Goal: Task Accomplishment & Management: Use online tool/utility

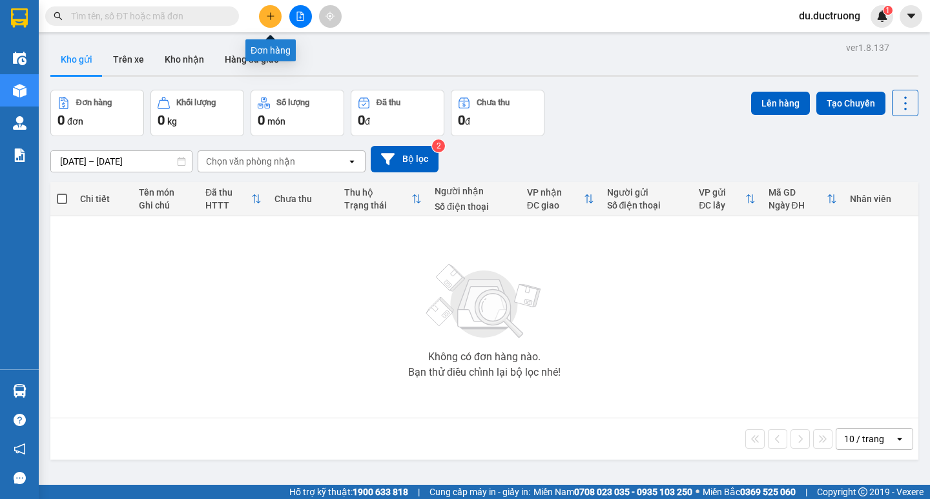
click at [266, 13] on icon "plus" at bounding box center [270, 16] width 9 height 9
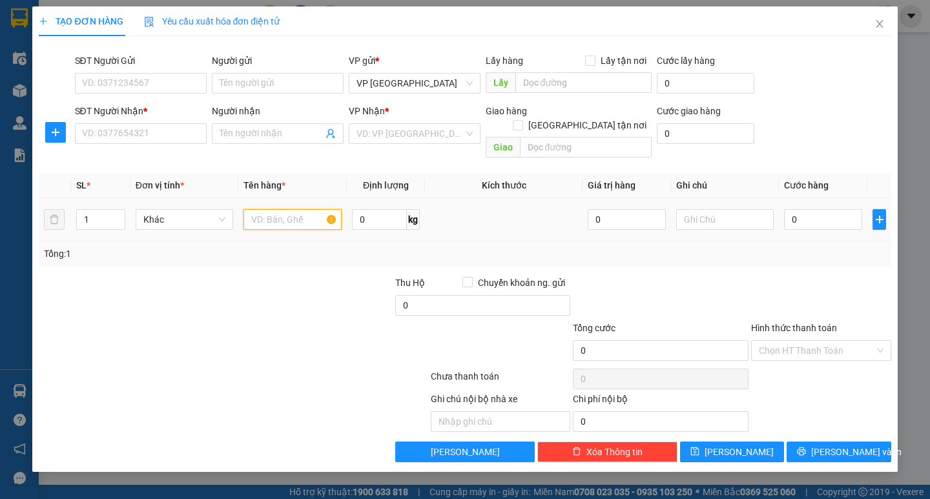
click at [277, 209] on input "text" at bounding box center [293, 219] width 98 height 21
type input "c"
type input "v"
type input "xốp"
click at [132, 138] on input "SĐT Người Nhận *" at bounding box center [141, 133] width 132 height 21
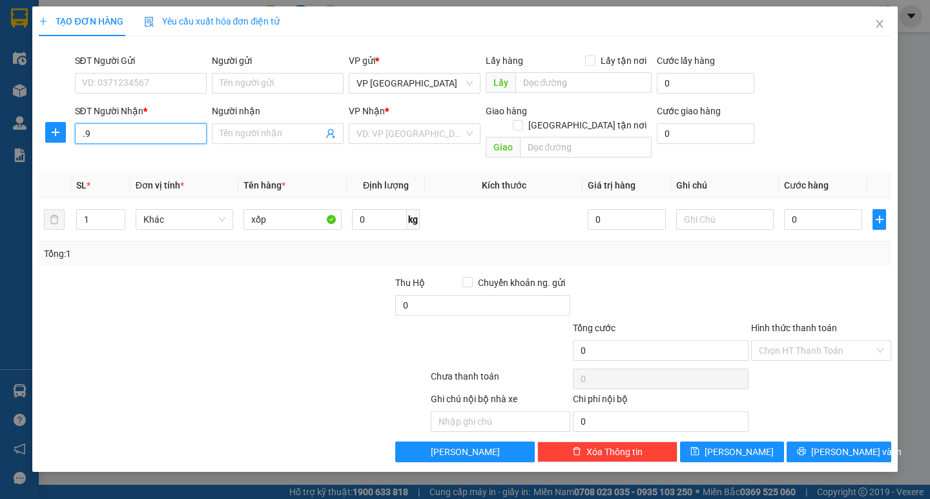
type input "."
type input "0966250520"
click at [158, 163] on div "0966250520 - c trang" at bounding box center [141, 159] width 116 height 14
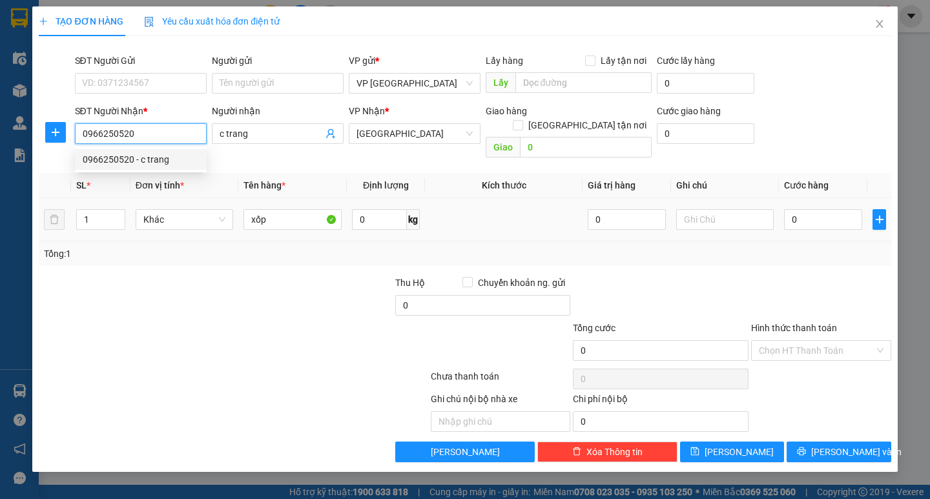
type input "c trang"
type input "0"
type input "0966250520"
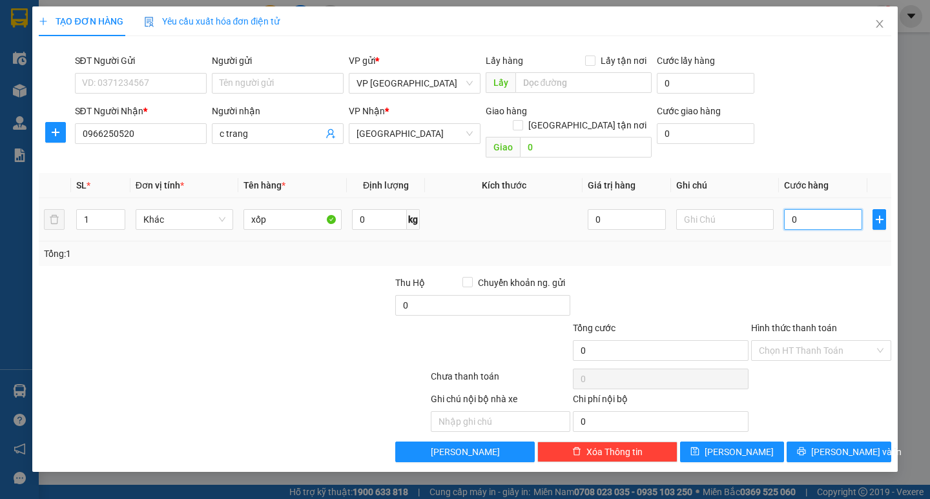
click at [828, 209] on input "0" at bounding box center [823, 219] width 78 height 21
click at [829, 209] on input "0" at bounding box center [823, 219] width 78 height 21
type input "007"
type input "7"
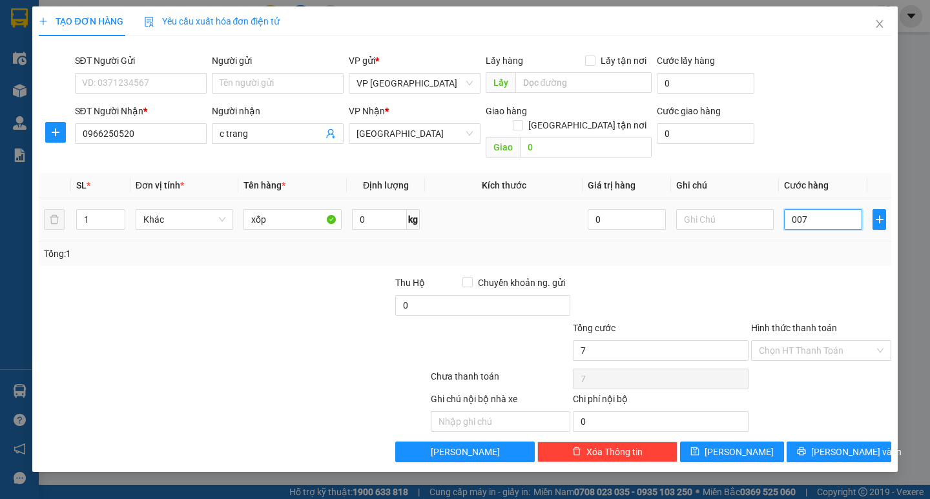
type input "0.070"
type input "70"
type input "70.000"
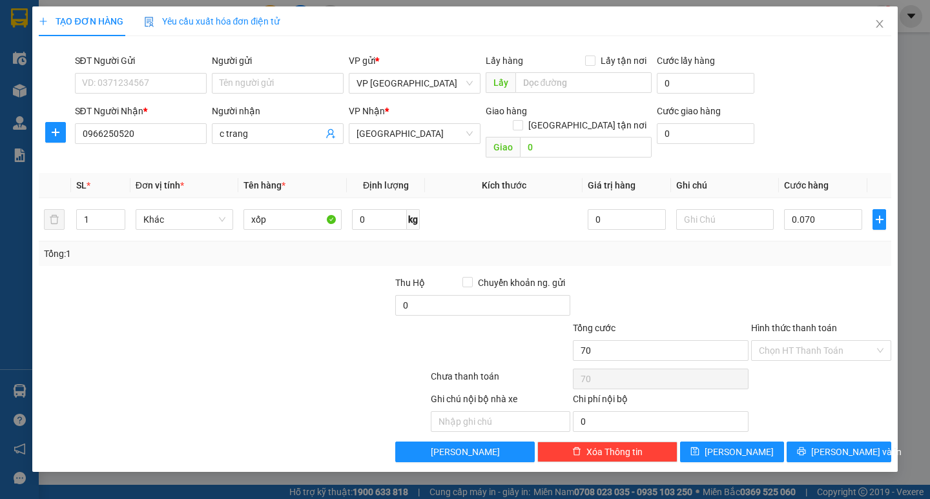
type input "70.000"
click at [804, 247] on div "Tổng: 1" at bounding box center [465, 254] width 842 height 14
drag, startPoint x: 830, startPoint y: 434, endPoint x: 782, endPoint y: 414, distance: 51.2
click at [830, 445] on span "Lưu và In" at bounding box center [857, 452] width 90 height 14
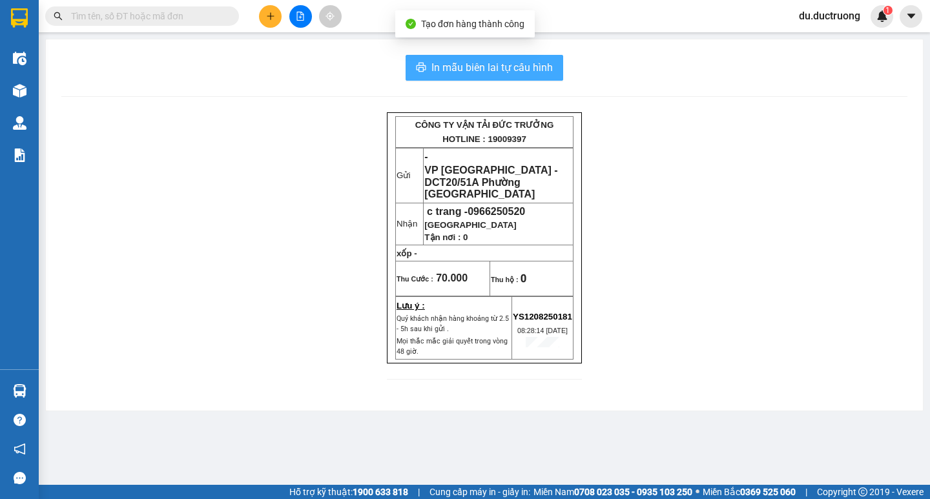
drag, startPoint x: 494, startPoint y: 67, endPoint x: 500, endPoint y: 73, distance: 8.7
click at [496, 69] on span "In mẫu biên lai tự cấu hình" at bounding box center [492, 67] width 121 height 16
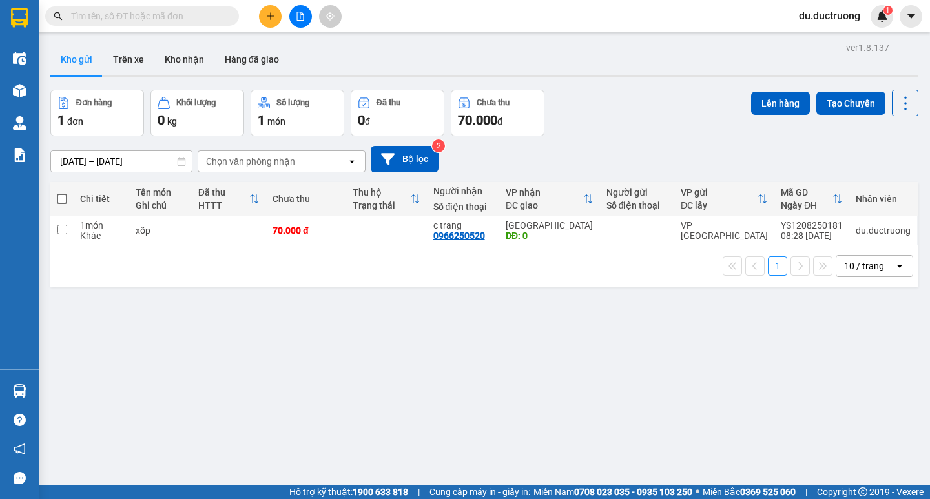
click at [541, 345] on div "ver 1.8.137 Kho gửi Trên xe Kho nhận Hàng đã giao Đơn hàng 1 đơn Khối lượng 0 k…" at bounding box center [484, 288] width 879 height 499
click at [446, 369] on div "ver 1.8.137 Kho gửi Trên xe Kho nhận Hàng đã giao Đơn hàng 1 đơn Khối lượng 0 k…" at bounding box center [484, 288] width 879 height 499
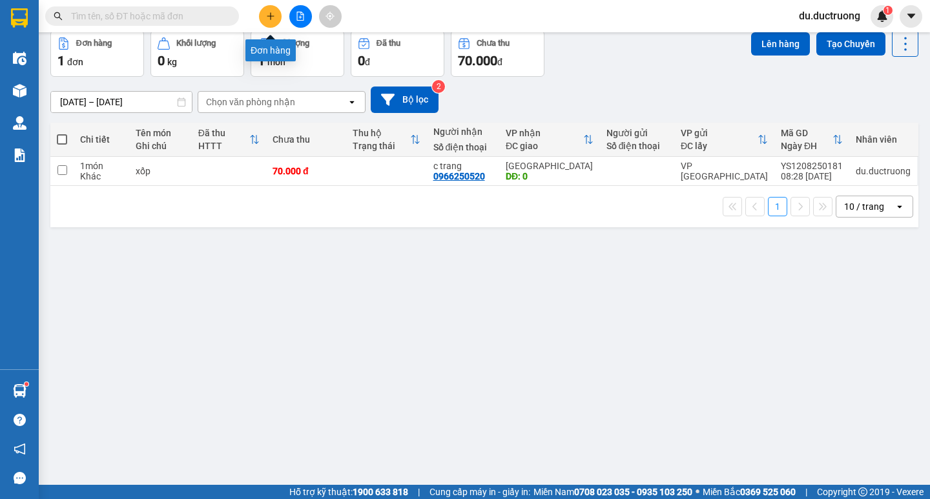
click at [267, 21] on button at bounding box center [270, 16] width 23 height 23
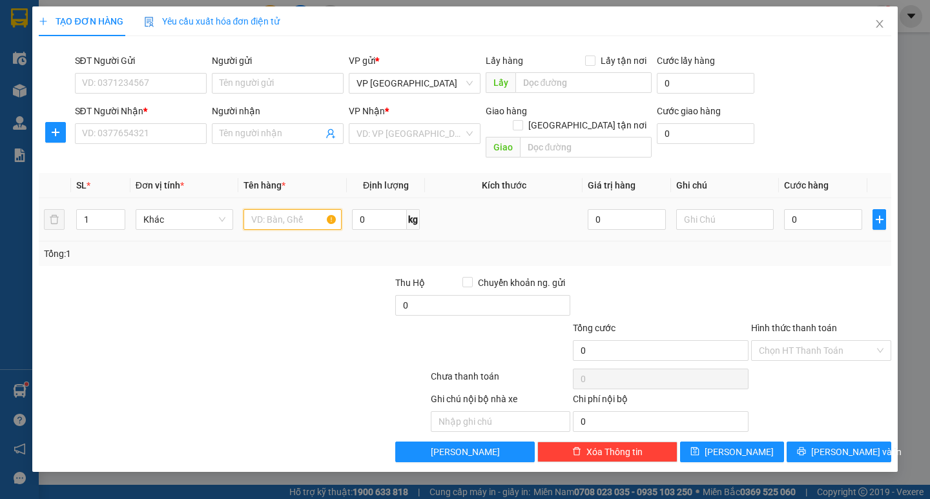
click at [311, 209] on input "text" at bounding box center [293, 219] width 98 height 21
type input "thùng buồn"
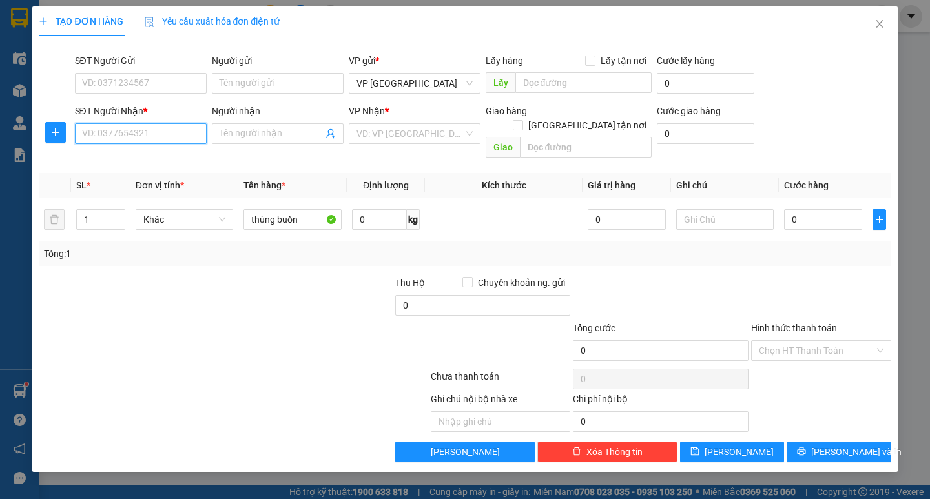
click at [183, 134] on input "SĐT Người Nhận *" at bounding box center [141, 133] width 132 height 21
click at [115, 159] on div "0335647988" at bounding box center [141, 159] width 116 height 14
type input "0335647988"
click at [836, 211] on input "0" at bounding box center [823, 219] width 78 height 21
click at [835, 211] on input "0" at bounding box center [823, 219] width 78 height 21
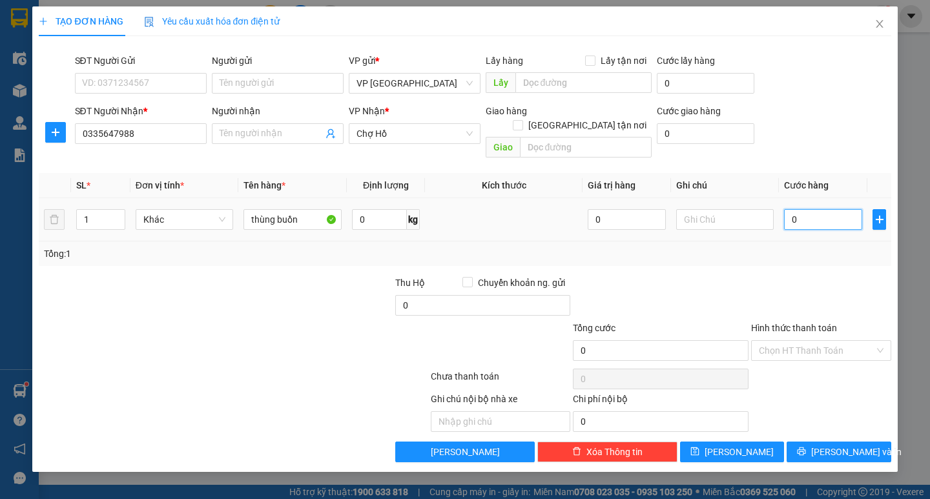
type input "006"
type input "6"
type input "0.060"
type input "60"
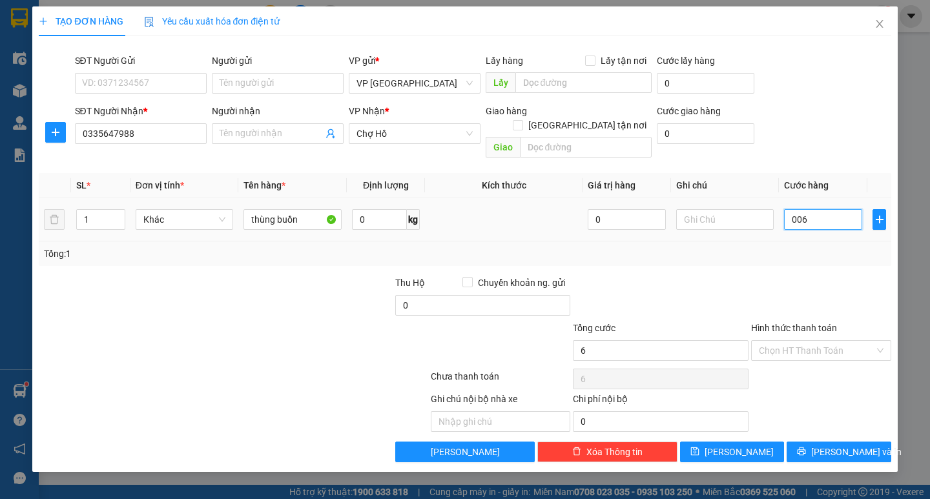
type input "60"
click at [788, 247] on div "Tổng: 1" at bounding box center [465, 254] width 852 height 25
type input "60.000"
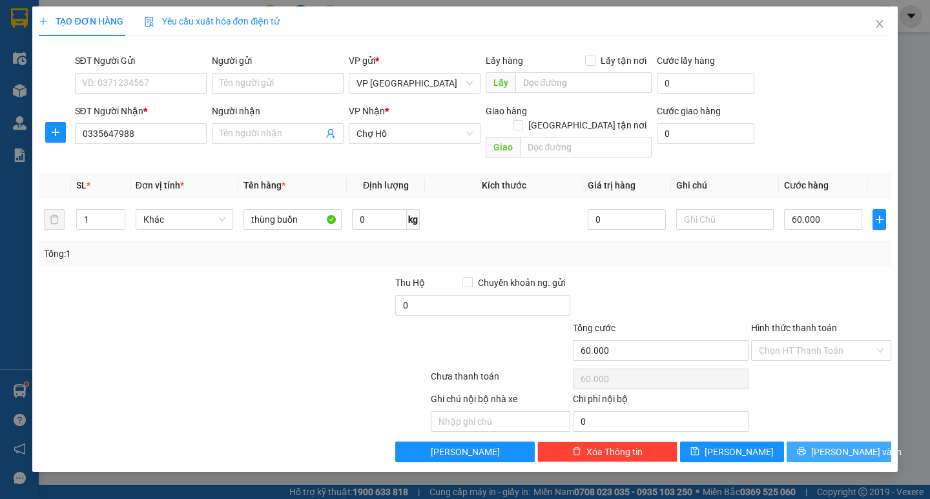
click at [879, 442] on button "Lưu và In" at bounding box center [839, 452] width 104 height 21
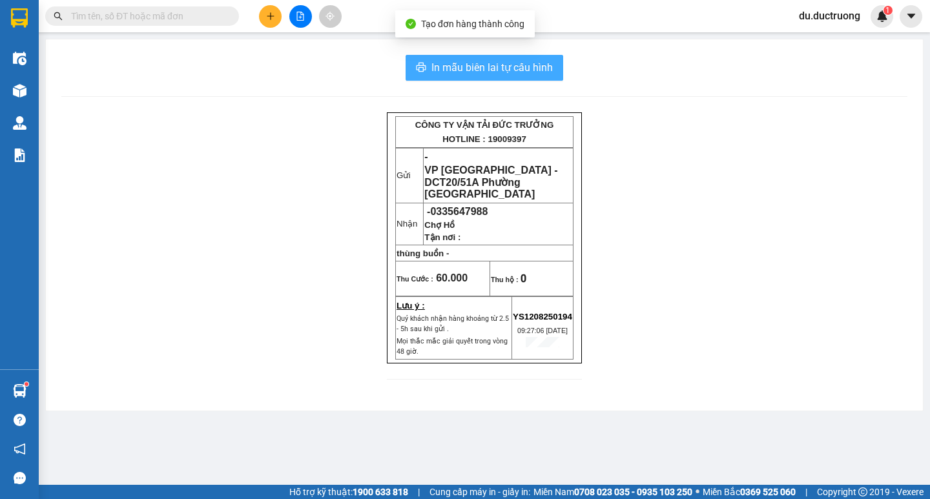
click at [503, 68] on span "In mẫu biên lai tự cấu hình" at bounding box center [492, 67] width 121 height 16
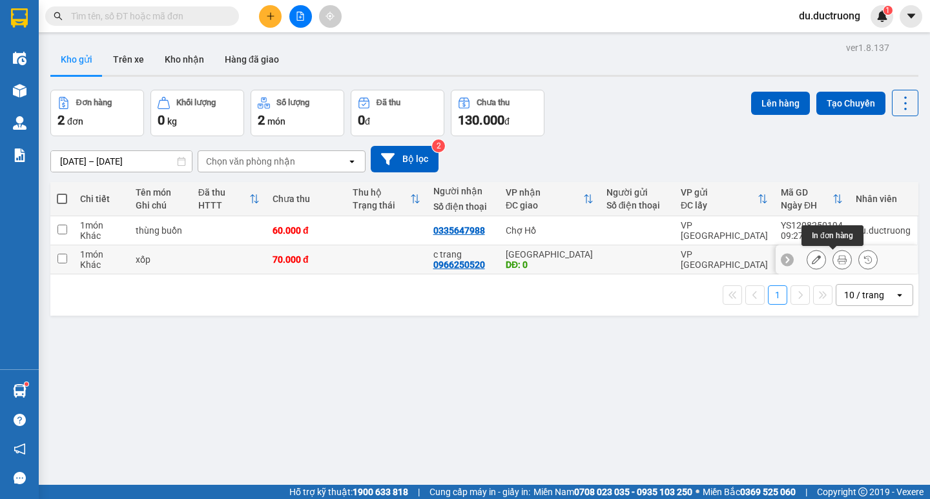
click at [838, 261] on icon at bounding box center [842, 259] width 9 height 9
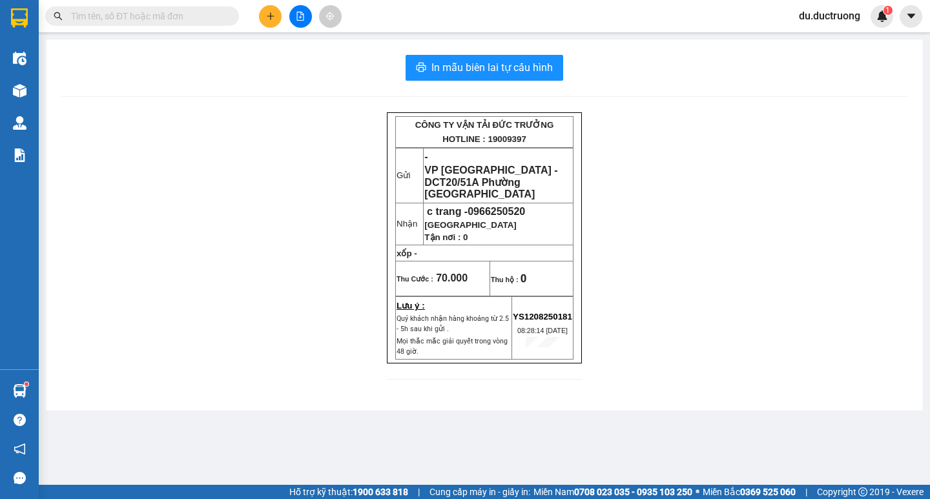
click at [273, 21] on button at bounding box center [270, 16] width 23 height 23
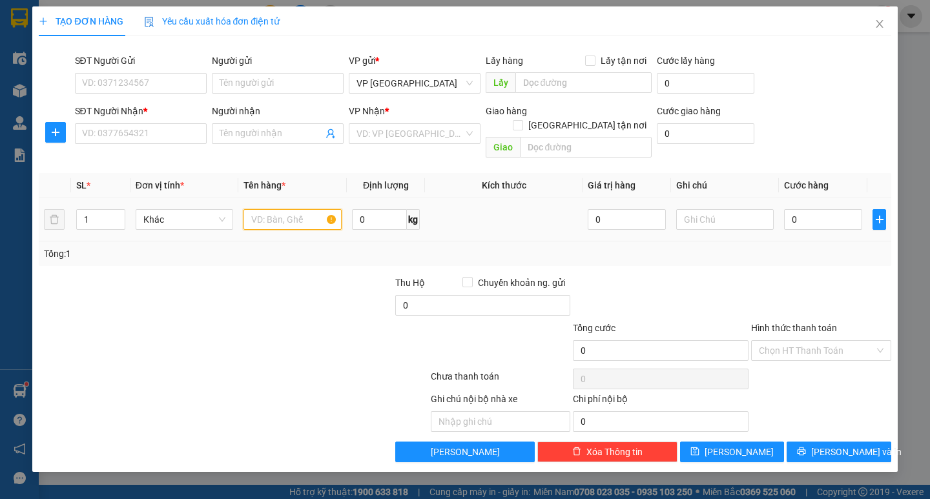
click at [282, 209] on input "text" at bounding box center [293, 219] width 98 height 21
type input "v"
type input "catog"
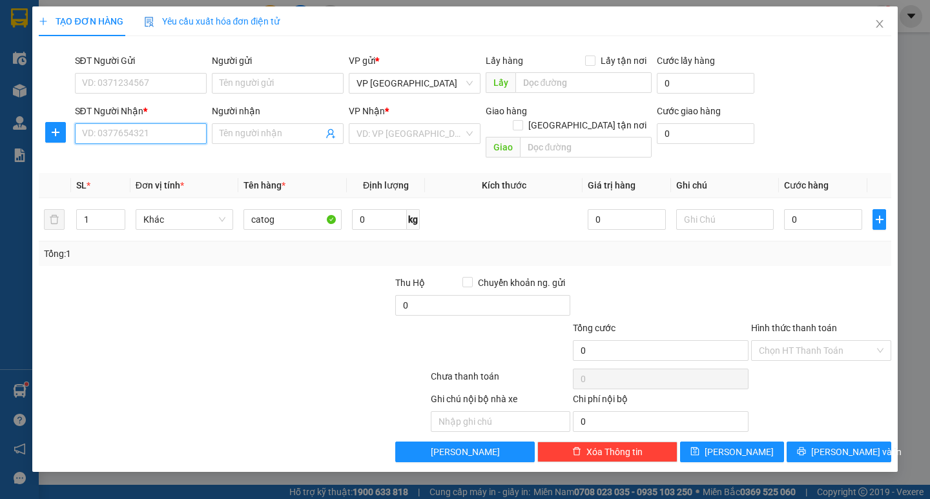
click at [92, 142] on input "SĐT Người Nhận *" at bounding box center [141, 133] width 132 height 21
type input "0962418777"
click at [391, 132] on input "search" at bounding box center [410, 133] width 107 height 19
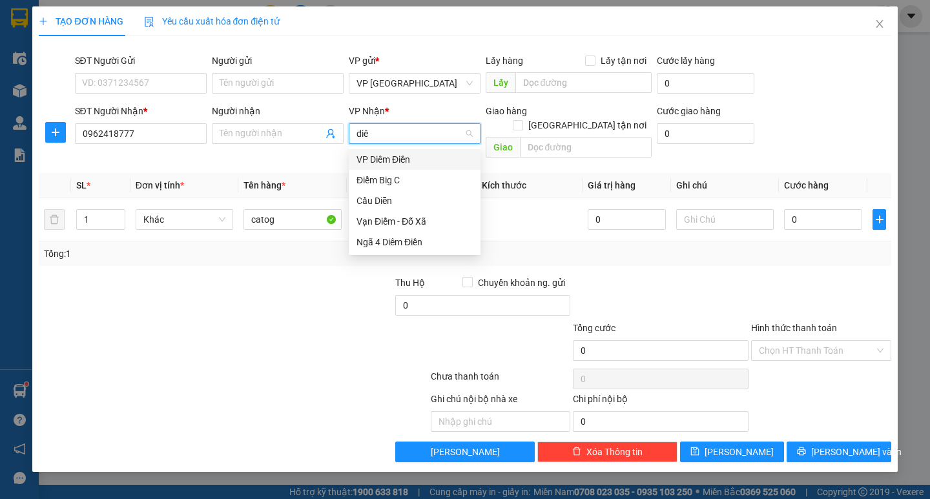
type input "diêm"
click at [394, 160] on div "VP Diêm Điền" at bounding box center [415, 159] width 116 height 14
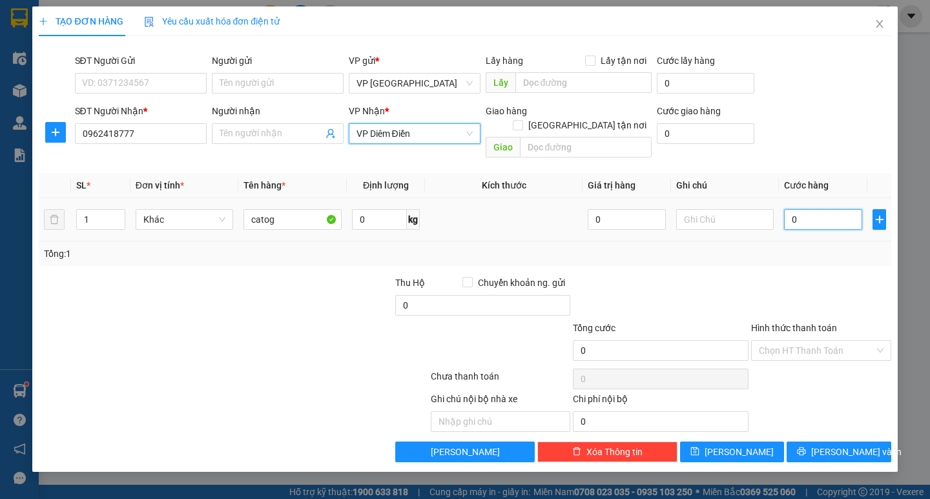
click at [815, 209] on input "0" at bounding box center [823, 219] width 78 height 21
click at [814, 209] on input "0" at bounding box center [823, 219] width 78 height 21
type input "005"
type input "5"
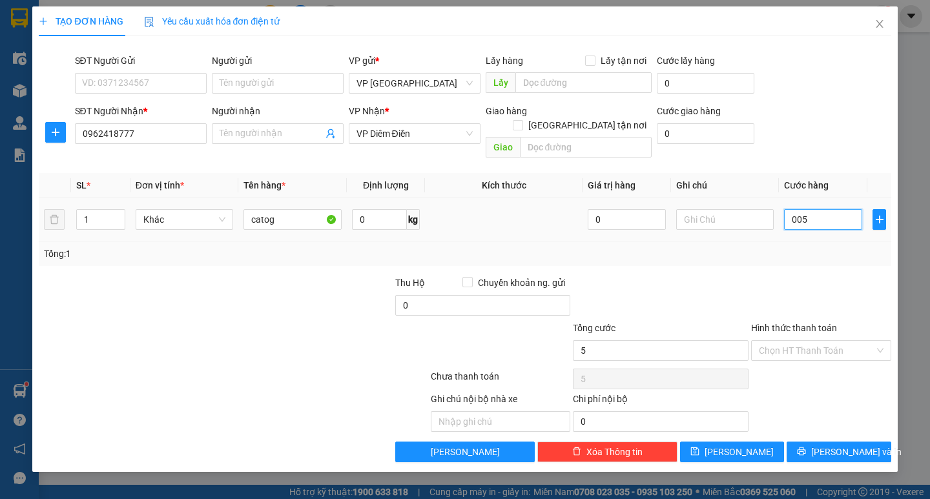
type input "0.050"
type input "50"
click at [800, 242] on div "Tổng: 1" at bounding box center [465, 254] width 852 height 25
type input "50.000"
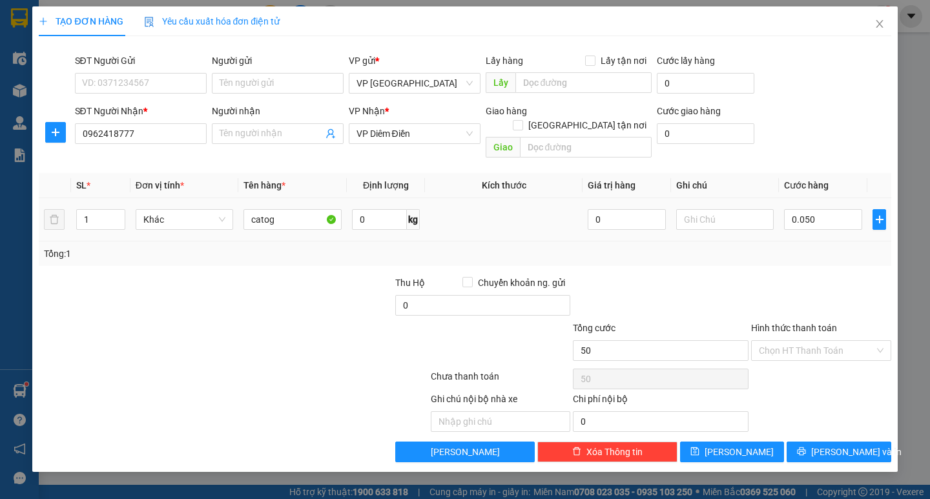
type input "50.000"
click at [845, 445] on span "Lưu và In" at bounding box center [857, 452] width 90 height 14
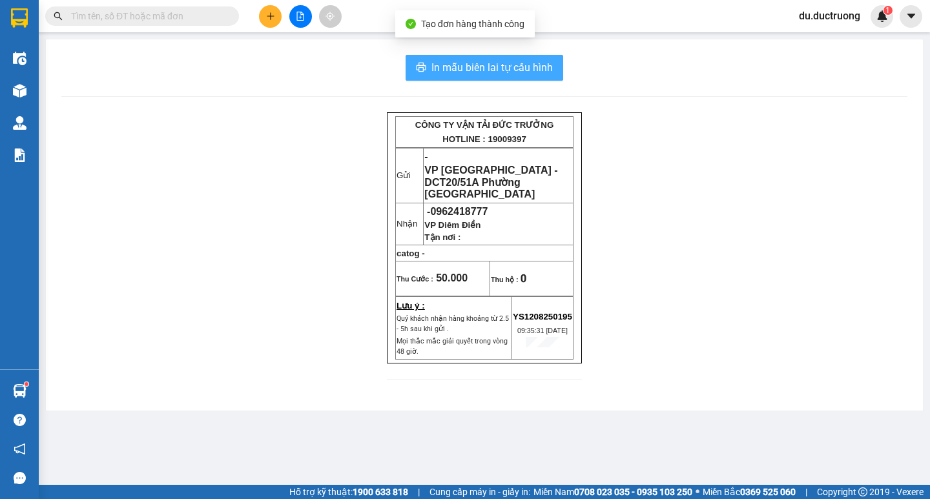
click at [488, 67] on span "In mẫu biên lai tự cấu hình" at bounding box center [492, 67] width 121 height 16
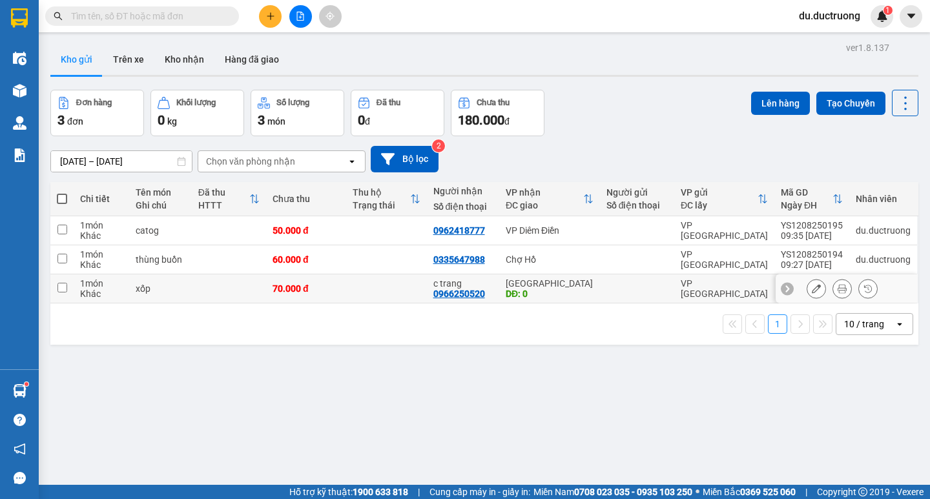
click at [78, 286] on td "1 món Khác" at bounding box center [102, 289] width 56 height 29
checkbox input "true"
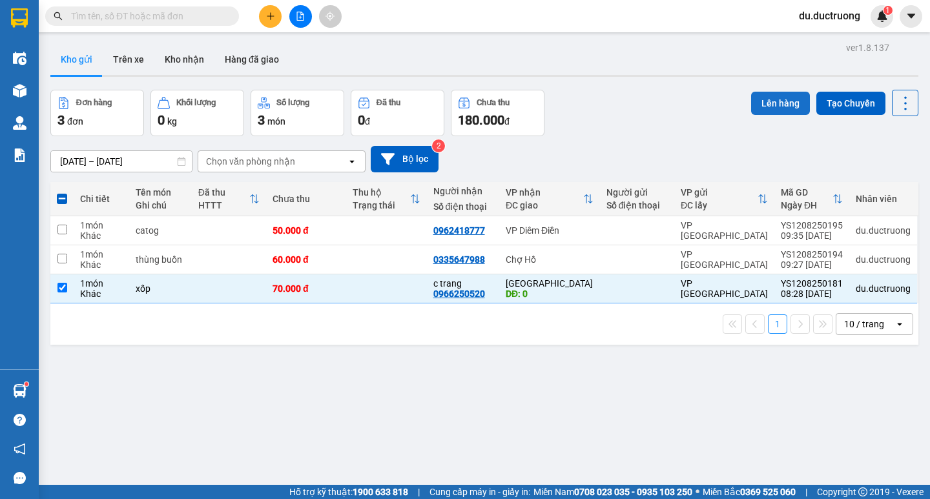
click at [761, 105] on button "Lên hàng" at bounding box center [780, 103] width 59 height 23
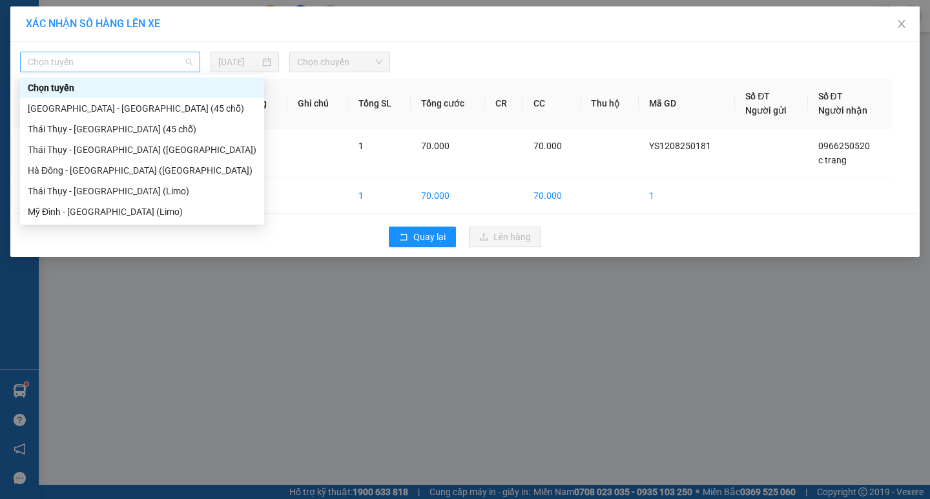
click at [187, 63] on span "Chọn tuyến" at bounding box center [110, 61] width 165 height 19
click at [111, 114] on div "[GEOGRAPHIC_DATA] - [GEOGRAPHIC_DATA] (45 chỗ)" at bounding box center [142, 108] width 229 height 14
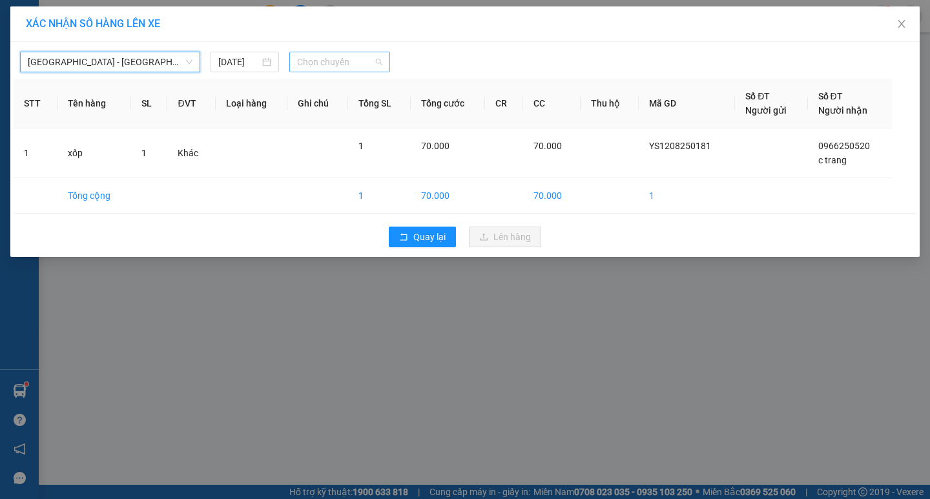
click at [348, 61] on span "Chọn chuyến" at bounding box center [339, 61] width 85 height 19
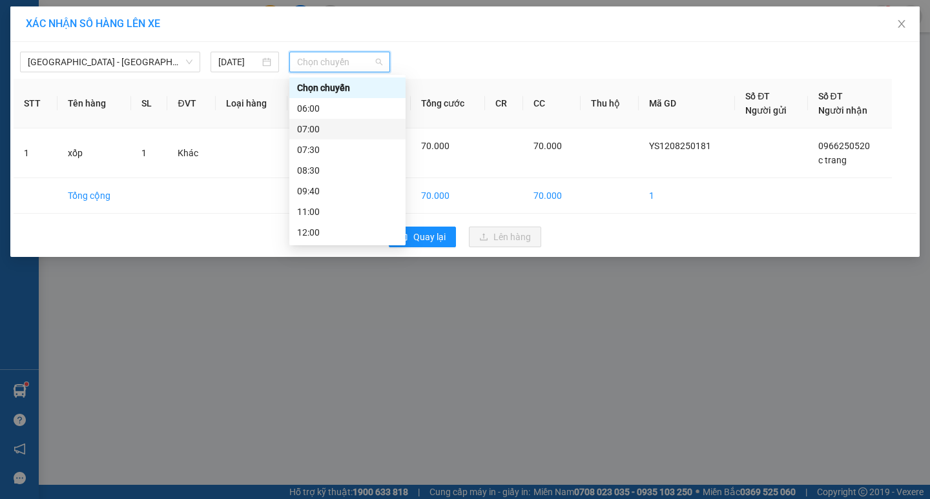
click at [355, 136] on div "07:00" at bounding box center [347, 129] width 101 height 14
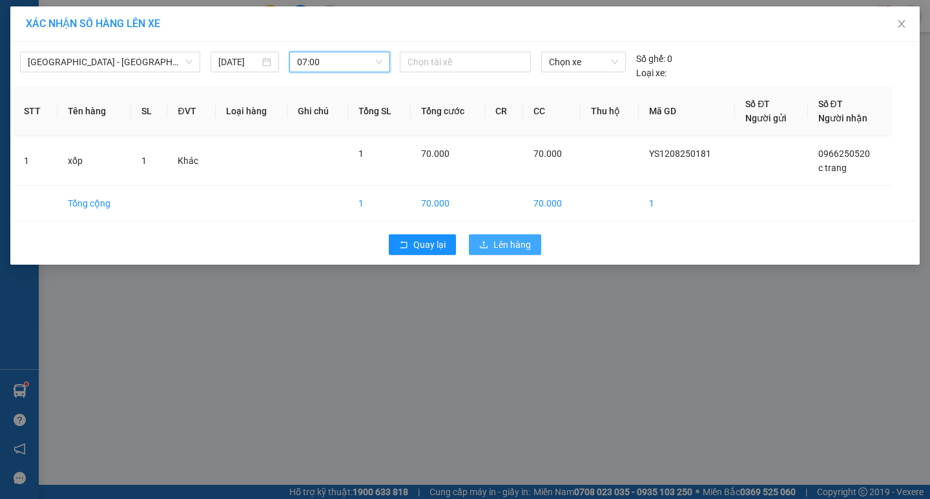
click at [510, 242] on span "Lên hàng" at bounding box center [512, 245] width 37 height 14
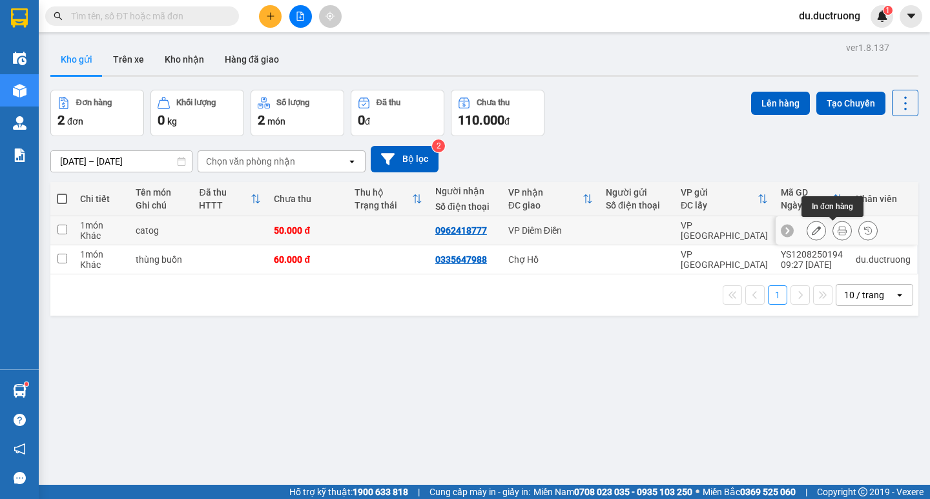
click at [843, 233] on div at bounding box center [842, 230] width 71 height 19
click at [838, 228] on icon at bounding box center [842, 230] width 9 height 9
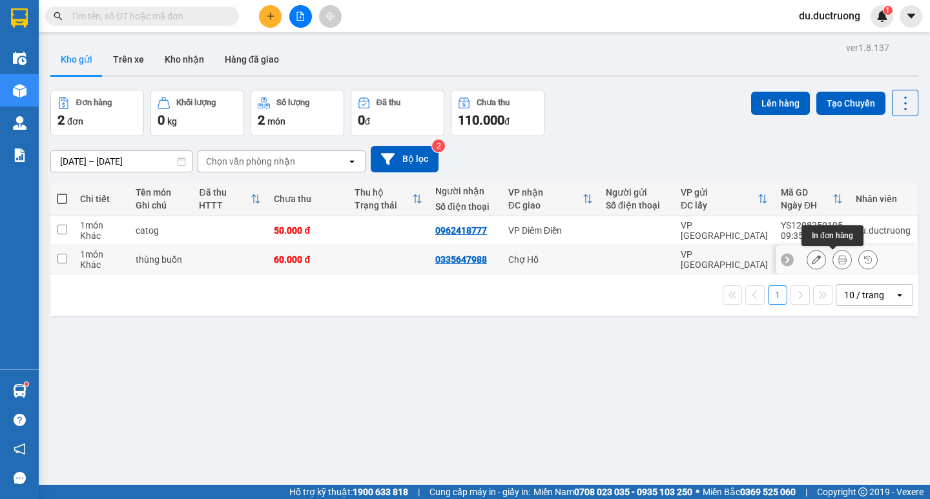
click at [834, 261] on button at bounding box center [843, 260] width 18 height 23
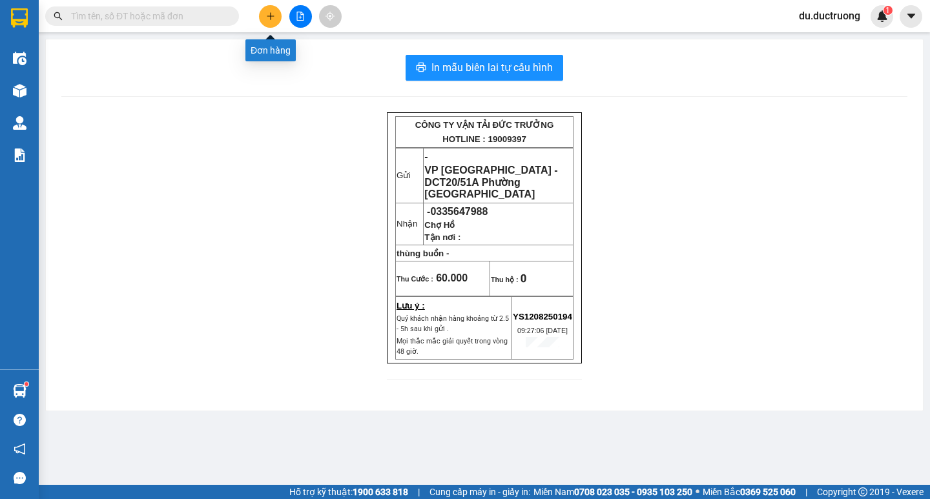
click at [275, 14] on button at bounding box center [270, 16] width 23 height 23
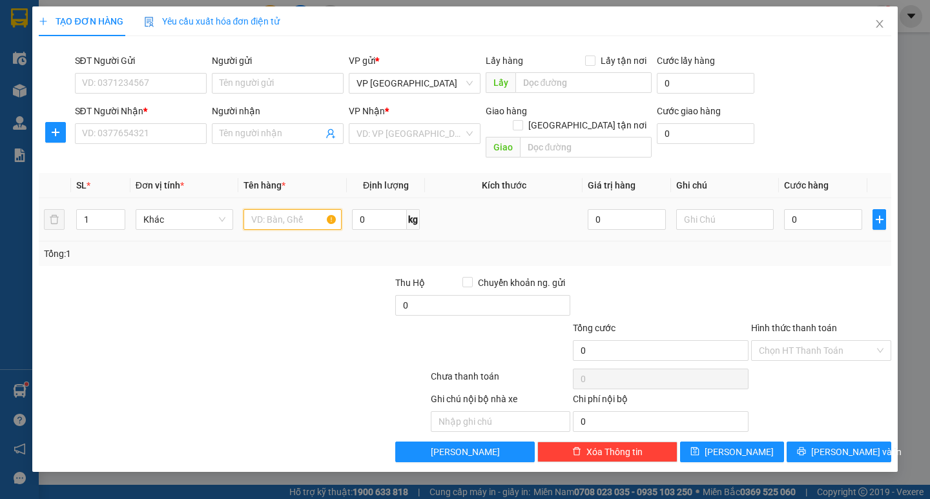
click at [295, 209] on input "text" at bounding box center [293, 219] width 98 height 21
type input "v"
type input "catog"
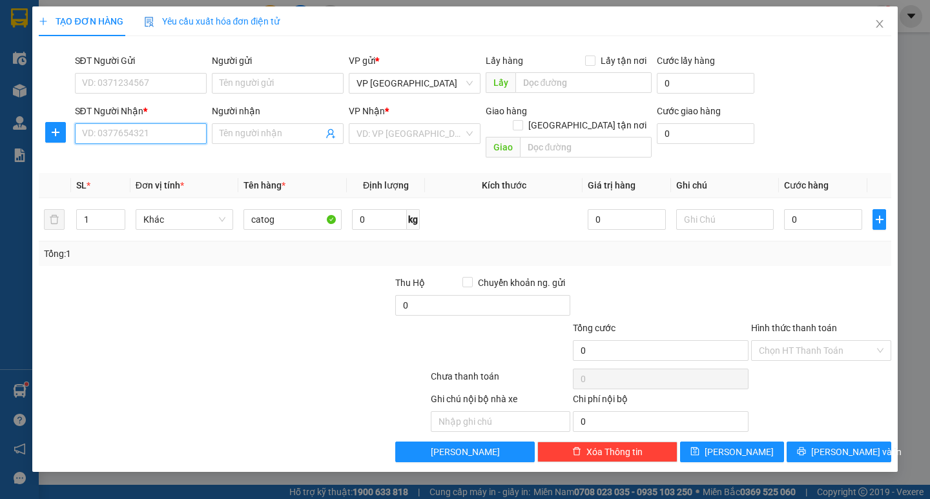
click at [158, 127] on input "SĐT Người Nhận *" at bounding box center [141, 133] width 132 height 21
click at [97, 132] on input "09016046906" at bounding box center [141, 133] width 132 height 21
click at [136, 156] on div "0916046906" at bounding box center [141, 159] width 116 height 14
type input "0916046906"
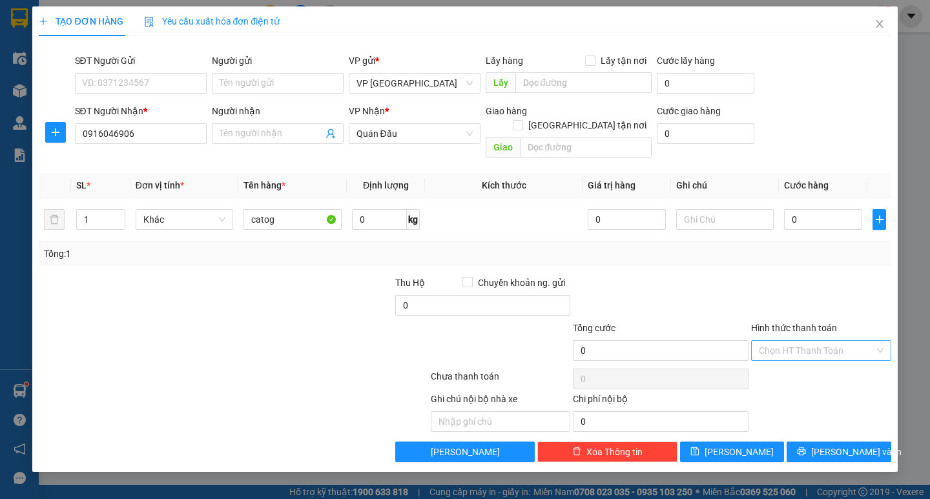
click at [859, 341] on input "Hình thức thanh toán" at bounding box center [817, 350] width 116 height 19
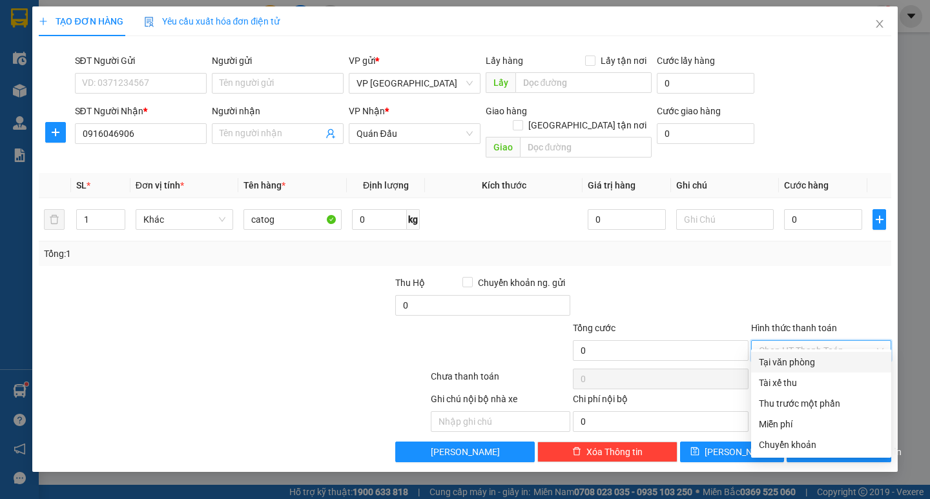
click at [815, 359] on div "Tại văn phòng" at bounding box center [821, 362] width 125 height 14
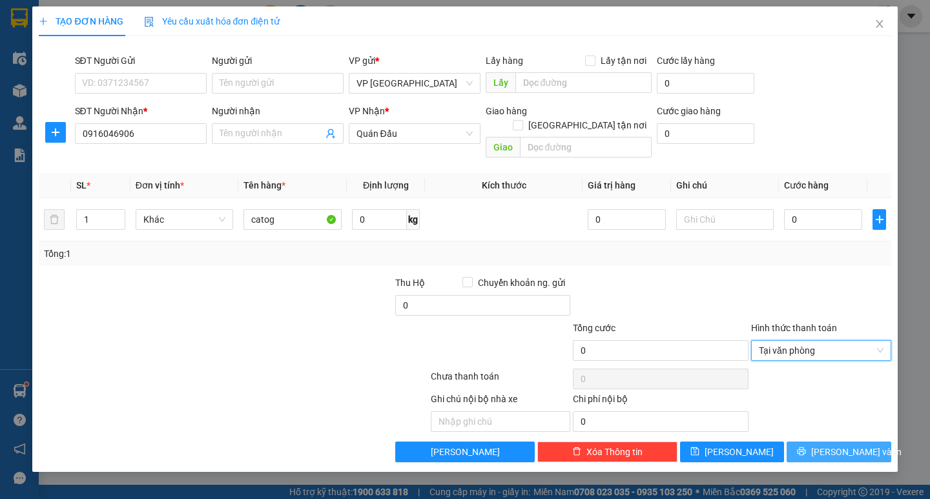
click at [847, 449] on div "TẠO ĐƠN HÀNG Yêu cầu xuất hóa đơn điện tử Transit Pickup Surcharge Ids Transit …" at bounding box center [464, 239] width 865 height 466
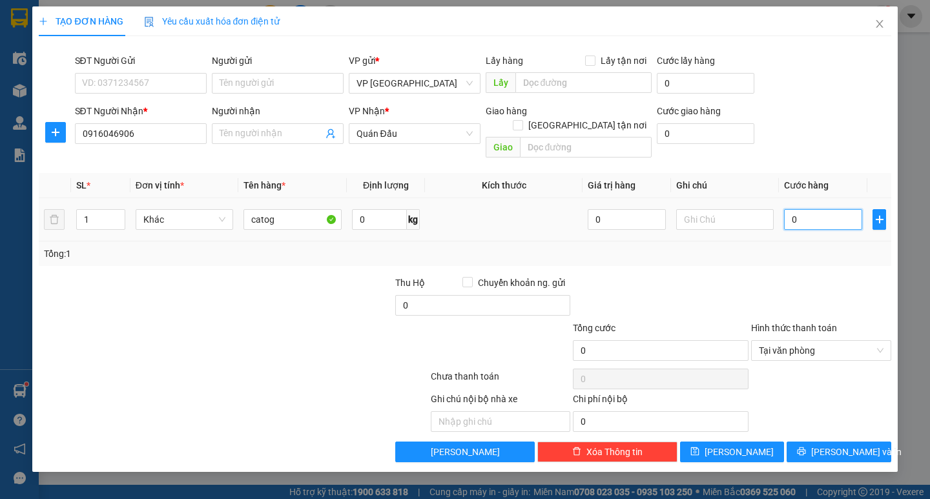
click at [821, 209] on input "0" at bounding box center [823, 219] width 78 height 21
type input "005"
type input "5"
type input "0.050"
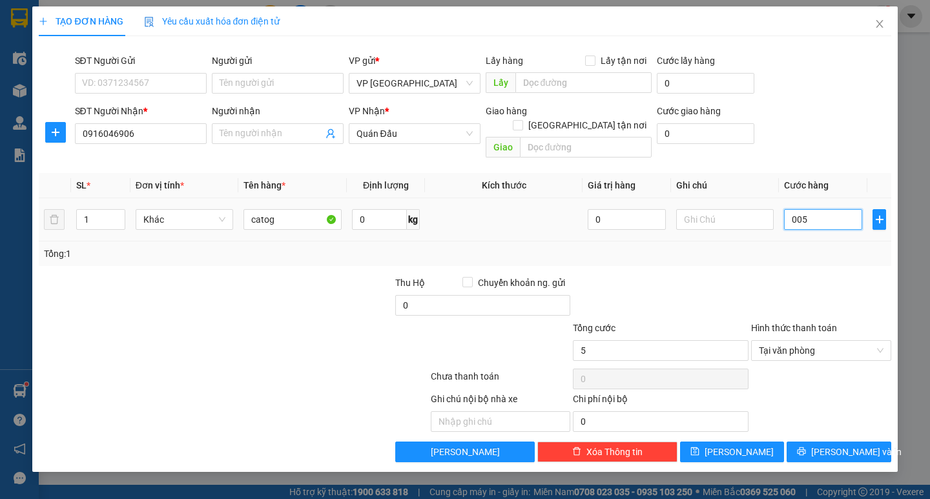
type input "50"
click at [804, 247] on div "Tổng: 1" at bounding box center [465, 254] width 842 height 14
type input "50.000"
drag, startPoint x: 845, startPoint y: 437, endPoint x: 837, endPoint y: 433, distance: 9.3
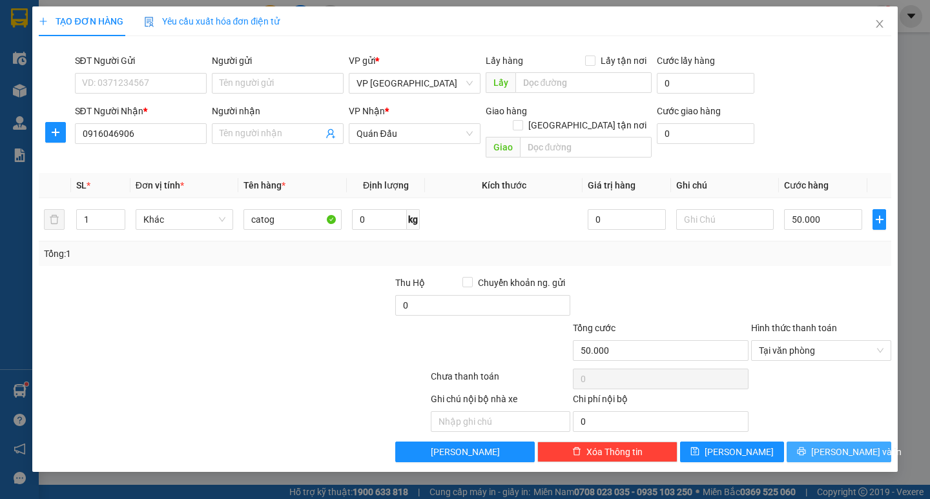
click at [845, 445] on span "Lưu và In" at bounding box center [857, 452] width 90 height 14
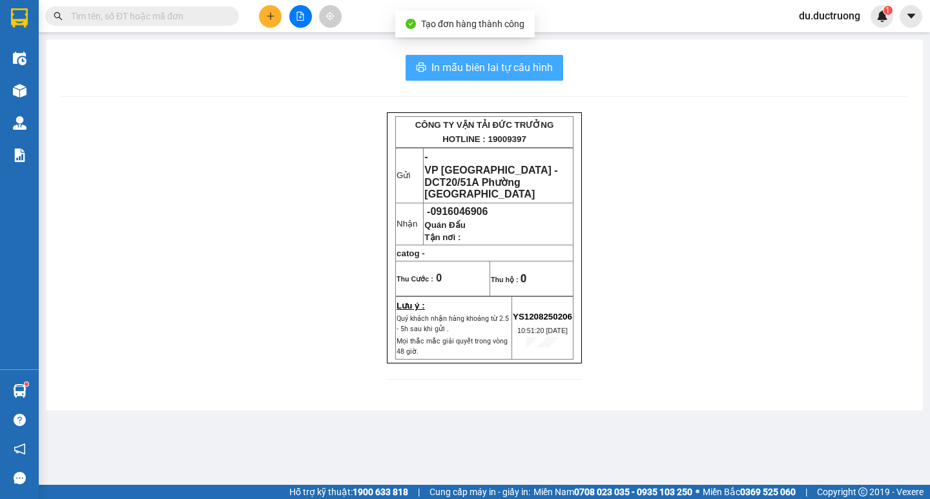
click at [508, 67] on span "In mẫu biên lai tự cấu hình" at bounding box center [492, 67] width 121 height 16
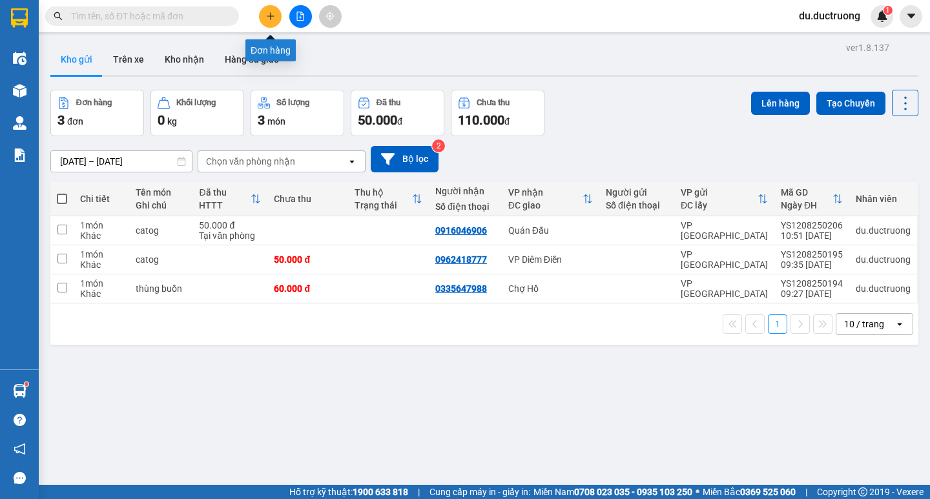
click at [258, 18] on div at bounding box center [300, 16] width 97 height 23
click at [273, 17] on icon "plus" at bounding box center [270, 16] width 9 height 9
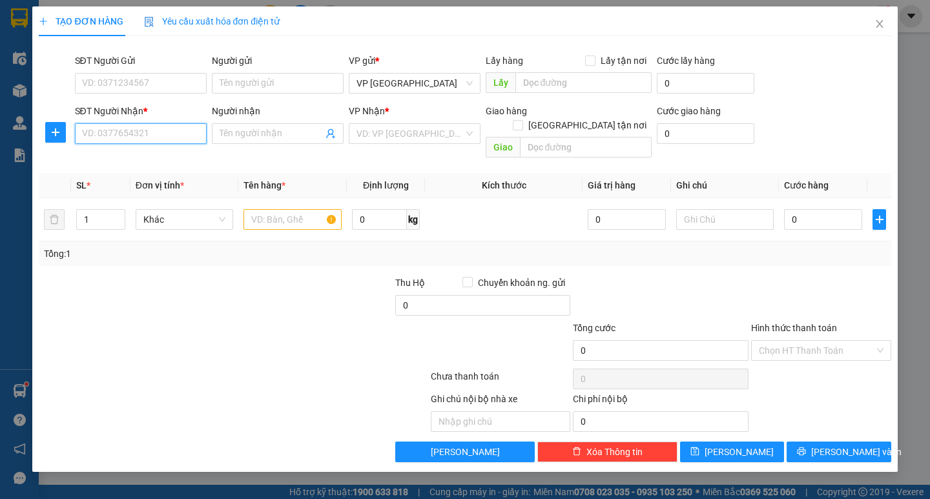
click at [189, 133] on input "SĐT Người Nhận *" at bounding box center [141, 133] width 132 height 21
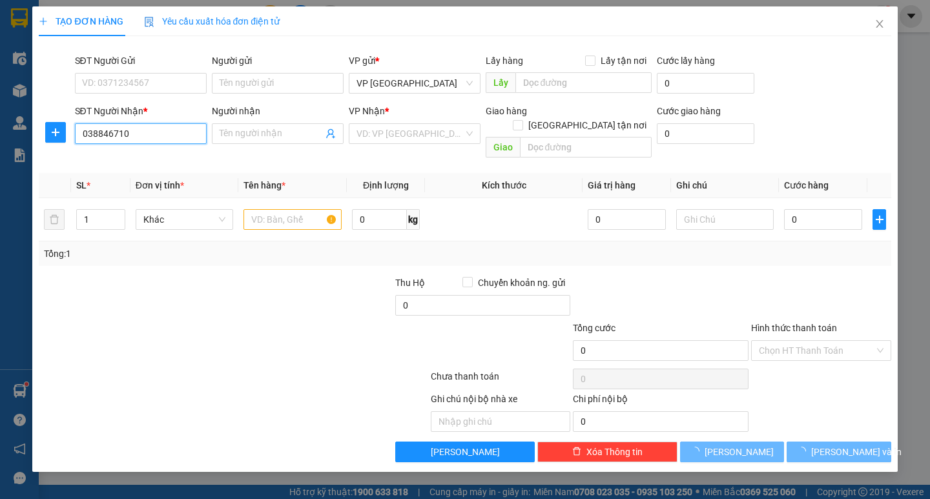
type input "0388467105"
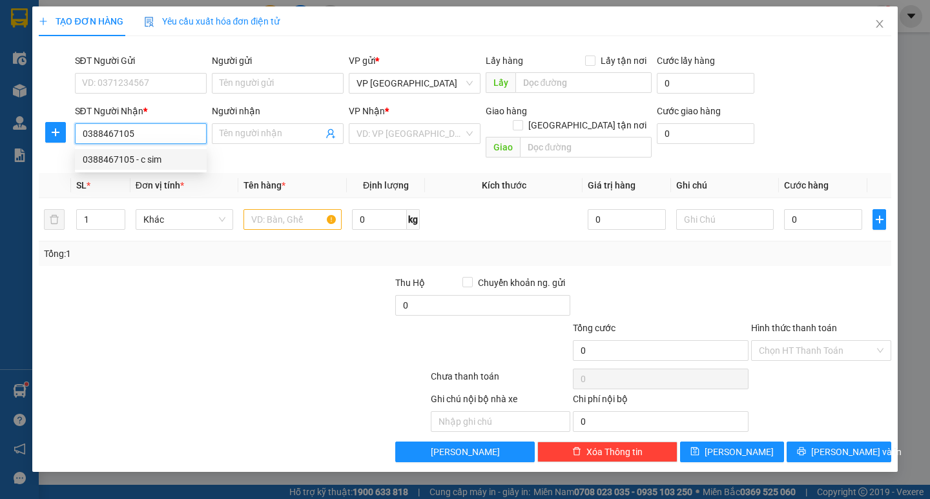
click at [186, 162] on div "0388467105 - c sim" at bounding box center [141, 159] width 116 height 14
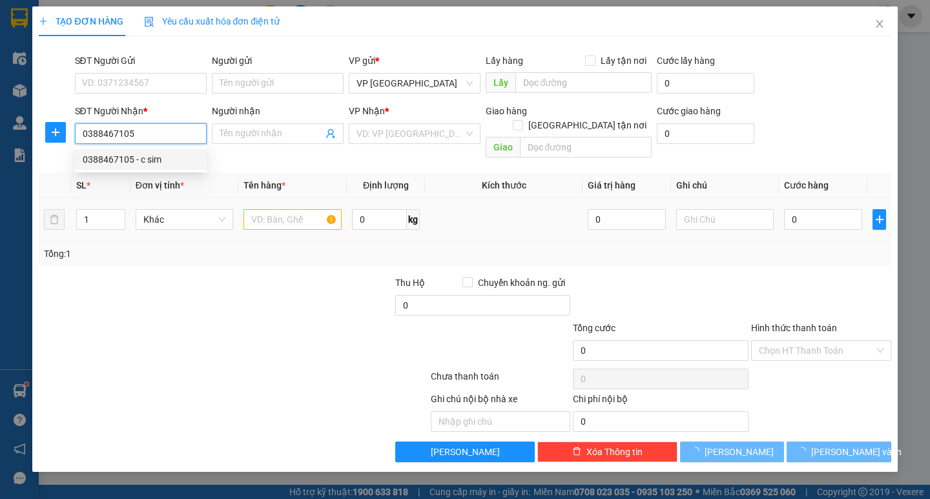
type input "c sim"
type input "0"
type input "0388467105"
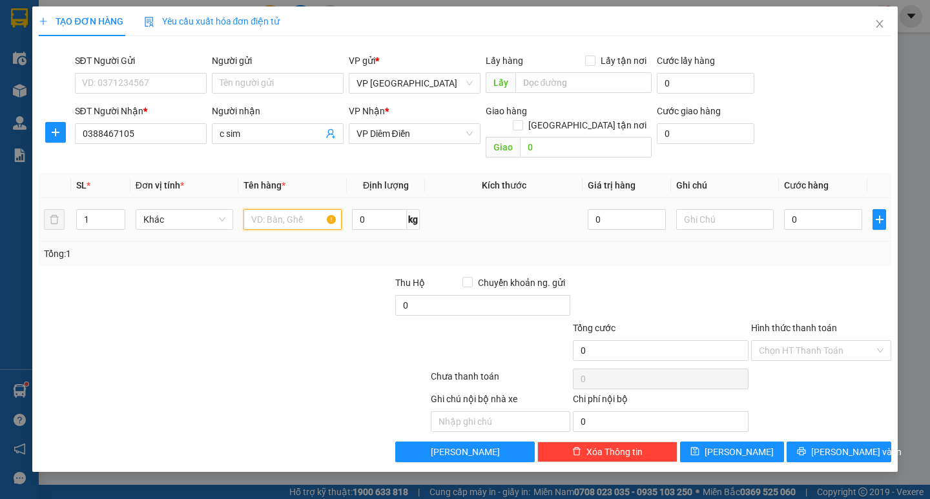
click at [278, 209] on input "text" at bounding box center [293, 219] width 98 height 21
type input "2 bao"
click at [839, 213] on input "0" at bounding box center [823, 219] width 78 height 21
click at [838, 214] on input "0" at bounding box center [823, 219] width 78 height 21
type input "001"
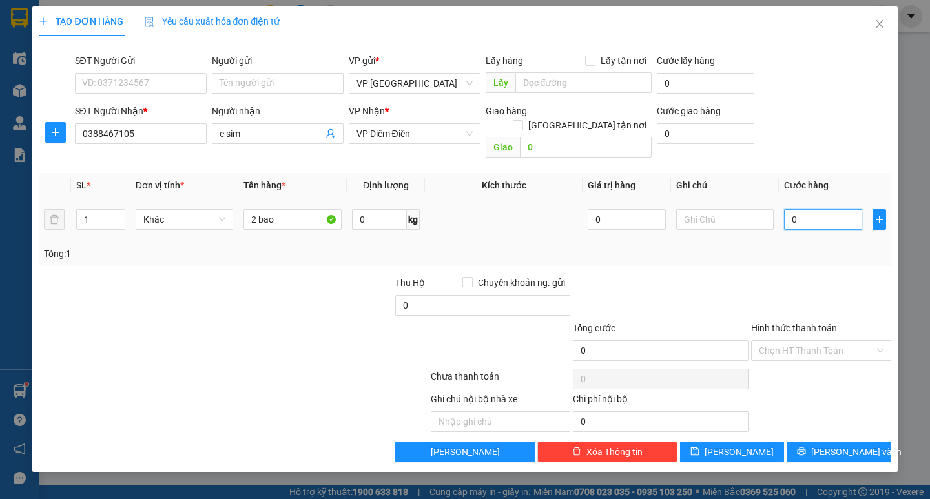
type input "1"
type input "0.014"
type input "14"
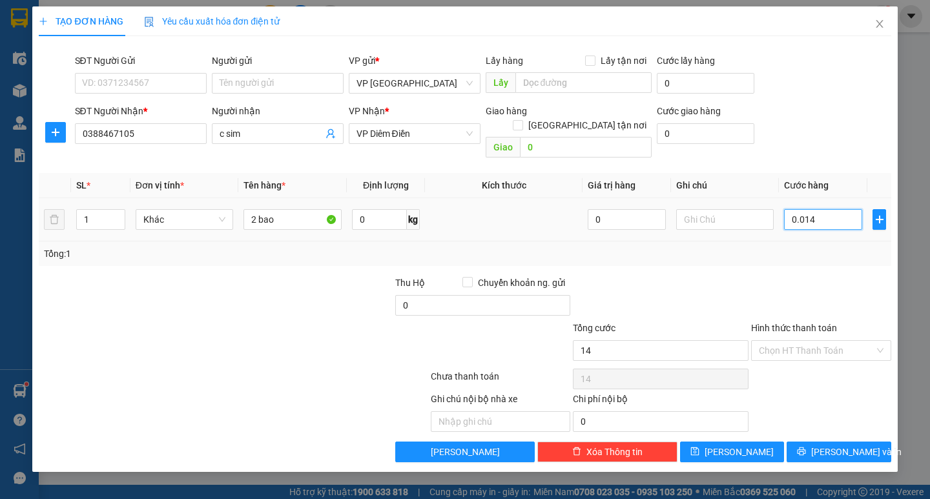
type input "00.140"
type input "140"
click at [795, 227] on td "00.140" at bounding box center [823, 219] width 89 height 43
type input "140.000"
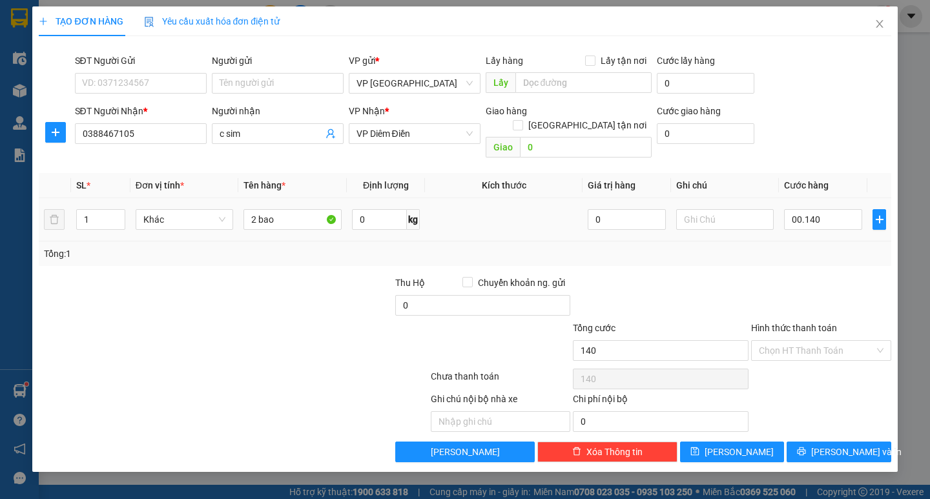
type input "140.000"
click at [843, 445] on span "Lưu và In" at bounding box center [857, 452] width 90 height 14
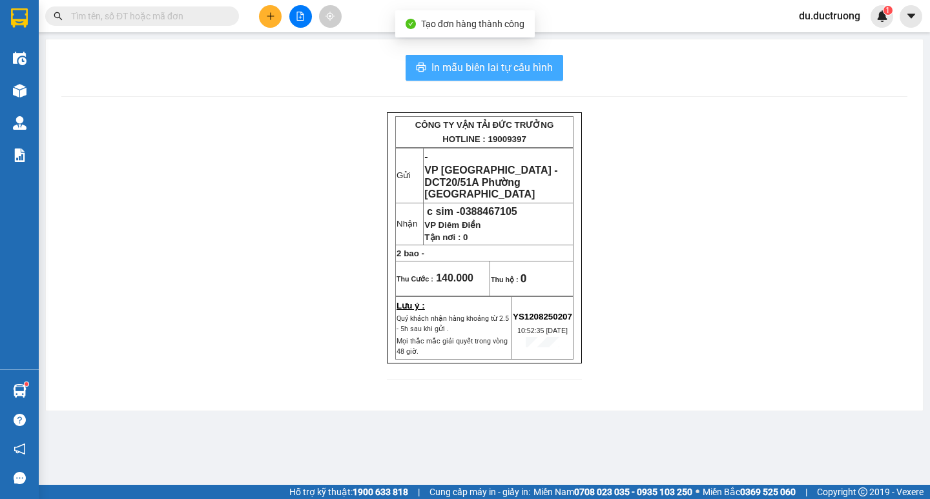
click at [483, 66] on span "In mẫu biên lai tự cấu hình" at bounding box center [492, 67] width 121 height 16
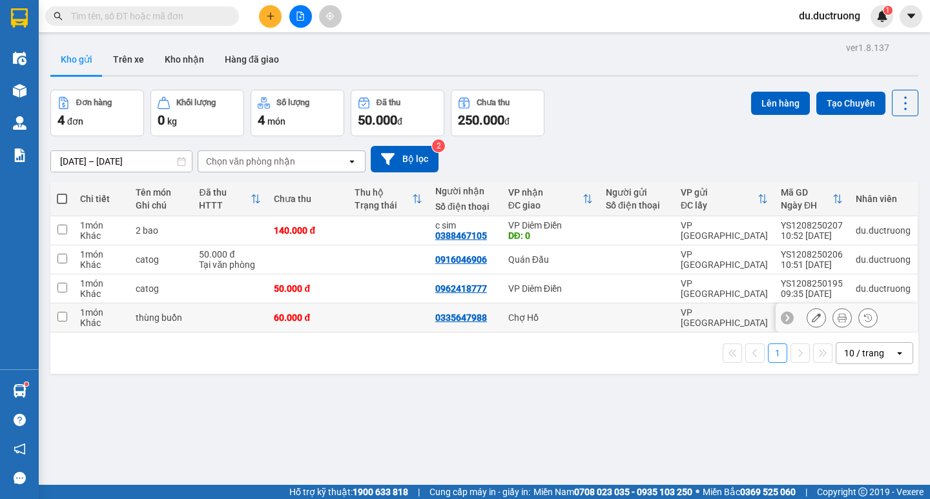
click at [72, 310] on td at bounding box center [61, 318] width 23 height 29
checkbox input "true"
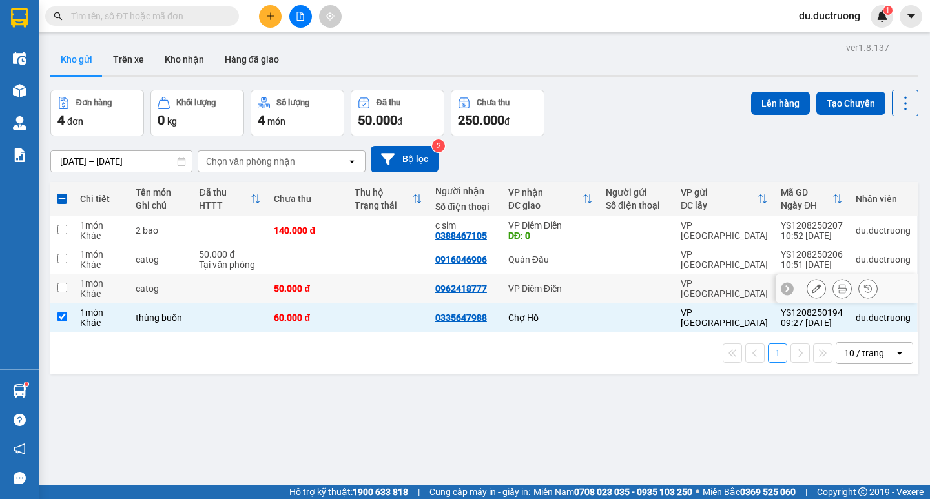
click at [76, 296] on td "1 món Khác" at bounding box center [102, 289] width 56 height 29
checkbox input "true"
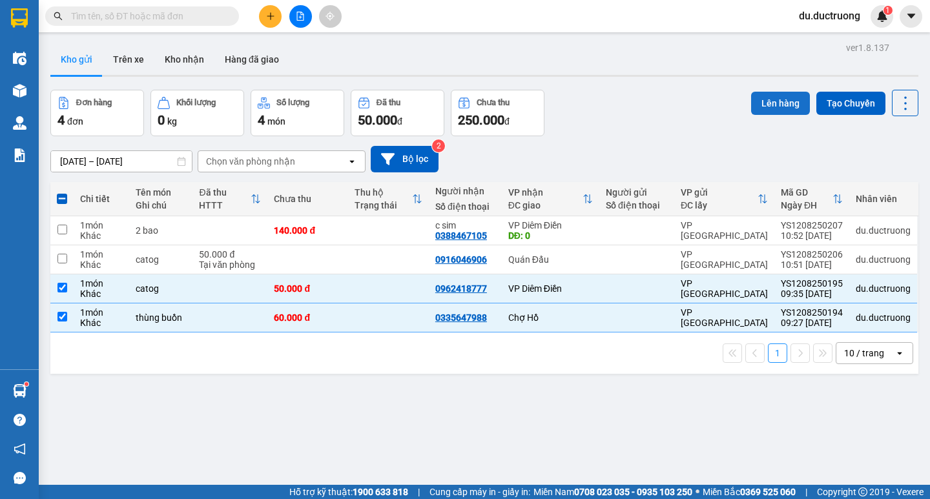
click at [768, 104] on button "Lên hàng" at bounding box center [780, 103] width 59 height 23
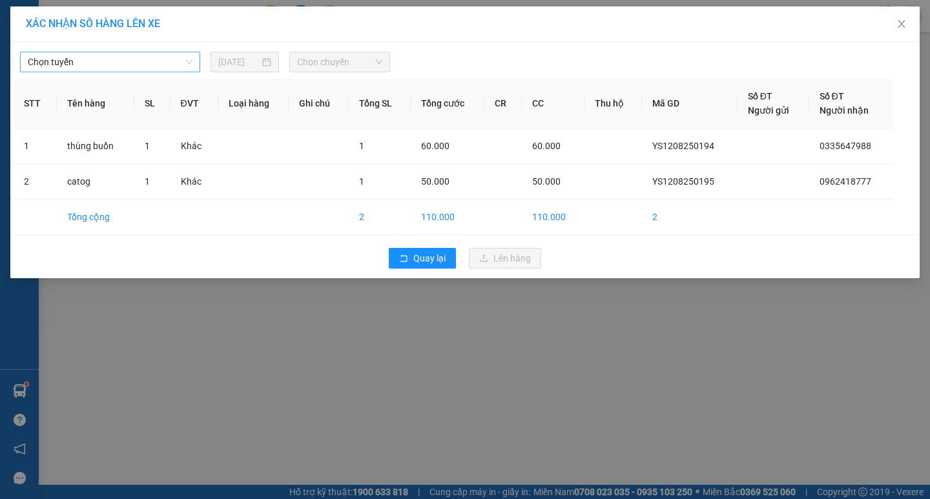
click at [121, 52] on span "Chọn tuyến" at bounding box center [110, 61] width 165 height 19
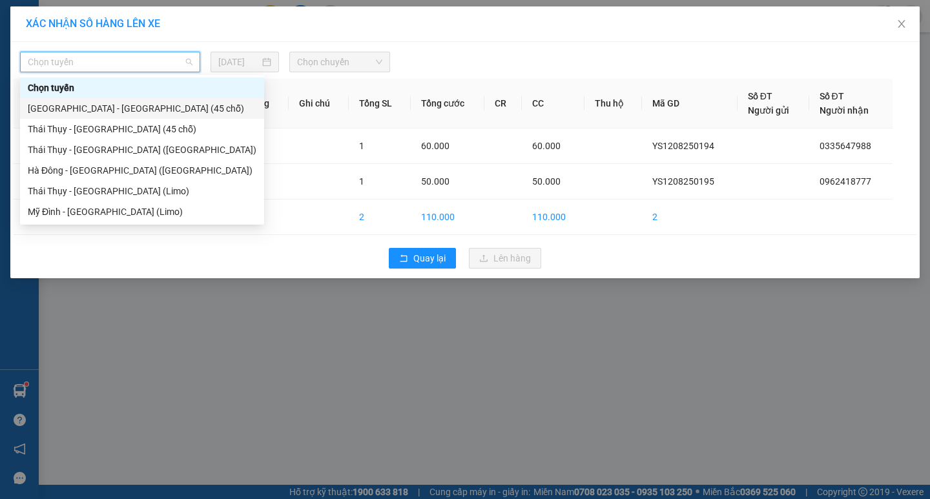
click at [94, 109] on div "[GEOGRAPHIC_DATA] - [GEOGRAPHIC_DATA] (45 chỗ)" at bounding box center [142, 108] width 229 height 14
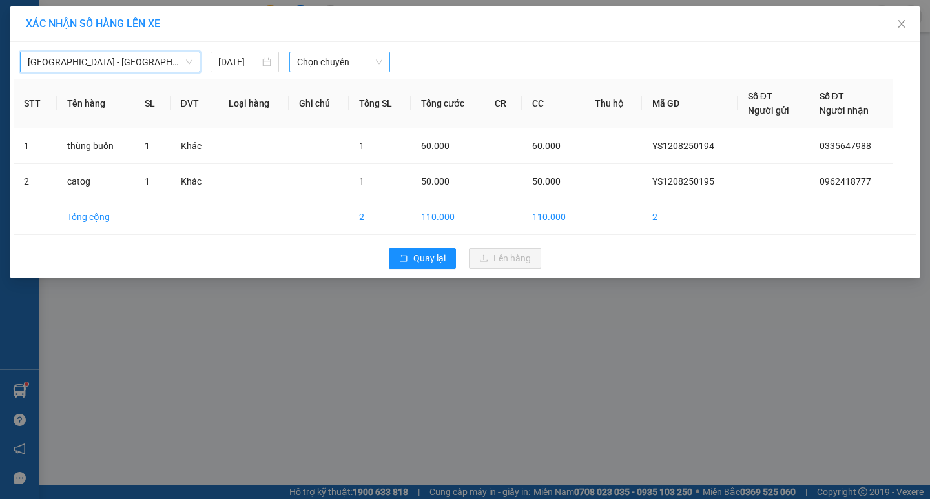
click at [358, 62] on span "Chọn chuyến" at bounding box center [339, 61] width 85 height 19
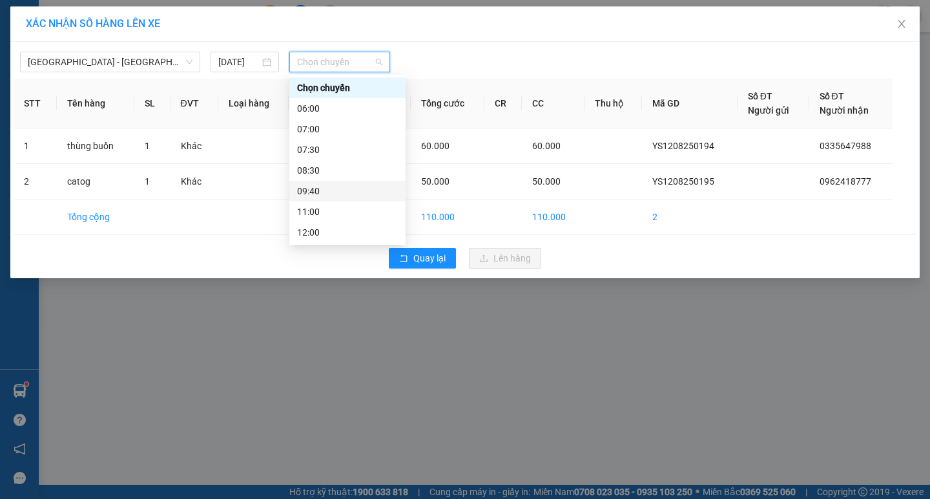
click at [346, 195] on div "09:40" at bounding box center [347, 191] width 101 height 14
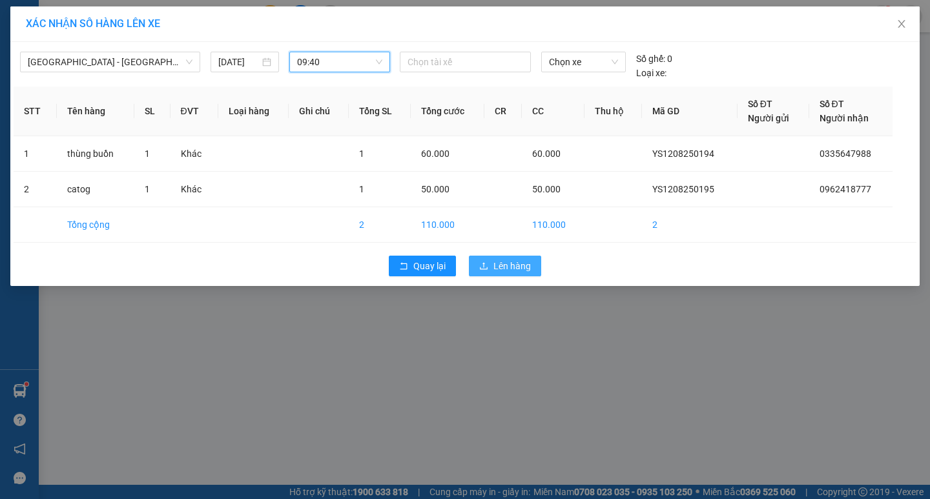
click at [515, 269] on span "Lên hàng" at bounding box center [512, 266] width 37 height 14
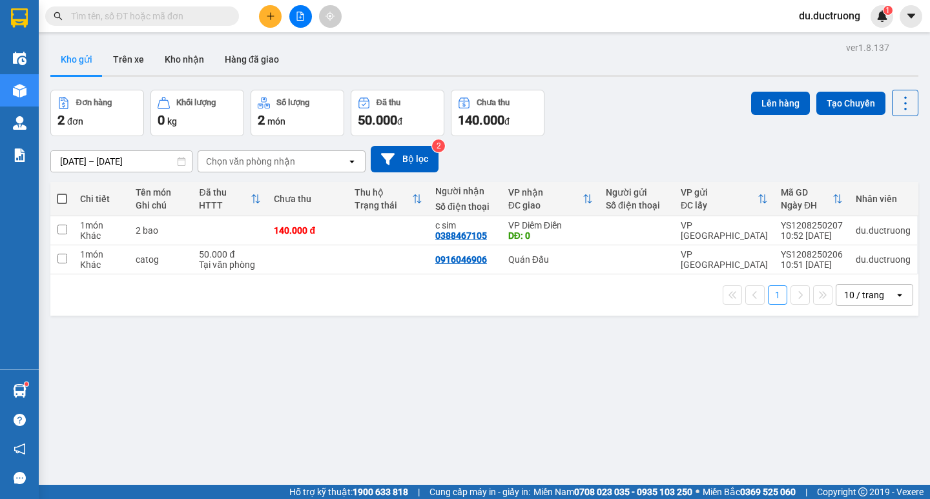
click at [260, 12] on button at bounding box center [270, 16] width 23 height 23
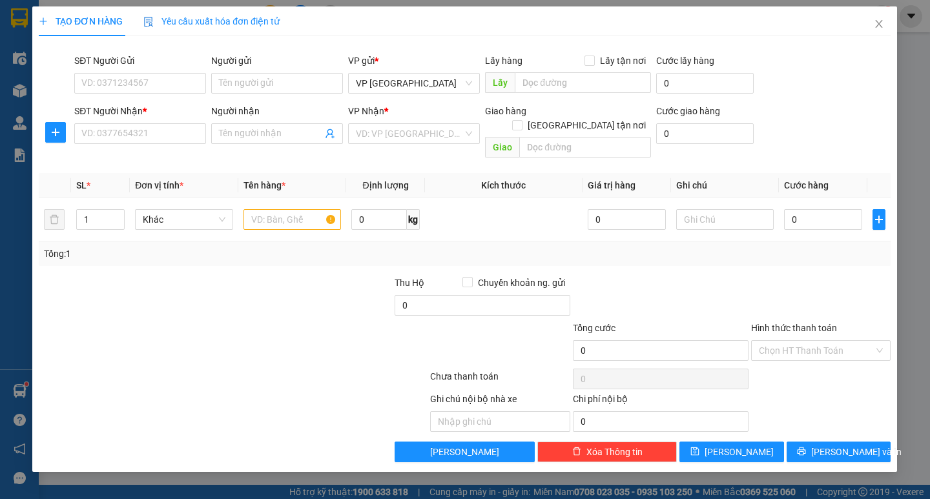
click at [262, 14] on div "Yêu cầu xuất hóa đơn điện tử" at bounding box center [212, 21] width 136 height 30
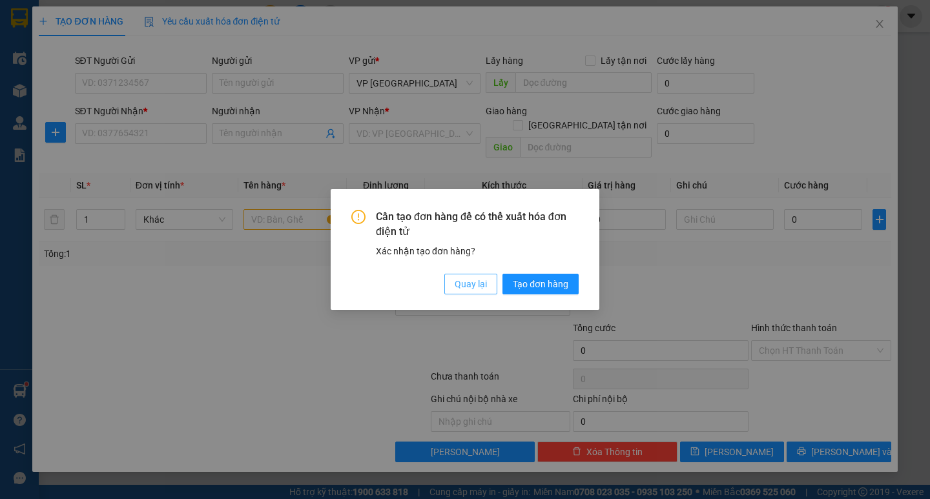
drag, startPoint x: 475, startPoint y: 280, endPoint x: 377, endPoint y: 300, distance: 99.6
click at [474, 281] on span "Quay lại" at bounding box center [471, 284] width 32 height 14
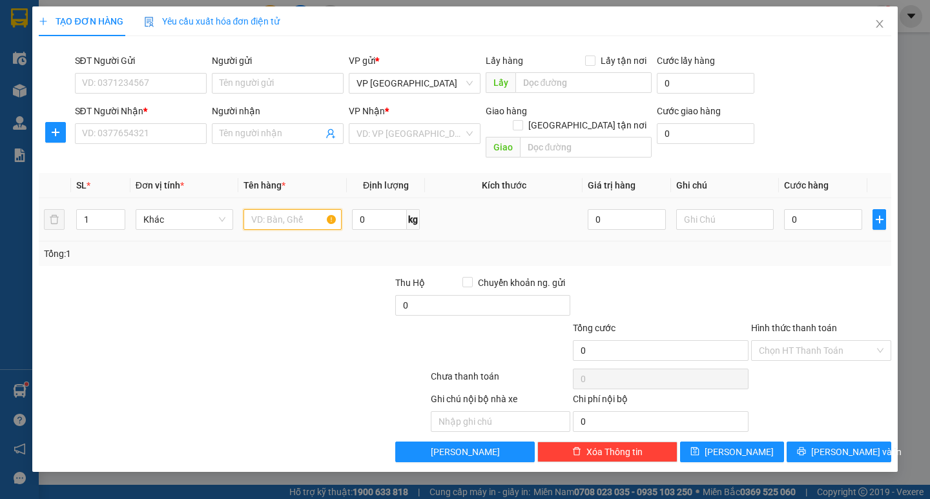
click at [299, 209] on input "text" at bounding box center [293, 219] width 98 height 21
type input "c"
type input "xe đap"
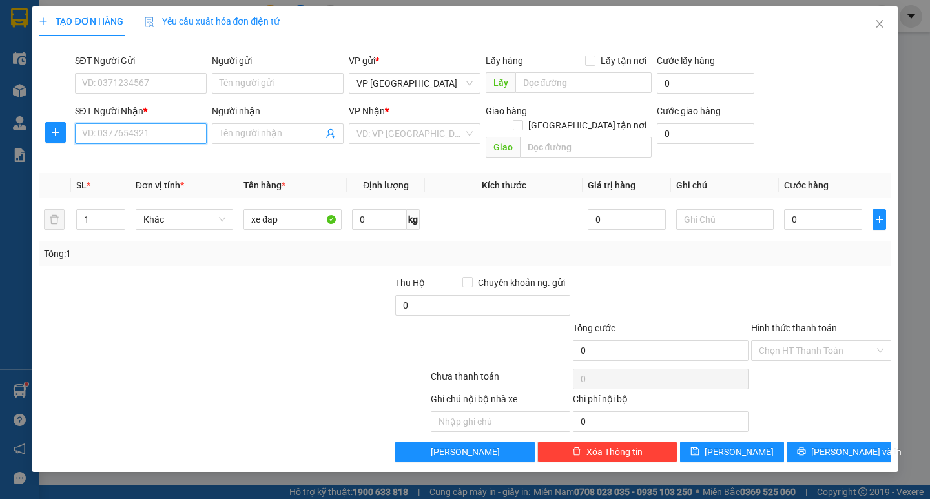
click at [194, 140] on input "SĐT Người Nhận *" at bounding box center [141, 133] width 132 height 21
click at [157, 165] on div "0947120969" at bounding box center [141, 159] width 116 height 14
type input "0947120969"
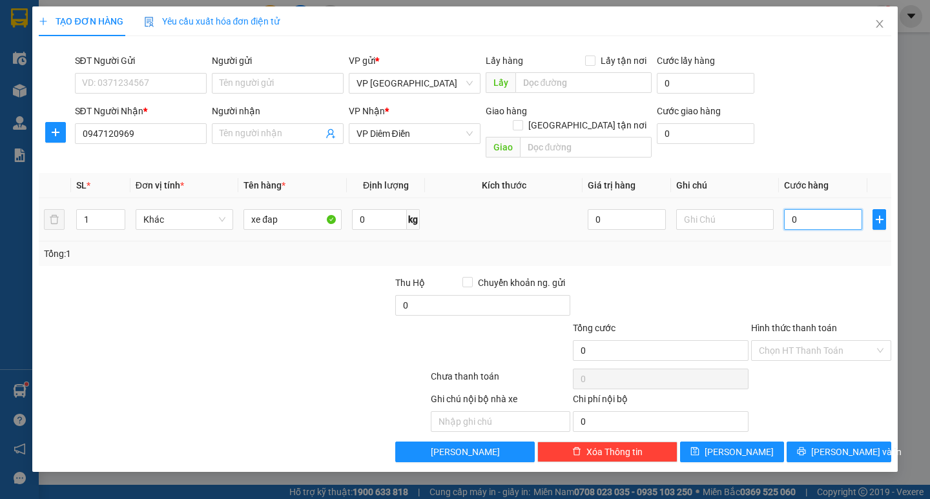
click at [811, 209] on input "0" at bounding box center [823, 219] width 78 height 21
click at [808, 209] on input "0" at bounding box center [823, 219] width 78 height 21
click at [812, 209] on input "0" at bounding box center [823, 219] width 78 height 21
click at [798, 209] on input "0" at bounding box center [823, 219] width 78 height 21
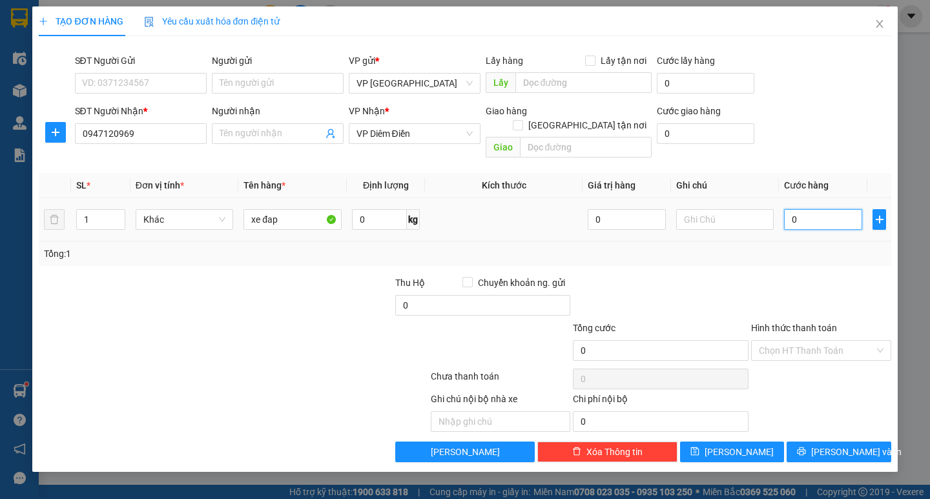
click at [799, 209] on input "0" at bounding box center [823, 219] width 78 height 21
type input "001"
type input "1"
type input "0.010"
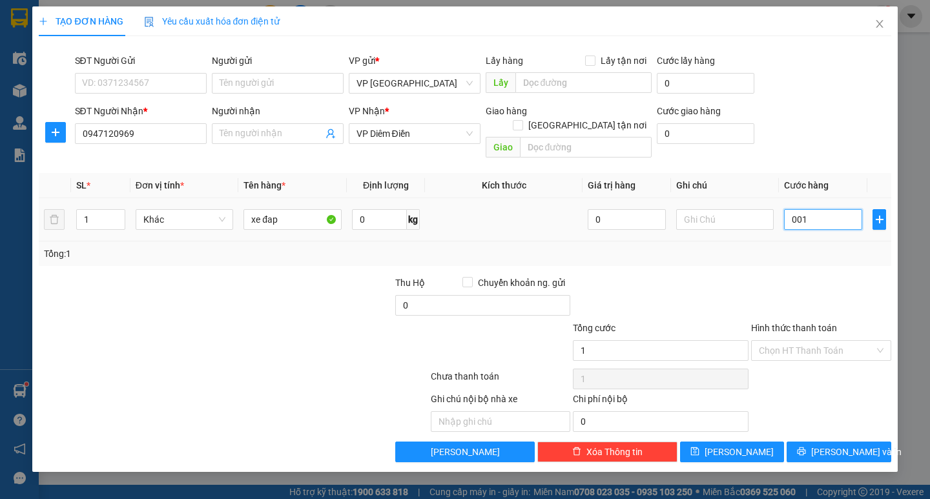
type input "10"
type input "00.100"
type input "100"
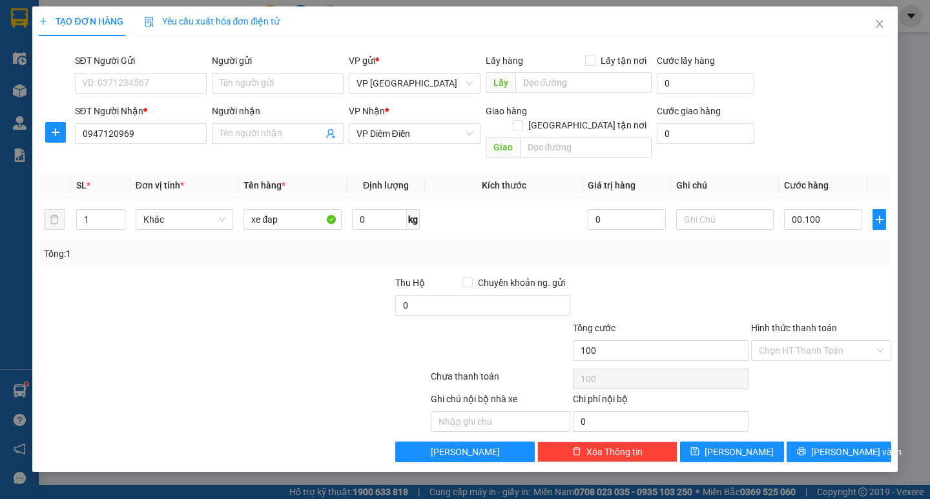
click at [801, 242] on div "Tổng: 1" at bounding box center [465, 254] width 852 height 25
type input "100.000"
click at [812, 341] on input "Hình thức thanh toán" at bounding box center [817, 350] width 116 height 19
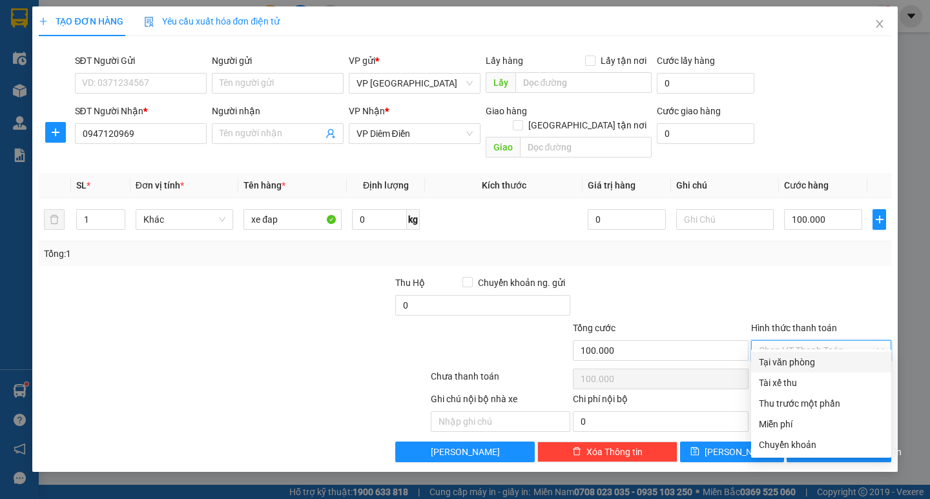
click at [809, 362] on div "Tại văn phòng" at bounding box center [821, 362] width 125 height 14
type input "0"
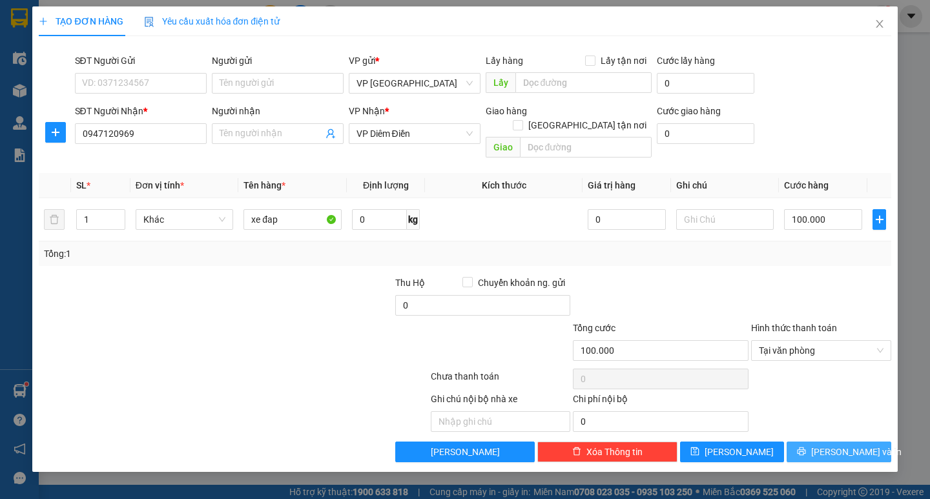
click at [812, 442] on button "Lưu và In" at bounding box center [839, 452] width 104 height 21
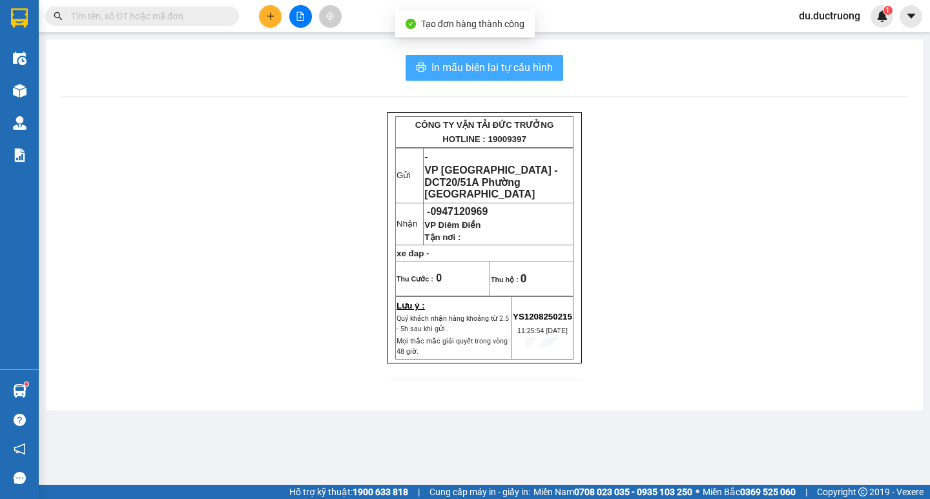
click at [467, 63] on span "In mẫu biên lai tự cấu hình" at bounding box center [492, 67] width 121 height 16
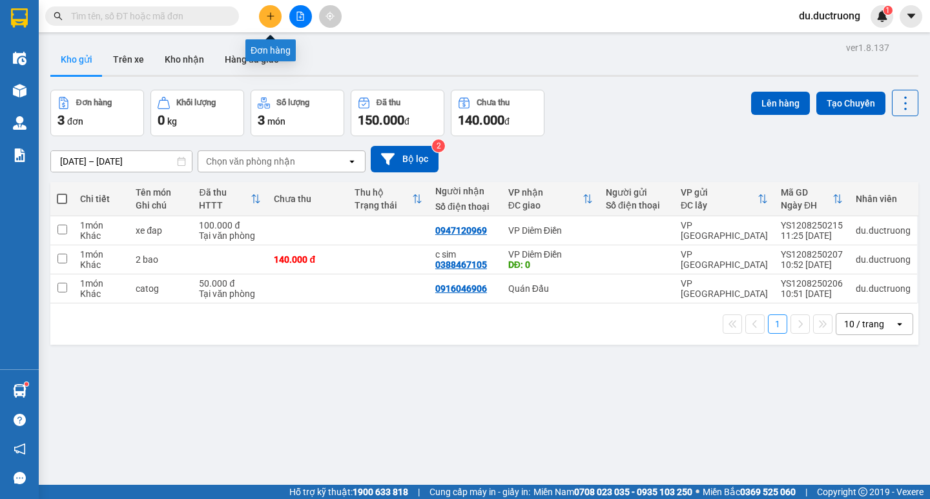
click at [269, 21] on button at bounding box center [270, 16] width 23 height 23
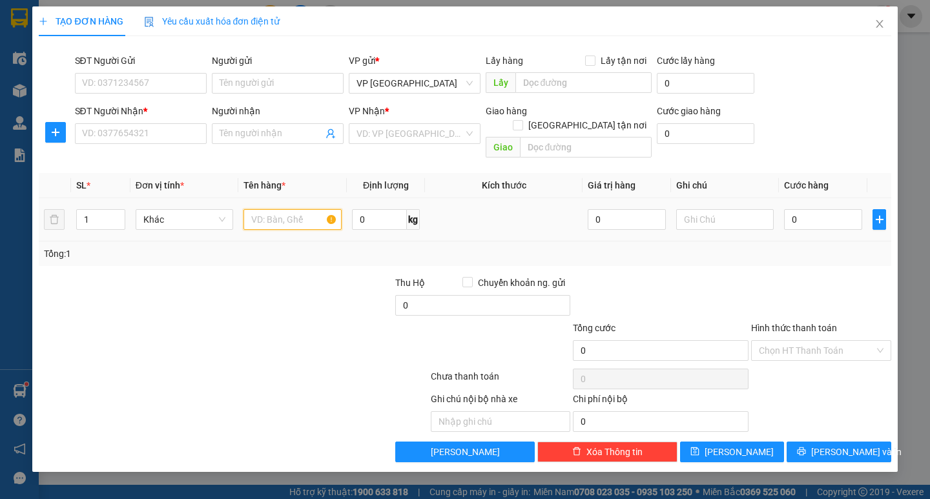
click at [318, 213] on input "text" at bounding box center [293, 219] width 98 height 21
type input "2 catog"
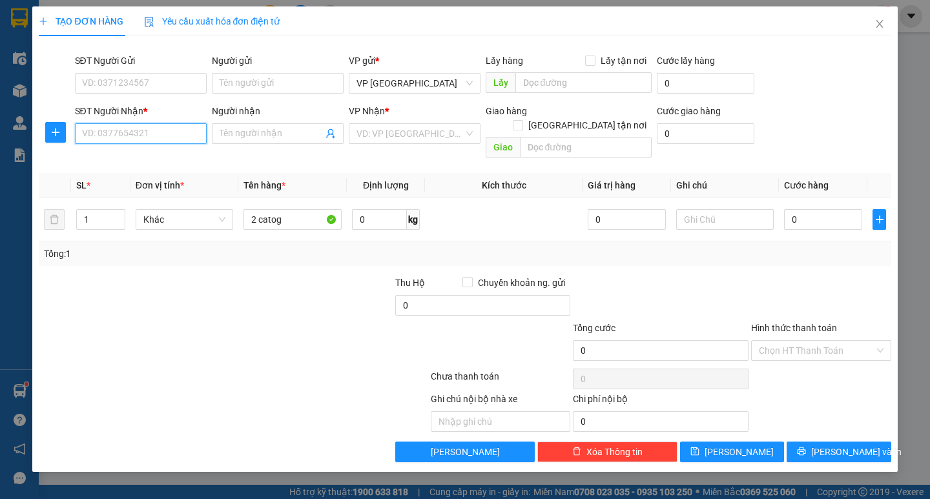
click at [194, 138] on input "SĐT Người Nhận *" at bounding box center [141, 133] width 132 height 21
click at [176, 169] on div "0377699734" at bounding box center [141, 159] width 132 height 21
type input "0377699734"
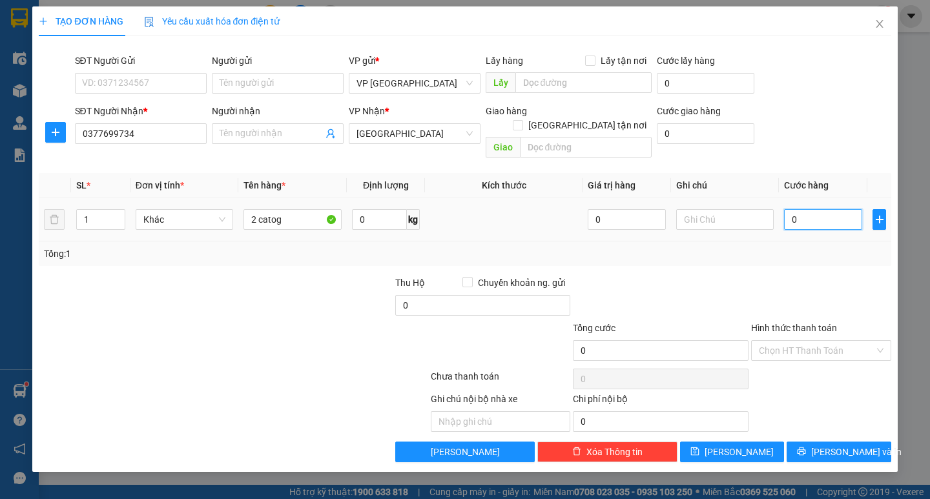
click at [821, 209] on input "0" at bounding box center [823, 219] width 78 height 21
type input "005"
type input "5"
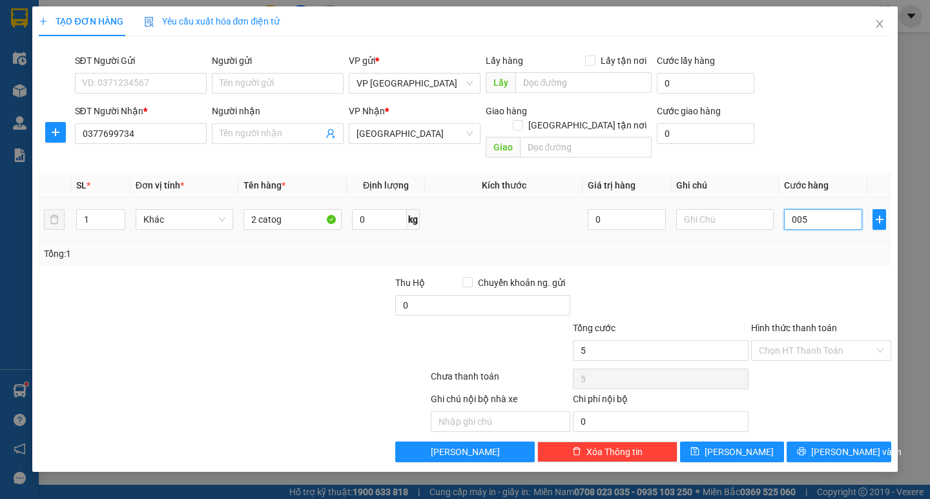
type input "0.050"
type input "50"
type input "005"
type input "5"
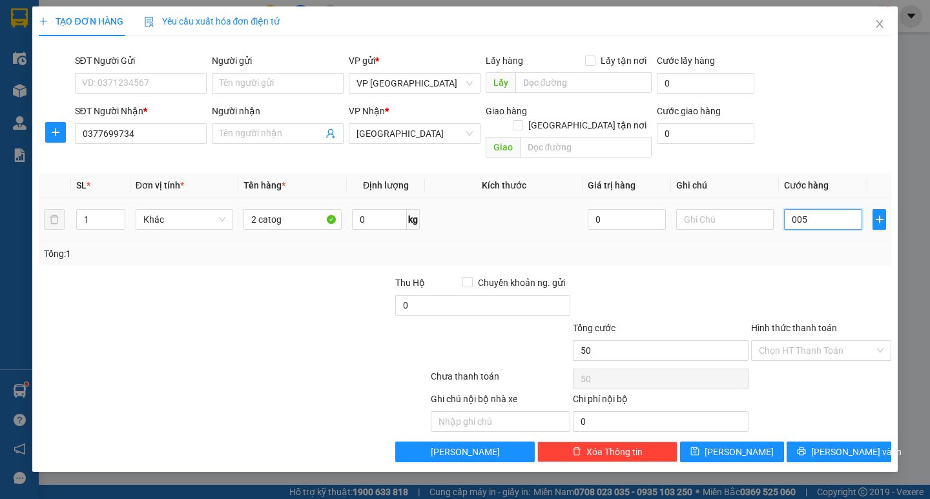
type input "5"
type input "00"
type input "0"
type input "001"
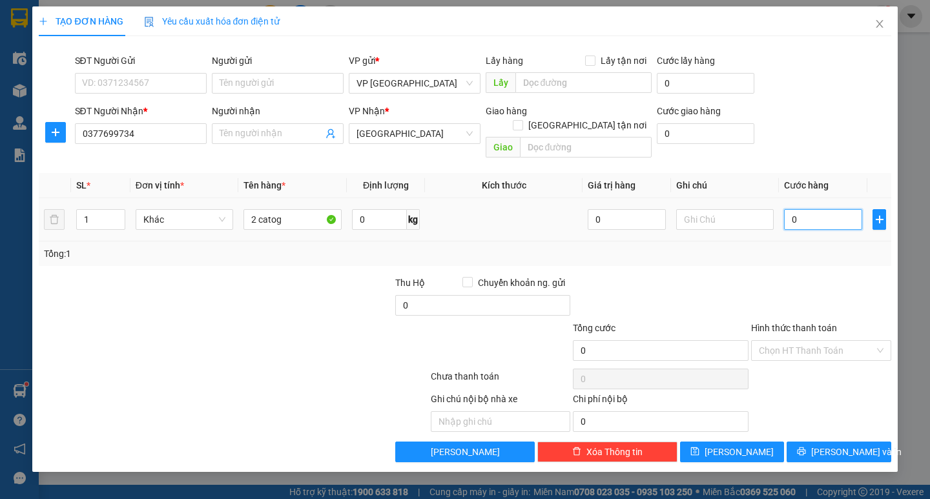
type input "1"
type input "0.010"
type input "10"
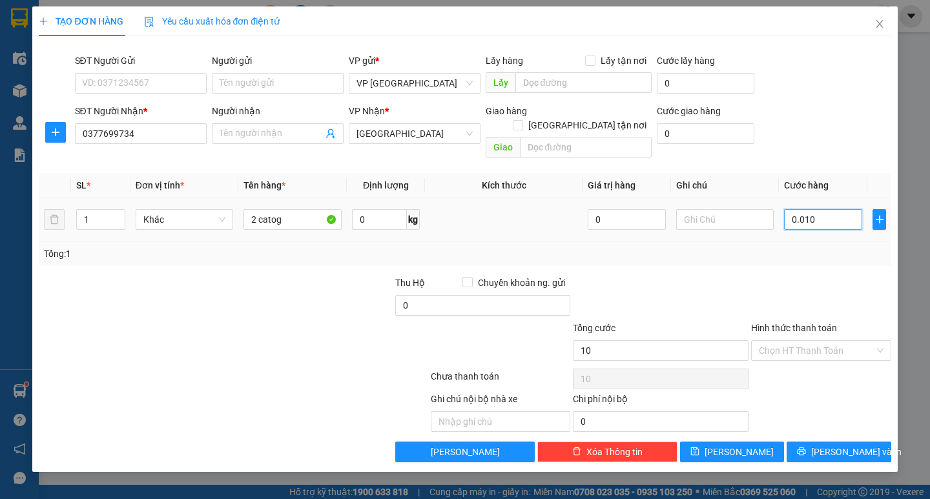
type input "00.100"
type input "100"
click at [817, 219] on td "00.100" at bounding box center [823, 219] width 89 height 43
type input "100.000"
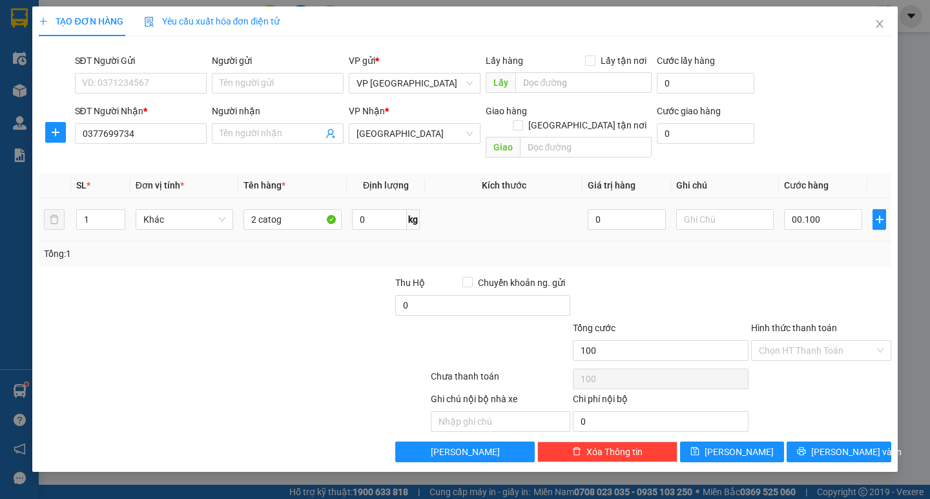
type input "100.000"
click at [806, 447] on icon "printer" at bounding box center [801, 451] width 9 height 9
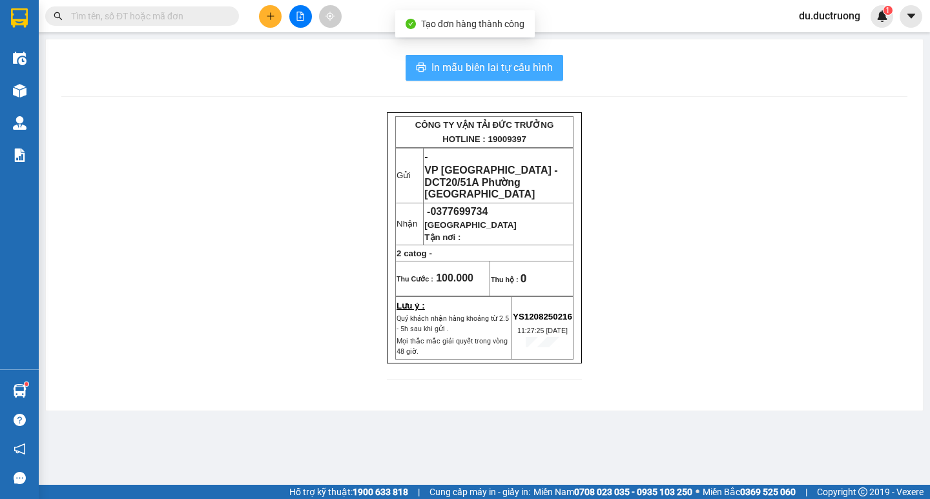
click at [507, 63] on span "In mẫu biên lai tự cấu hình" at bounding box center [492, 67] width 121 height 16
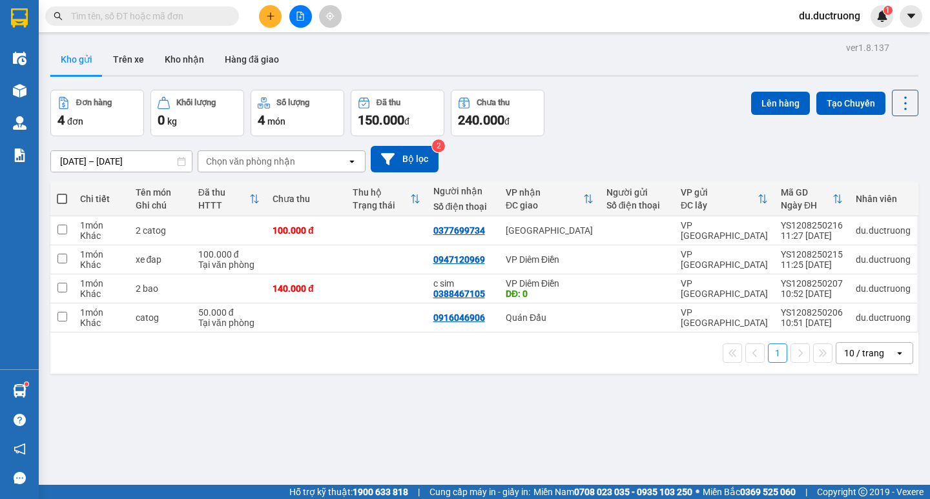
click at [267, 17] on icon "plus" at bounding box center [270, 16] width 9 height 9
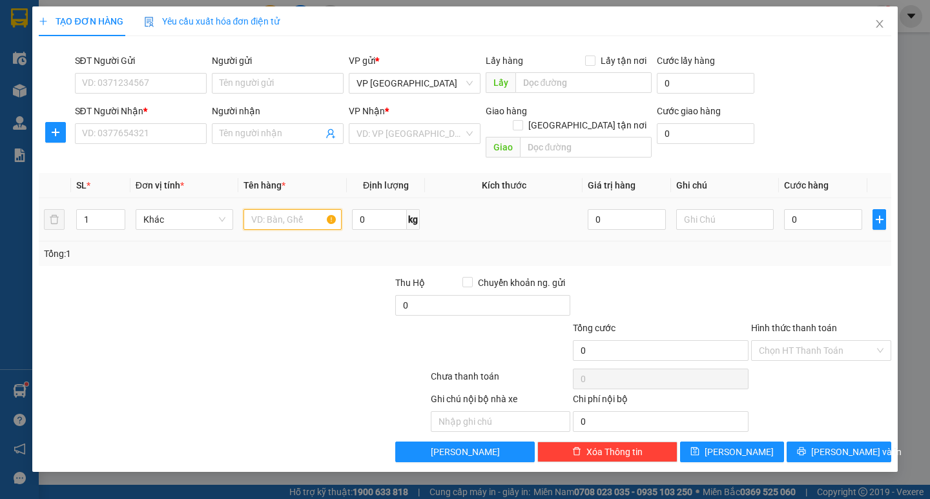
click at [287, 209] on input "text" at bounding box center [293, 219] width 98 height 21
type input "hộp"
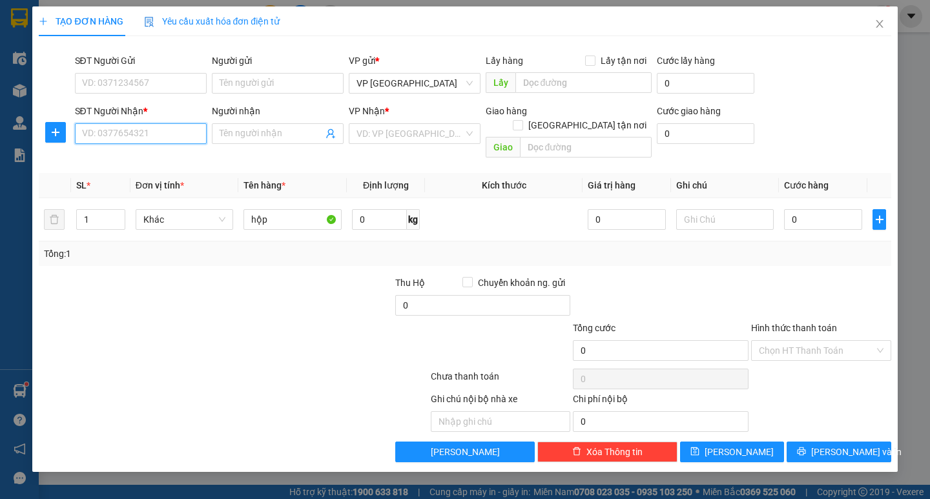
click at [144, 134] on input "SĐT Người Nhận *" at bounding box center [141, 133] width 132 height 21
click at [131, 158] on div "0332683262" at bounding box center [141, 159] width 116 height 14
type input "0332683262"
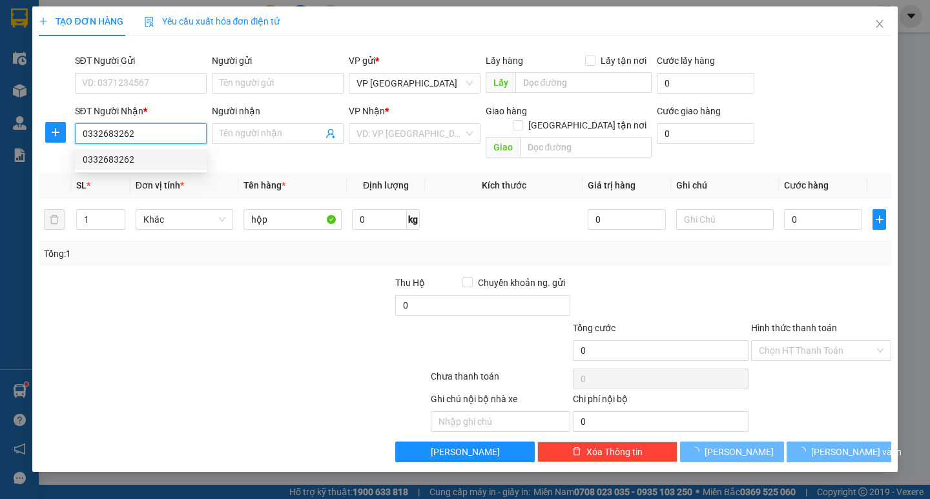
type input "000"
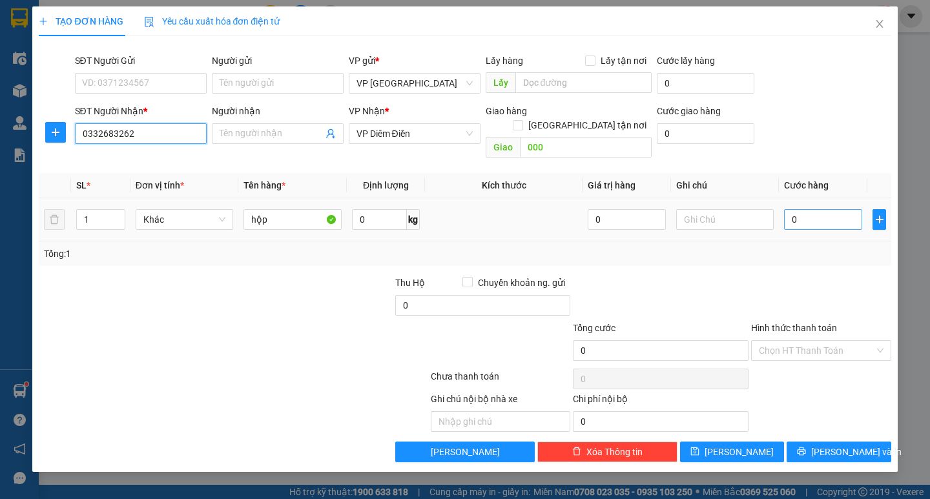
type input "0332683262"
click at [812, 209] on input "0" at bounding box center [823, 219] width 78 height 21
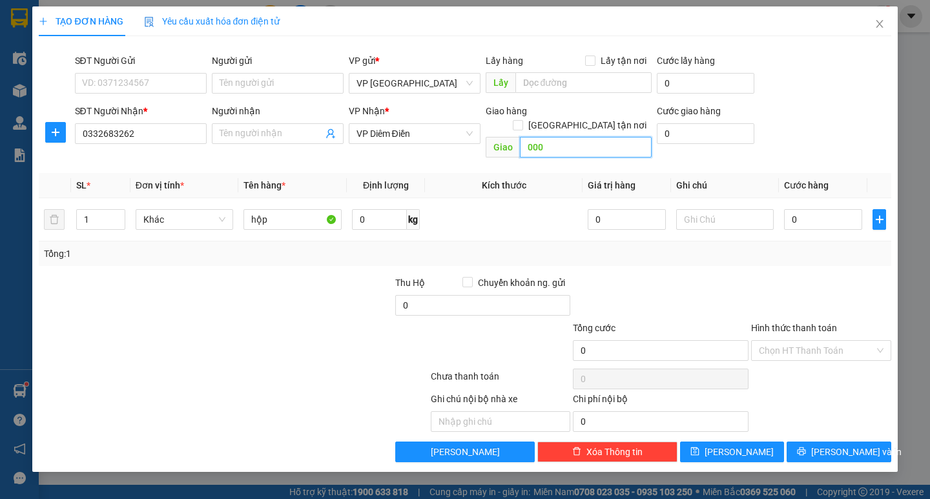
click at [544, 137] on input "000" at bounding box center [586, 147] width 132 height 21
click at [545, 137] on input "000" at bounding box center [586, 147] width 132 height 21
click at [579, 138] on input "000" at bounding box center [586, 147] width 132 height 21
click at [845, 211] on input "0" at bounding box center [823, 219] width 78 height 21
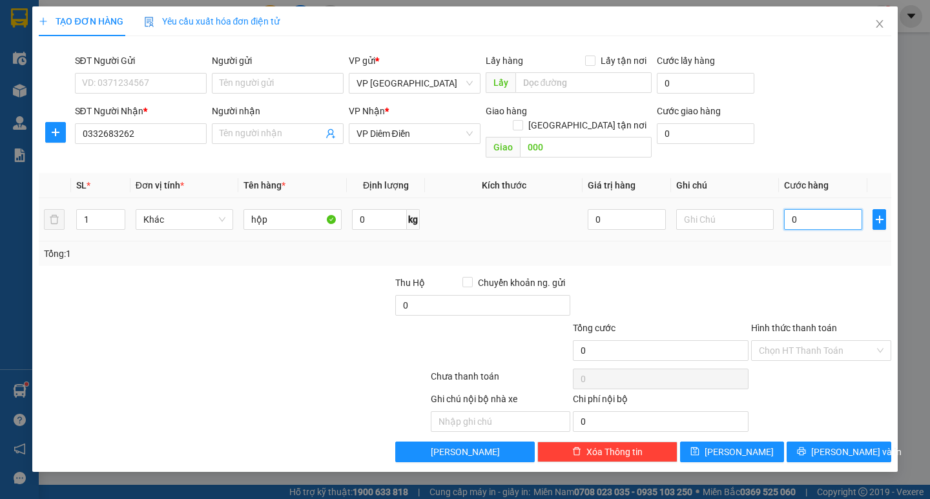
click at [845, 211] on input "0" at bounding box center [823, 219] width 78 height 21
type input "003"
type input "3"
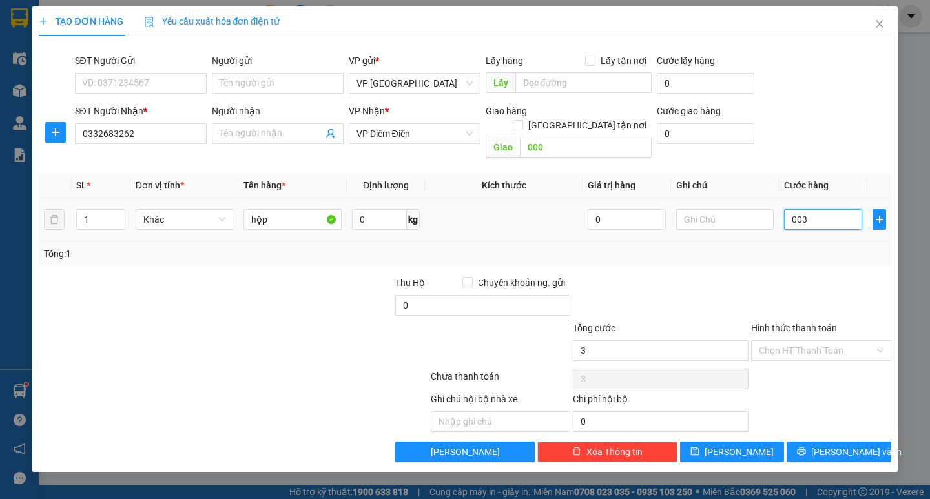
type input "0.030"
type input "30"
type input "30.000"
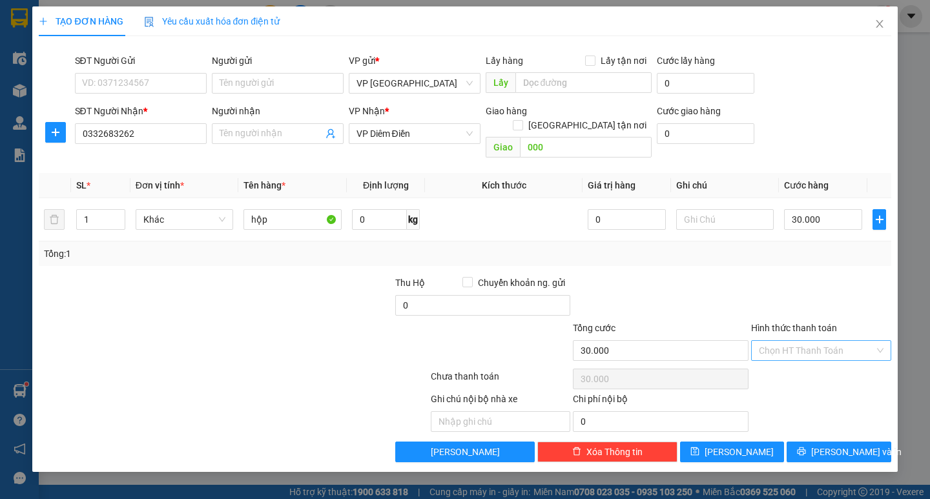
click at [823, 341] on input "Hình thức thanh toán" at bounding box center [817, 350] width 116 height 19
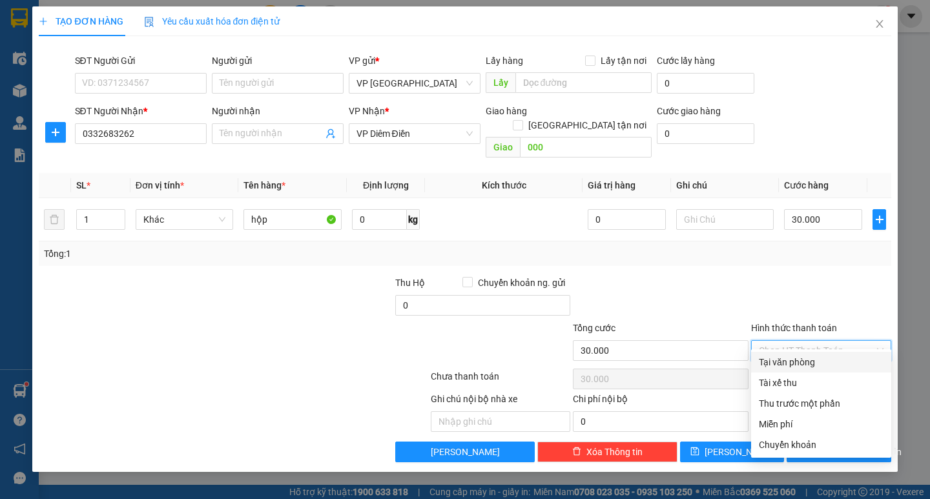
click at [804, 364] on div "Tại văn phòng" at bounding box center [821, 362] width 125 height 14
type input "0"
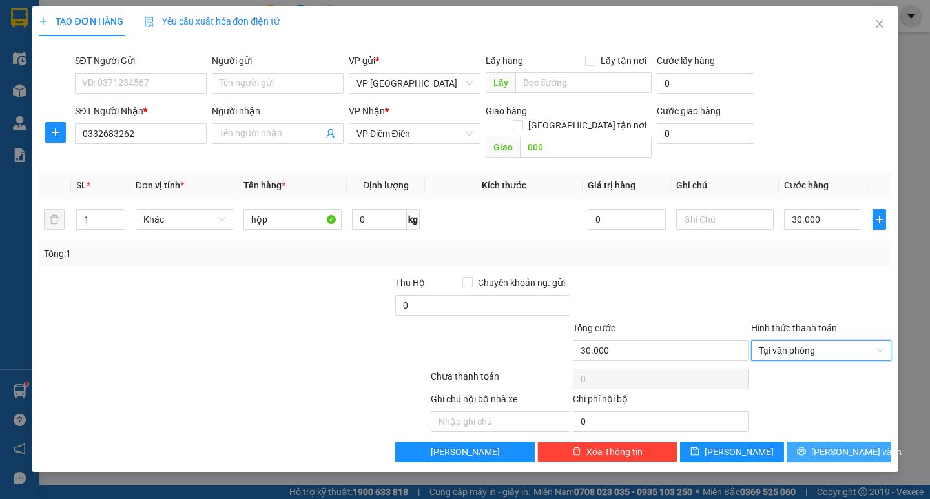
click at [831, 445] on span "Lưu và In" at bounding box center [857, 452] width 90 height 14
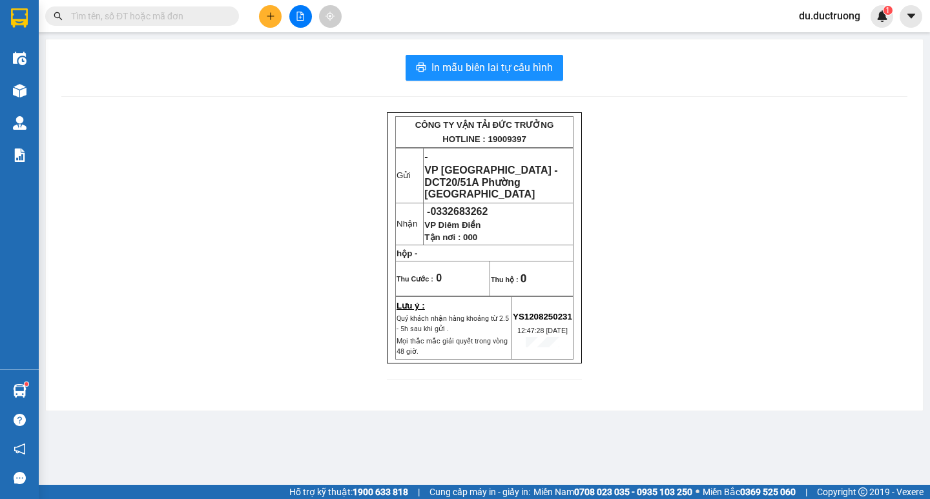
drag, startPoint x: 479, startPoint y: 229, endPoint x: 464, endPoint y: 234, distance: 15.5
click at [464, 234] on p "Tận nơi : 000" at bounding box center [499, 237] width 148 height 10
click at [501, 68] on span "In mẫu biên lai tự cấu hình" at bounding box center [492, 67] width 121 height 16
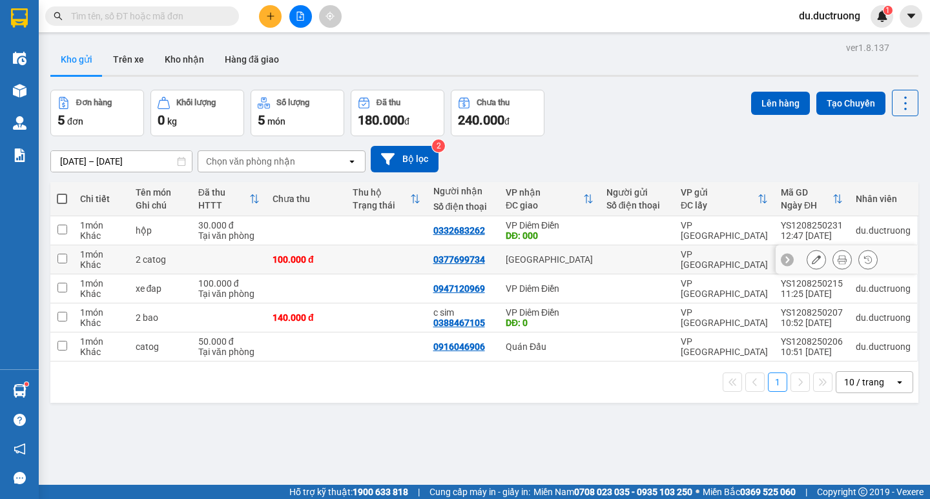
click at [69, 257] on td at bounding box center [61, 260] width 23 height 29
checkbox input "true"
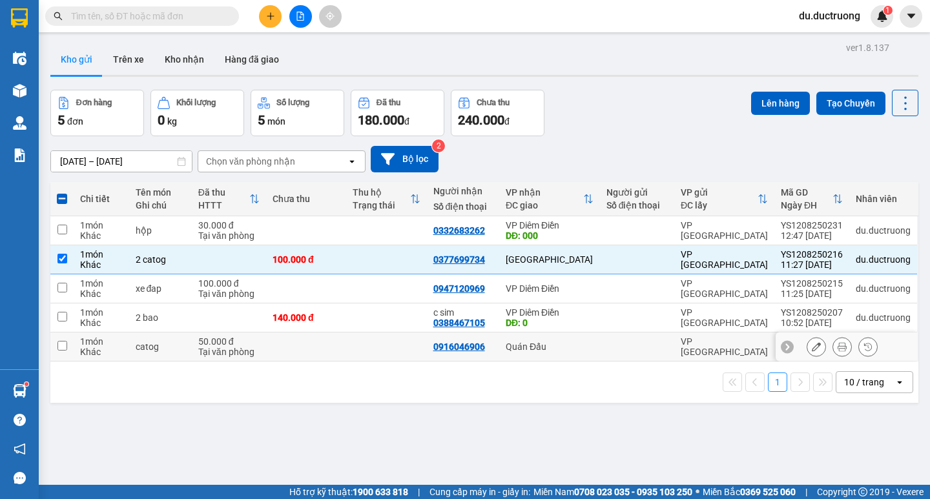
click at [63, 348] on input "checkbox" at bounding box center [63, 346] width 10 height 10
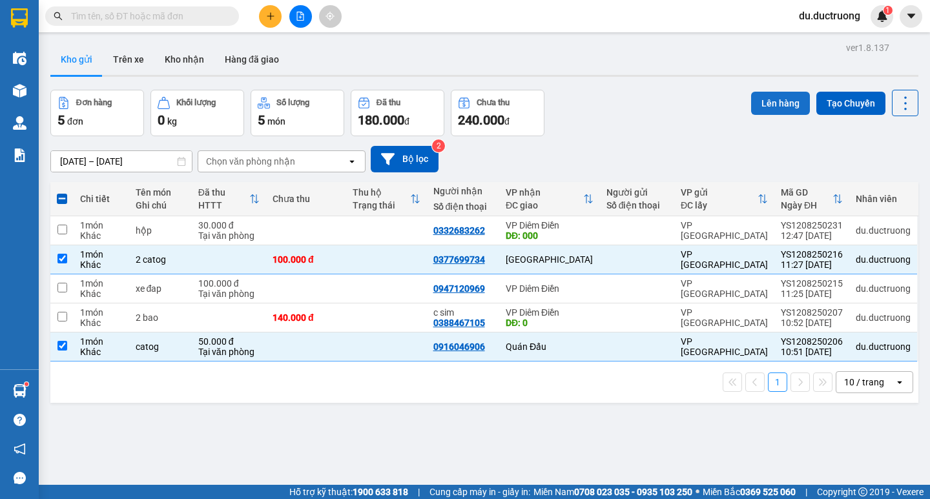
click at [772, 96] on button "Lên hàng" at bounding box center [780, 103] width 59 height 23
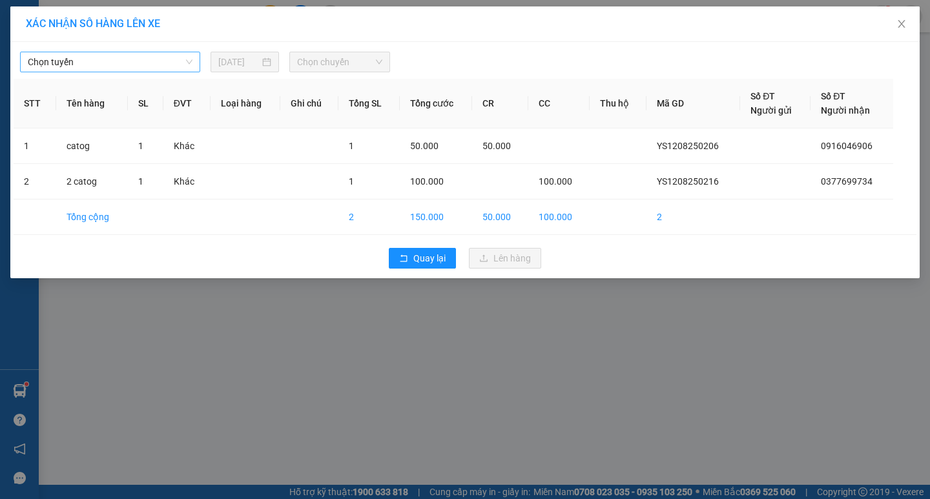
click at [162, 56] on span "Chọn tuyến" at bounding box center [110, 61] width 165 height 19
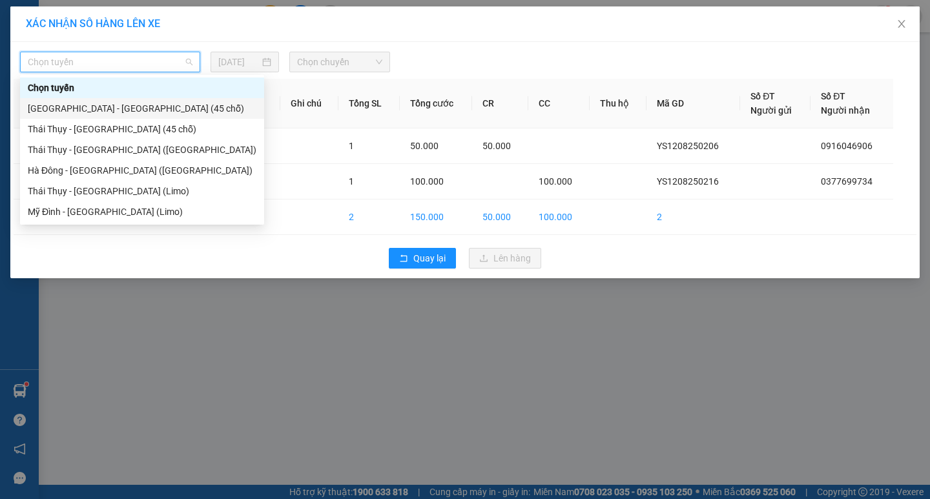
click at [114, 116] on div "[GEOGRAPHIC_DATA] - [GEOGRAPHIC_DATA] (45 chỗ)" at bounding box center [142, 108] width 244 height 21
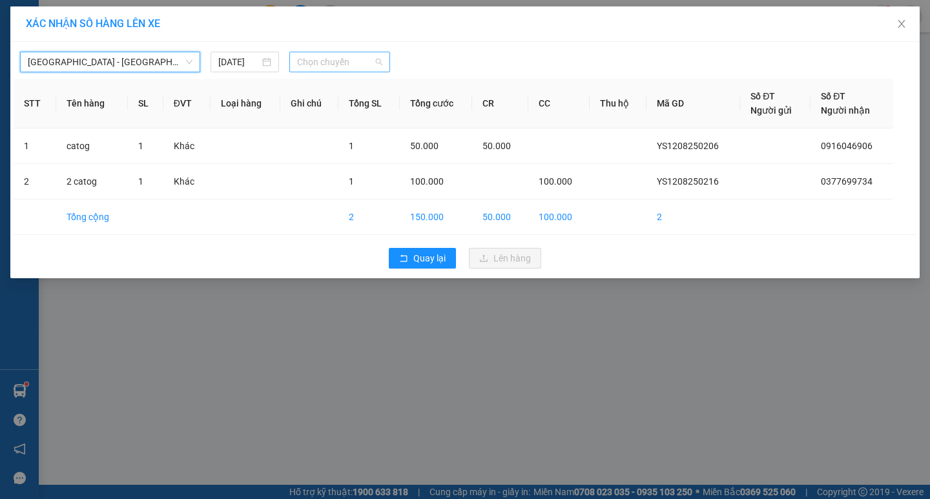
click at [319, 58] on span "Chọn chuyến" at bounding box center [339, 61] width 85 height 19
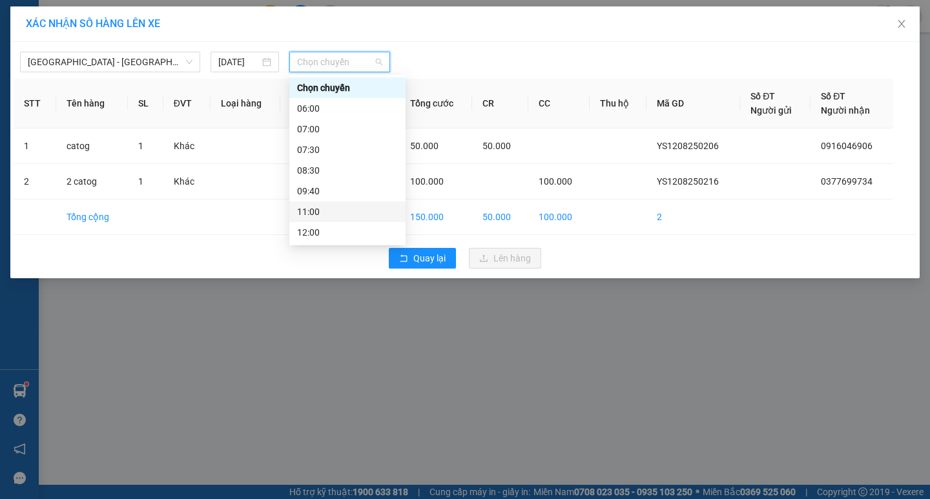
click at [320, 211] on div "11:00" at bounding box center [347, 212] width 101 height 14
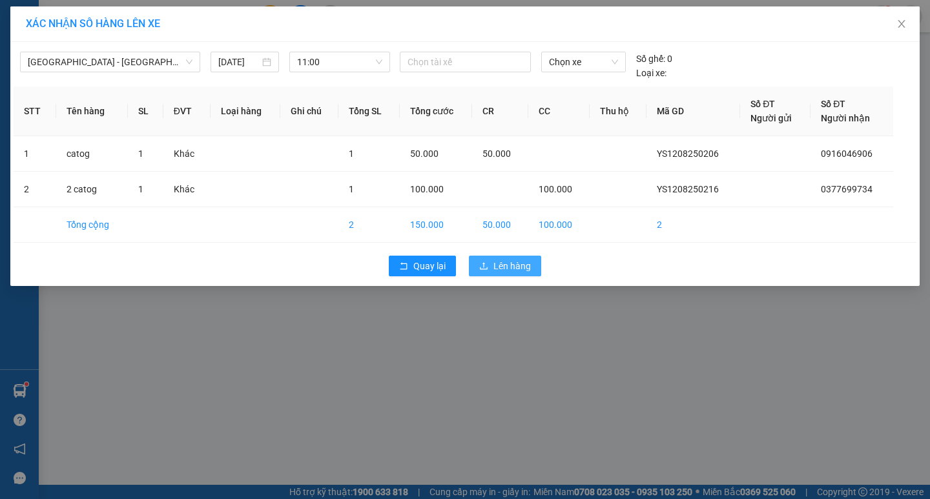
drag, startPoint x: 520, startPoint y: 264, endPoint x: 496, endPoint y: 263, distance: 23.9
click at [520, 264] on span "Lên hàng" at bounding box center [512, 266] width 37 height 14
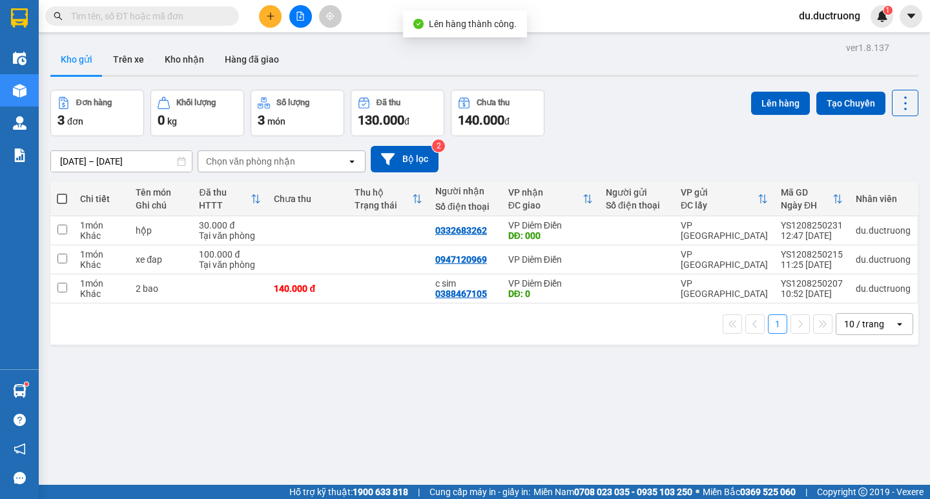
drag, startPoint x: 529, startPoint y: 326, endPoint x: 606, endPoint y: 196, distance: 150.4
click at [606, 211] on div "Chi tiết Tên món Ghi chú Đã thu HTTT Chưa thu Thu hộ Trạng thái Người nhận Số đ…" at bounding box center [484, 263] width 868 height 163
click at [622, 110] on div "Đơn hàng 3 đơn Khối lượng 0 kg Số lượng 3 món Đã thu 130.000 đ Chưa thu 140.000…" at bounding box center [484, 113] width 868 height 47
click at [274, 13] on icon "plus" at bounding box center [270, 16] width 9 height 9
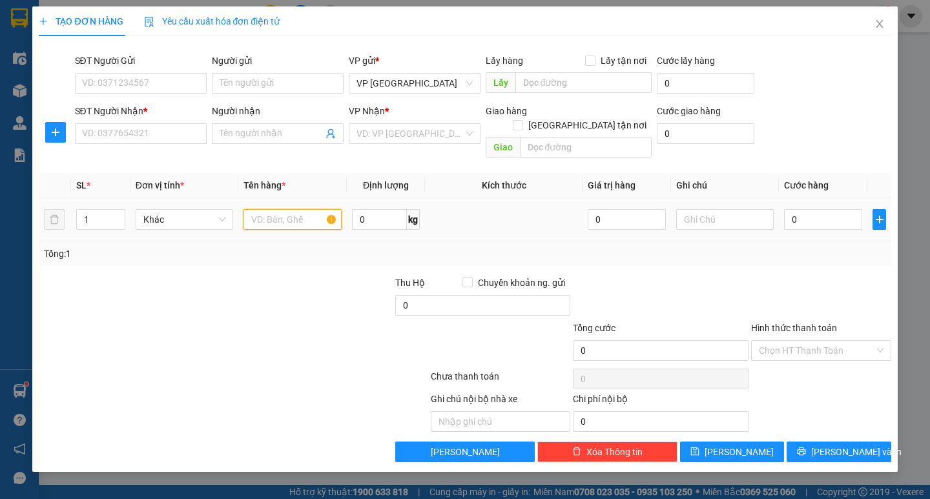
click at [282, 209] on input "text" at bounding box center [293, 219] width 98 height 21
type input "mõm"
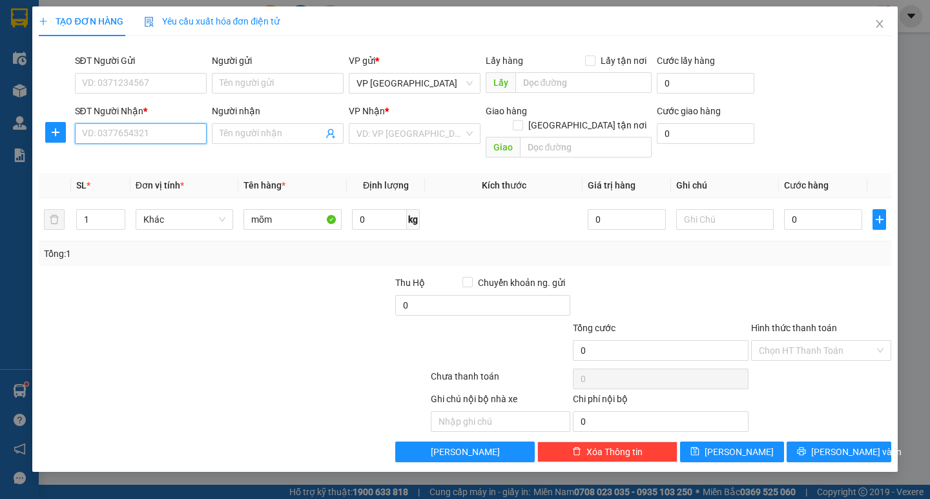
click at [178, 131] on input "SĐT Người Nhận *" at bounding box center [141, 133] width 132 height 21
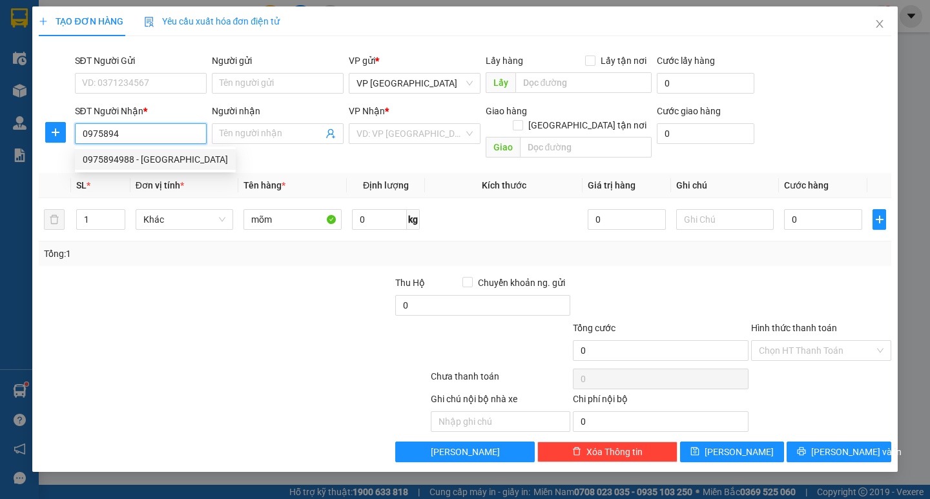
click at [167, 161] on div "0975894988 - hà lan" at bounding box center [155, 159] width 145 height 14
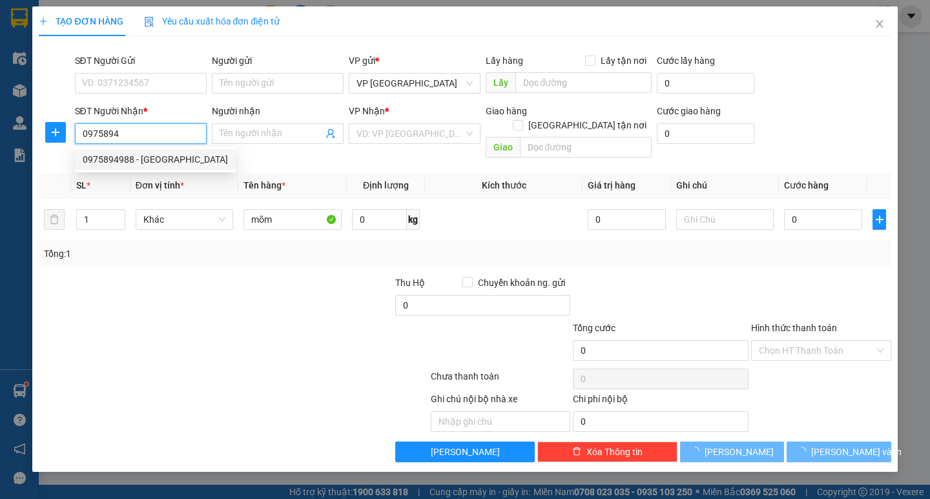
type input "0975894988"
type input "hà lan"
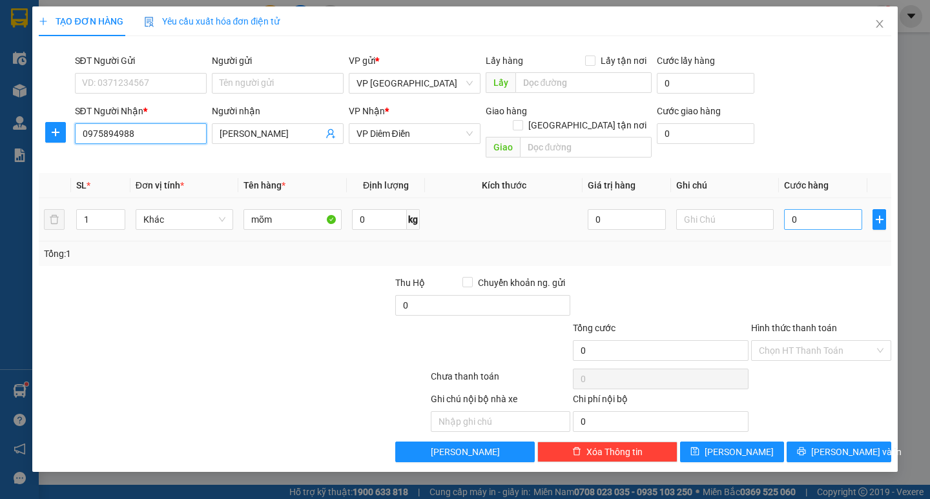
type input "0975894988"
click at [824, 209] on input "0" at bounding box center [823, 219] width 78 height 21
click at [825, 209] on input "0" at bounding box center [823, 219] width 78 height 21
type input "003"
type input "3"
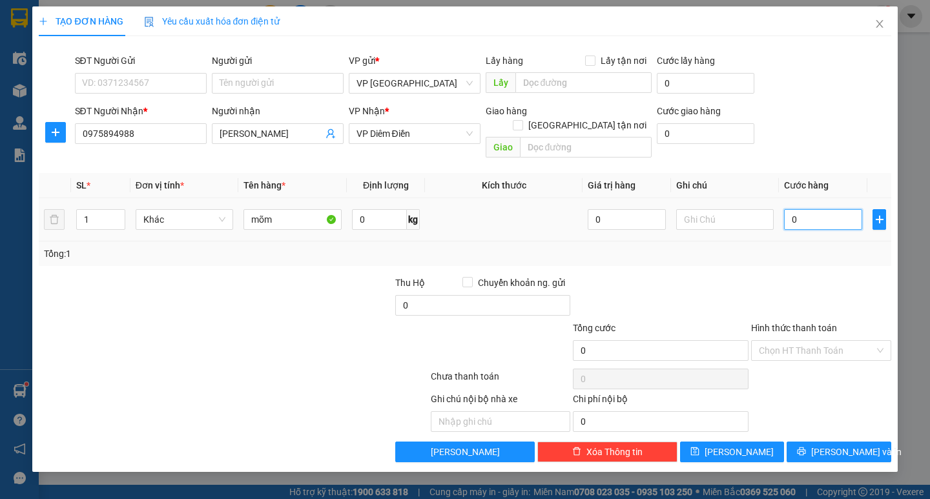
type input "3"
type input "0.030"
type input "30"
click at [804, 247] on div "Tổng: 1" at bounding box center [465, 254] width 852 height 25
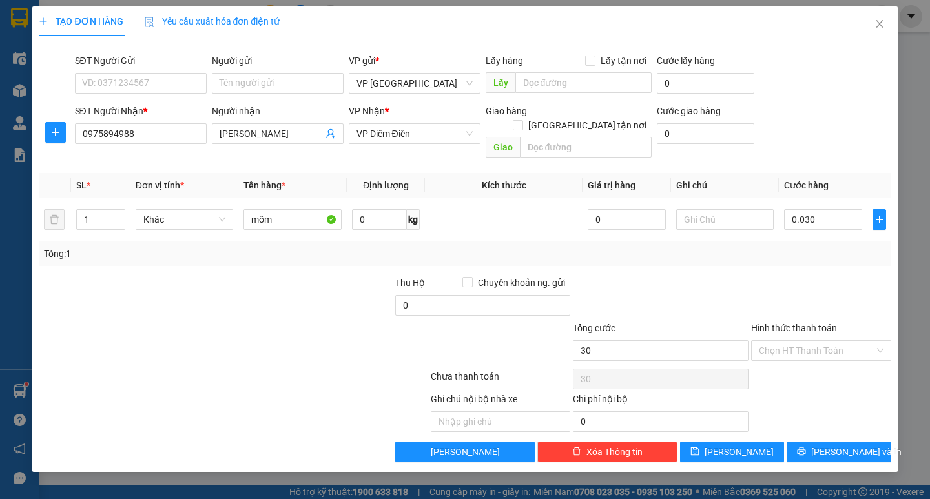
type input "30.000"
click at [841, 341] on input "Hình thức thanh toán" at bounding box center [817, 350] width 116 height 19
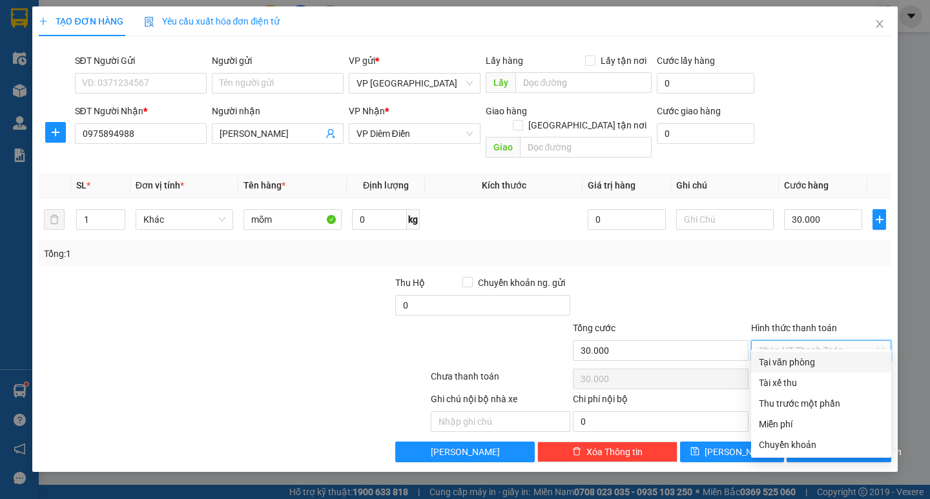
click at [831, 362] on div "Tại văn phòng" at bounding box center [821, 362] width 125 height 14
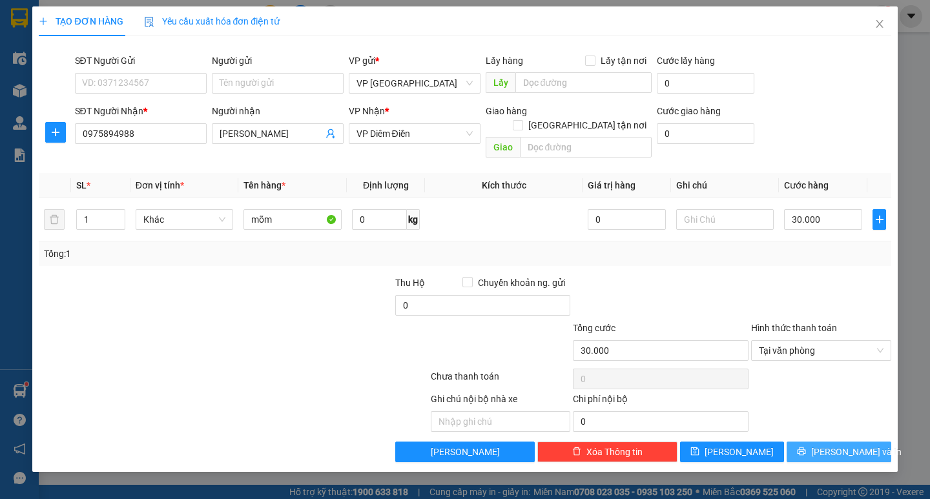
click at [849, 445] on span "Lưu và In" at bounding box center [857, 452] width 90 height 14
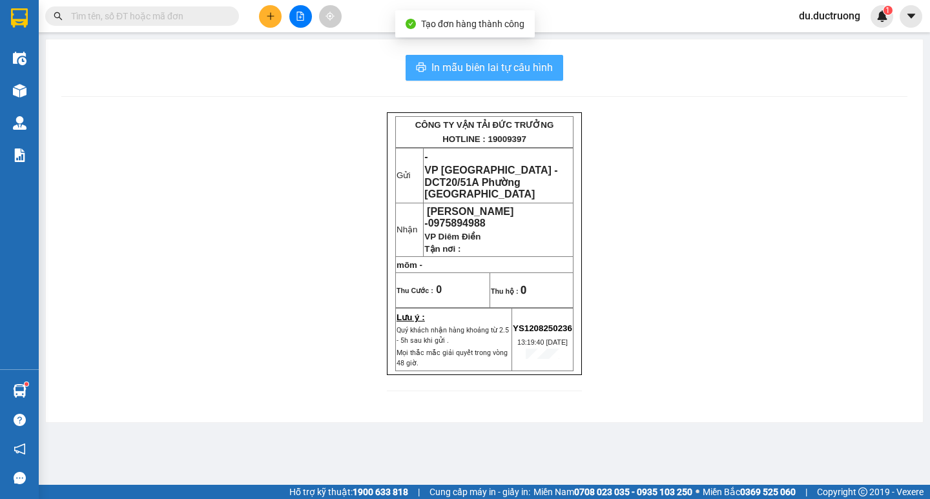
click at [519, 70] on span "In mẫu biên lai tự cấu hình" at bounding box center [492, 67] width 121 height 16
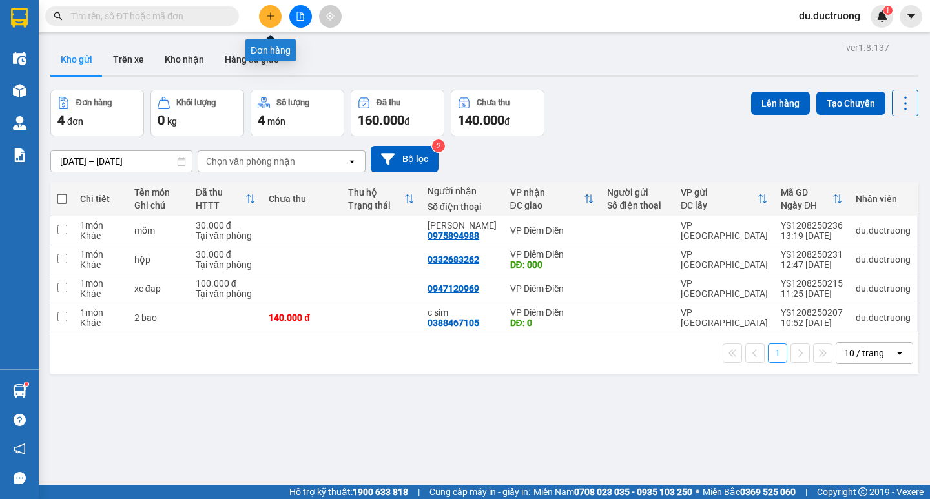
click at [273, 14] on icon "plus" at bounding box center [270, 16] width 9 height 9
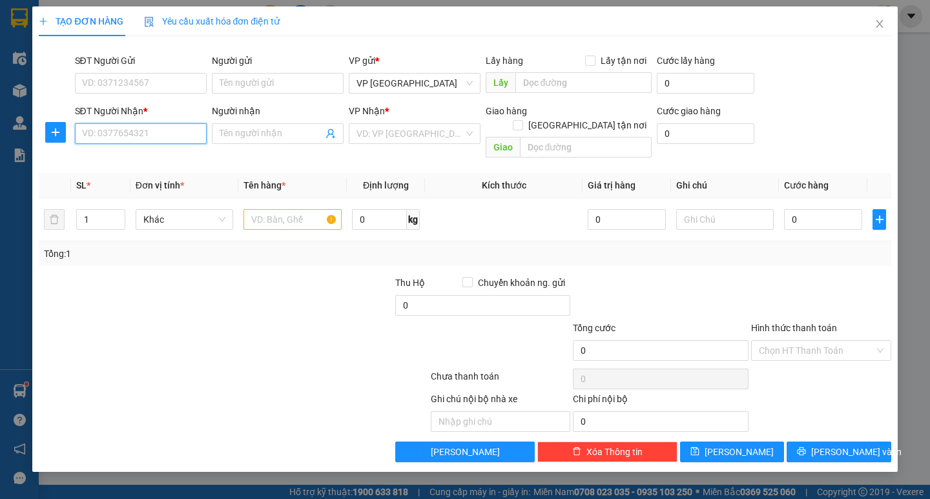
click at [185, 131] on input "SĐT Người Nhận *" at bounding box center [141, 133] width 132 height 21
click at [145, 161] on div "0913258526" at bounding box center [141, 159] width 116 height 14
type input "0913258526"
click at [337, 209] on input "text" at bounding box center [293, 219] width 98 height 21
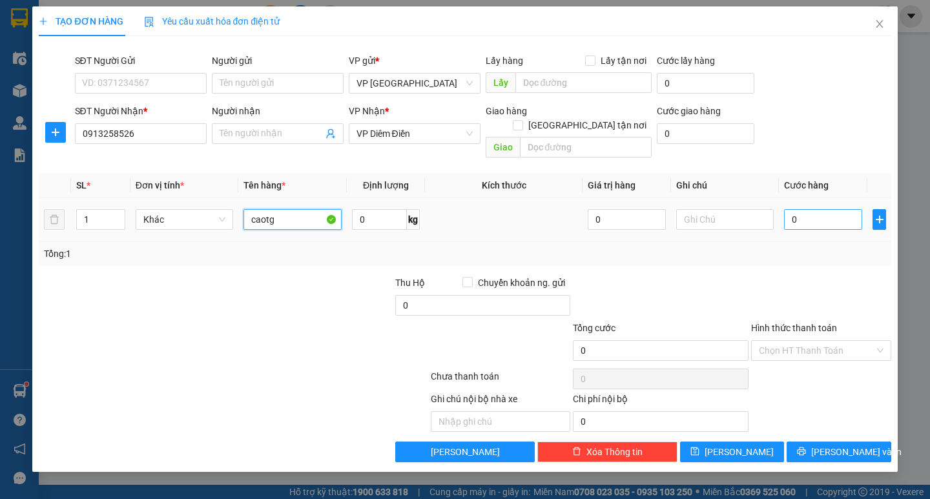
type input "caotg"
click at [819, 209] on input "0" at bounding box center [823, 219] width 78 height 21
type input "0"
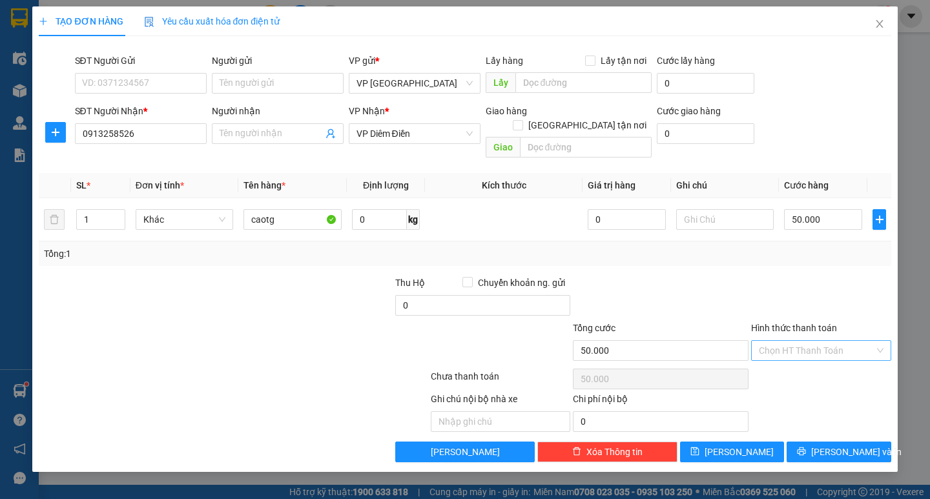
click at [784, 341] on input "Hình thức thanh toán" at bounding box center [817, 350] width 116 height 19
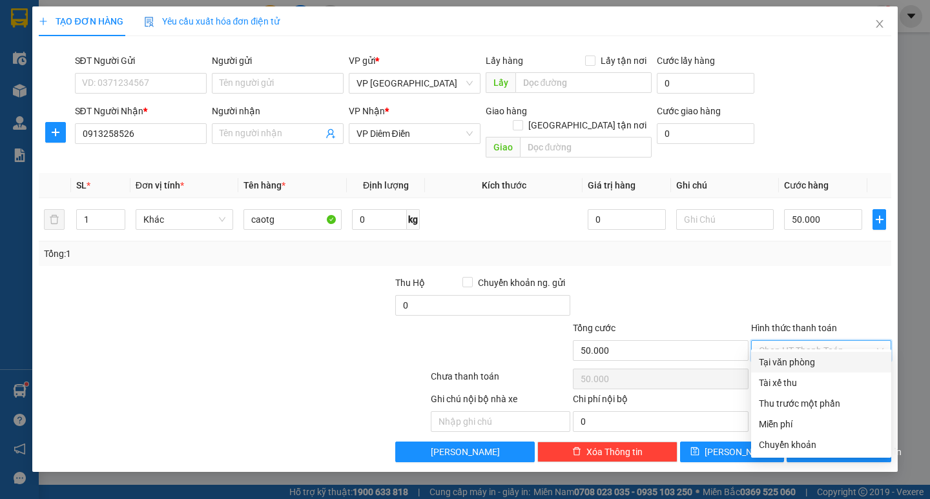
click at [798, 366] on div "Tại văn phòng" at bounding box center [821, 362] width 125 height 14
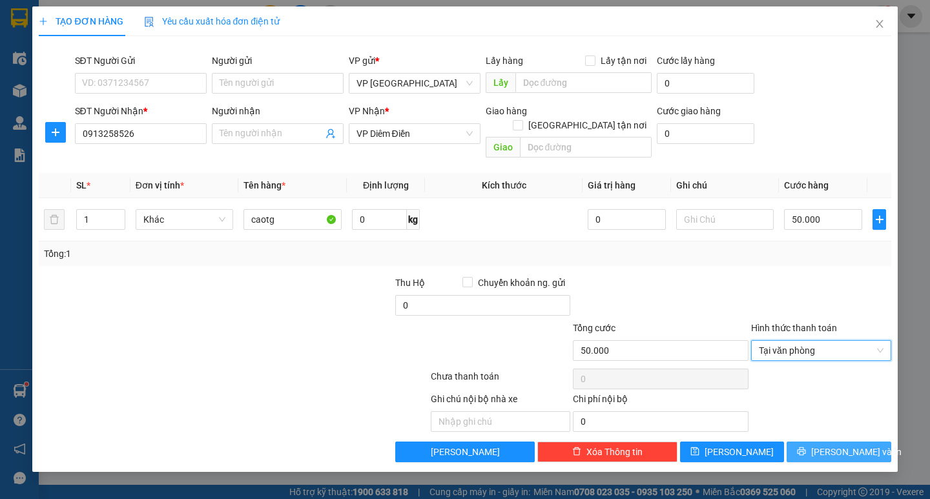
click at [806, 447] on icon "printer" at bounding box center [801, 451] width 9 height 9
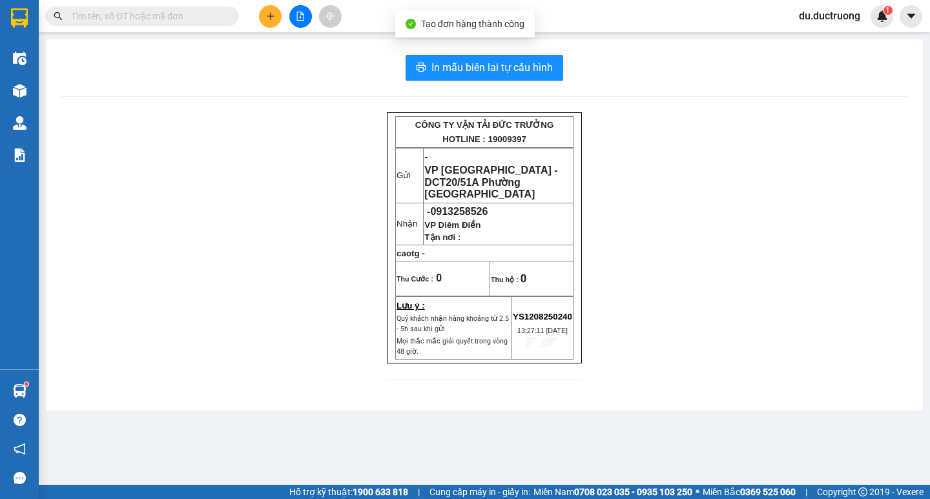
click at [520, 87] on div "In mẫu biên lai tự cấu hình CÔNG TY VẬN TẢI ĐỨC TRƯỞNG HOTLINE : 19009397 Gửi -…" at bounding box center [484, 225] width 877 height 372
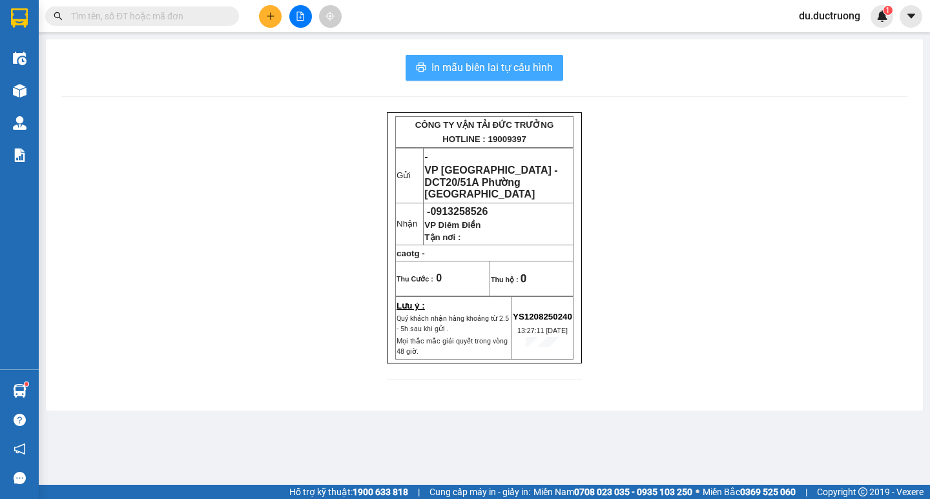
click at [491, 67] on span "In mẫu biên lai tự cấu hình" at bounding box center [492, 67] width 121 height 16
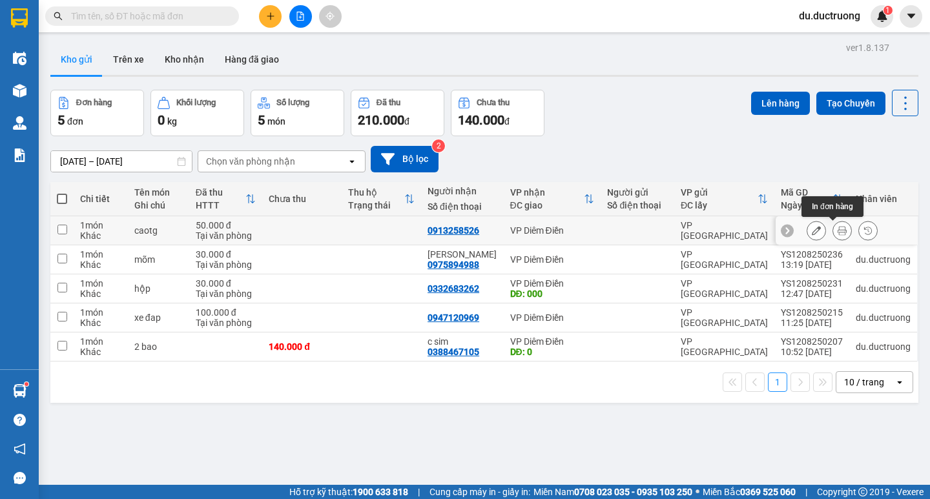
click at [838, 234] on icon at bounding box center [842, 230] width 9 height 9
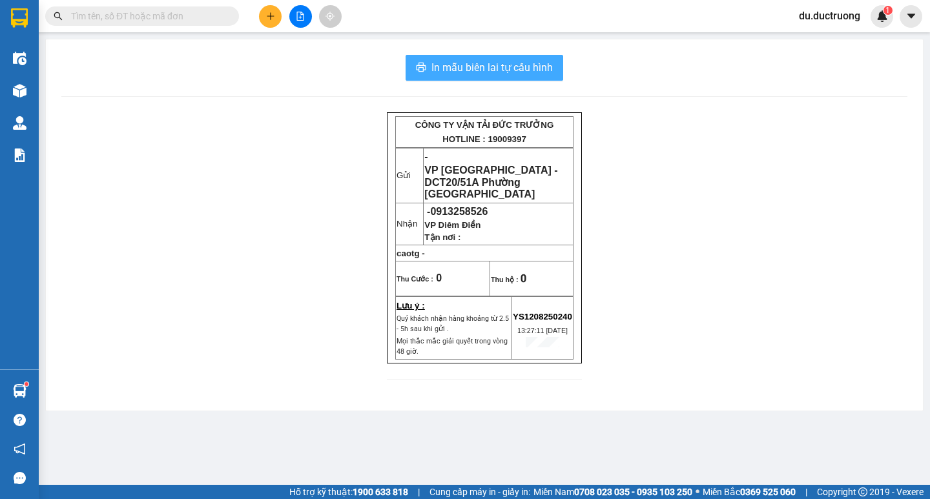
click at [512, 67] on span "In mẫu biên lai tự cấu hình" at bounding box center [492, 67] width 121 height 16
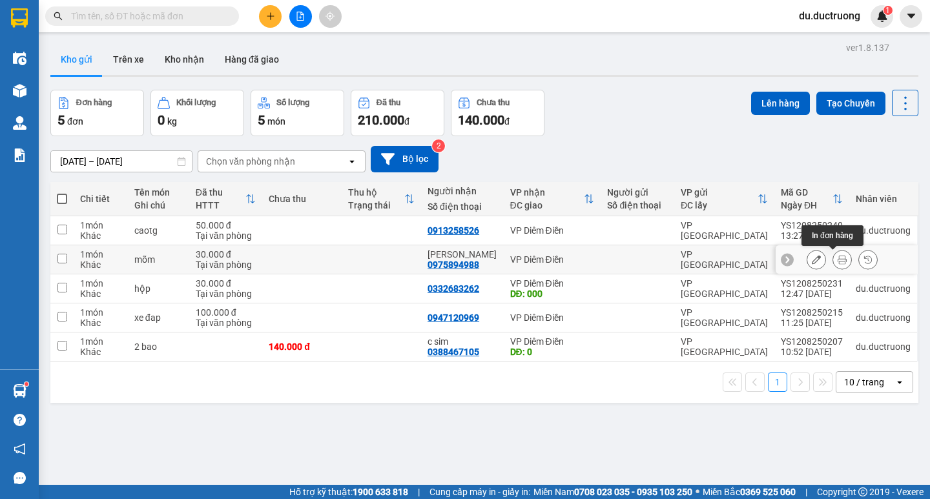
click at [838, 255] on icon at bounding box center [842, 259] width 9 height 9
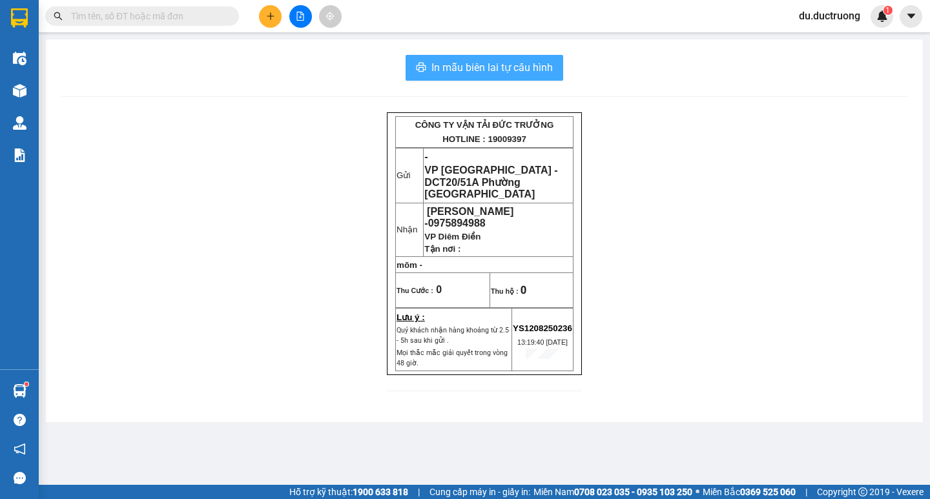
click at [529, 68] on span "In mẫu biên lai tự cấu hình" at bounding box center [492, 67] width 121 height 16
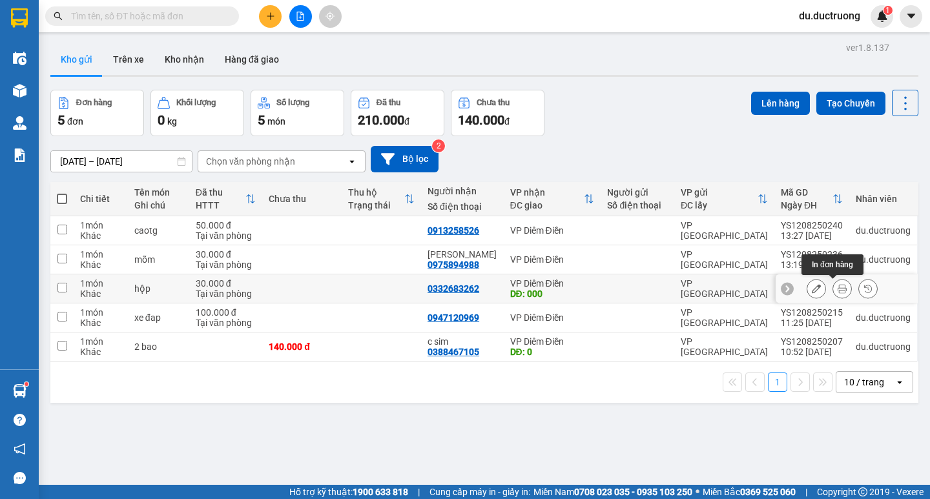
click at [838, 286] on icon at bounding box center [842, 288] width 9 height 9
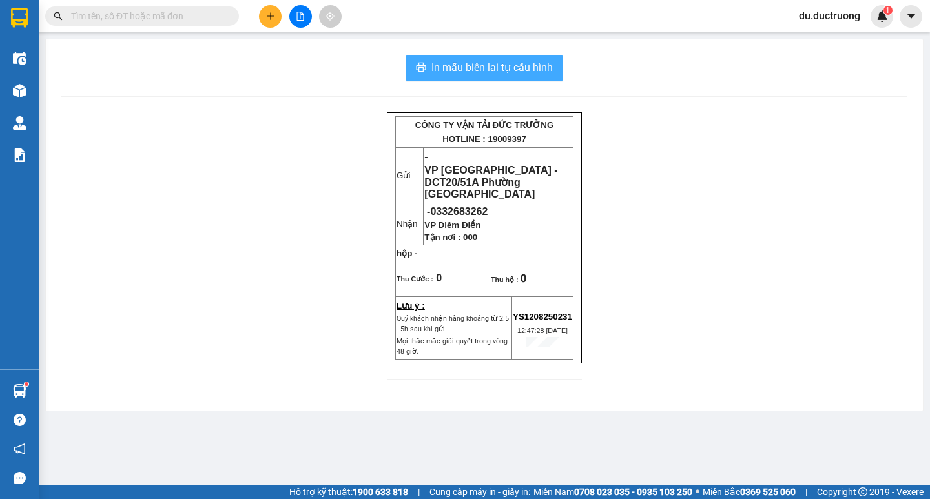
click at [478, 66] on span "In mẫu biên lai tự cấu hình" at bounding box center [492, 67] width 121 height 16
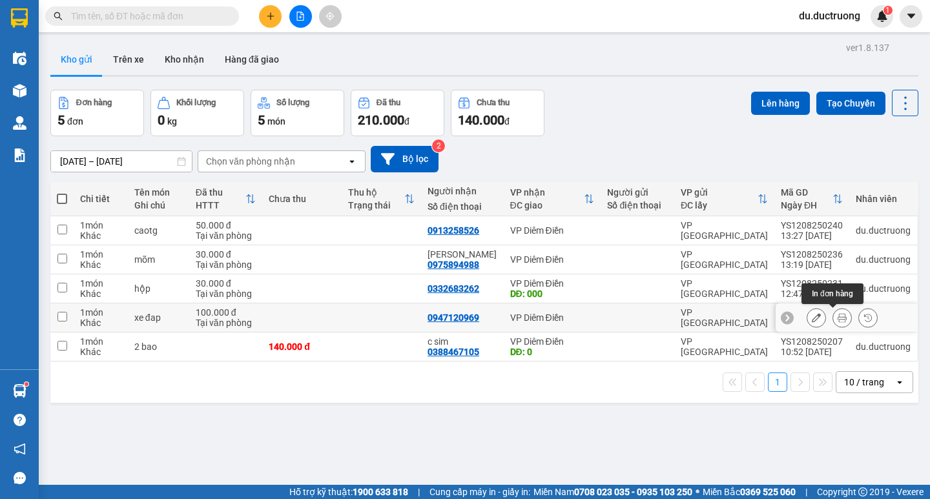
click at [834, 316] on button at bounding box center [843, 318] width 18 height 23
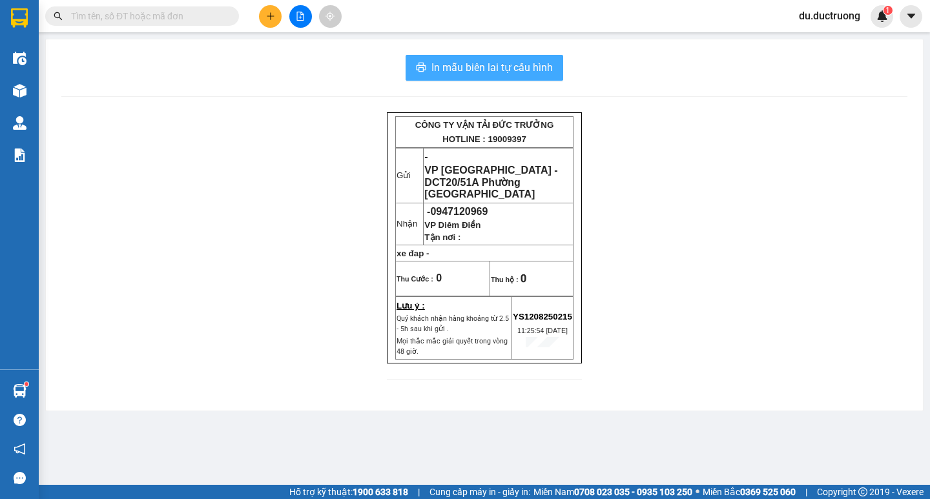
click at [508, 70] on span "In mẫu biên lai tự cấu hình" at bounding box center [492, 67] width 121 height 16
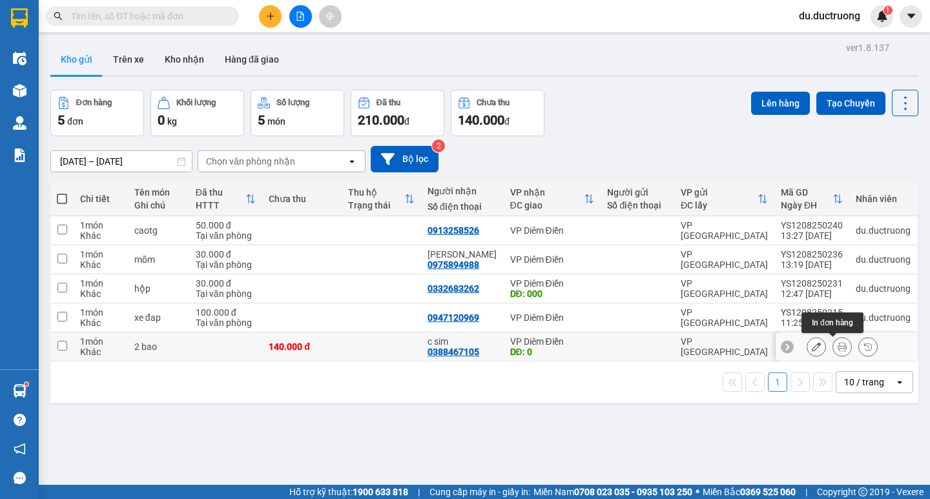
click at [838, 347] on icon at bounding box center [842, 346] width 9 height 9
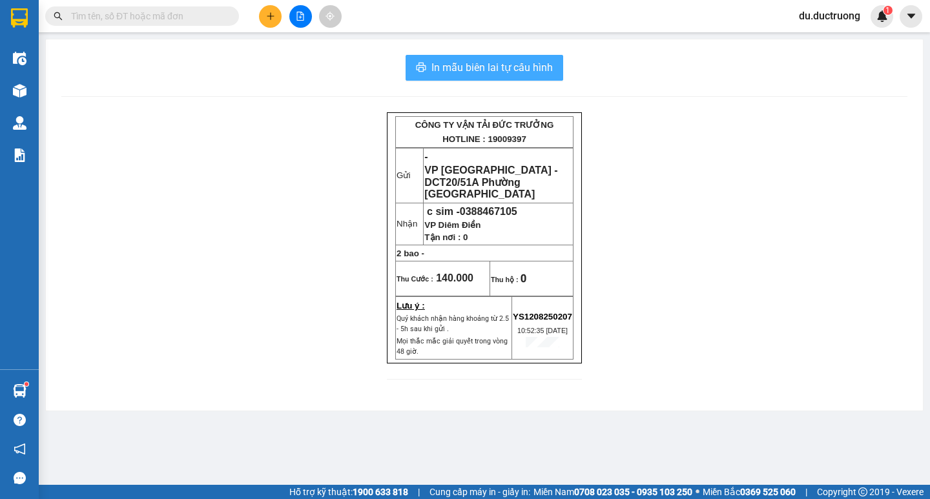
click at [513, 65] on span "In mẫu biên lai tự cấu hình" at bounding box center [492, 67] width 121 height 16
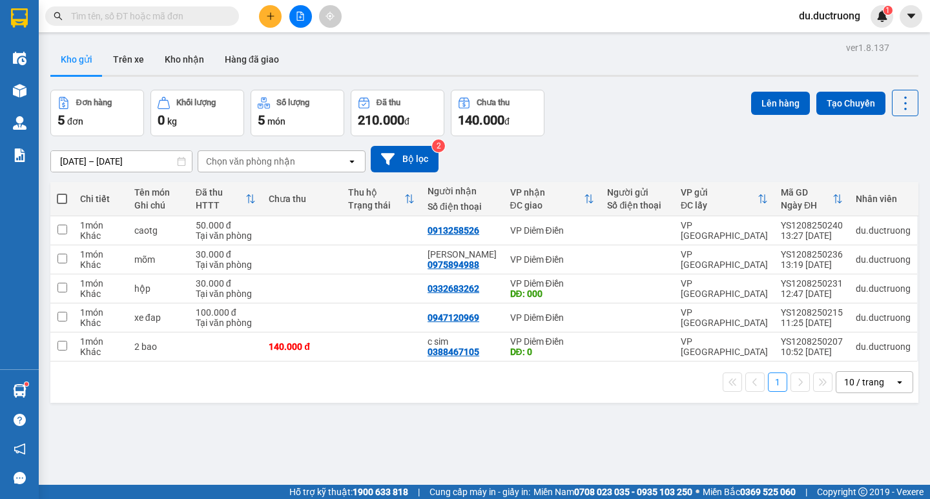
click at [267, 14] on icon "plus" at bounding box center [270, 16] width 9 height 9
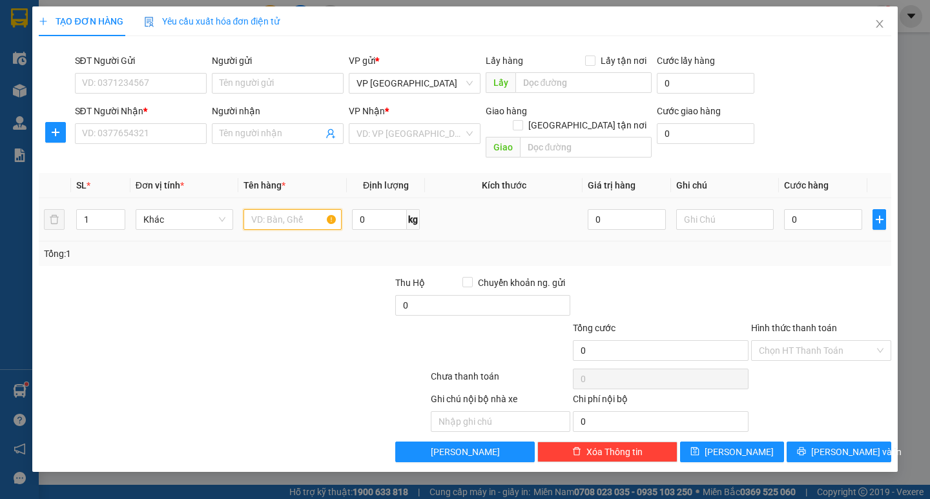
click at [312, 209] on input "text" at bounding box center [293, 219] width 98 height 21
type input "caotg"
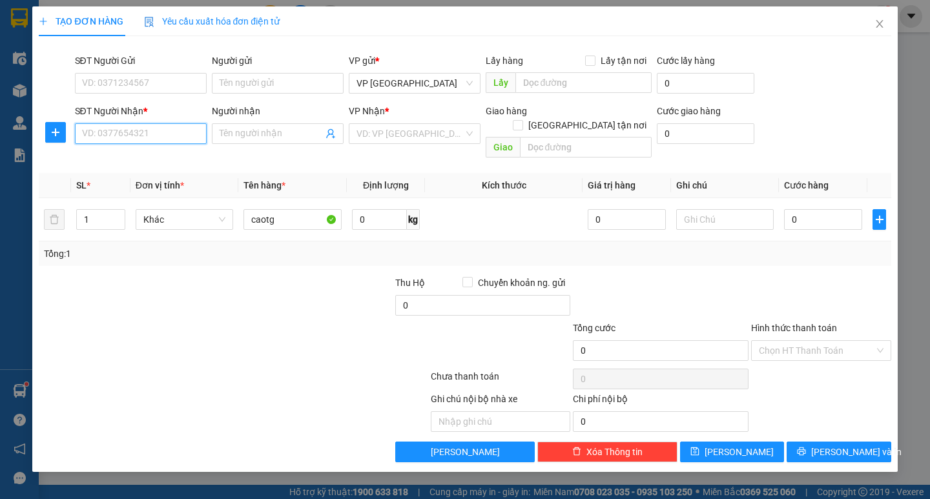
click at [184, 132] on input "SĐT Người Nhận *" at bounding box center [141, 133] width 132 height 21
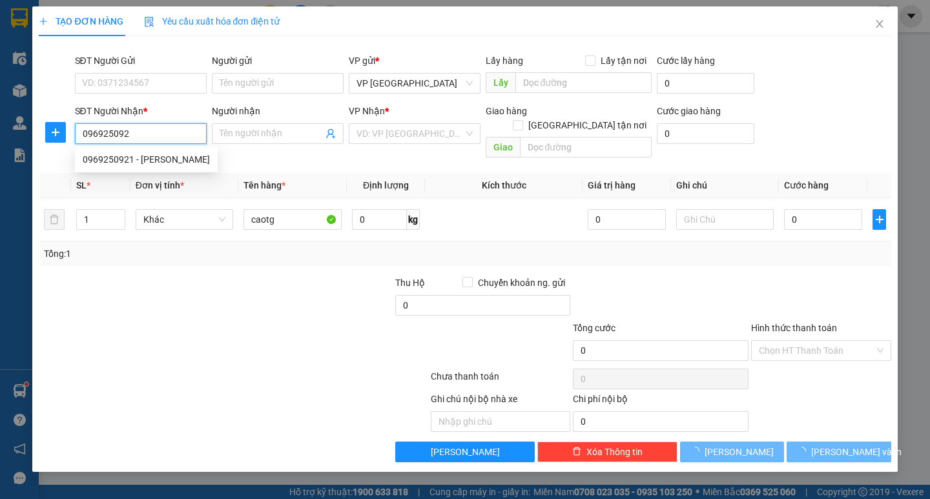
type input "0969250921"
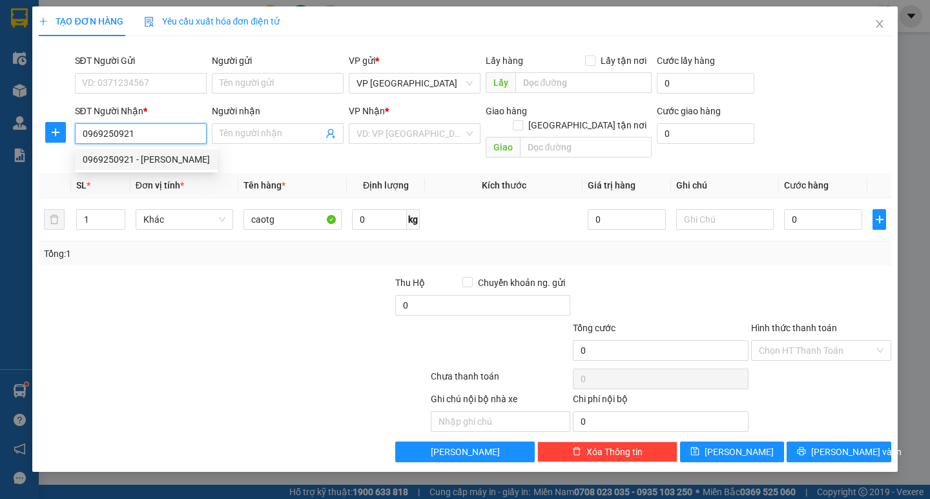
click at [132, 162] on div "0969250921 - gia nguyễn" at bounding box center [146, 159] width 127 height 14
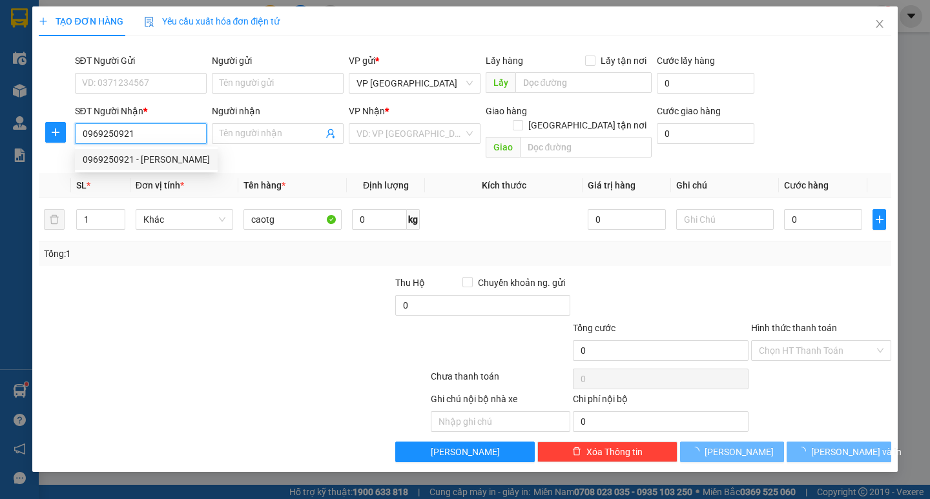
type input "gia nguyễn"
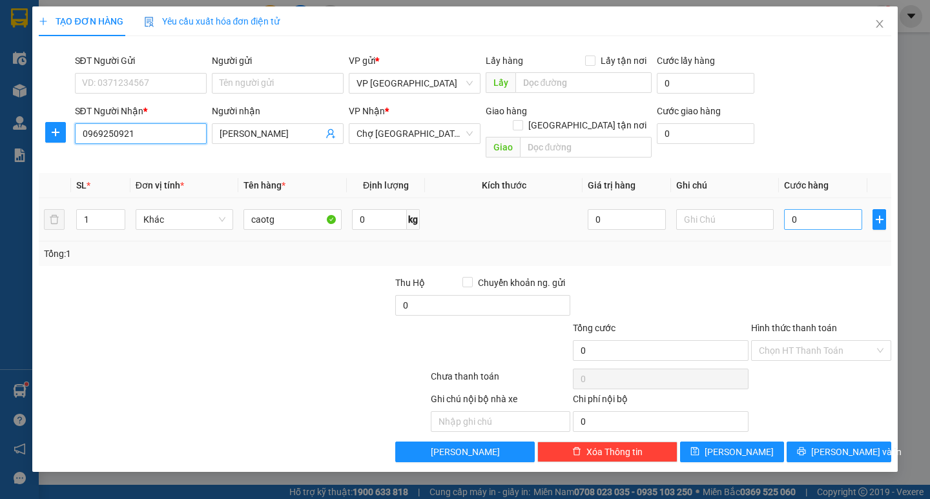
type input "0969250921"
click at [834, 209] on input "0" at bounding box center [823, 219] width 78 height 21
type input "003"
type input "3"
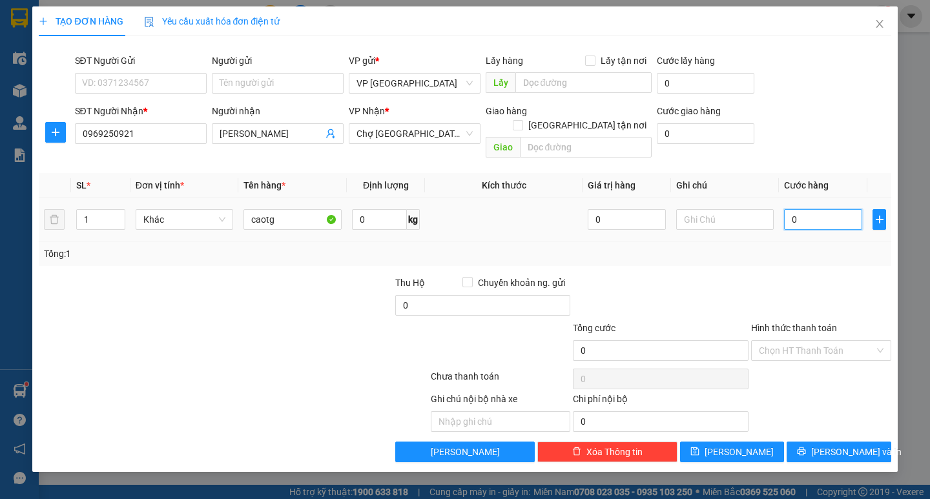
type input "3"
type input "0.030"
type input "30"
click at [775, 247] on div "Tổng: 1" at bounding box center [465, 254] width 842 height 14
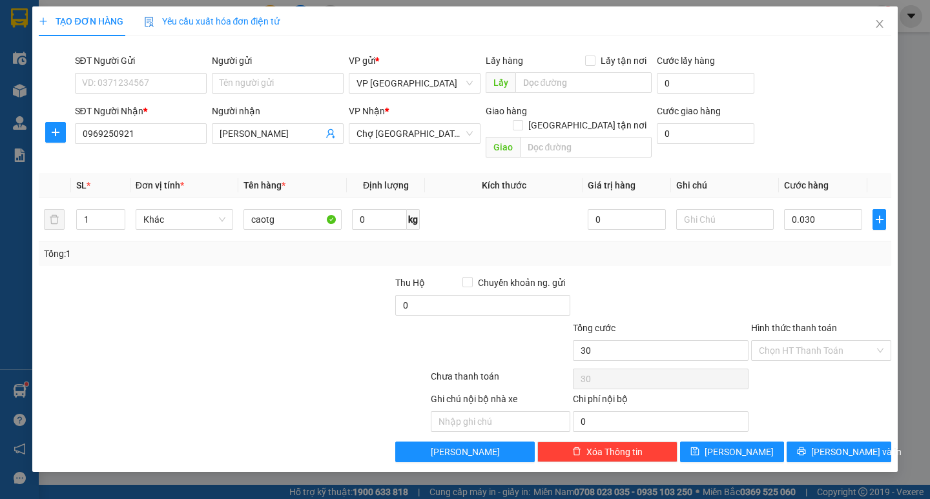
type input "30.000"
click at [820, 341] on input "Hình thức thanh toán" at bounding box center [817, 350] width 116 height 19
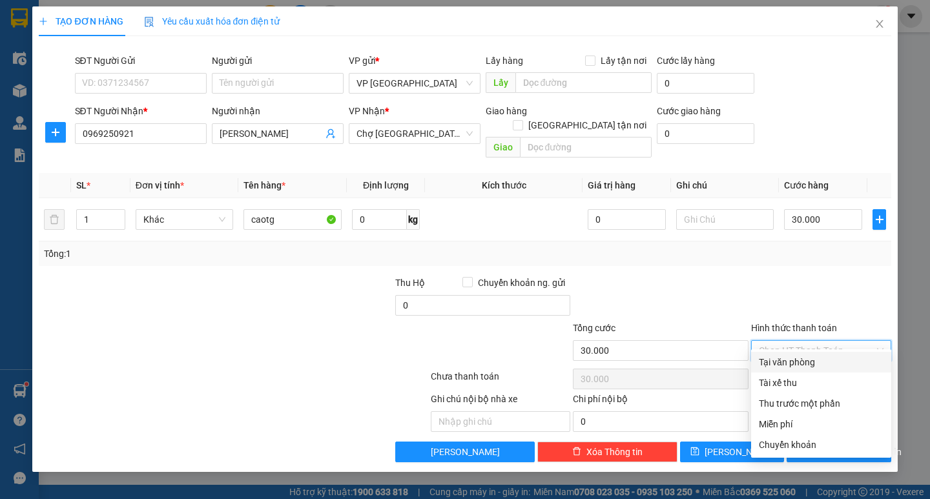
click at [801, 358] on div "Tại văn phòng" at bounding box center [821, 362] width 125 height 14
type input "0"
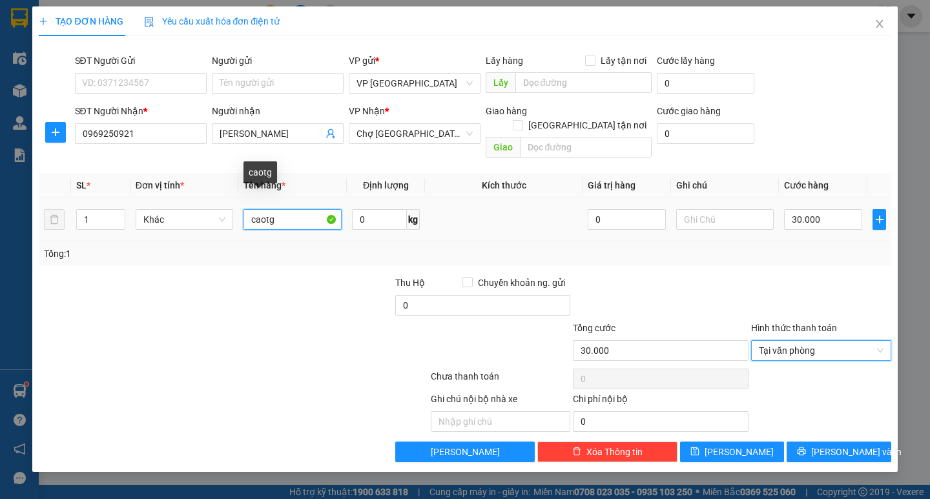
click at [281, 209] on input "caotg" at bounding box center [293, 219] width 98 height 21
click at [280, 209] on input "caotg" at bounding box center [293, 219] width 98 height 21
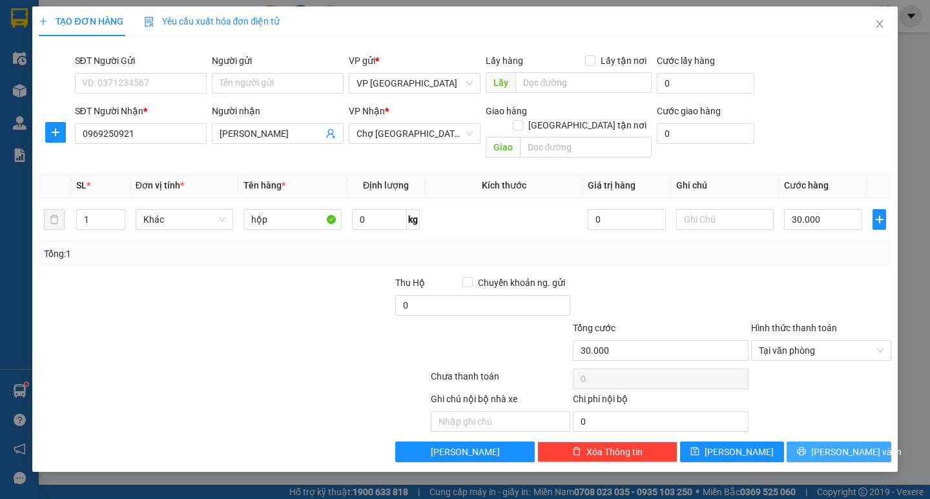
click at [837, 445] on span "Lưu và In" at bounding box center [857, 452] width 90 height 14
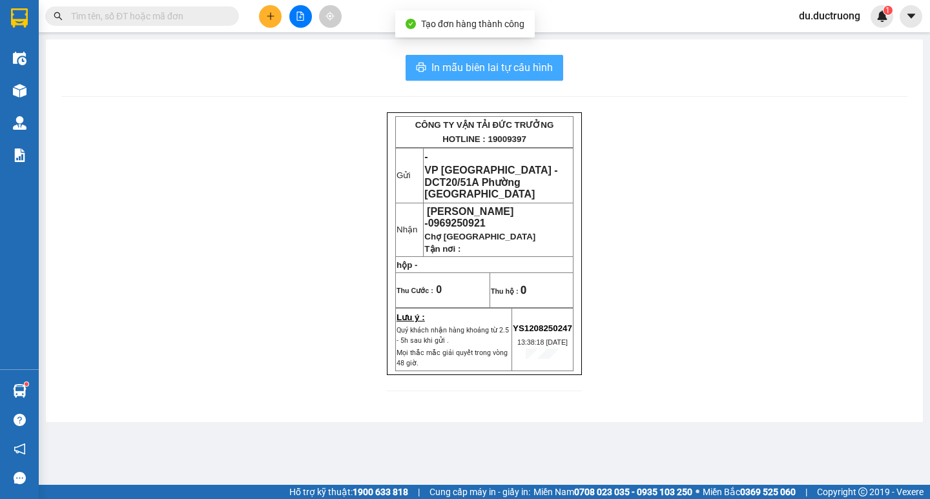
click at [494, 67] on span "In mẫu biên lai tự cấu hình" at bounding box center [492, 67] width 121 height 16
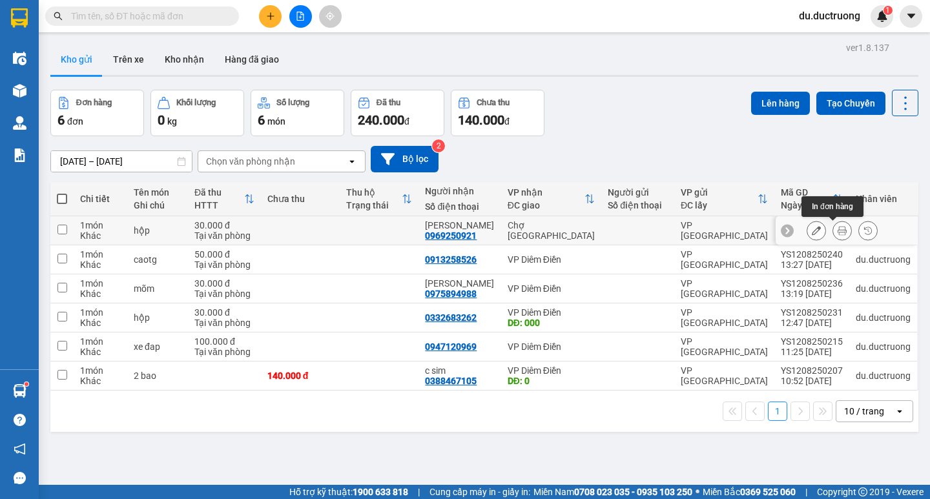
click at [838, 229] on icon at bounding box center [842, 230] width 9 height 9
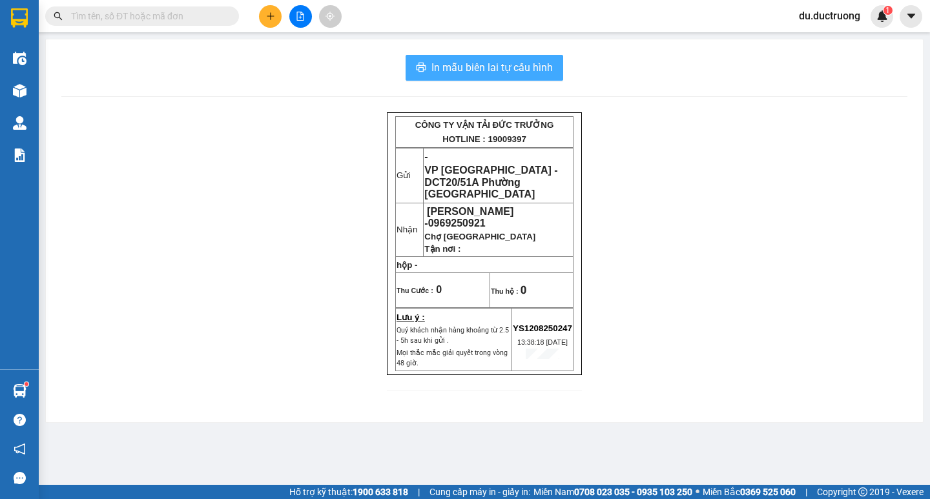
click at [503, 71] on span "In mẫu biên lai tự cấu hình" at bounding box center [492, 67] width 121 height 16
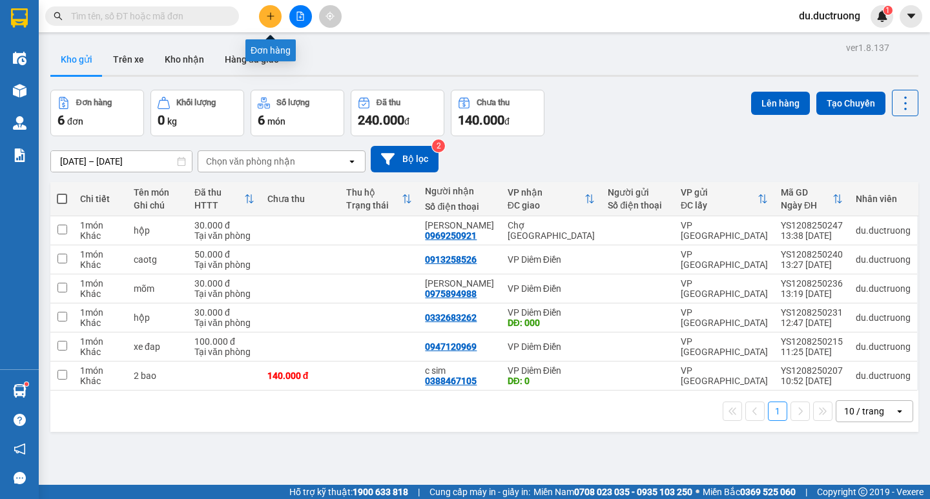
click at [271, 19] on icon "plus" at bounding box center [270, 16] width 9 height 9
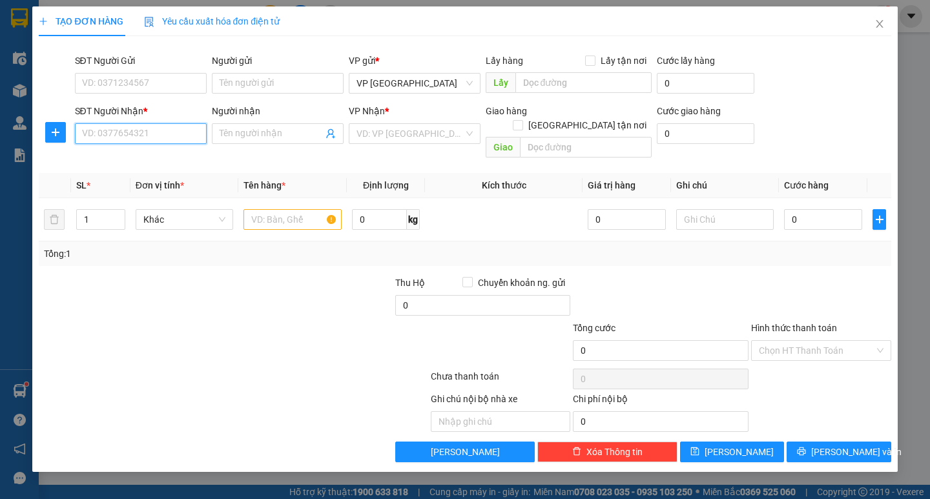
click at [138, 129] on input "SĐT Người Nhận *" at bounding box center [141, 133] width 132 height 21
type input "0974339293"
click at [253, 133] on input "Người nhận" at bounding box center [271, 134] width 103 height 14
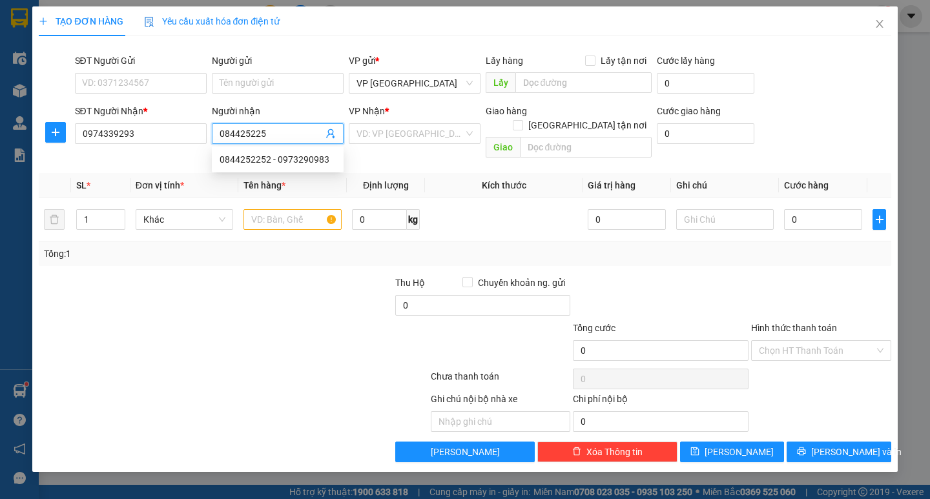
type input "0844252252"
click at [253, 160] on div "0844252252 - 0973290983" at bounding box center [278, 159] width 116 height 14
type input "0973290983"
type input "0844252252"
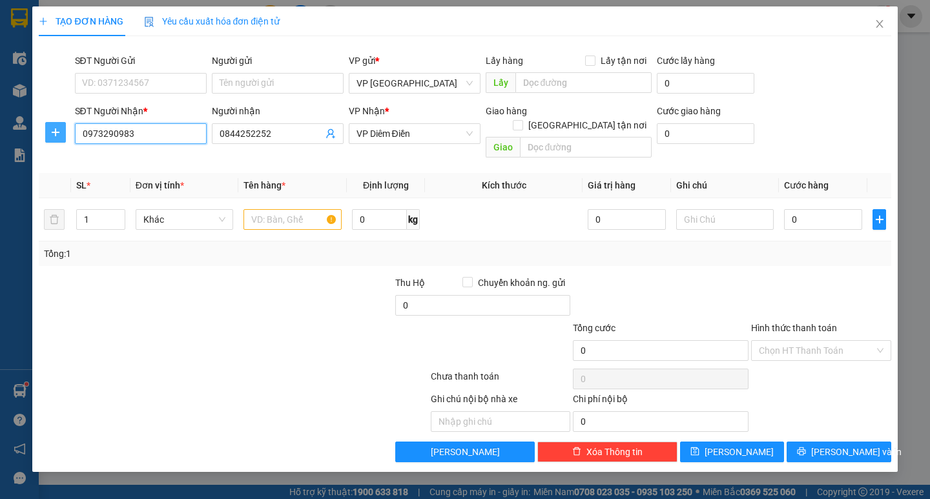
drag, startPoint x: 154, startPoint y: 131, endPoint x: 45, endPoint y: 139, distance: 108.9
click at [45, 139] on div "SĐT Người Nhận * 0973290983 0973290983 Người nhận 0844252252 VP Nhận * VP Diêm …" at bounding box center [464, 133] width 855 height 59
type input "0974339293"
click at [698, 140] on input "0" at bounding box center [706, 133] width 98 height 21
click at [818, 210] on input "0" at bounding box center [823, 219] width 78 height 21
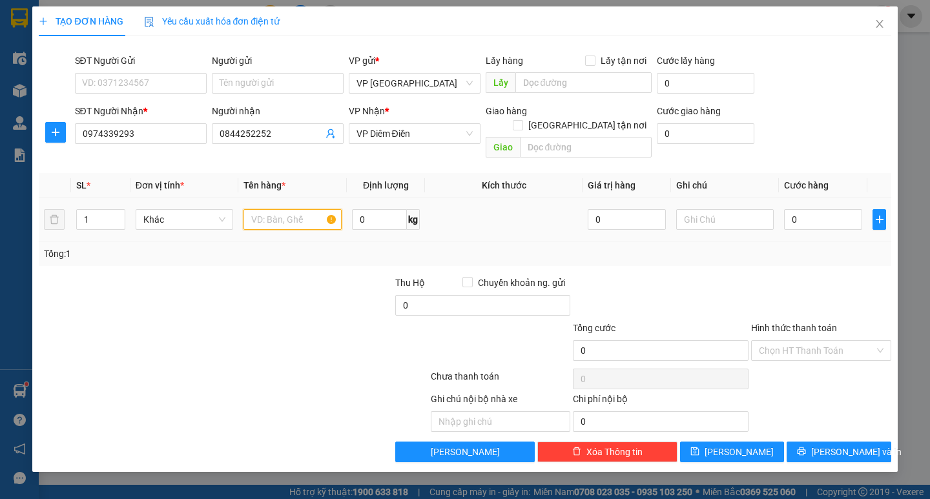
click at [283, 209] on input "text" at bounding box center [293, 219] width 98 height 21
type input "1 túi đỏ"
click at [818, 209] on input "0" at bounding box center [823, 219] width 78 height 21
type input "003"
type input "3"
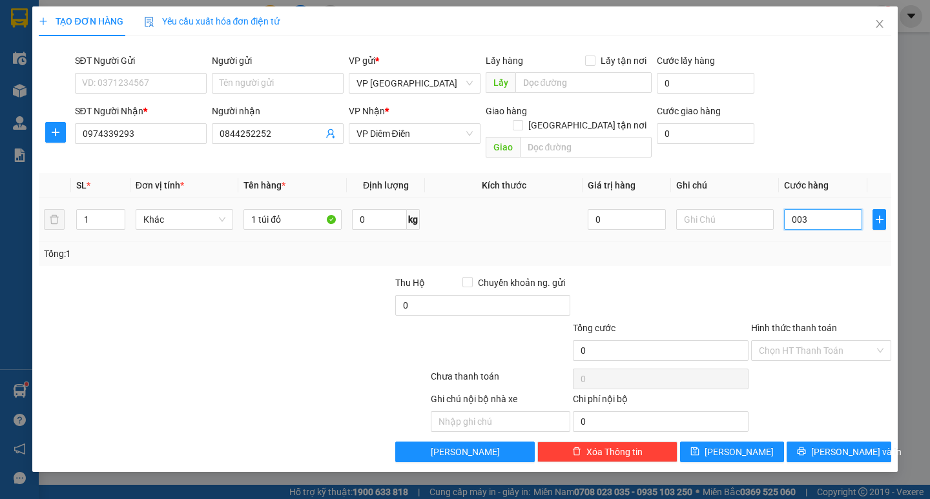
type input "3"
type input "0.030"
type input "30"
type input "00.300"
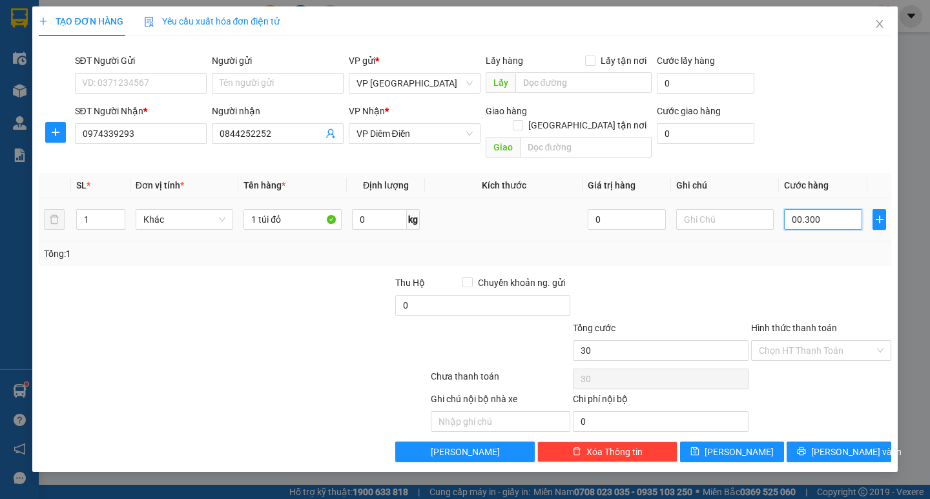
type input "300"
type input "0.003.000"
type input "3.000"
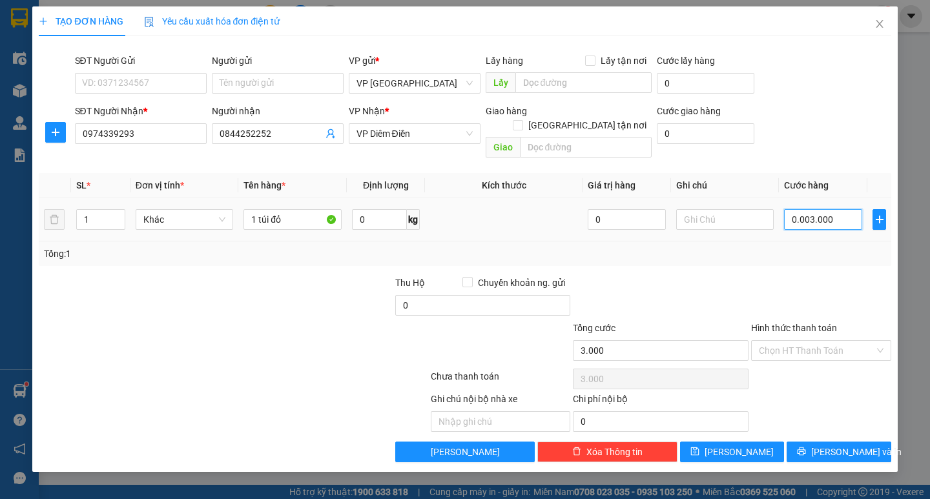
type input "000.030.000"
type input "30.000"
type input "0.030.000"
type input "30.000"
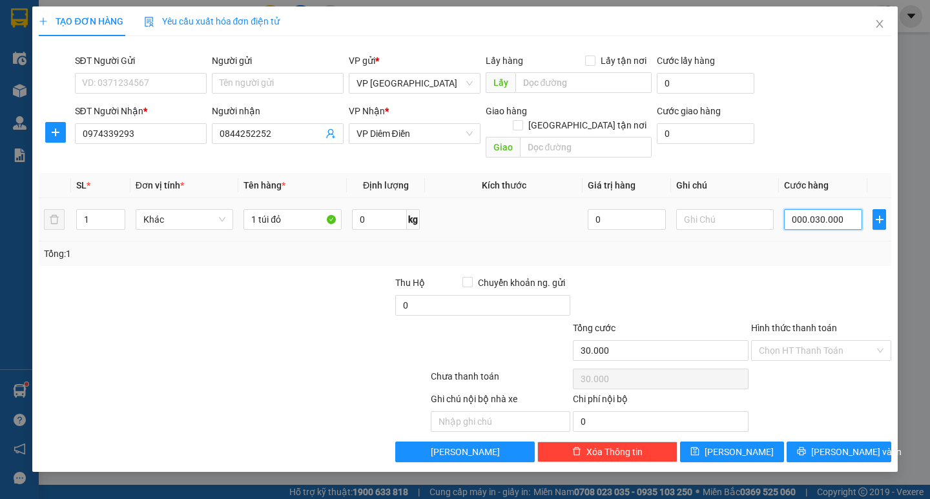
type input "30.000"
click at [797, 209] on input "0.030.000" at bounding box center [823, 219] width 78 height 21
type input "30.000"
click at [815, 341] on input "Hình thức thanh toán" at bounding box center [817, 350] width 116 height 19
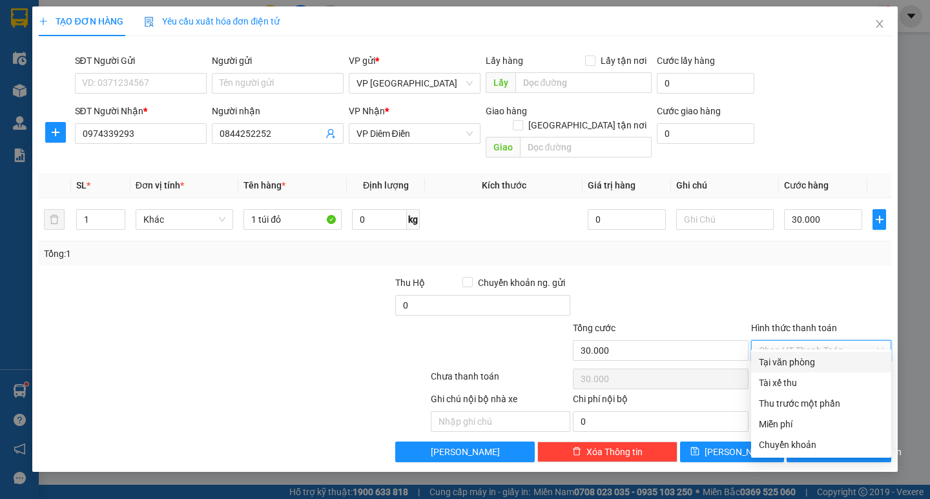
click at [793, 360] on div "Tại văn phòng" at bounding box center [821, 362] width 125 height 14
type input "0"
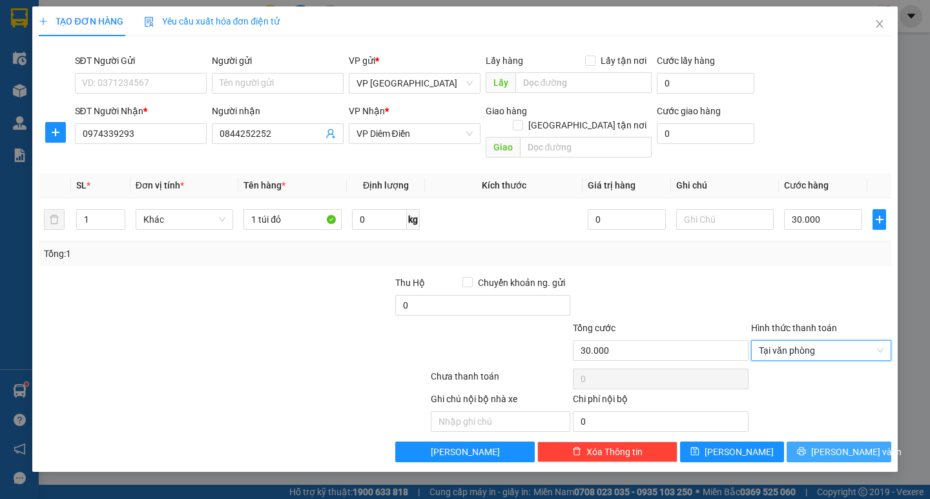
click at [845, 445] on span "Lưu và In" at bounding box center [857, 452] width 90 height 14
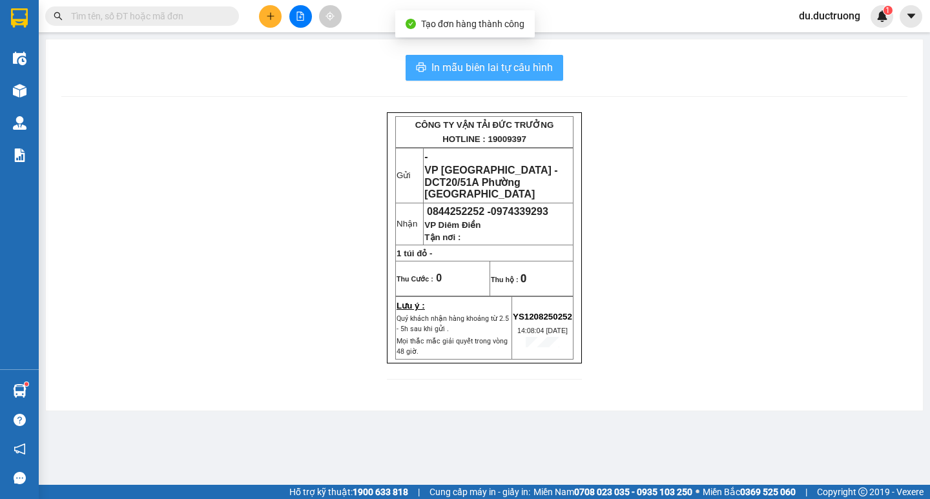
click at [487, 71] on span "In mẫu biên lai tự cấu hình" at bounding box center [492, 67] width 121 height 16
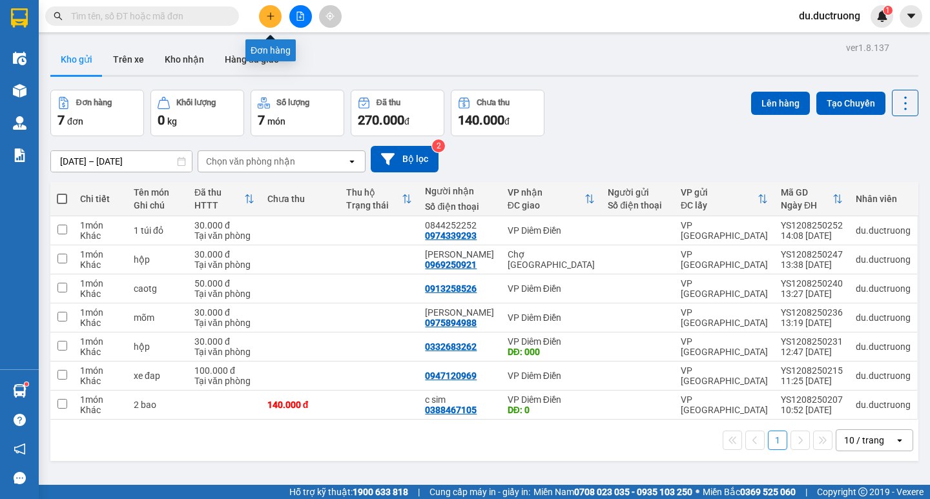
click at [266, 11] on button at bounding box center [270, 16] width 23 height 23
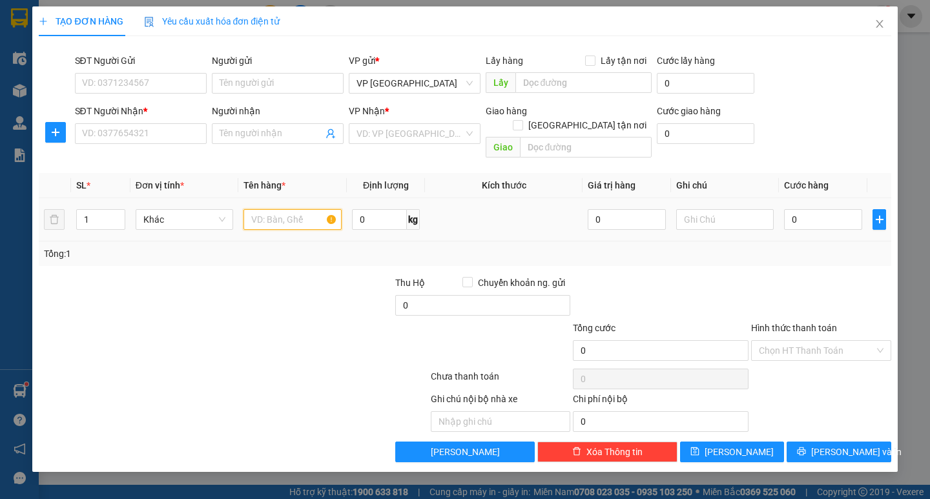
click at [285, 209] on input "text" at bounding box center [293, 219] width 98 height 21
type input "3 bao"
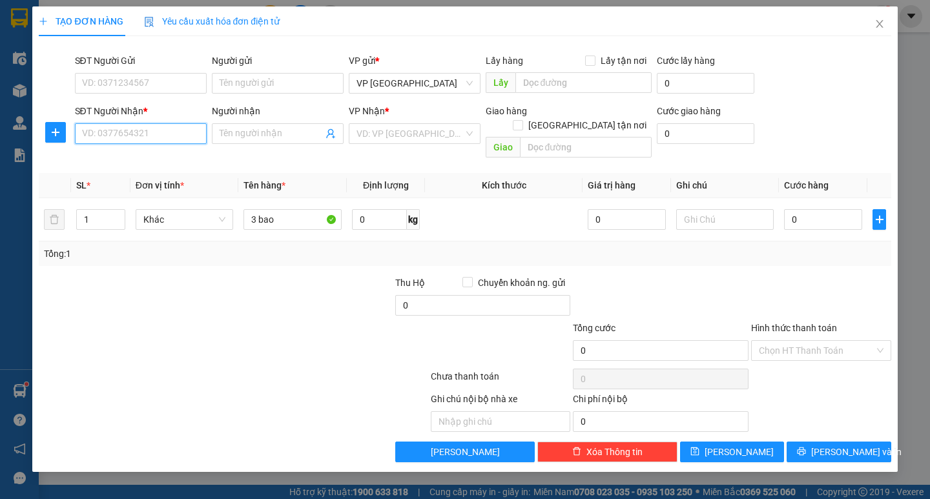
click at [142, 132] on input "SĐT Người Nhận *" at bounding box center [141, 133] width 132 height 21
click at [123, 133] on input "SĐT Người Nhận *" at bounding box center [141, 133] width 132 height 21
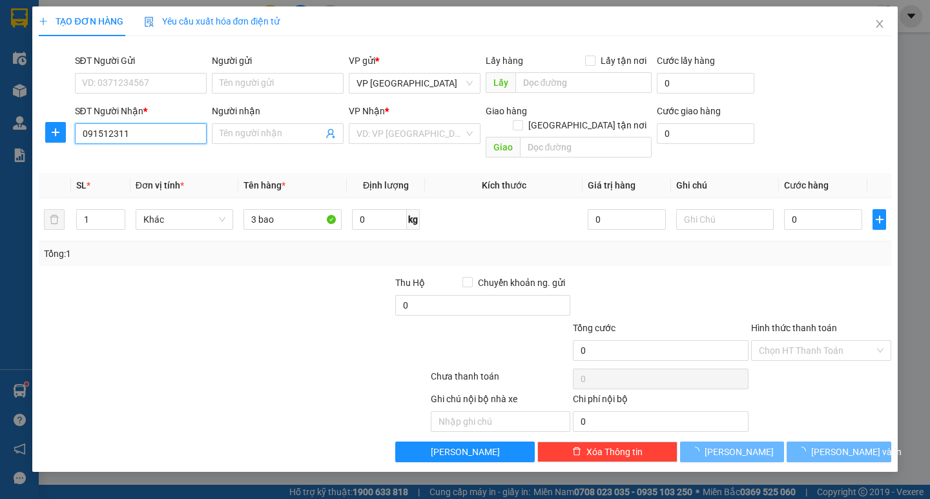
type input "0915123118"
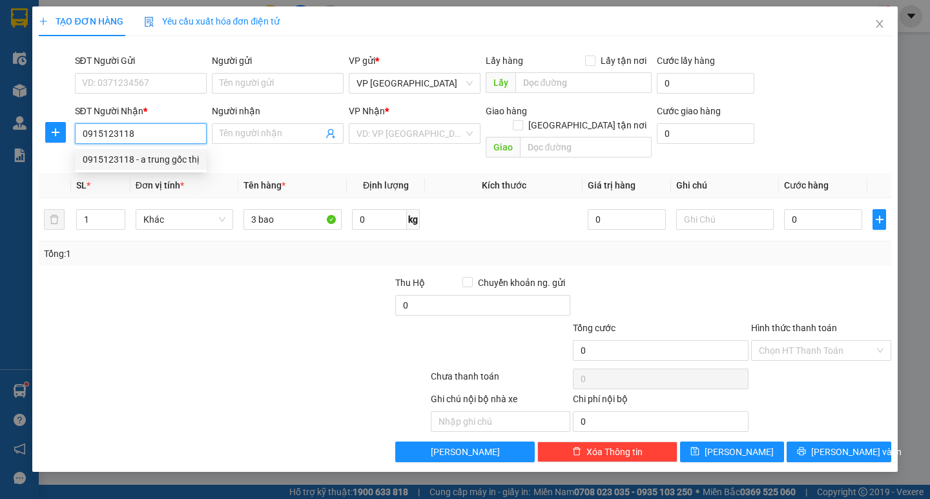
click at [178, 160] on div "0915123118 - a trung gốc thị" at bounding box center [141, 159] width 116 height 14
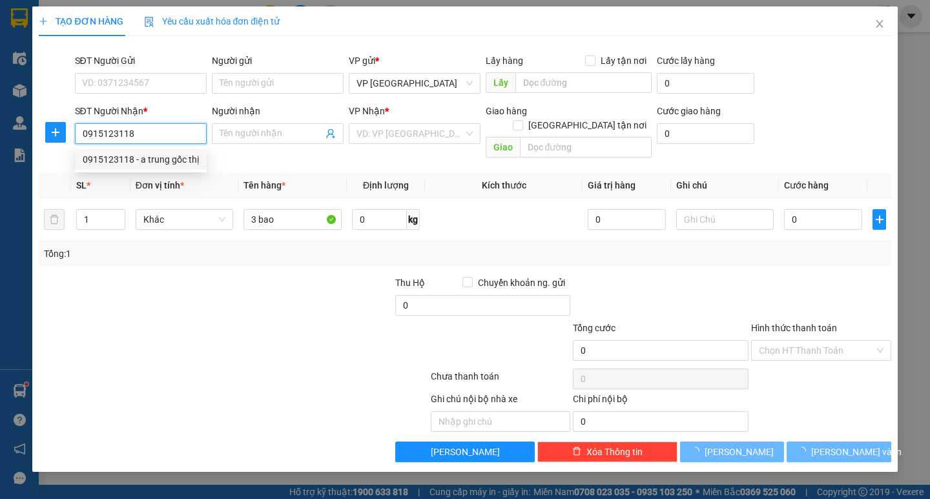
type input "a trung gốc thị"
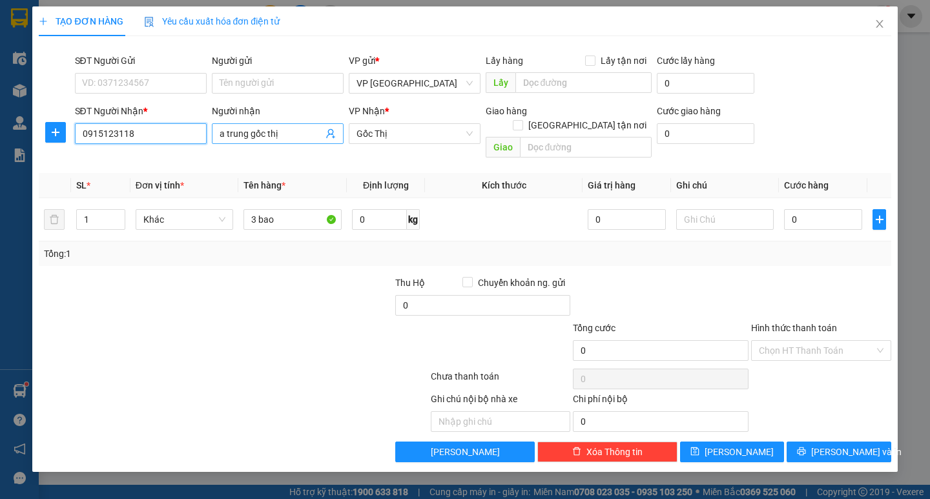
type input "0915123118"
click at [249, 136] on input "a trung gốc thị" at bounding box center [271, 134] width 103 height 14
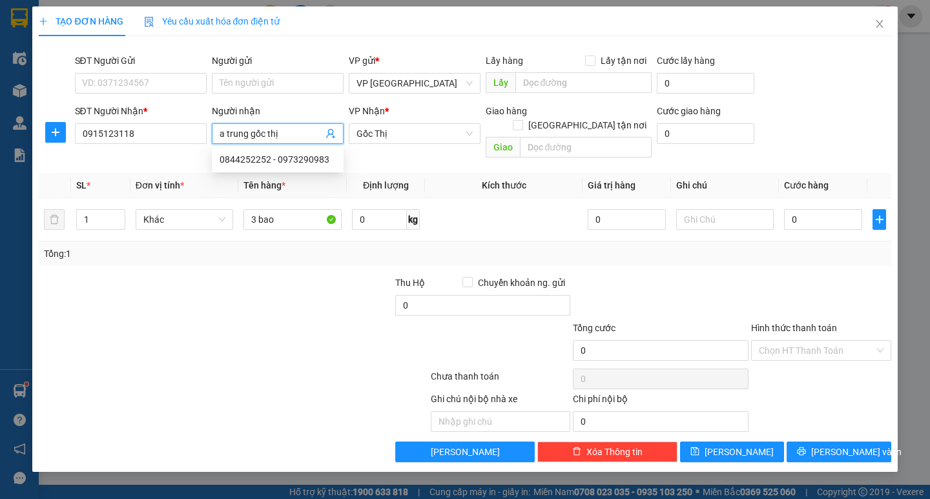
drag, startPoint x: 300, startPoint y: 136, endPoint x: 280, endPoint y: 138, distance: 20.1
click at [300, 136] on input "a trung gốc thị" at bounding box center [271, 134] width 103 height 14
click at [247, 134] on input "a trung gốc thị" at bounding box center [271, 134] width 103 height 14
type input "a truy gốc thị"
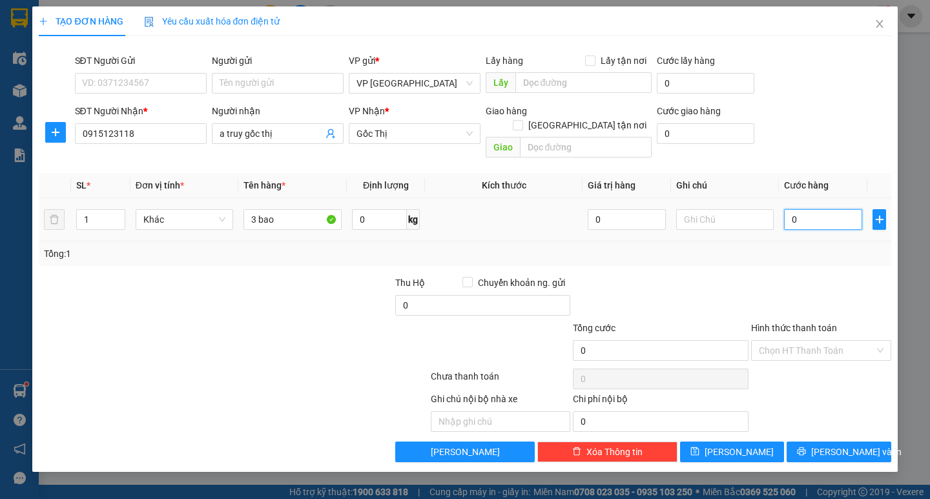
click at [818, 209] on input "0" at bounding box center [823, 219] width 78 height 21
type input "001"
type input "1"
type input "0.015"
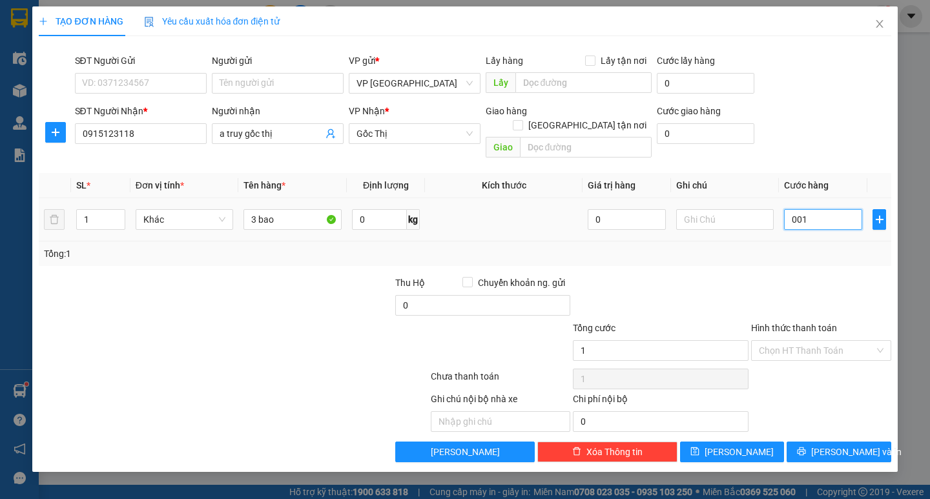
type input "15"
type input "001"
type input "1"
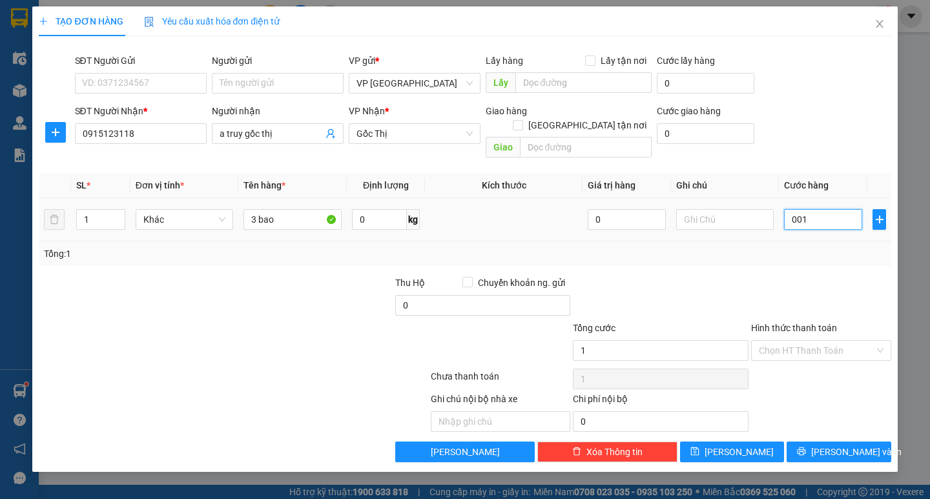
type input "00"
type input "0"
type input "001"
type input "1"
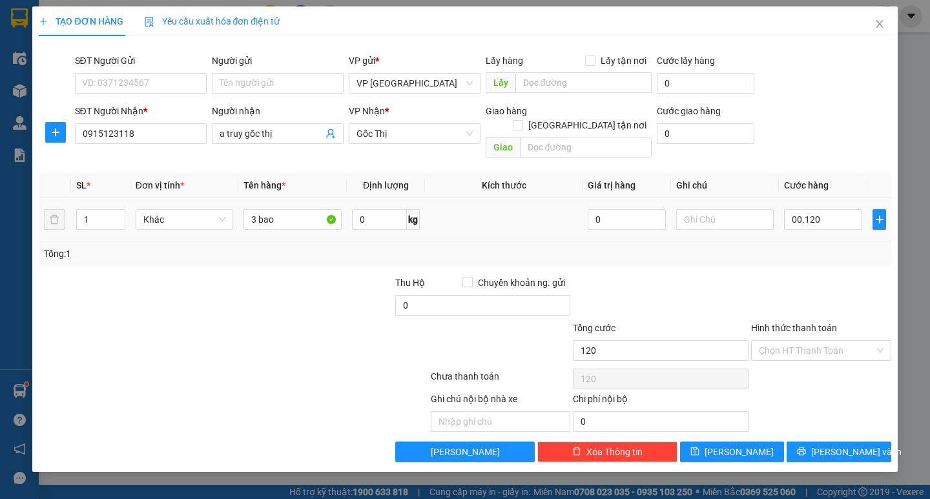
click at [807, 224] on td "00.120" at bounding box center [823, 219] width 89 height 43
click at [832, 445] on span "Lưu và In" at bounding box center [857, 452] width 90 height 14
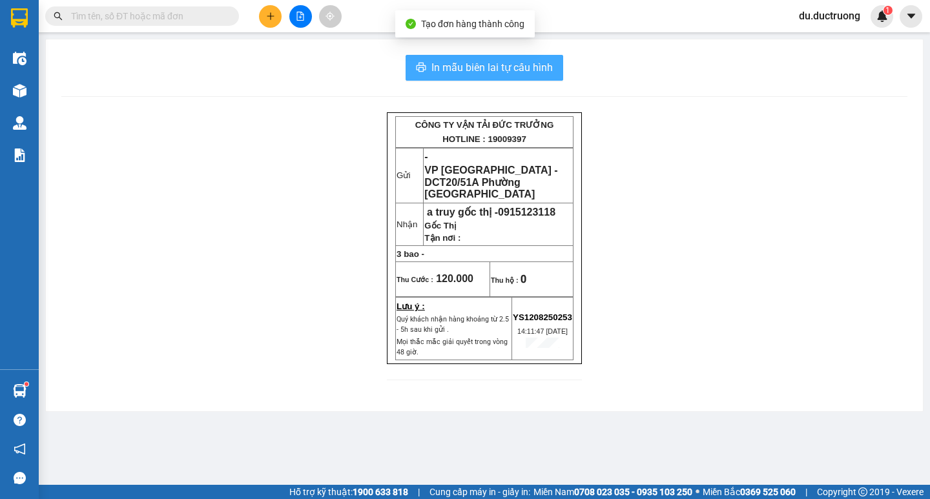
click at [479, 61] on span "In mẫu biên lai tự cấu hình" at bounding box center [492, 67] width 121 height 16
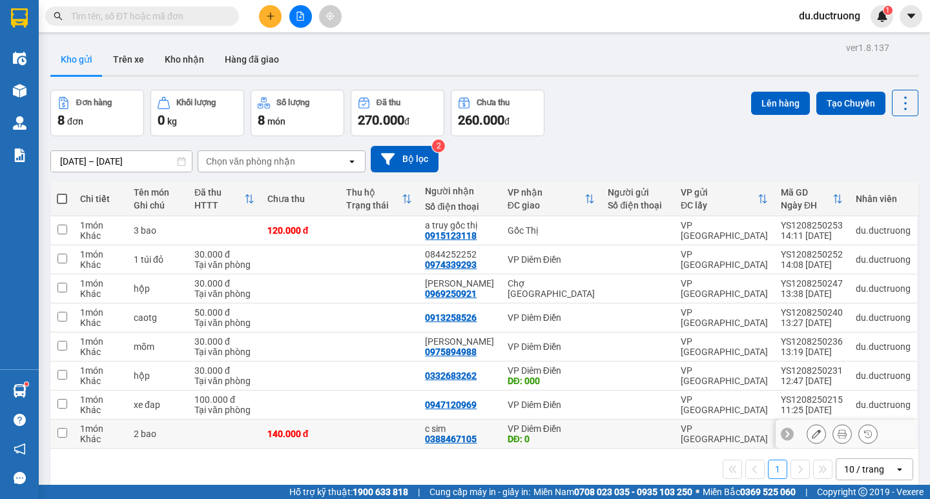
click at [65, 434] on input "checkbox" at bounding box center [63, 433] width 10 height 10
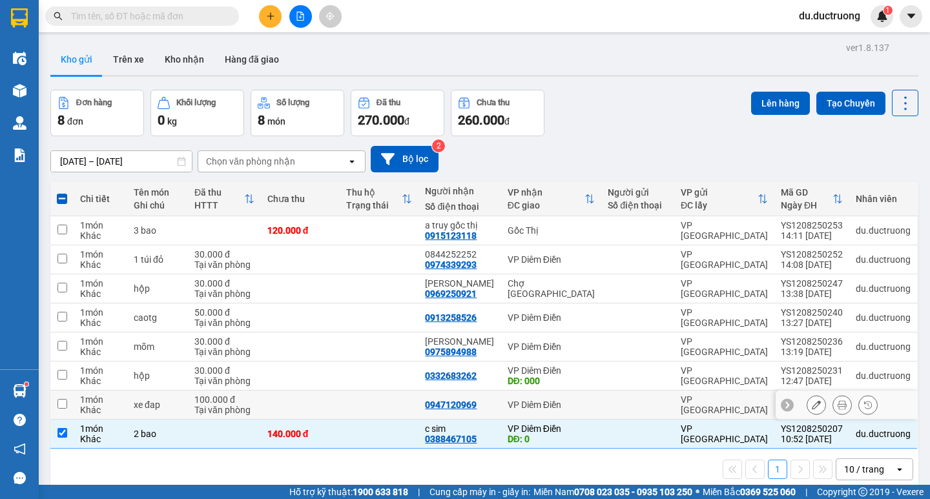
click at [68, 405] on td at bounding box center [61, 405] width 23 height 29
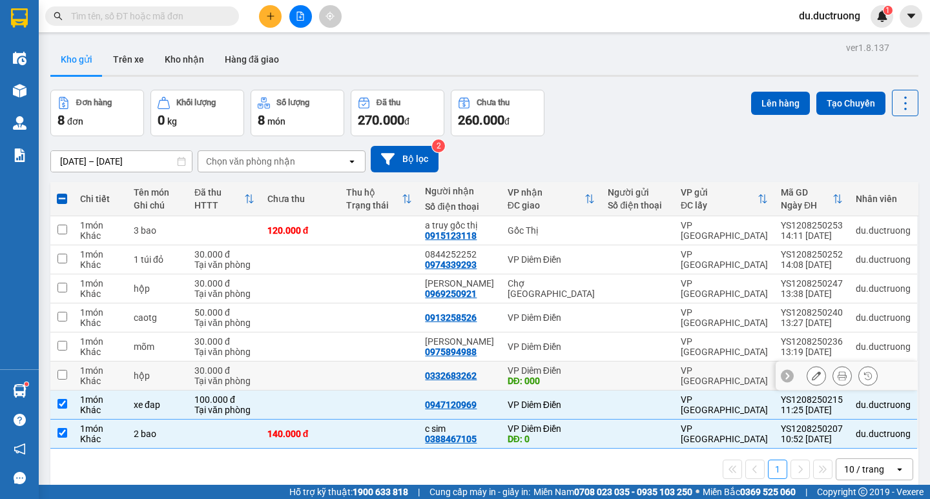
click at [67, 370] on input "checkbox" at bounding box center [63, 375] width 10 height 10
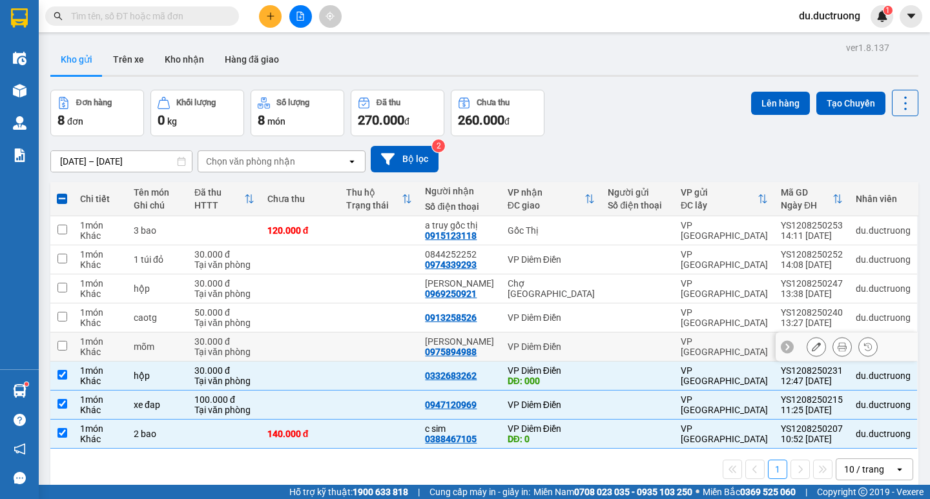
click at [68, 346] on td at bounding box center [61, 347] width 23 height 29
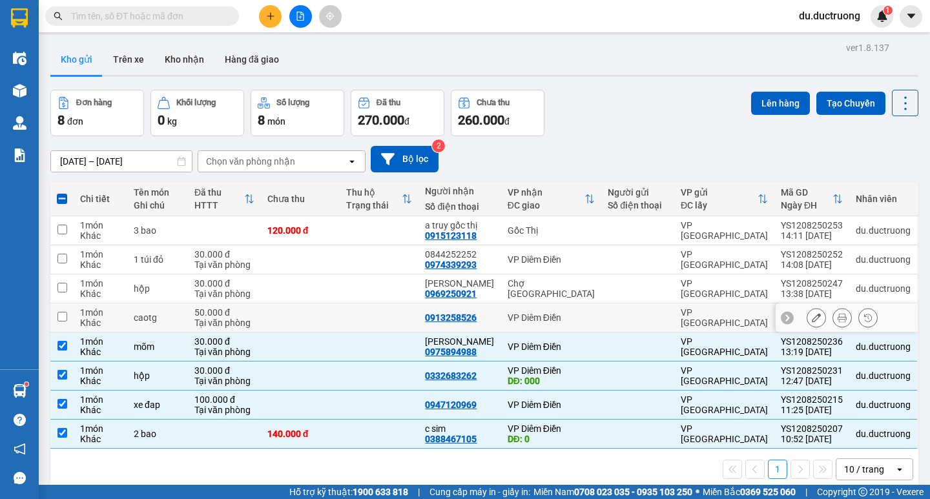
click at [74, 317] on td "1 món Khác" at bounding box center [101, 318] width 54 height 29
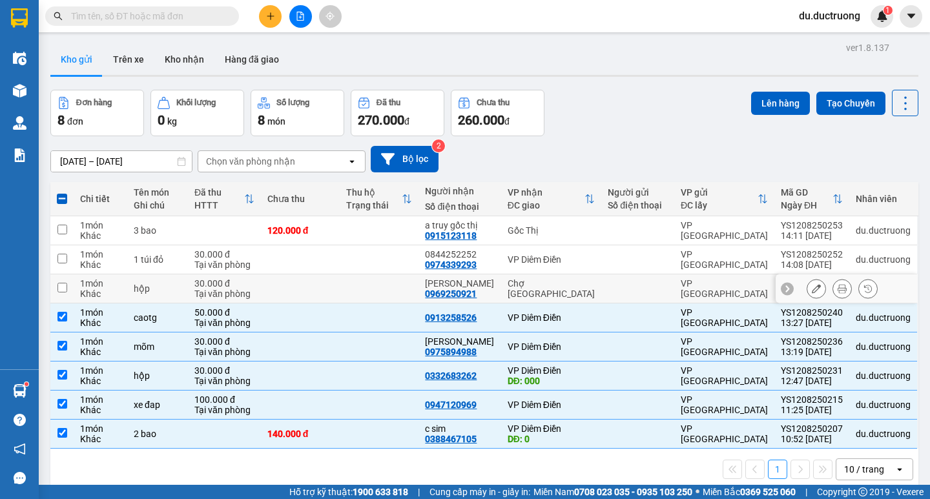
click at [63, 289] on input "checkbox" at bounding box center [63, 288] width 10 height 10
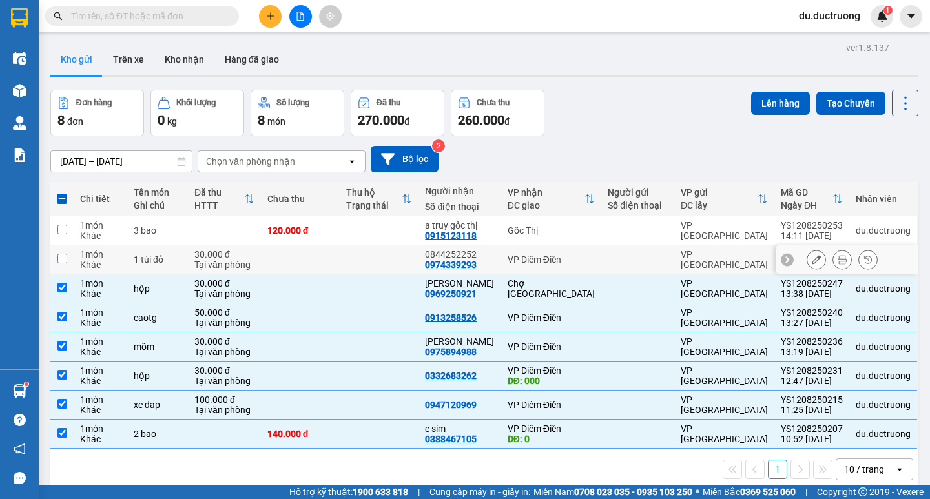
click at [66, 258] on input "checkbox" at bounding box center [63, 259] width 10 height 10
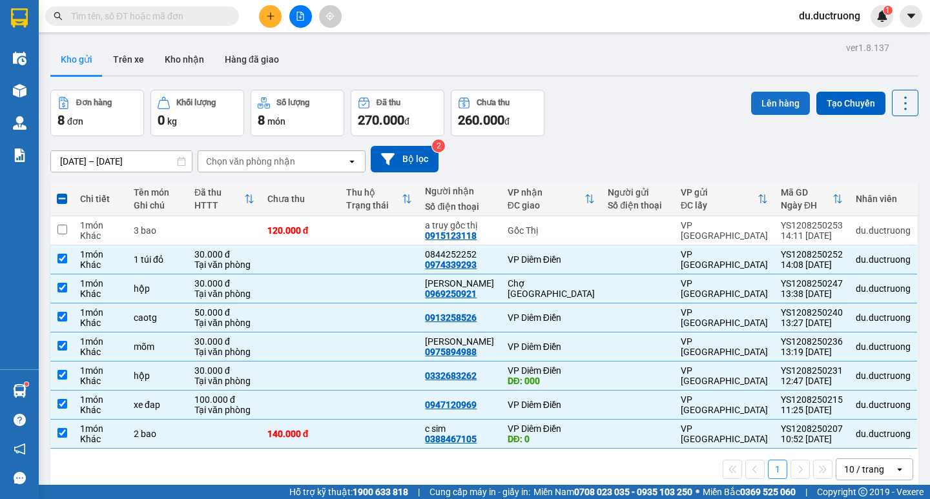
click at [768, 100] on button "Lên hàng" at bounding box center [780, 103] width 59 height 23
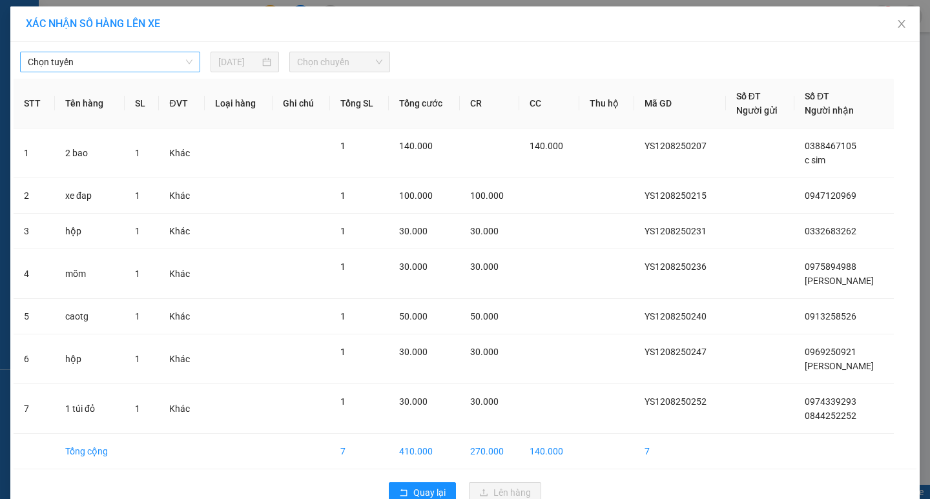
click at [149, 61] on span "Chọn tuyến" at bounding box center [110, 61] width 165 height 19
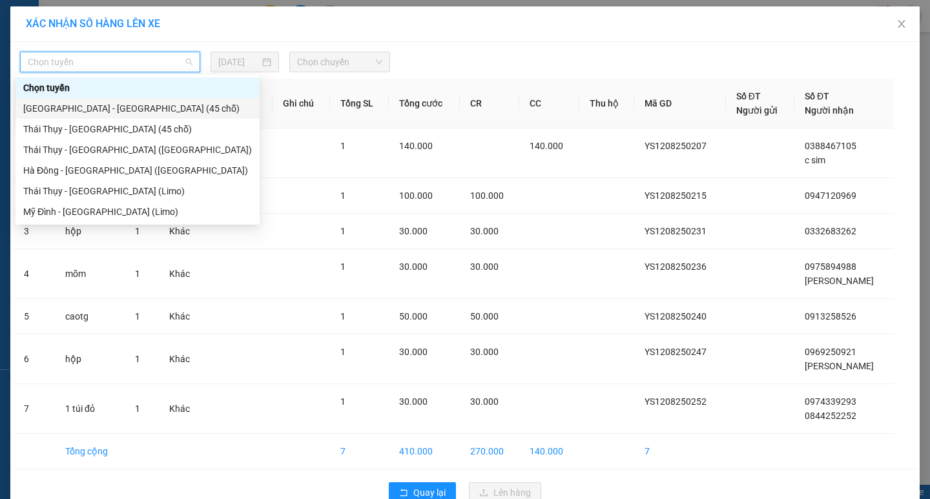
click at [110, 109] on div "[GEOGRAPHIC_DATA] - [GEOGRAPHIC_DATA] (45 chỗ)" at bounding box center [137, 108] width 229 height 14
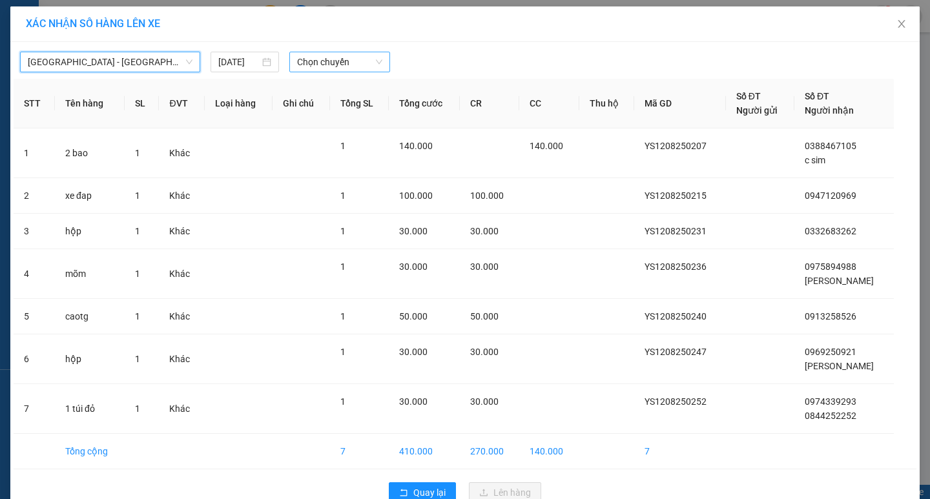
click at [337, 65] on span "Chọn chuyến" at bounding box center [339, 61] width 85 height 19
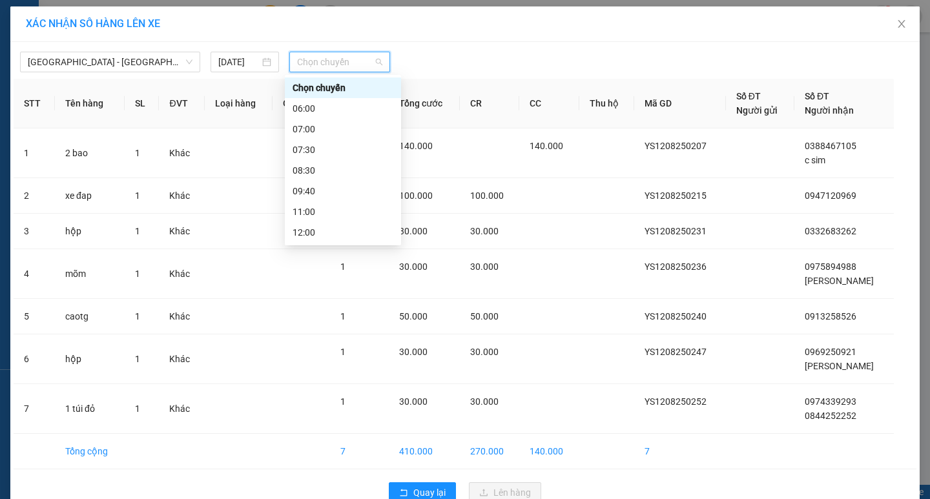
click at [322, 246] on div "13:00" at bounding box center [343, 253] width 101 height 14
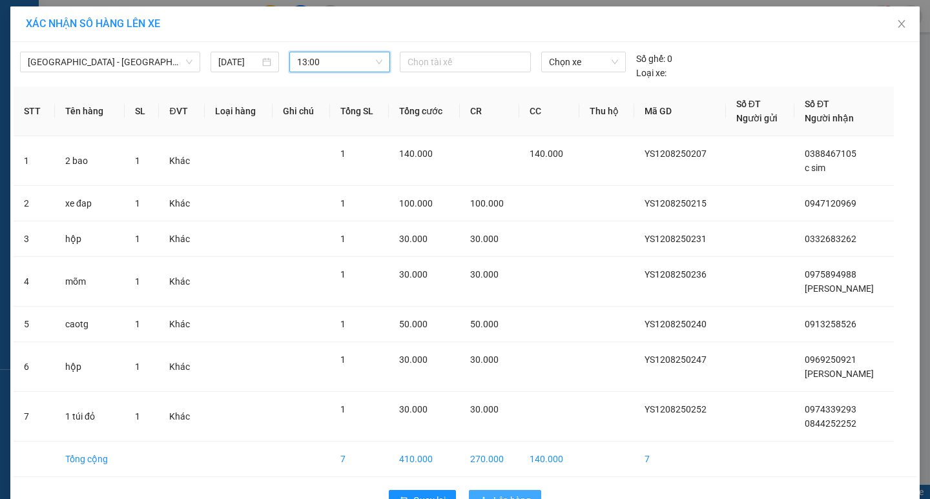
click at [507, 492] on button "Lên hàng" at bounding box center [505, 500] width 72 height 21
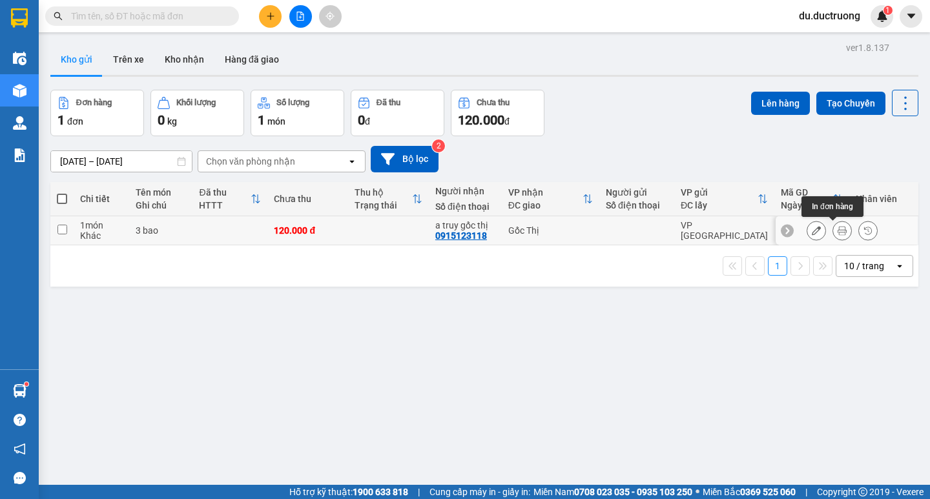
click at [838, 230] on button at bounding box center [843, 231] width 18 height 23
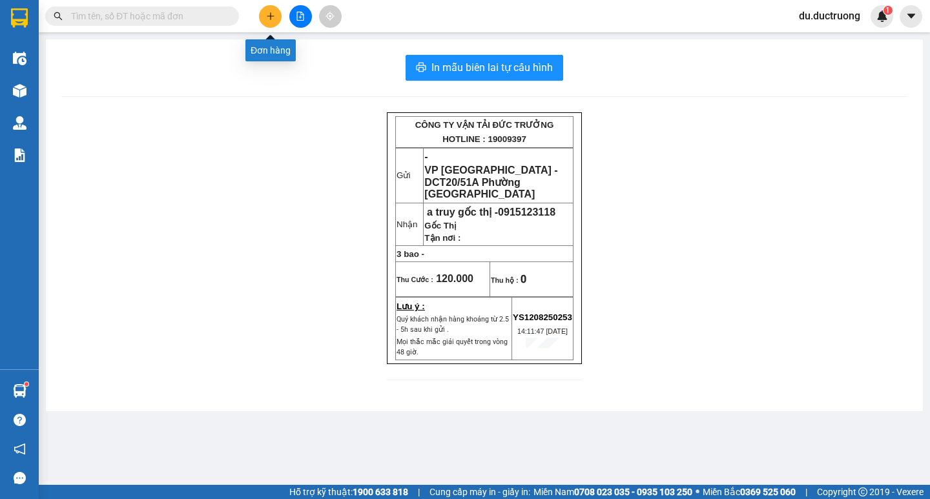
click at [268, 16] on icon "plus" at bounding box center [270, 16] width 7 height 1
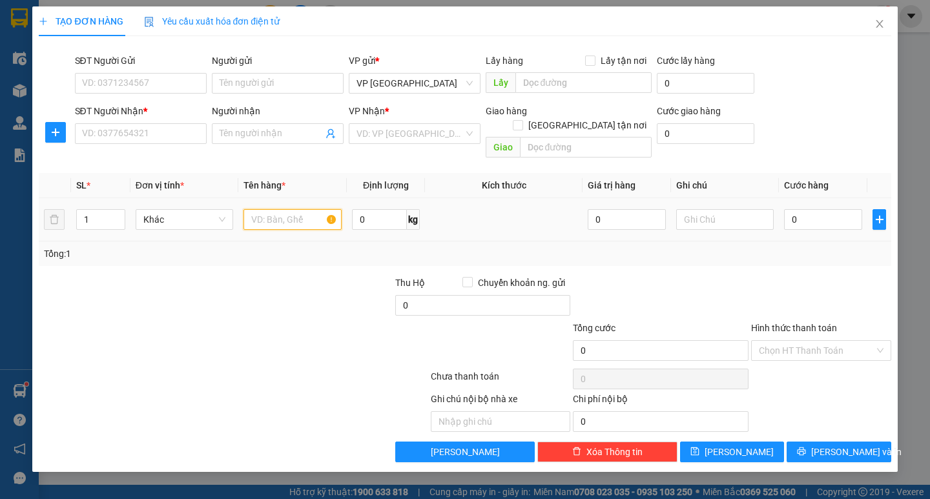
click at [291, 209] on input "text" at bounding box center [293, 219] width 98 height 21
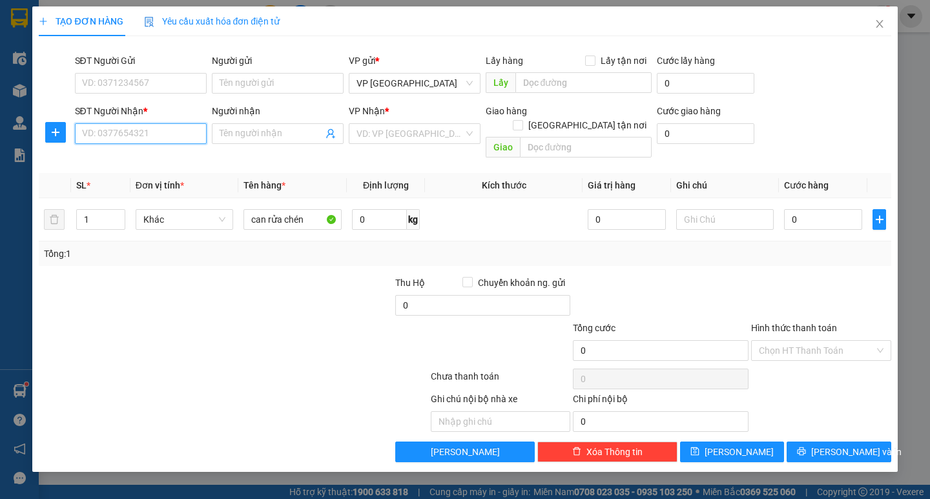
click at [158, 134] on input "SĐT Người Nhận *" at bounding box center [141, 133] width 132 height 21
click at [136, 132] on input "SĐT Người Nhận *" at bounding box center [141, 133] width 132 height 21
click at [125, 162] on div "0865299253" at bounding box center [141, 159] width 116 height 14
click at [423, 136] on span "VP [GEOGRAPHIC_DATA]" at bounding box center [415, 133] width 116 height 19
click at [418, 136] on span "VP [GEOGRAPHIC_DATA]" at bounding box center [415, 133] width 116 height 19
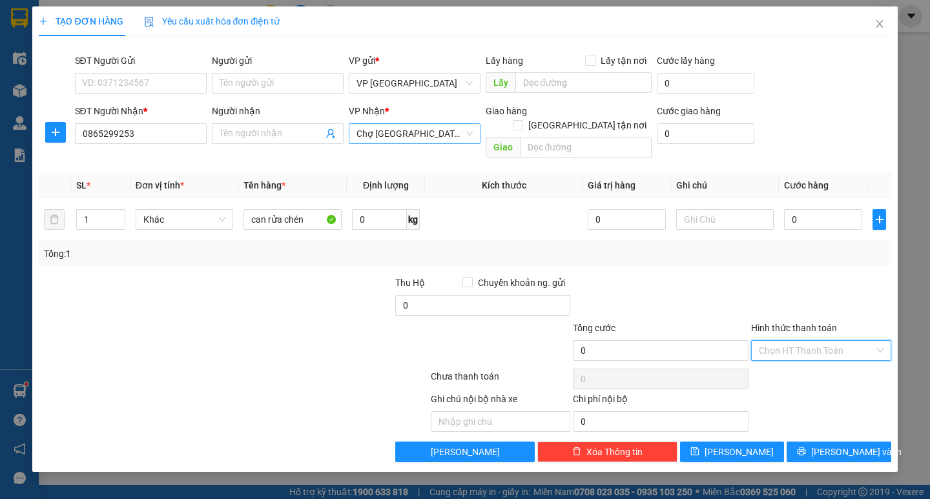
click at [837, 341] on input "Hình thức thanh toán" at bounding box center [817, 350] width 116 height 19
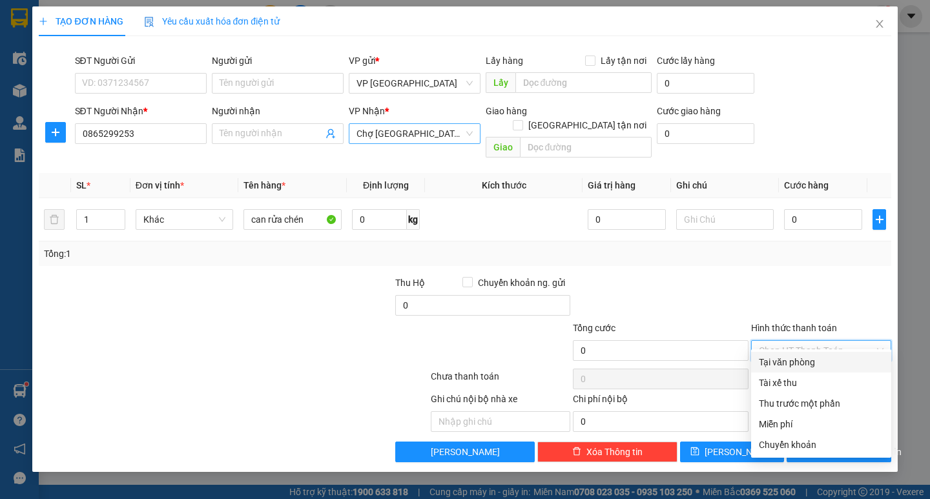
click at [826, 362] on div "Tại văn phòng" at bounding box center [821, 362] width 125 height 14
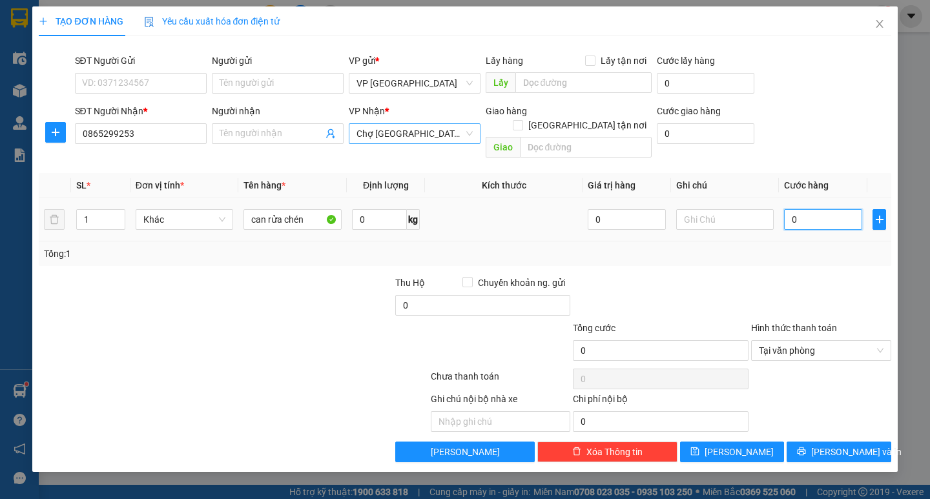
click at [823, 209] on input "0" at bounding box center [823, 219] width 78 height 21
click at [748, 247] on div "Tổng: 1" at bounding box center [465, 254] width 842 height 14
click at [838, 445] on span "Lưu và In" at bounding box center [857, 452] width 90 height 14
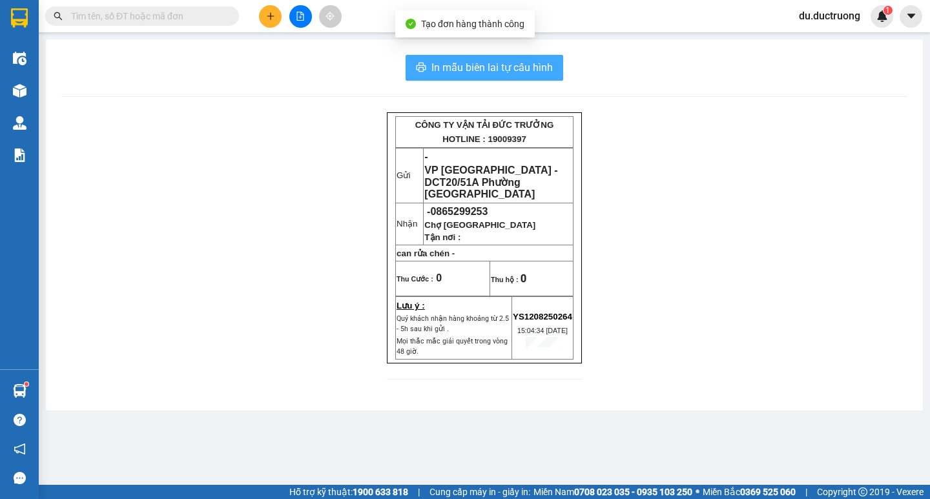
click at [471, 70] on span "In mẫu biên lai tự cấu hình" at bounding box center [492, 67] width 121 height 16
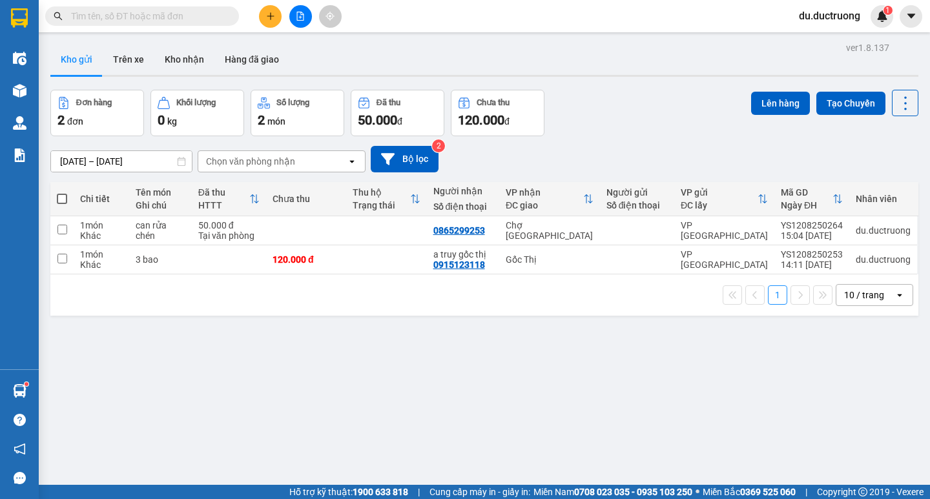
click at [265, 7] on button at bounding box center [270, 16] width 23 height 23
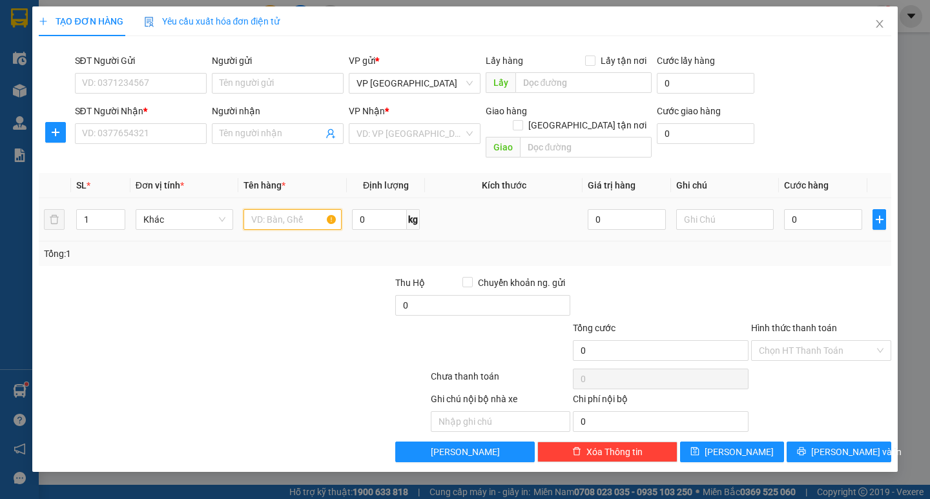
click at [278, 209] on input "text" at bounding box center [293, 219] width 98 height 21
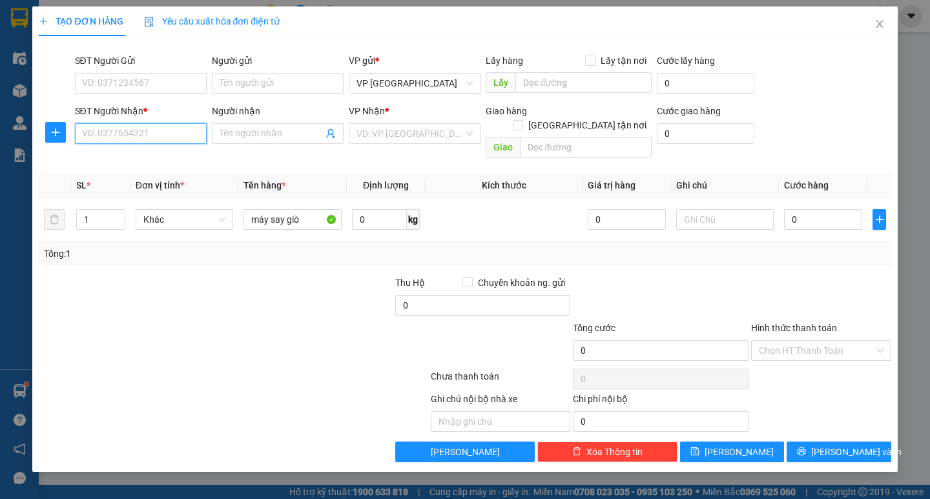
click at [178, 132] on input "SĐT Người Nhận *" at bounding box center [141, 133] width 132 height 21
click at [398, 134] on input "search" at bounding box center [410, 133] width 107 height 19
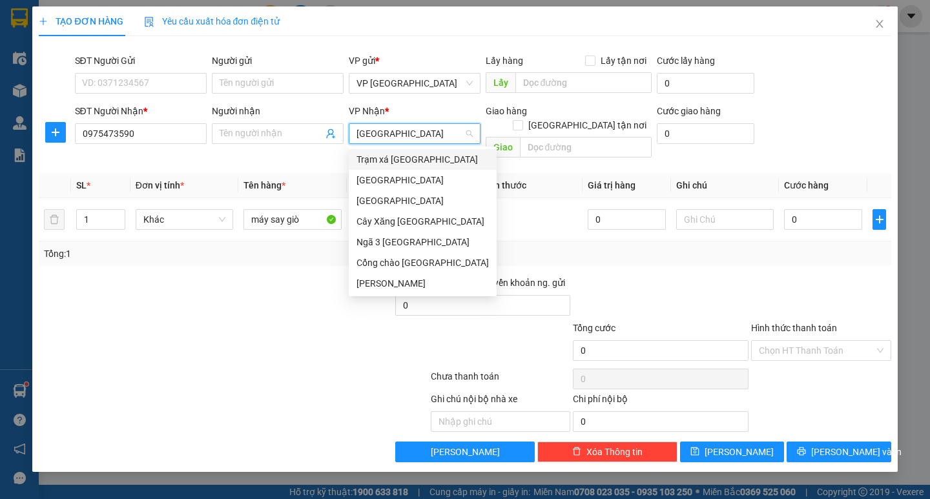
click at [415, 151] on div "Trạm xá Thụy Trình" at bounding box center [423, 159] width 148 height 21
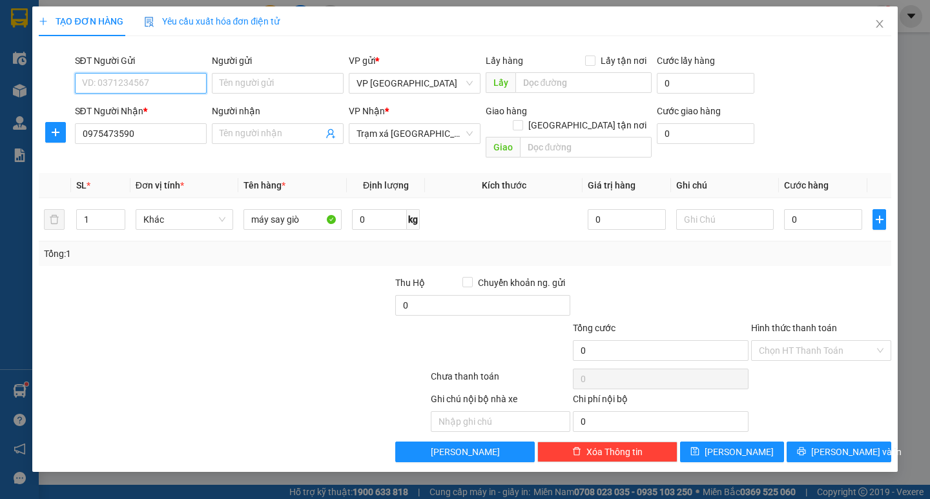
click at [158, 82] on input "SĐT Người Gửi" at bounding box center [141, 83] width 132 height 21
click at [151, 107] on div "0838662323" at bounding box center [141, 109] width 116 height 14
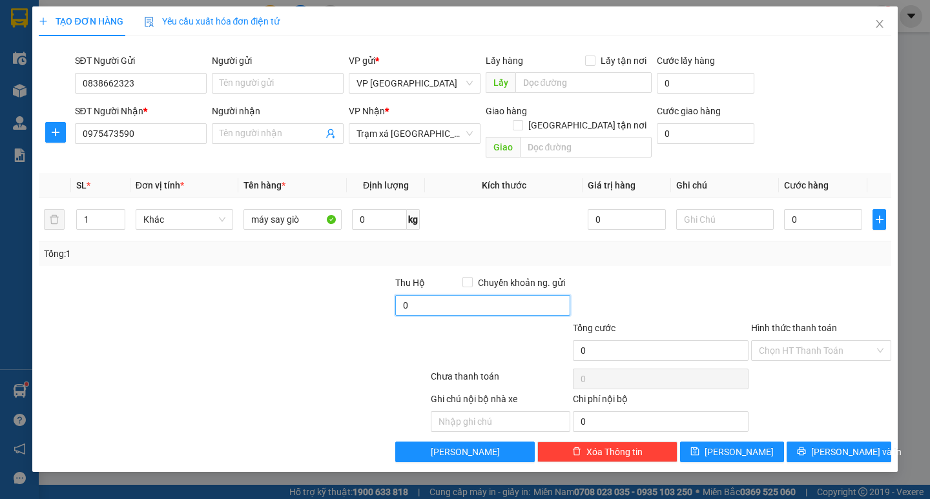
click at [492, 296] on input "0" at bounding box center [483, 305] width 176 height 21
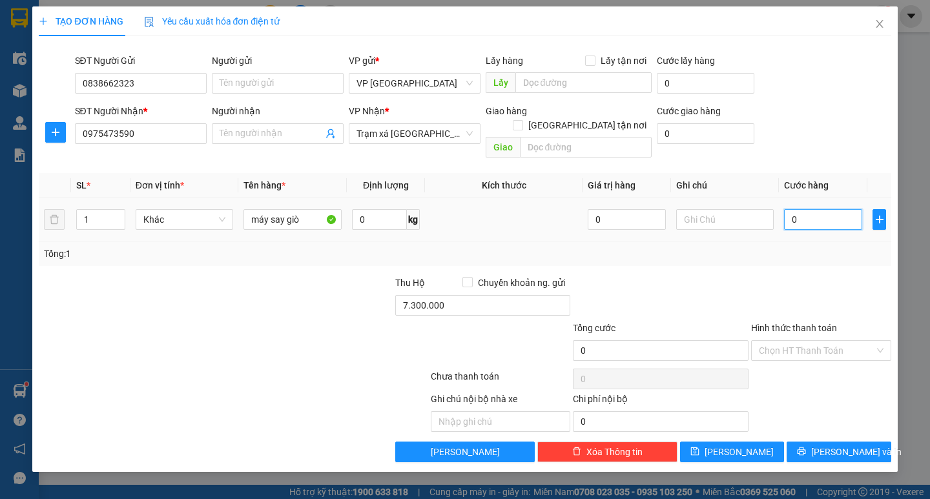
click at [830, 209] on input "0" at bounding box center [823, 219] width 78 height 21
click at [830, 209] on input "00.100" at bounding box center [823, 219] width 78 height 21
click at [817, 247] on div "Tổng: 1" at bounding box center [465, 254] width 842 height 14
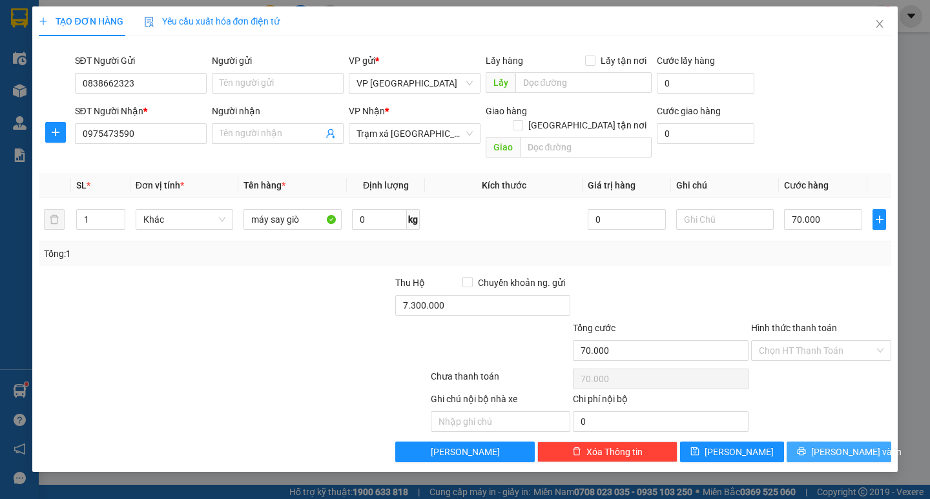
click at [816, 442] on button "Lưu và In" at bounding box center [839, 452] width 104 height 21
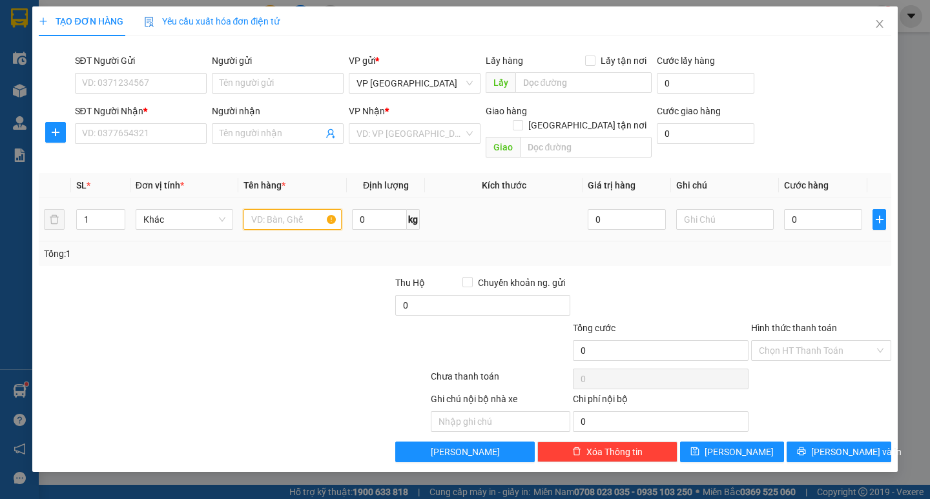
click at [269, 209] on input "text" at bounding box center [293, 219] width 98 height 21
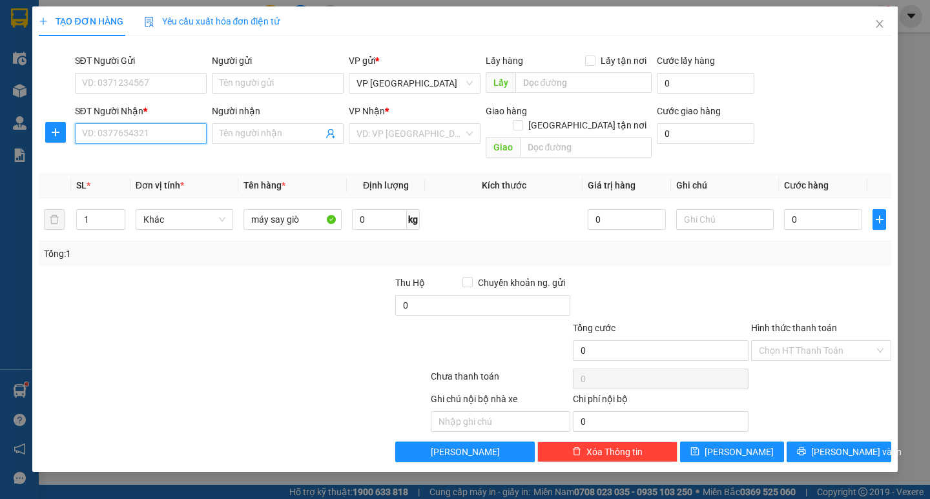
click at [127, 129] on input "SĐT Người Nhận *" at bounding box center [141, 133] width 132 height 21
click at [131, 161] on div "0975473590" at bounding box center [141, 159] width 116 height 14
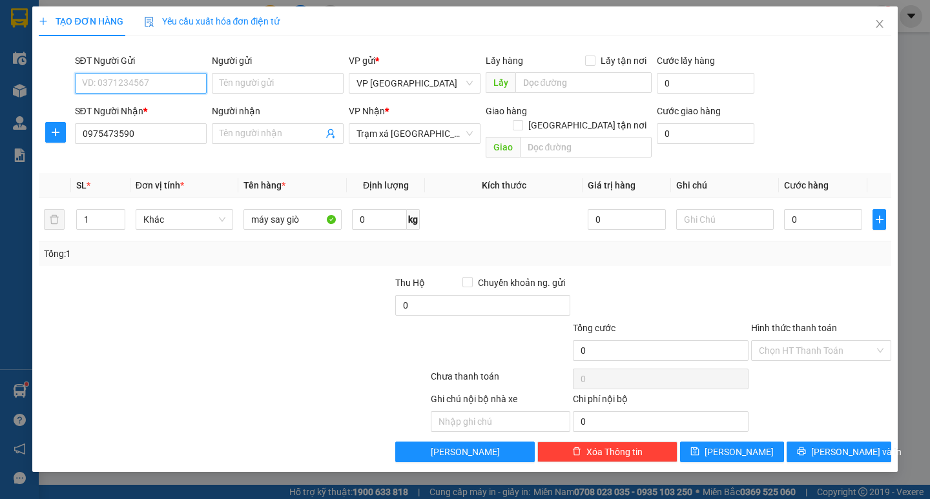
click at [145, 79] on input "SĐT Người Gửi" at bounding box center [141, 83] width 132 height 21
click at [133, 107] on div "0838662323" at bounding box center [141, 109] width 116 height 14
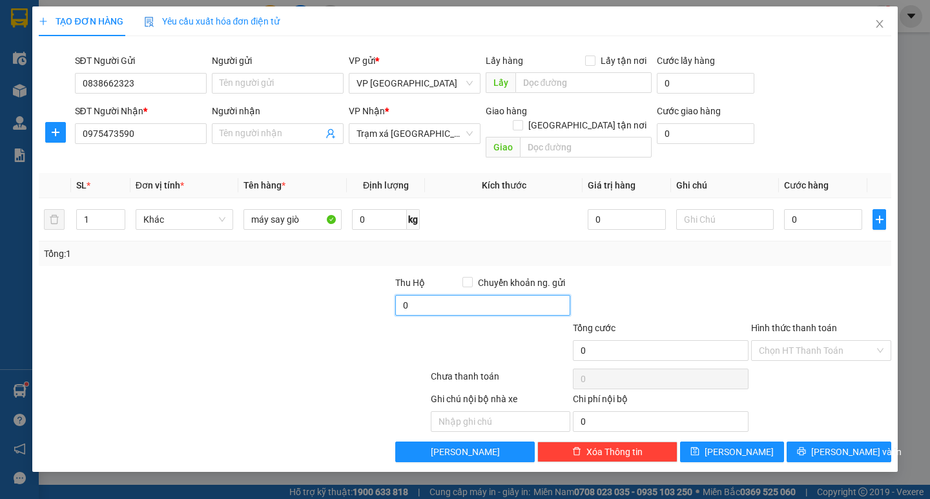
click at [496, 295] on input "0" at bounding box center [483, 305] width 176 height 21
click at [519, 295] on input "730.000" at bounding box center [483, 305] width 176 height 21
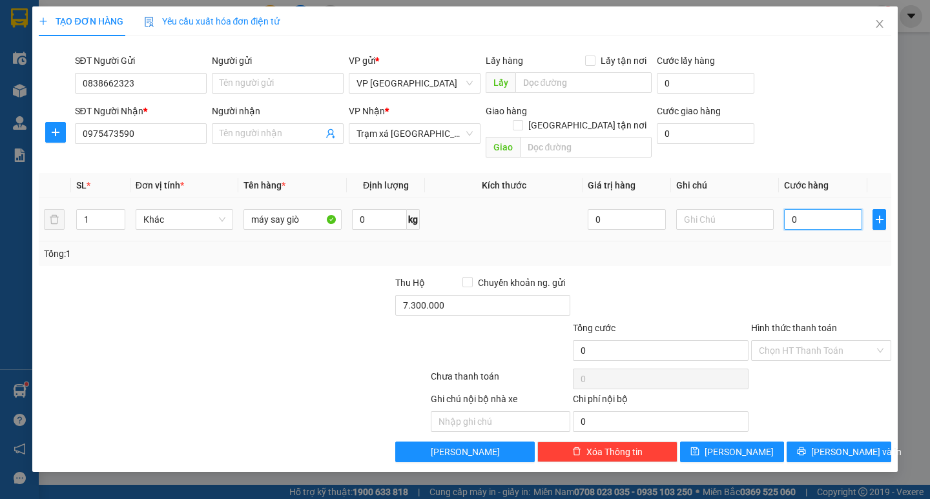
click at [817, 209] on input "0" at bounding box center [823, 219] width 78 height 21
click at [753, 247] on div "Tổng: 1" at bounding box center [465, 254] width 842 height 14
click at [834, 209] on input "1.000.000" at bounding box center [823, 219] width 78 height 21
click at [796, 247] on div "Tổng: 1" at bounding box center [465, 254] width 842 height 14
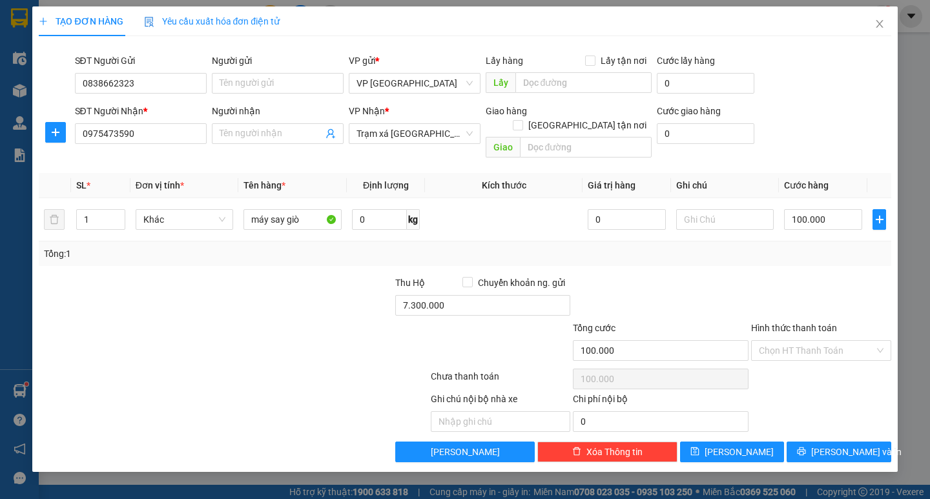
click at [819, 322] on div "Hình thức thanh toán" at bounding box center [821, 330] width 140 height 19
click at [823, 341] on input "Hình thức thanh toán" at bounding box center [817, 350] width 116 height 19
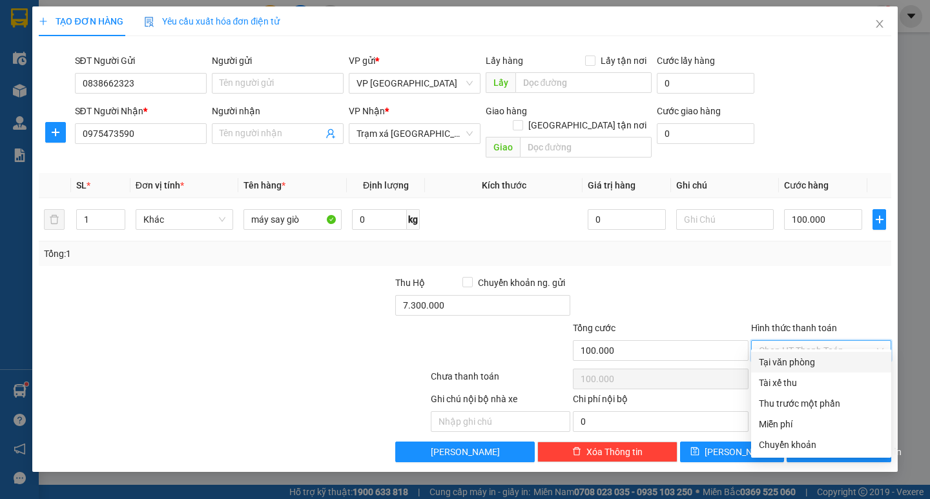
click at [784, 355] on div "Tại văn phòng" at bounding box center [821, 362] width 125 height 14
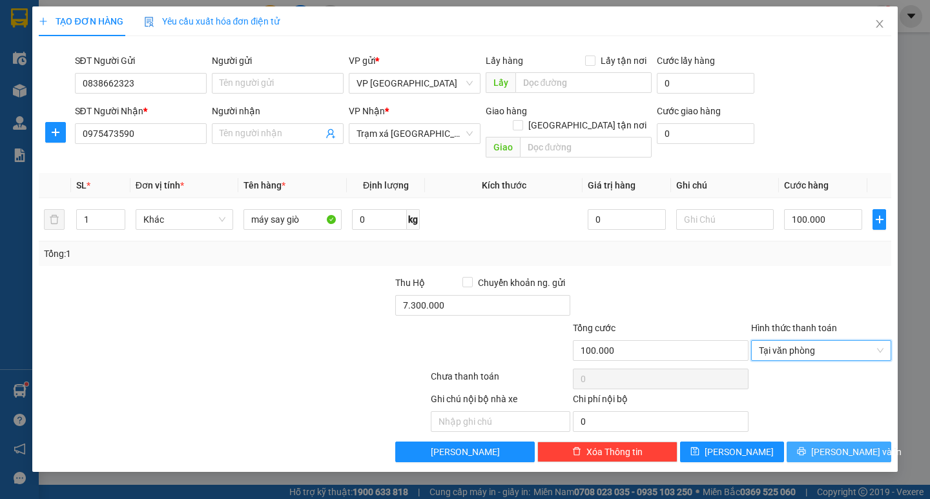
click at [830, 445] on span "Lưu và In" at bounding box center [857, 452] width 90 height 14
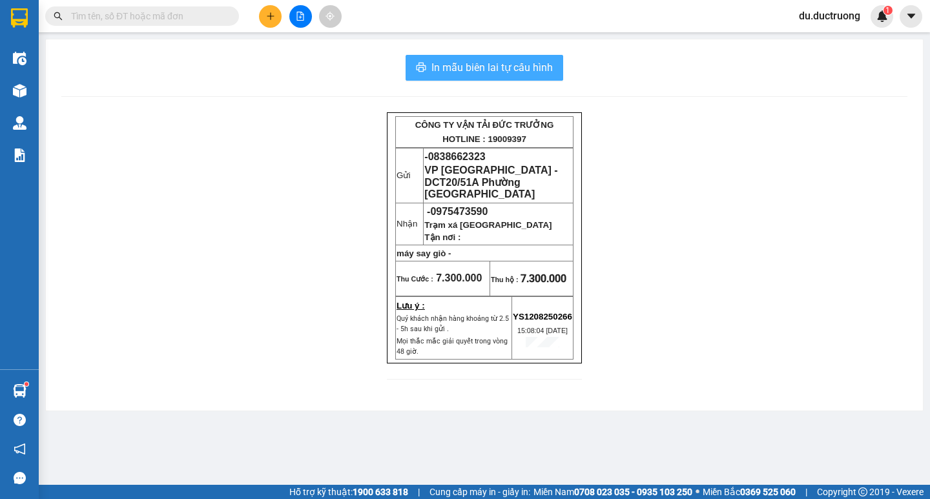
drag, startPoint x: 514, startPoint y: 64, endPoint x: 515, endPoint y: 100, distance: 35.6
click at [516, 62] on span "In mẫu biên lai tự cấu hình" at bounding box center [492, 67] width 121 height 16
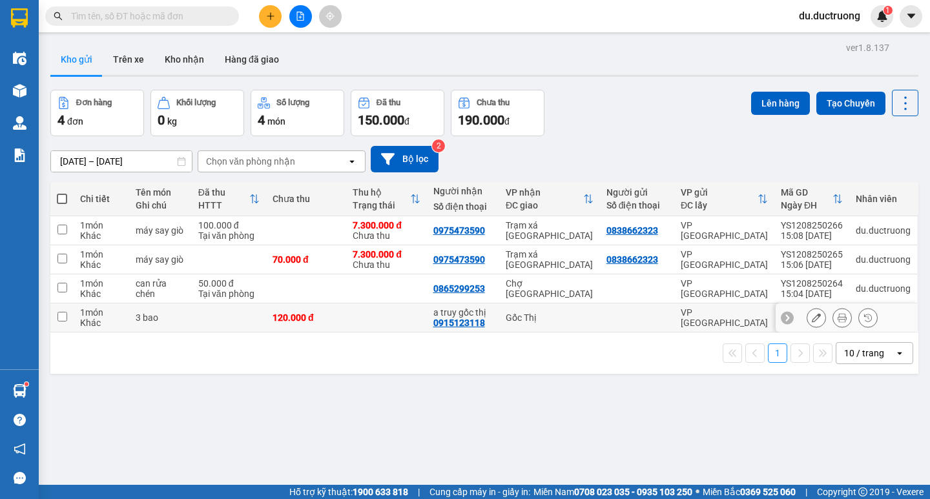
click at [63, 317] on input "checkbox" at bounding box center [63, 317] width 10 height 10
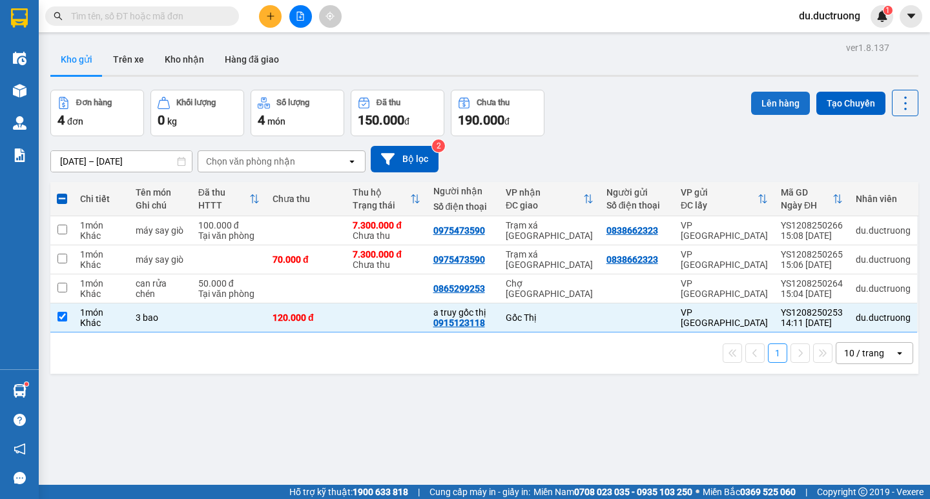
click at [776, 112] on button "Lên hàng" at bounding box center [780, 103] width 59 height 23
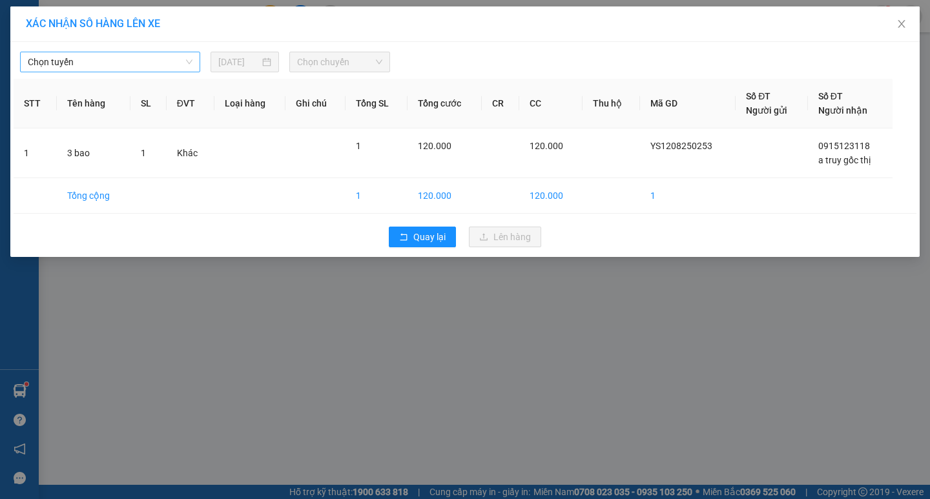
click at [140, 63] on span "Chọn tuyến" at bounding box center [110, 61] width 165 height 19
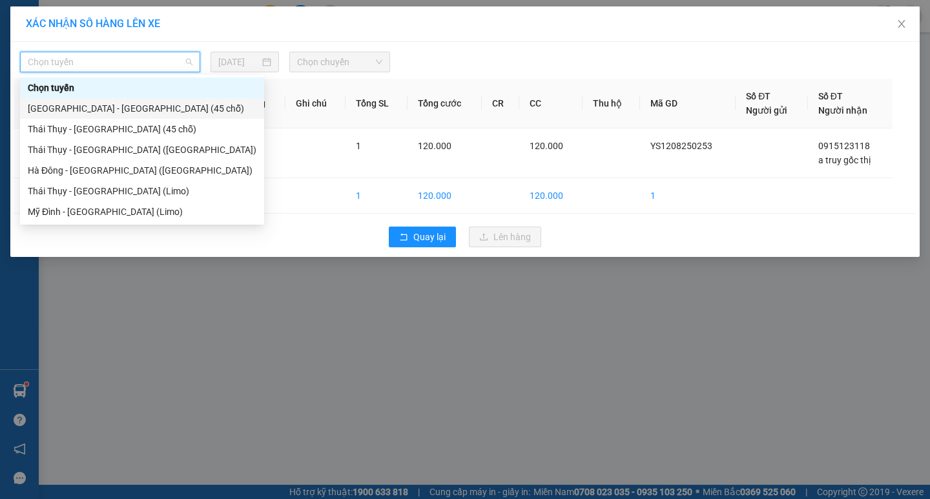
drag, startPoint x: 110, startPoint y: 108, endPoint x: 174, endPoint y: 109, distance: 64.6
click at [110, 108] on div "[GEOGRAPHIC_DATA] - [GEOGRAPHIC_DATA] (45 chỗ)" at bounding box center [142, 108] width 229 height 14
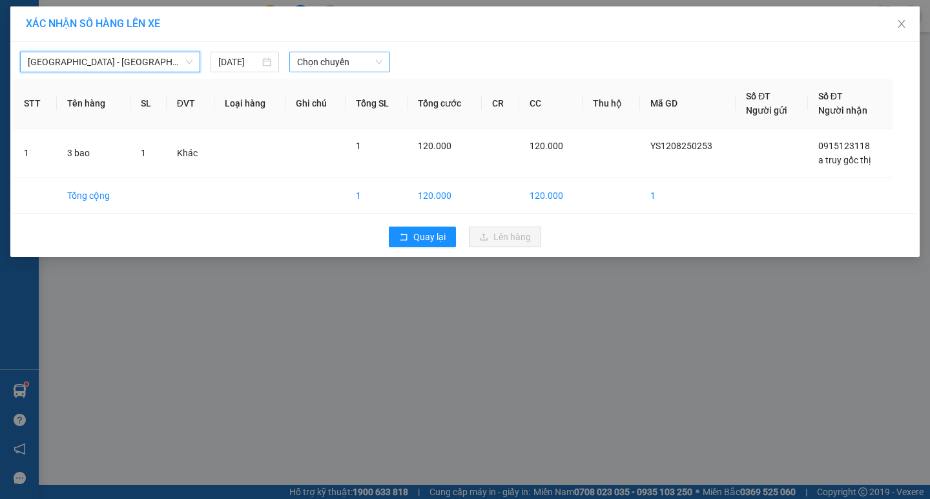
click at [337, 63] on span "Chọn chuyến" at bounding box center [339, 61] width 85 height 19
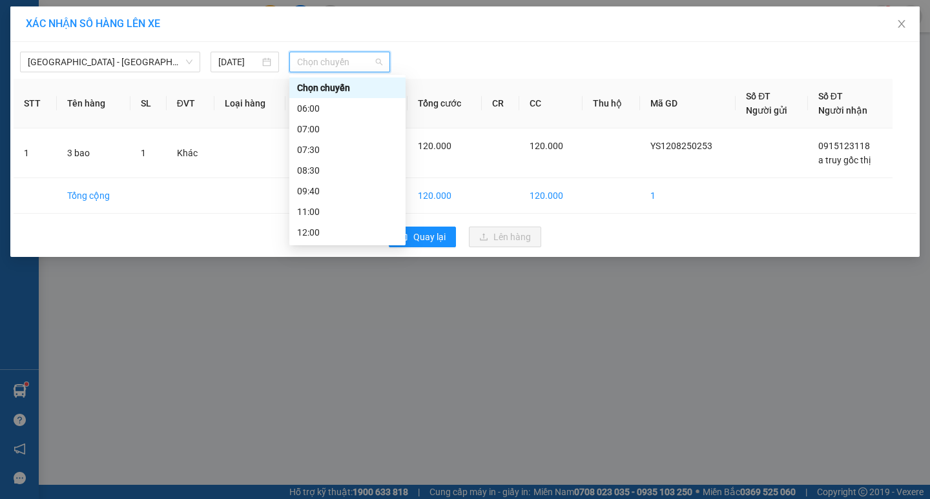
click at [326, 308] on div "14:00" at bounding box center [347, 315] width 101 height 14
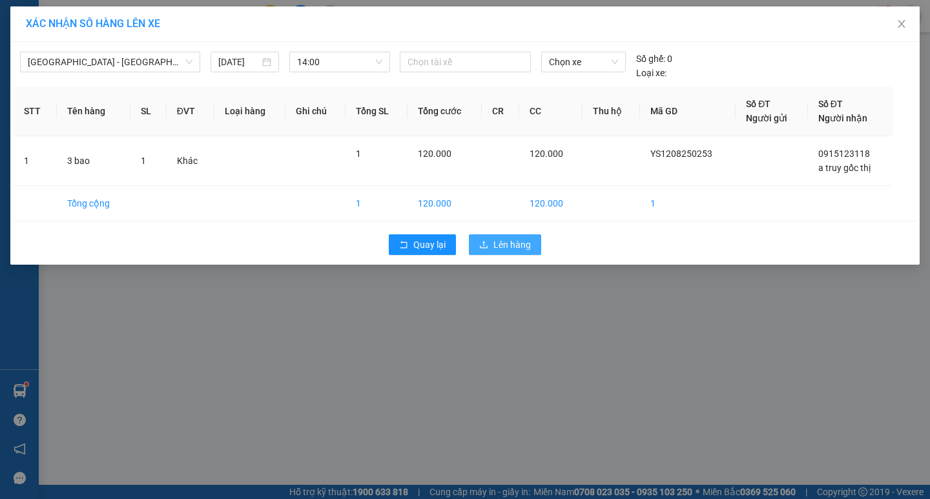
click at [513, 247] on span "Lên hàng" at bounding box center [512, 245] width 37 height 14
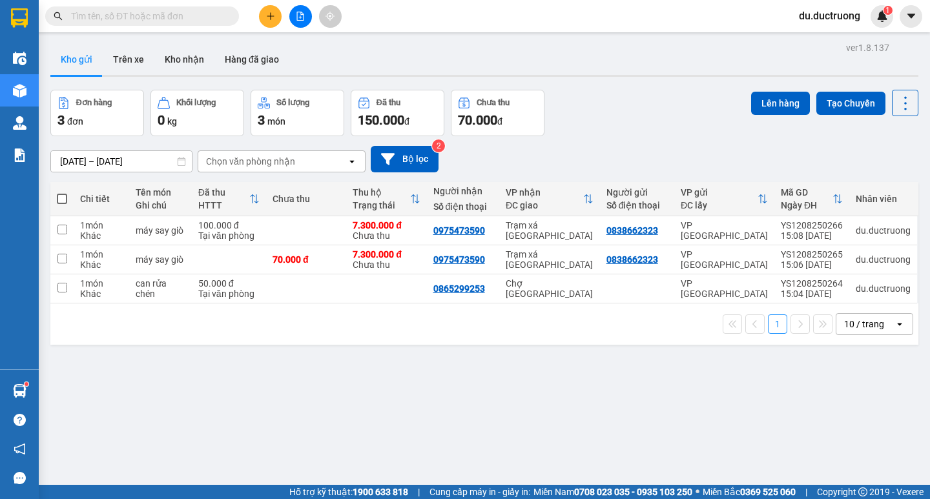
drag, startPoint x: 291, startPoint y: 254, endPoint x: 362, endPoint y: 387, distance: 150.9
click at [332, 399] on div "ver 1.8.137 Kho gửi Trên xe Kho nhận Hàng đã giao Đơn hàng 3 đơn Khối lượng 0 k…" at bounding box center [484, 288] width 879 height 499
click at [694, 258] on div "VP [GEOGRAPHIC_DATA]" at bounding box center [724, 259] width 87 height 21
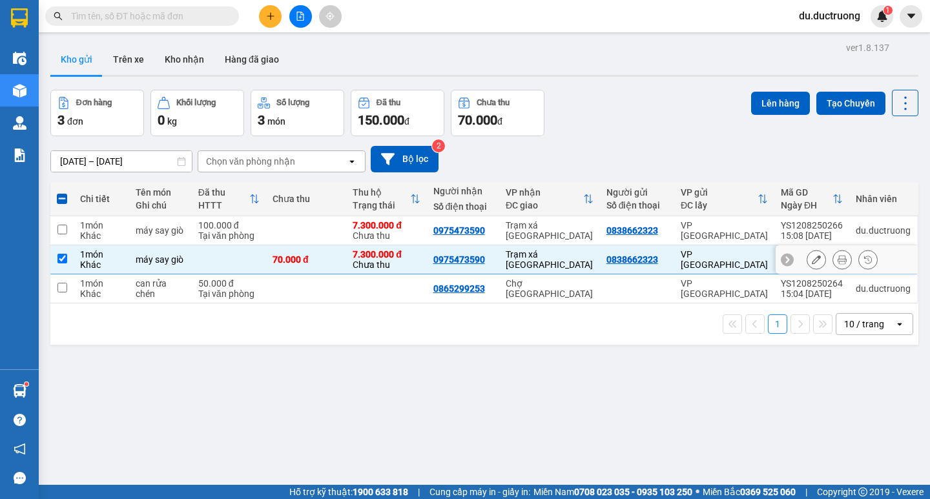
drag, startPoint x: 366, startPoint y: 260, endPoint x: 343, endPoint y: 353, distance: 95.1
click at [343, 353] on div "ver 1.8.137 Kho gửi Trên xe Kho nhận Hàng đã giao Đơn hàng 3 đơn Khối lượng 0 k…" at bounding box center [484, 288] width 879 height 499
drag, startPoint x: 333, startPoint y: 261, endPoint x: 376, endPoint y: 323, distance: 75.6
click at [376, 323] on div "1 10 / trang open" at bounding box center [485, 324] width 858 height 22
drag, startPoint x: 677, startPoint y: 255, endPoint x: 568, endPoint y: 324, distance: 128.7
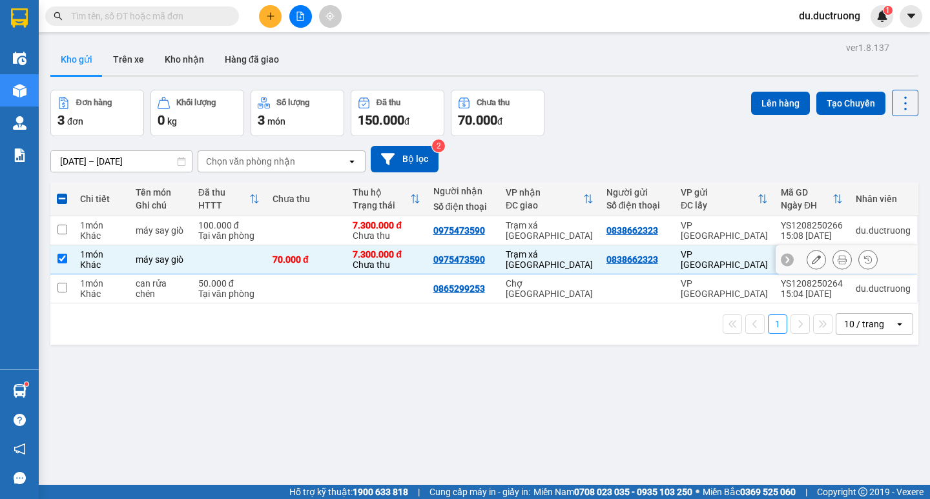
click at [568, 324] on div "1 10 / trang open" at bounding box center [485, 324] width 858 height 22
click at [864, 261] on icon at bounding box center [868, 259] width 9 height 9
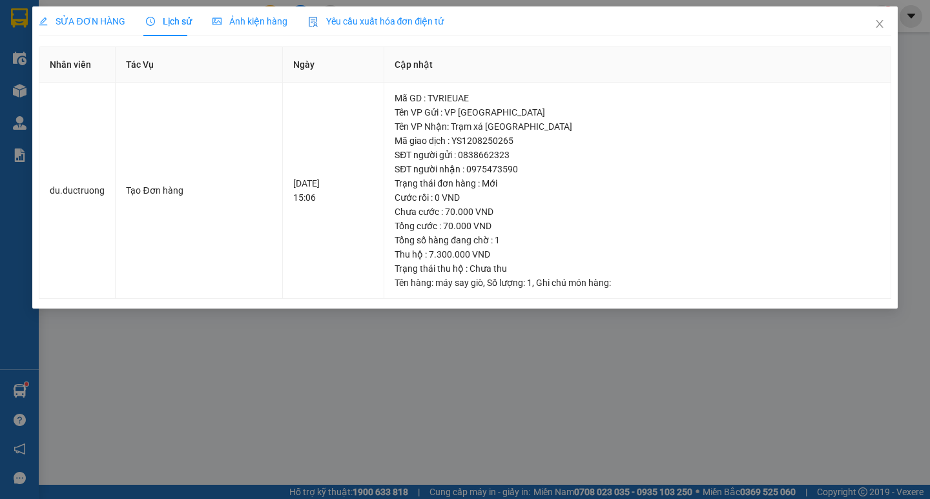
click at [508, 333] on div "SỬA ĐƠN HÀNG Lịch sử Ảnh kiện hàng Yêu cầu xuất hóa đơn điện tử Nhân viên Tác V…" at bounding box center [465, 249] width 930 height 499
drag, startPoint x: 326, startPoint y: 299, endPoint x: 304, endPoint y: 314, distance: 26.5
click at [326, 301] on div "SỬA ĐƠN HÀNG Lịch sử Ảnh kiện hàng Yêu cầu xuất hóa đơn điện tử Nhân viên Tác V…" at bounding box center [464, 157] width 865 height 302
click at [81, 24] on span "SỬA ĐƠN HÀNG" at bounding box center [82, 21] width 86 height 10
click at [243, 22] on span "Ảnh kiện hàng" at bounding box center [250, 21] width 75 height 10
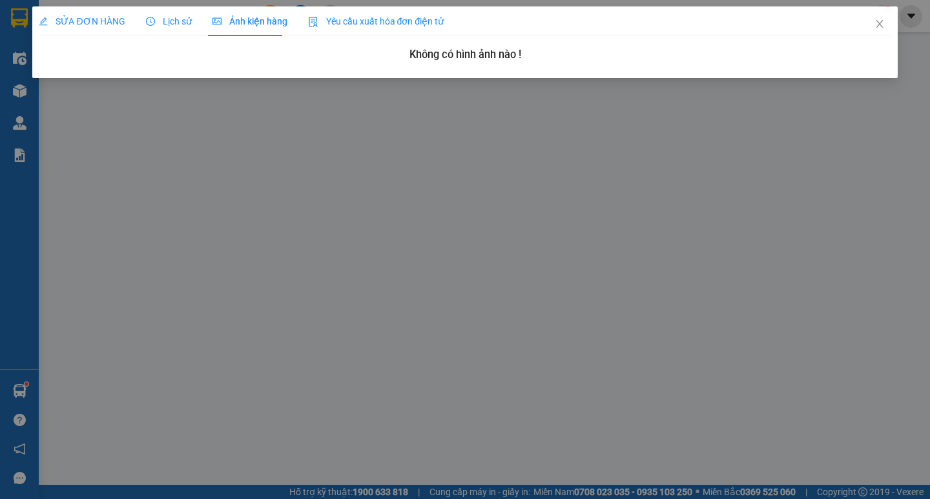
click at [373, 23] on span "Yêu cầu xuất hóa đơn điện tử" at bounding box center [376, 21] width 136 height 10
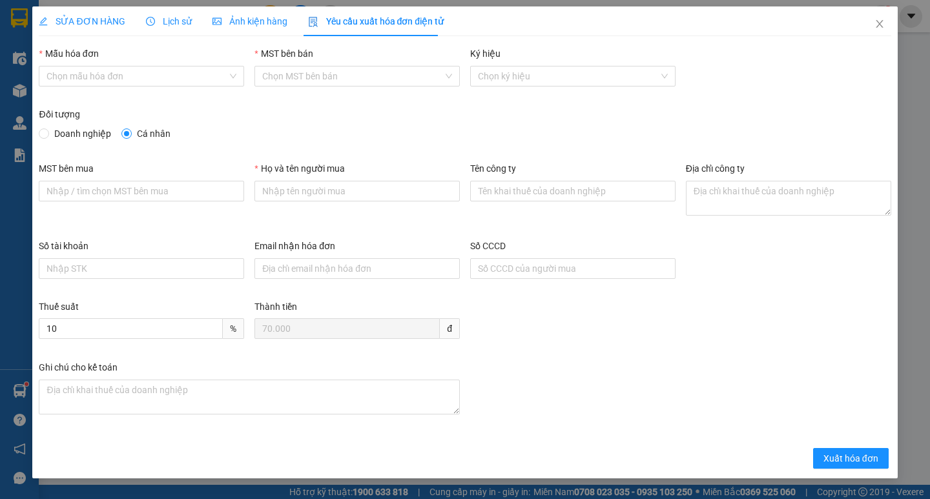
click at [252, 25] on span "Ảnh kiện hàng" at bounding box center [250, 21] width 75 height 10
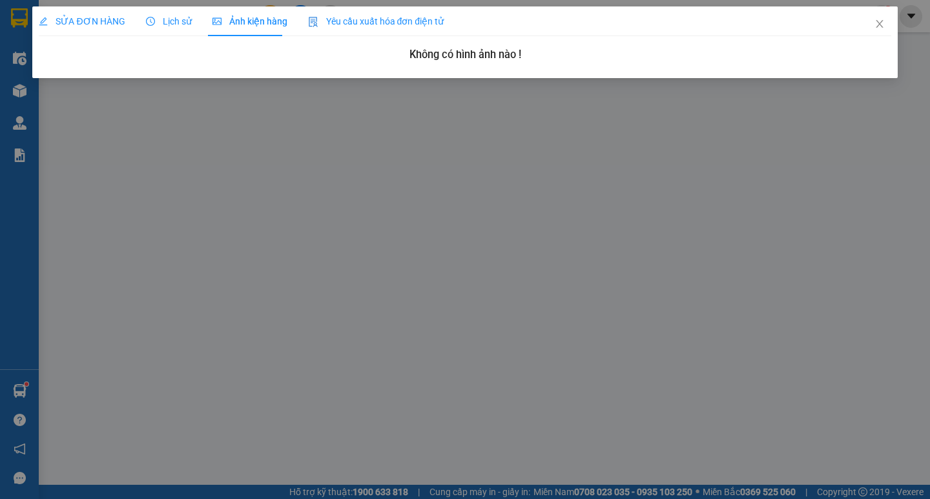
click at [173, 16] on span "Lịch sử" at bounding box center [169, 21] width 46 height 10
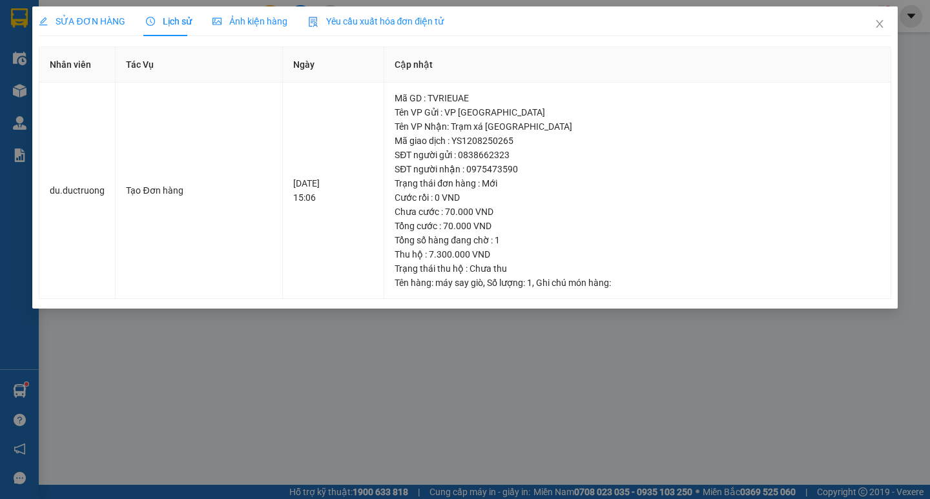
drag, startPoint x: 93, startPoint y: 21, endPoint x: 85, endPoint y: 24, distance: 9.0
click at [90, 21] on span "SỬA ĐƠN HÀNG" at bounding box center [82, 21] width 86 height 10
click at [43, 27] on div "SỬA ĐƠN HÀNG" at bounding box center [82, 21] width 86 height 14
click at [50, 21] on span "SỬA ĐƠN HÀNG" at bounding box center [82, 21] width 86 height 10
click at [880, 23] on icon "close" at bounding box center [880, 24] width 10 height 10
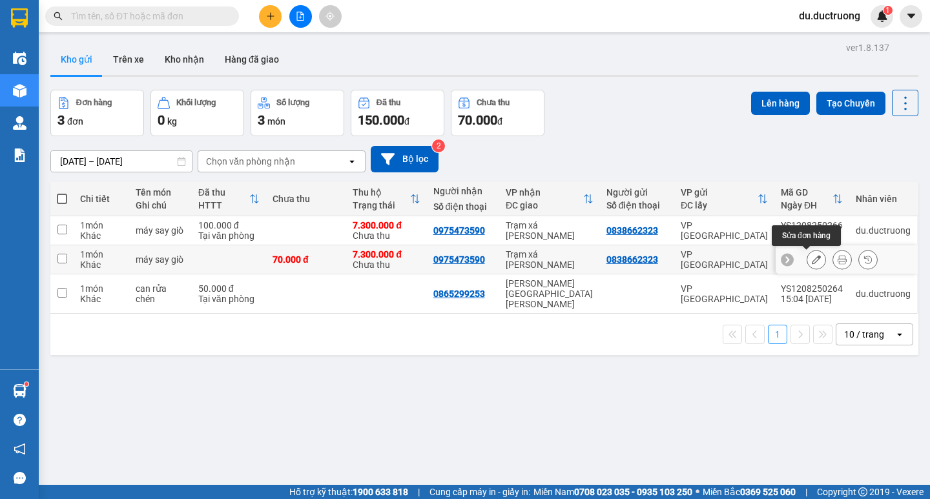
click at [812, 260] on icon at bounding box center [816, 259] width 9 height 9
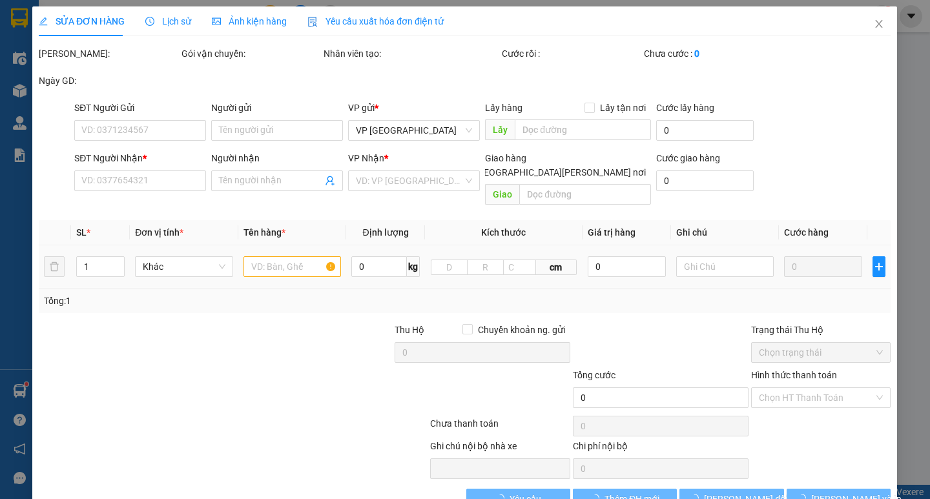
type input "0838662323"
type input "0975473590"
type input "7.300.000"
type input "70.000"
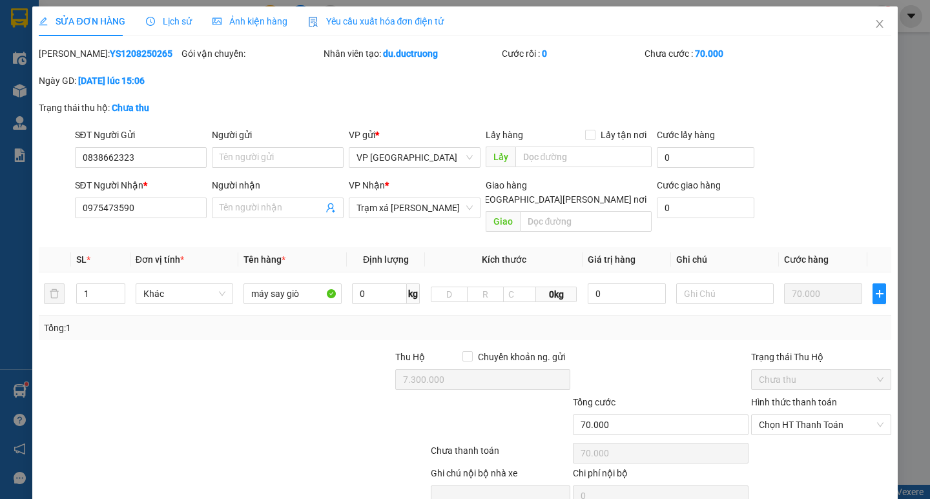
click at [43, 22] on icon "edit" at bounding box center [43, 21] width 8 height 8
click at [42, 17] on icon "edit" at bounding box center [43, 21] width 9 height 9
click at [75, 17] on span "SỬA ĐƠN HÀNG" at bounding box center [82, 21] width 86 height 10
click at [91, 21] on span "SỬA ĐƠN HÀNG" at bounding box center [82, 21] width 86 height 10
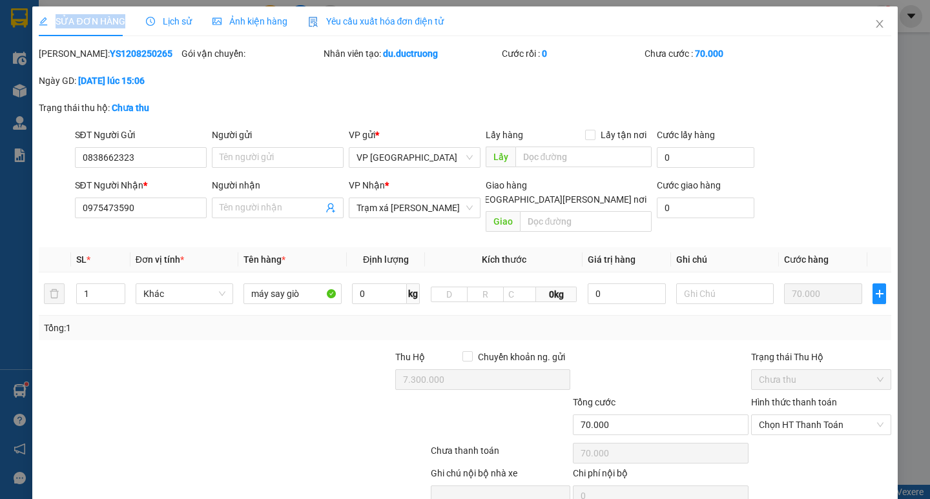
click at [91, 21] on span "SỬA ĐƠN HÀNG" at bounding box center [82, 21] width 86 height 10
click at [875, 20] on icon "close" at bounding box center [880, 24] width 10 height 10
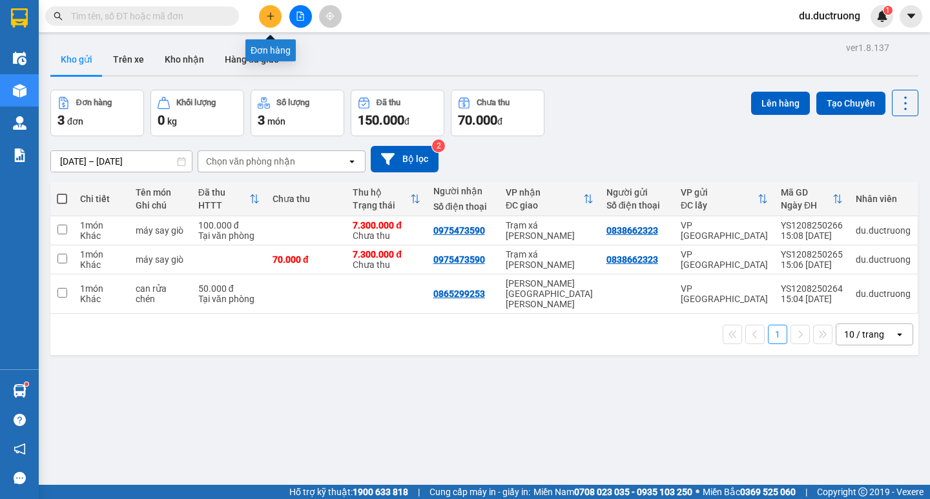
click at [269, 16] on icon "plus" at bounding box center [270, 16] width 9 height 9
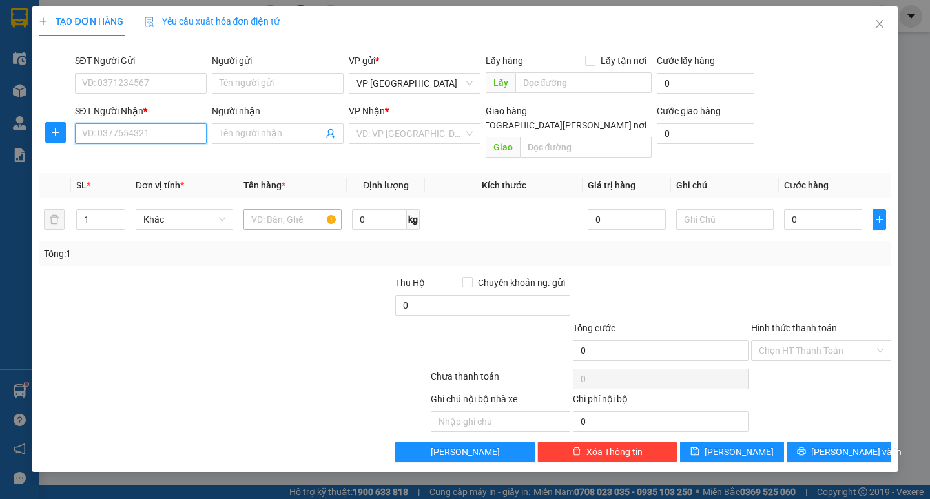
click at [121, 134] on input "SĐT Người Nhận *" at bounding box center [141, 133] width 132 height 21
click at [116, 182] on div "0947692022" at bounding box center [141, 180] width 116 height 14
type input "0947692022"
click at [273, 209] on input "text" at bounding box center [293, 219] width 98 height 21
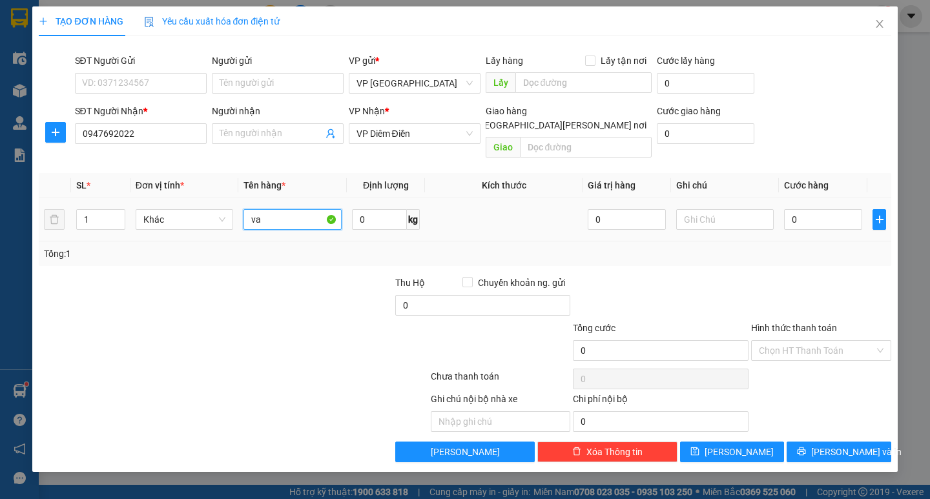
type input "v"
type input "c"
type input "x"
click at [298, 209] on input "catog" at bounding box center [293, 219] width 98 height 21
click at [299, 209] on input "catog" at bounding box center [293, 219] width 98 height 21
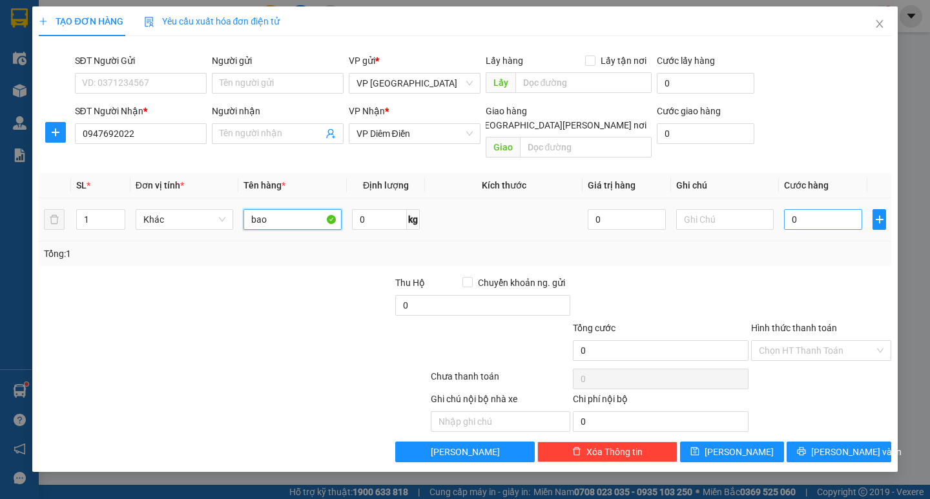
type input "bao"
click at [814, 209] on input "0" at bounding box center [823, 219] width 78 height 21
click at [818, 209] on input "0" at bounding box center [823, 219] width 78 height 21
type input "005"
type input "5"
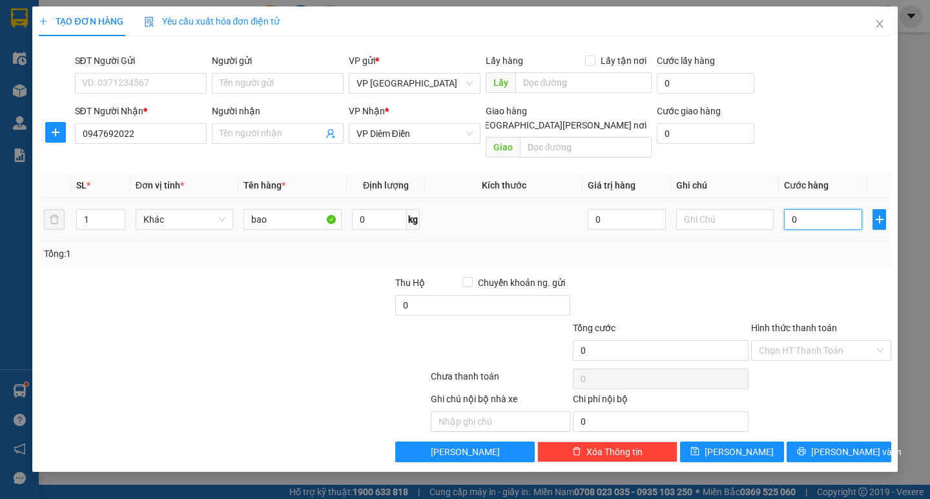
type input "5"
type input "0.050"
type input "50"
click at [805, 276] on div at bounding box center [821, 298] width 143 height 45
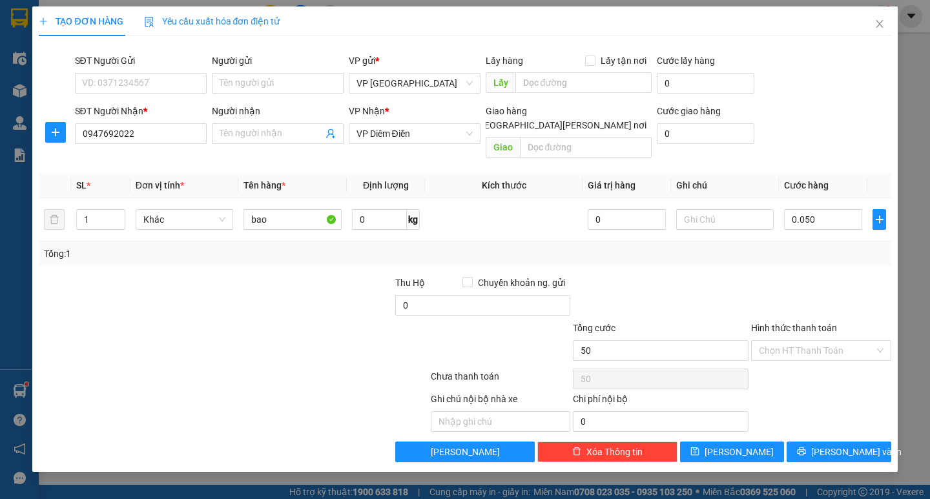
type input "50.000"
click at [837, 445] on span "Lưu và In" at bounding box center [857, 452] width 90 height 14
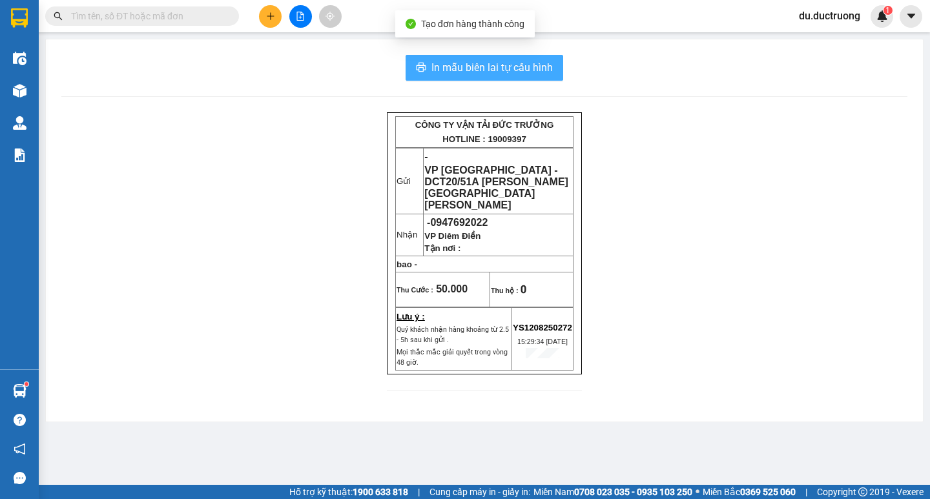
click at [505, 62] on span "In mẫu biên lai tự cấu hình" at bounding box center [492, 67] width 121 height 16
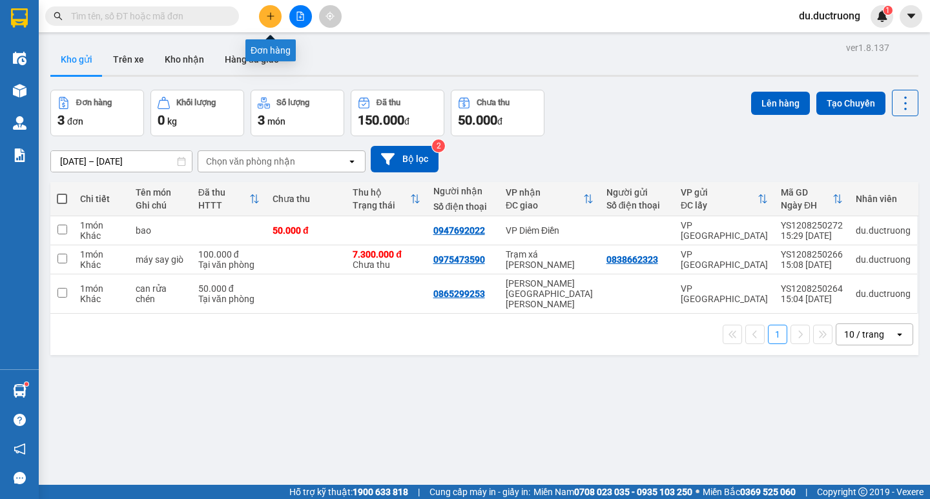
click at [267, 16] on icon "plus" at bounding box center [270, 16] width 9 height 9
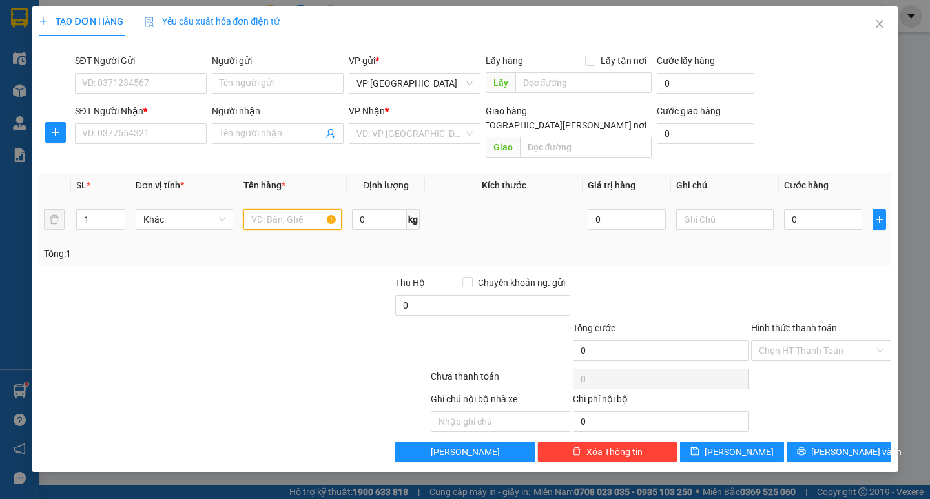
click at [308, 211] on input "text" at bounding box center [293, 219] width 98 height 21
type input "hồ sơ"
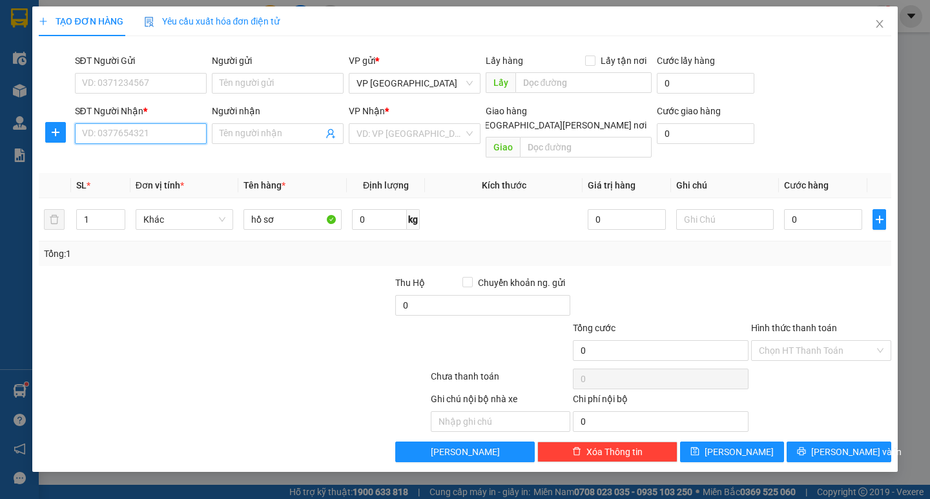
click at [138, 137] on input "SĐT Người Nhận *" at bounding box center [141, 133] width 132 height 21
type input "0912992222"
click at [147, 164] on div "0912992222 - 0915628628" at bounding box center [141, 159] width 116 height 14
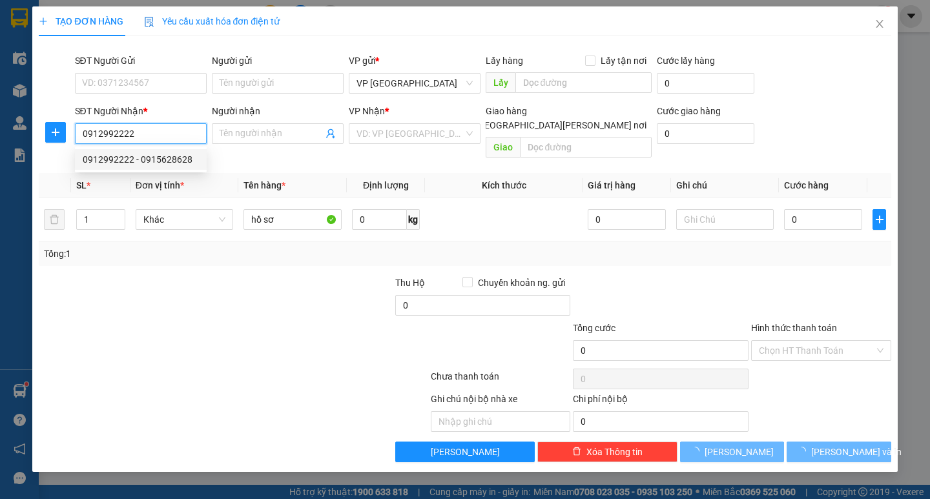
type input "0915628628"
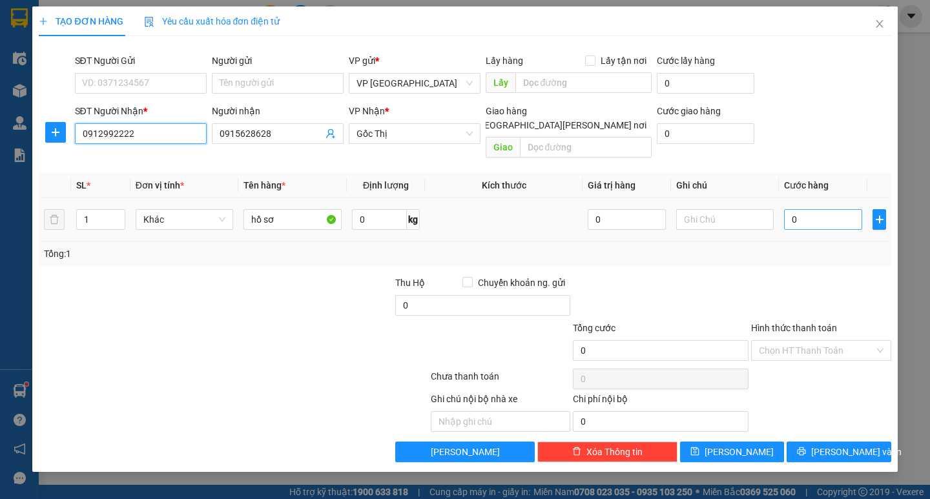
type input "0912992222"
click at [810, 209] on input "0" at bounding box center [823, 219] width 78 height 21
type input "003"
type input "3"
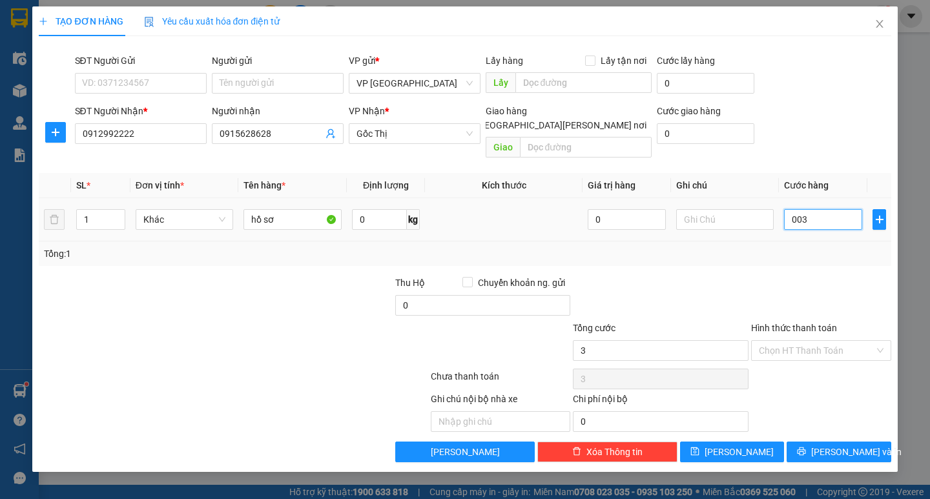
type input "3"
type input "0.030"
type input "30"
click at [799, 247] on div "Tổng: 1" at bounding box center [465, 254] width 842 height 14
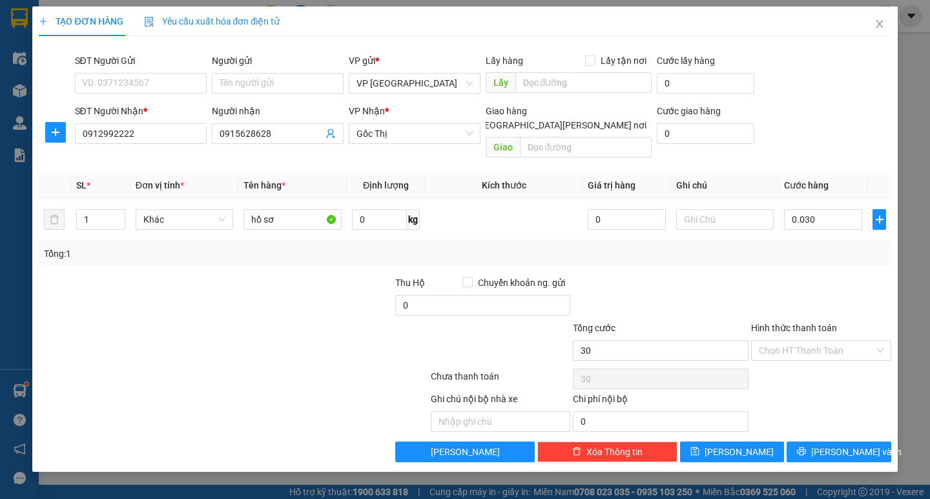
type input "30.000"
click at [814, 442] on button "Lưu và In" at bounding box center [839, 452] width 104 height 21
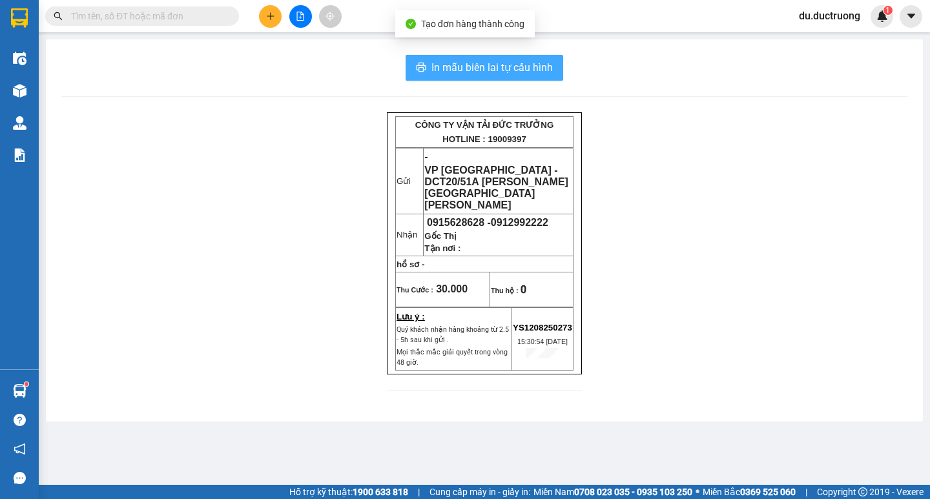
click at [510, 68] on span "In mẫu biên lai tự cấu hình" at bounding box center [492, 67] width 121 height 16
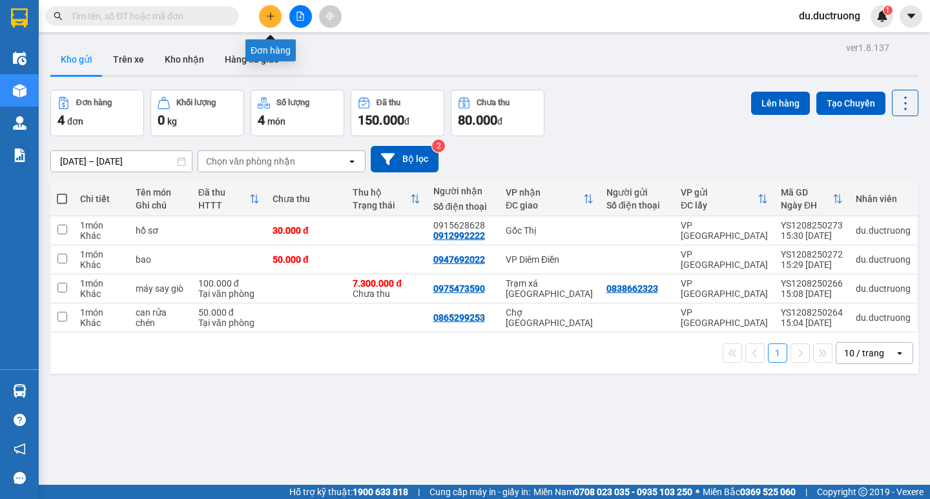
click at [264, 14] on button at bounding box center [270, 16] width 23 height 23
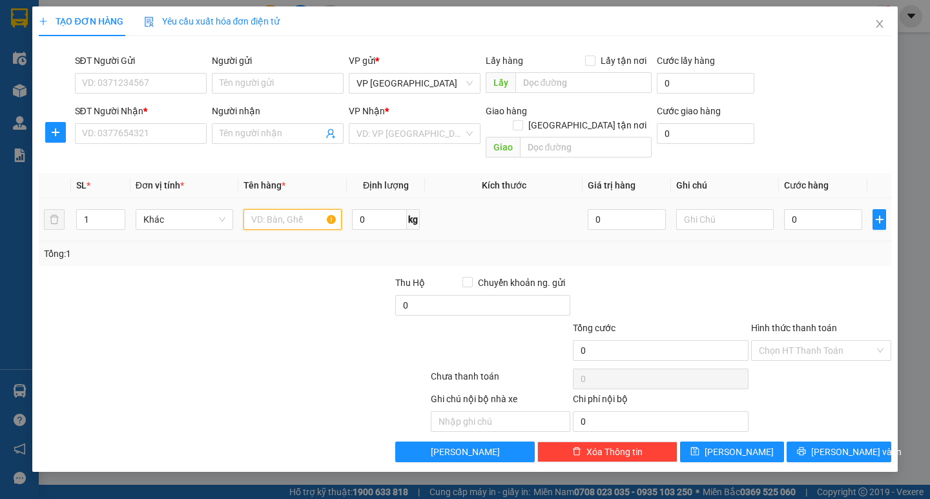
drag, startPoint x: 281, startPoint y: 196, endPoint x: 295, endPoint y: 205, distance: 16.0
click at [288, 209] on input "text" at bounding box center [293, 219] width 98 height 21
type input "0"
click at [178, 129] on input "SĐT Người Nhận *" at bounding box center [141, 133] width 132 height 21
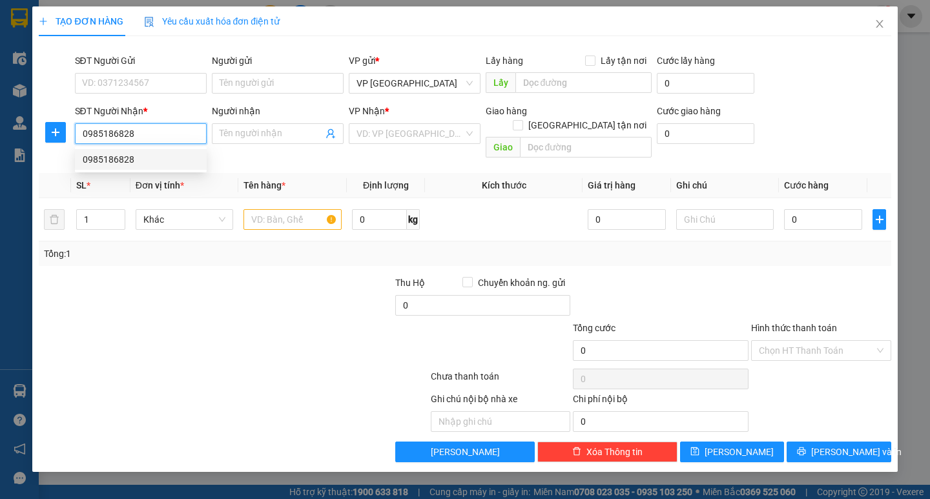
click at [140, 158] on div "0985186828" at bounding box center [141, 159] width 116 height 14
type input "0985186828"
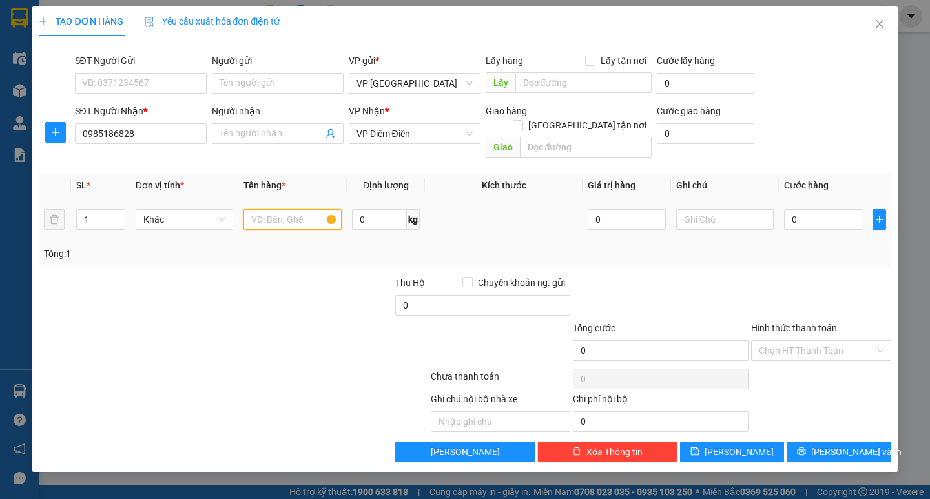
click at [299, 211] on input "text" at bounding box center [293, 219] width 98 height 21
type input "vaotg"
type input "v"
type input "catog"
click at [822, 209] on input "0" at bounding box center [823, 219] width 78 height 21
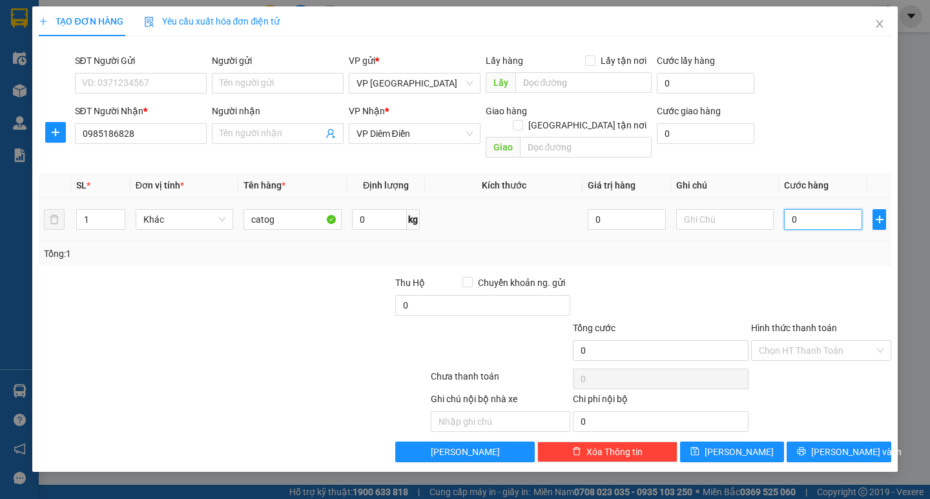
click at [822, 209] on input "0" at bounding box center [823, 219] width 78 height 21
type input "005"
type input "5"
type input "0.050"
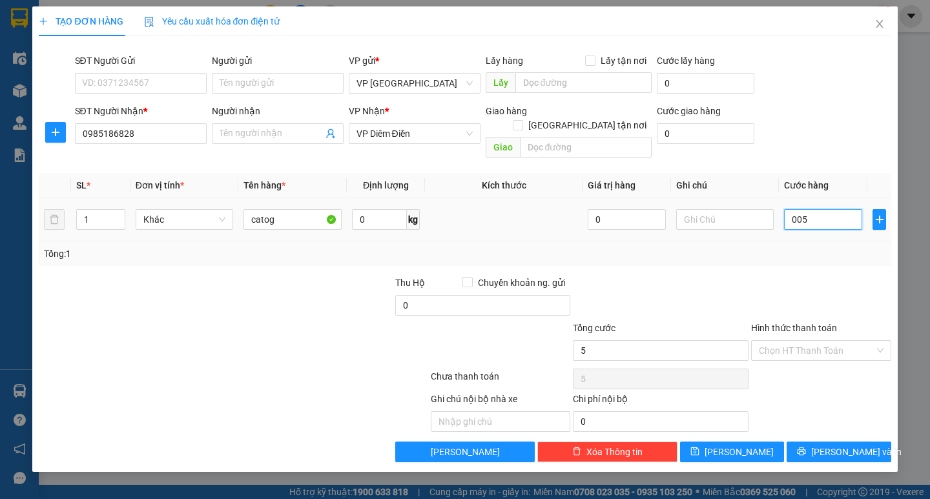
type input "50"
click at [814, 247] on div "Tổng: 1" at bounding box center [465, 254] width 842 height 14
type input "50.000"
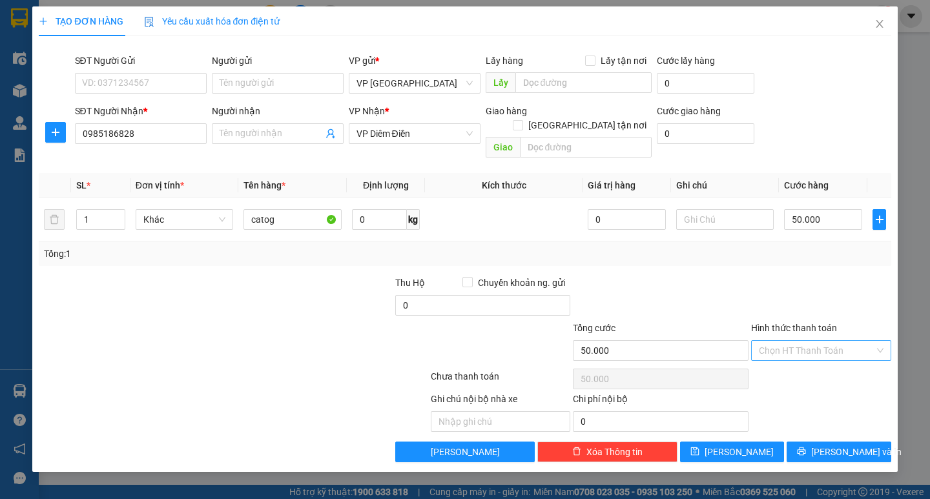
click at [793, 341] on input "Hình thức thanh toán" at bounding box center [817, 350] width 116 height 19
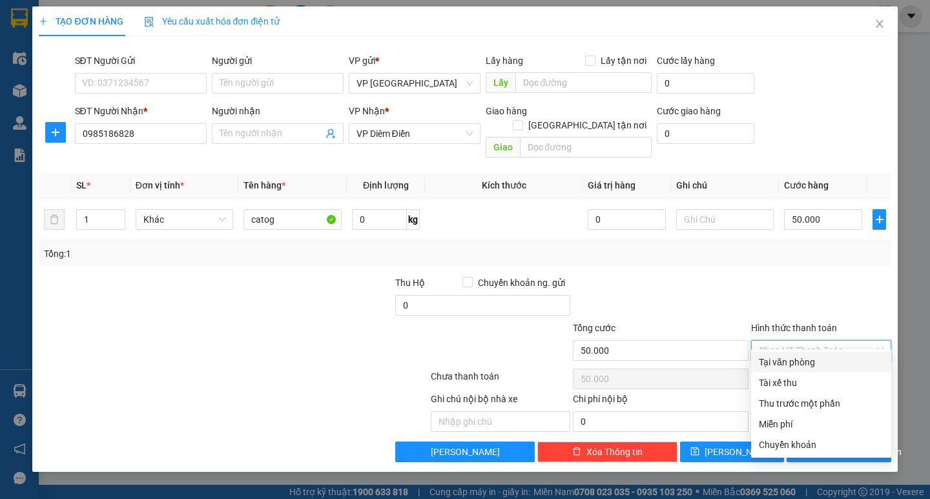
click at [803, 361] on div "Tại văn phòng" at bounding box center [821, 362] width 125 height 14
type input "0"
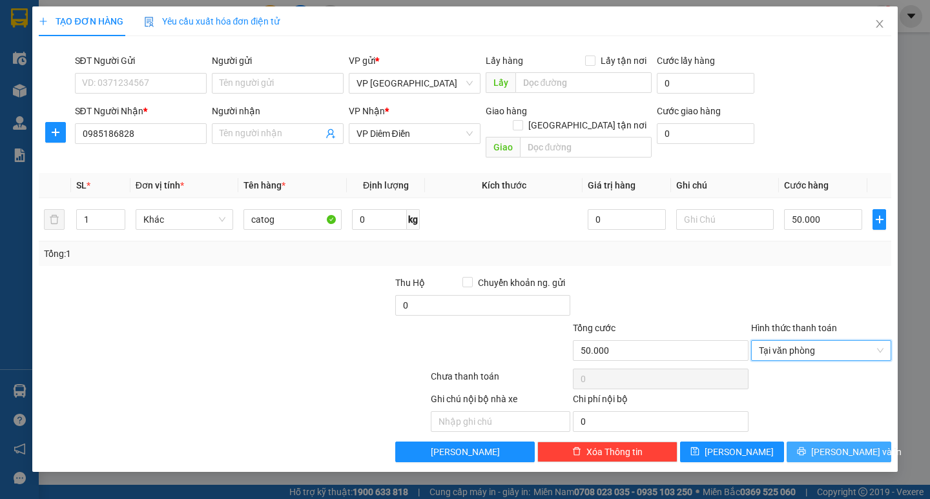
click at [830, 445] on span "Lưu và In" at bounding box center [857, 452] width 90 height 14
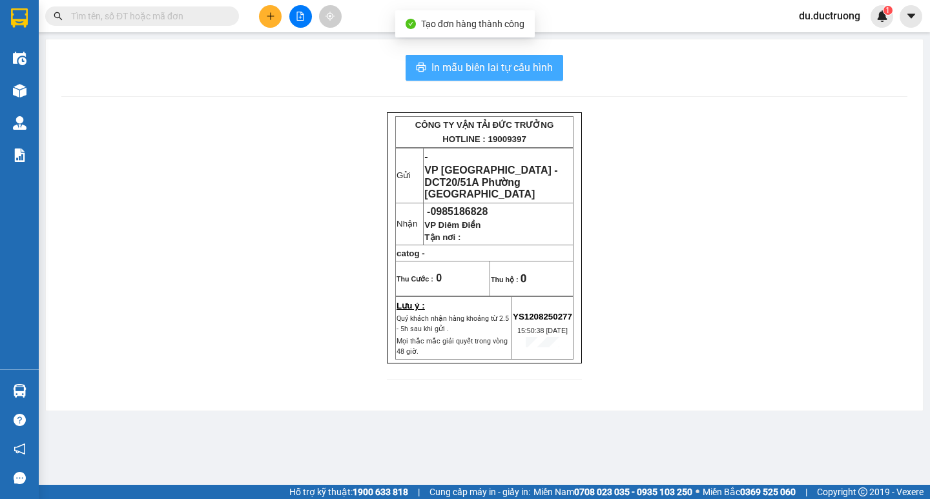
click at [520, 71] on span "In mẫu biên lai tự cấu hình" at bounding box center [492, 67] width 121 height 16
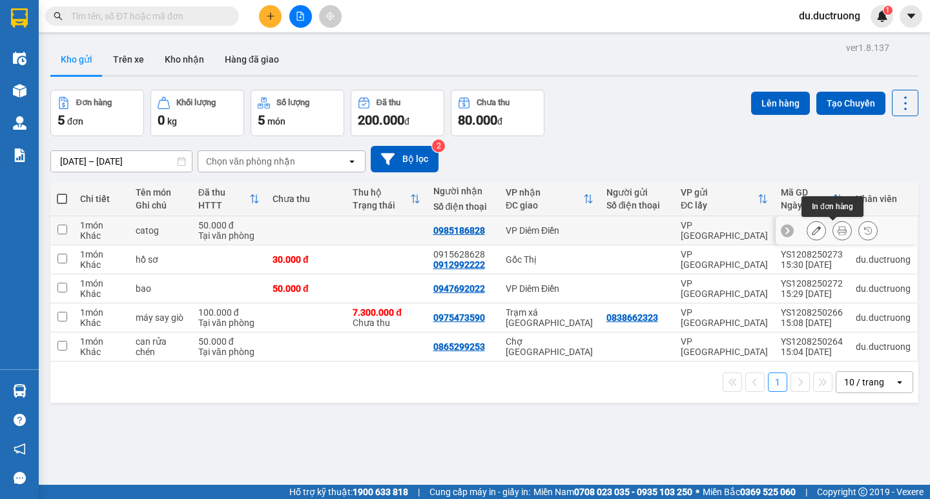
click at [839, 227] on button at bounding box center [843, 231] width 18 height 23
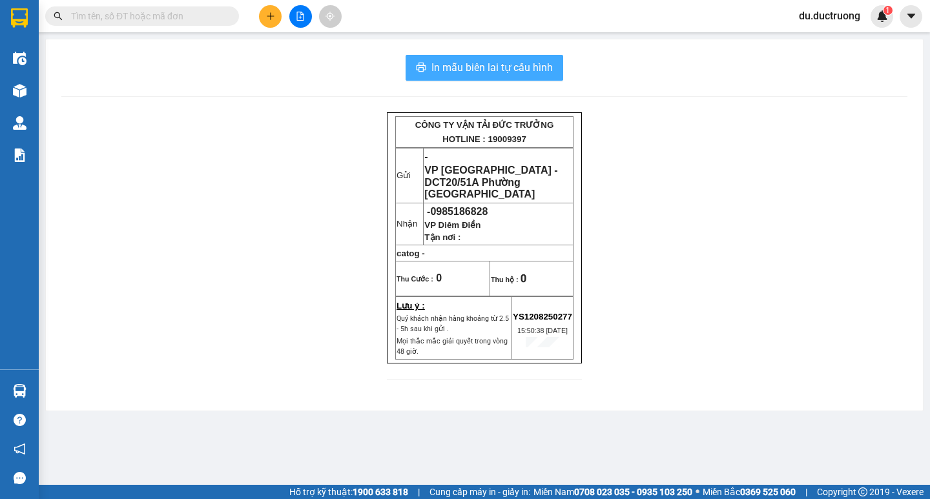
click at [506, 68] on span "In mẫu biên lai tự cấu hình" at bounding box center [492, 67] width 121 height 16
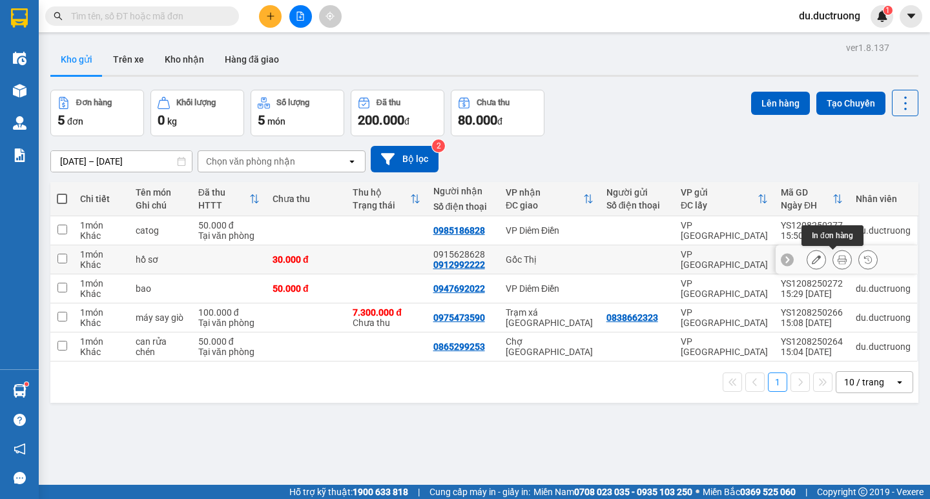
click at [838, 256] on icon at bounding box center [842, 259] width 9 height 9
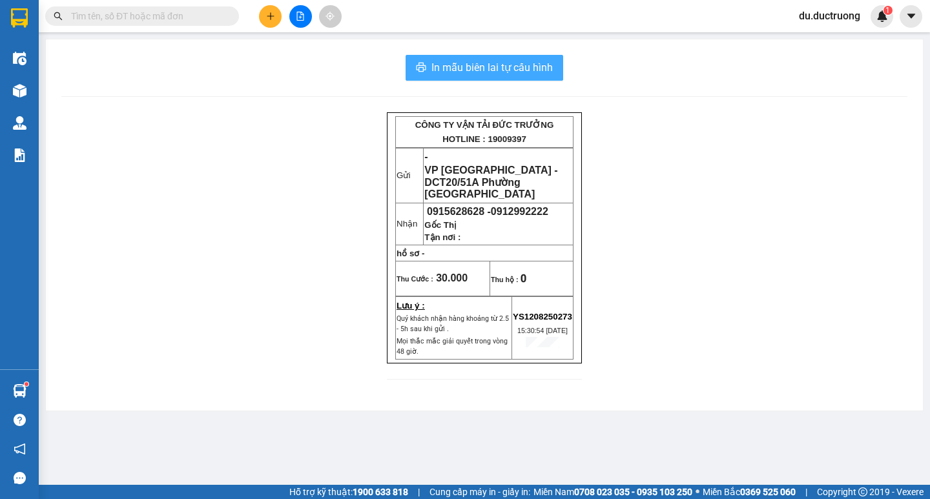
drag, startPoint x: 488, startPoint y: 65, endPoint x: 488, endPoint y: 72, distance: 7.8
click at [489, 67] on span "In mẫu biên lai tự cấu hình" at bounding box center [492, 67] width 121 height 16
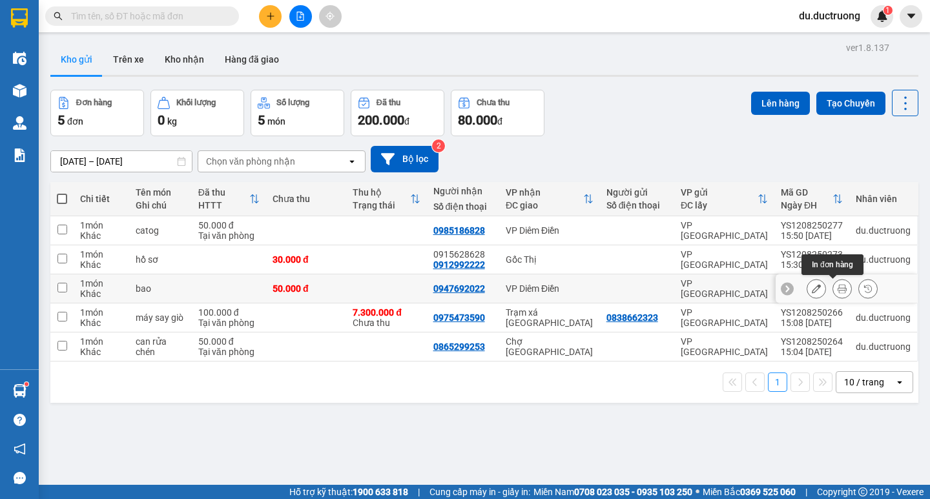
click at [838, 288] on icon at bounding box center [842, 288] width 9 height 9
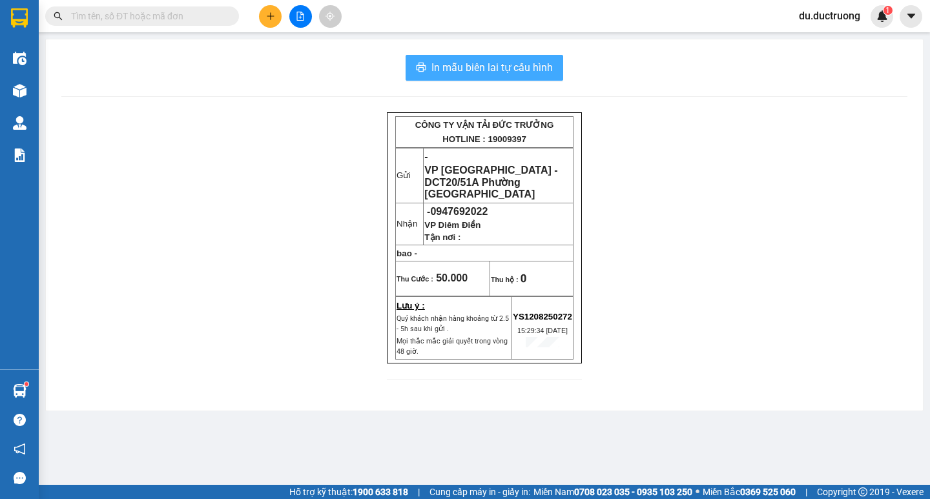
click at [479, 67] on span "In mẫu biên lai tự cấu hình" at bounding box center [492, 67] width 121 height 16
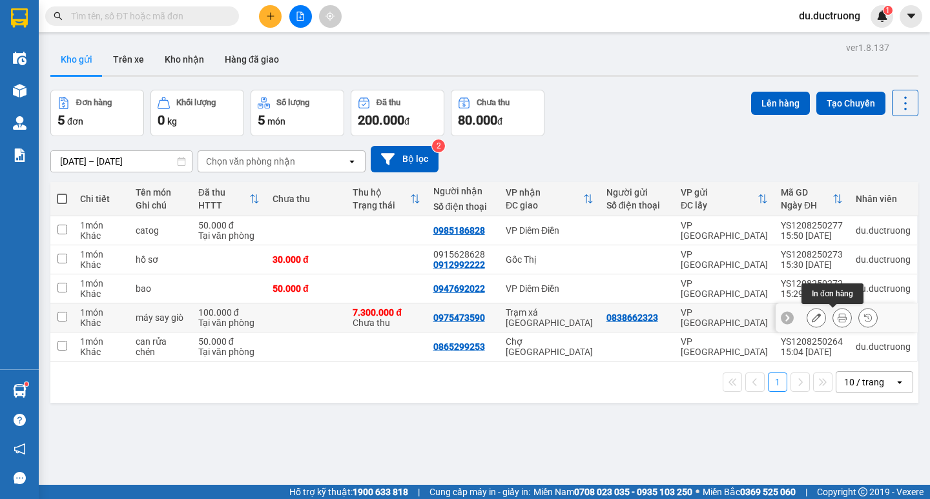
click at [838, 319] on icon at bounding box center [842, 317] width 9 height 9
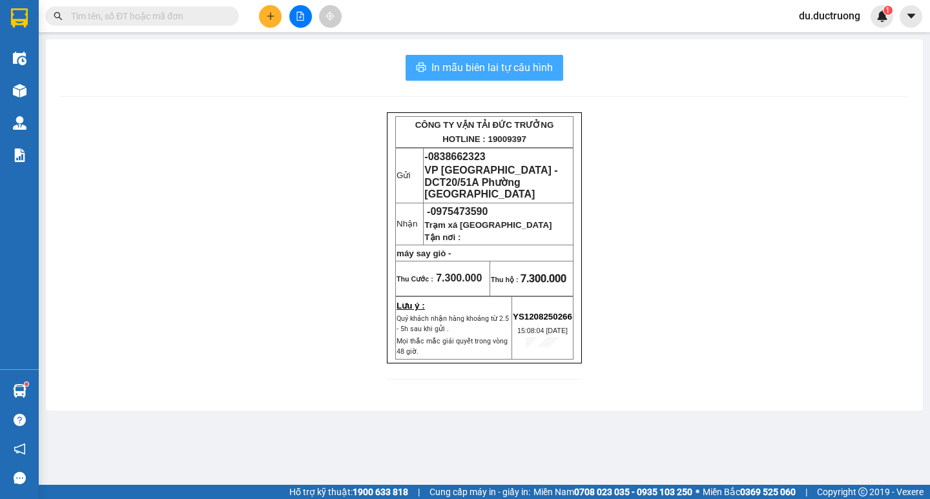
click at [536, 67] on span "In mẫu biên lai tự cấu hình" at bounding box center [492, 67] width 121 height 16
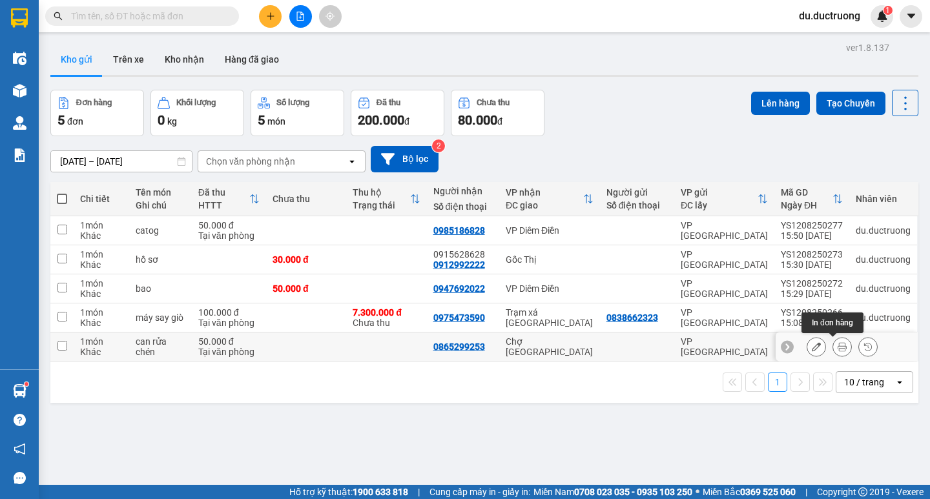
click at [839, 348] on button at bounding box center [843, 347] width 18 height 23
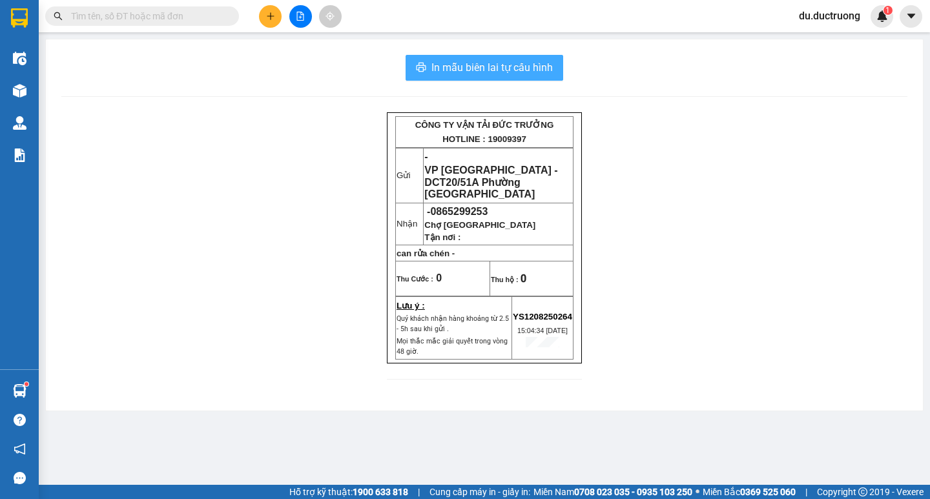
click at [521, 68] on span "In mẫu biên lai tự cấu hình" at bounding box center [492, 67] width 121 height 16
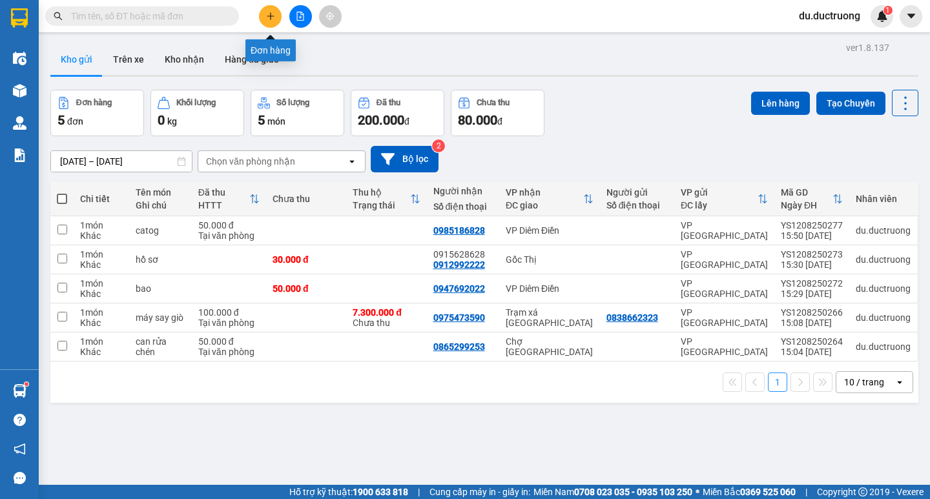
click at [275, 16] on icon "plus" at bounding box center [270, 16] width 9 height 9
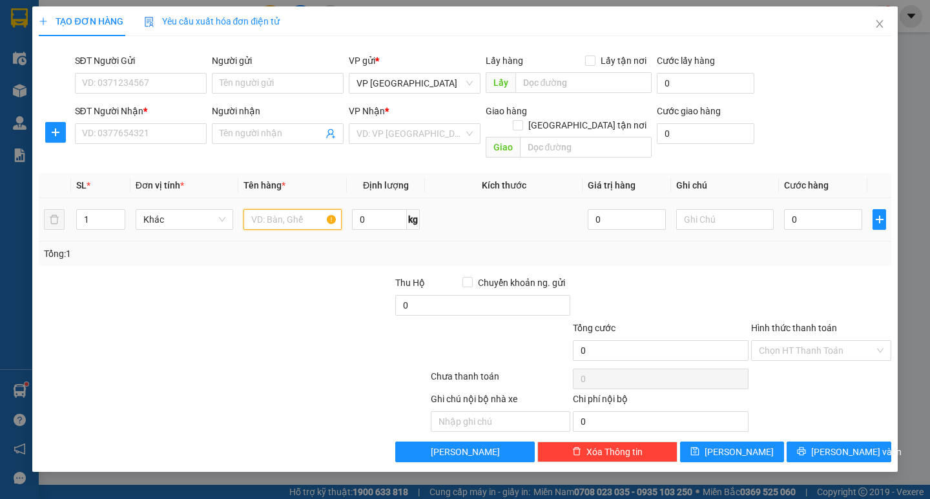
click at [280, 209] on input "text" at bounding box center [293, 219] width 98 height 21
type input "g"
type input "hồ sơ"
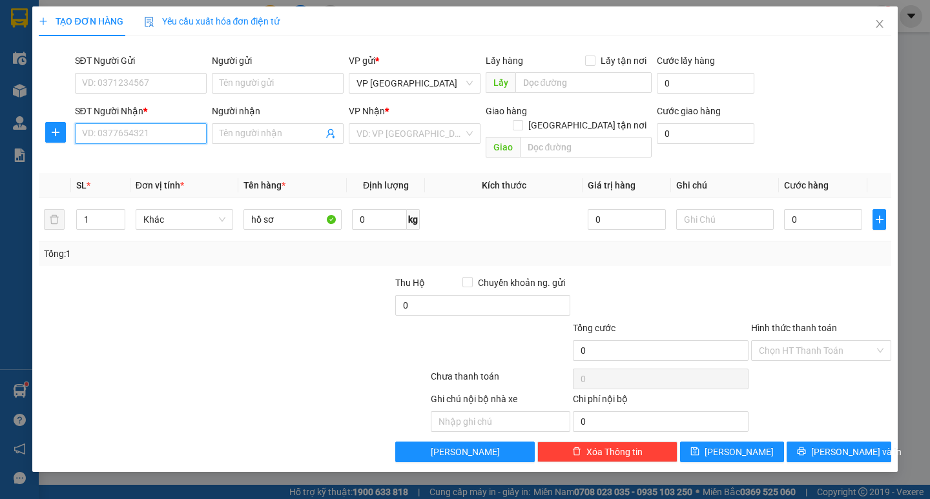
click at [132, 136] on input "SĐT Người Nhận *" at bounding box center [141, 133] width 132 height 21
type input "0393524715"
click at [567, 137] on input "search" at bounding box center [586, 147] width 132 height 21
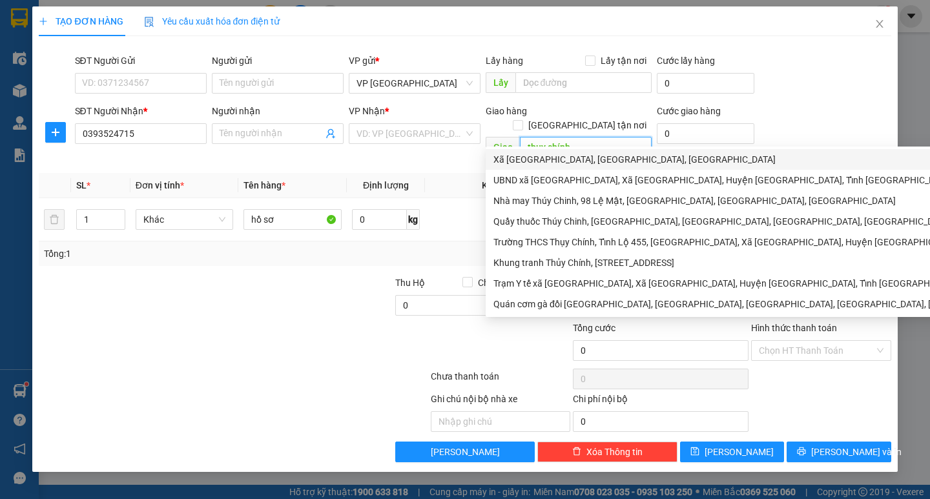
type input "thuỵ chính"
click at [837, 100] on form "SĐT Người Gửi VD: 0371234567 Người gửi Tên người gửi VP gửi * VP Yên Sở Lấy hàn…" at bounding box center [465, 109] width 852 height 110
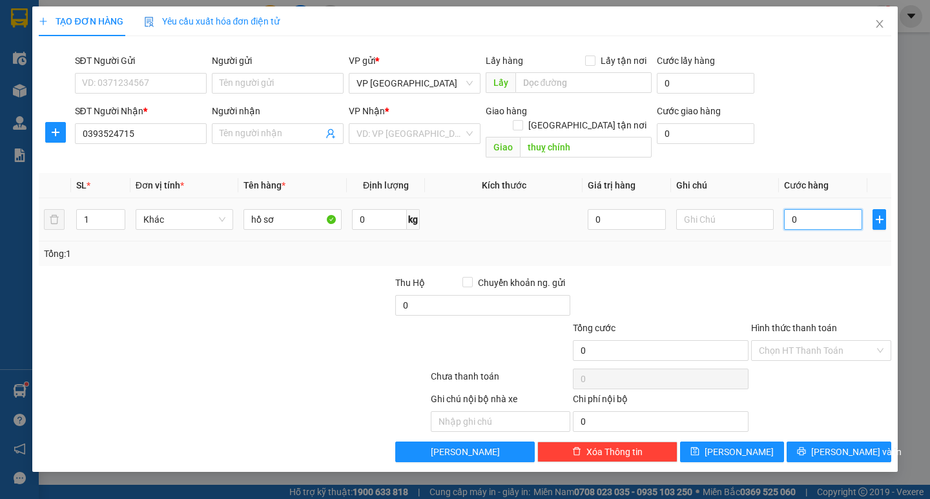
click at [815, 209] on input "0" at bounding box center [823, 219] width 78 height 21
type input "008"
type input "8"
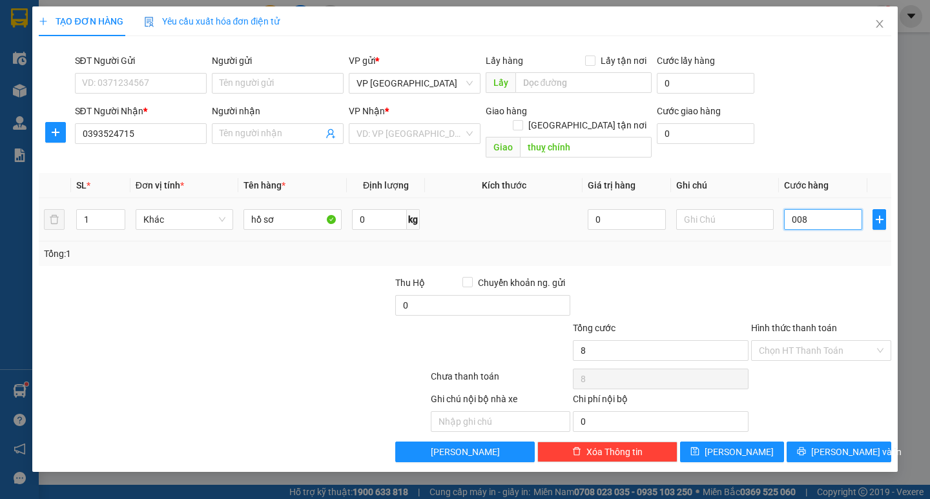
type input "0.080"
type input "80"
type input "80.000"
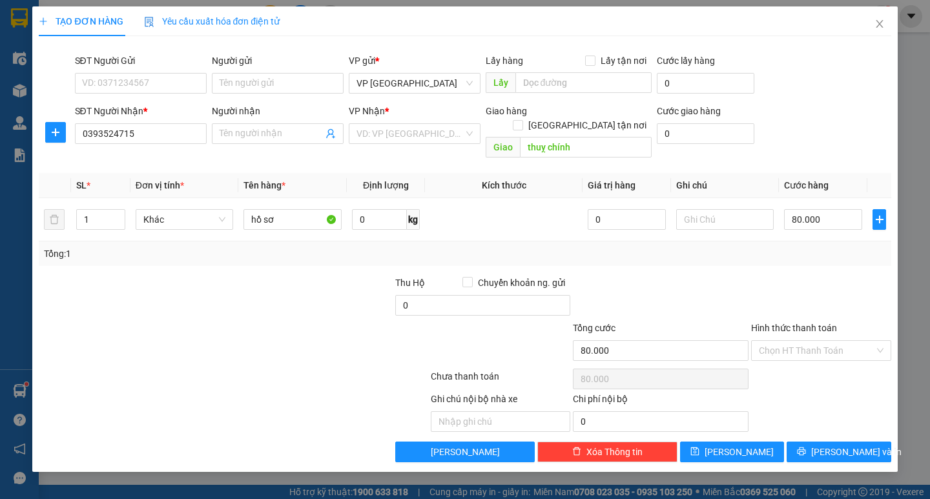
click at [792, 242] on div "Tổng: 1" at bounding box center [465, 254] width 852 height 25
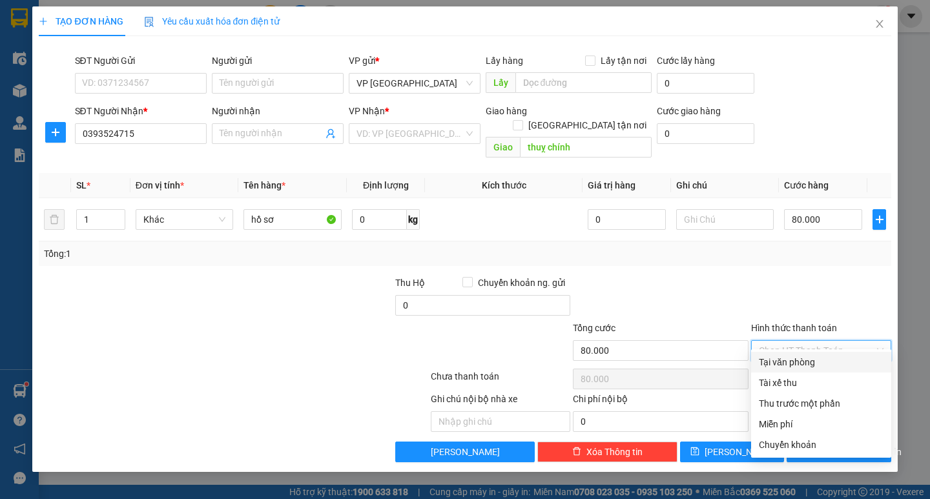
click at [826, 341] on input "Hình thức thanh toán" at bounding box center [817, 350] width 116 height 19
click at [800, 361] on div "Tại văn phòng" at bounding box center [821, 362] width 125 height 14
type input "0"
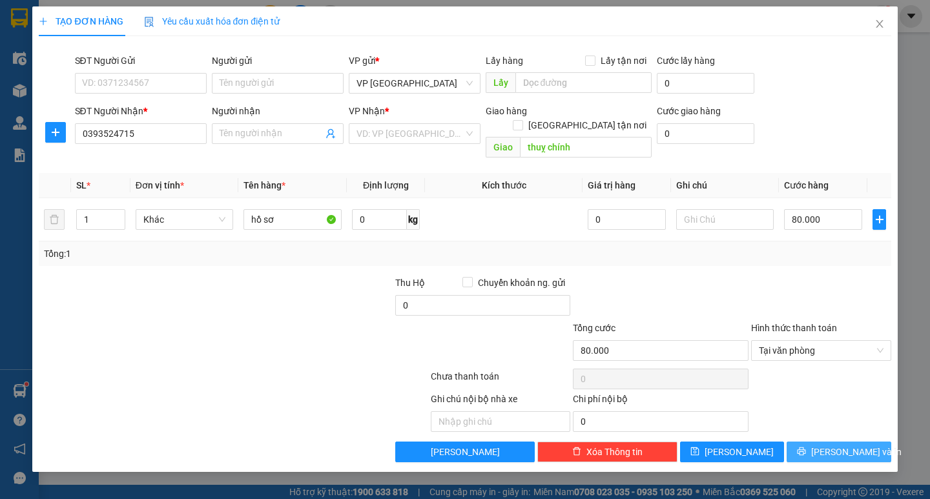
click at [828, 445] on span "Lưu và In" at bounding box center [857, 452] width 90 height 14
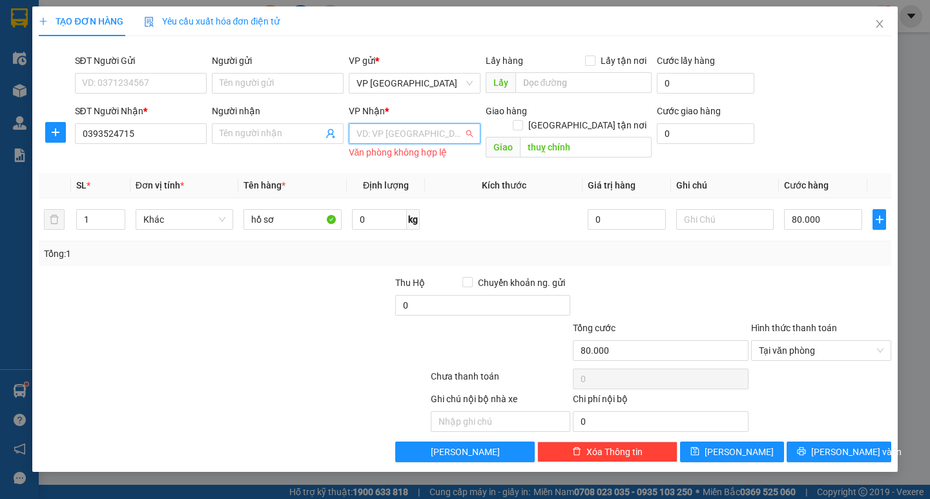
click at [395, 131] on input "search" at bounding box center [410, 133] width 107 height 19
type input "gô"
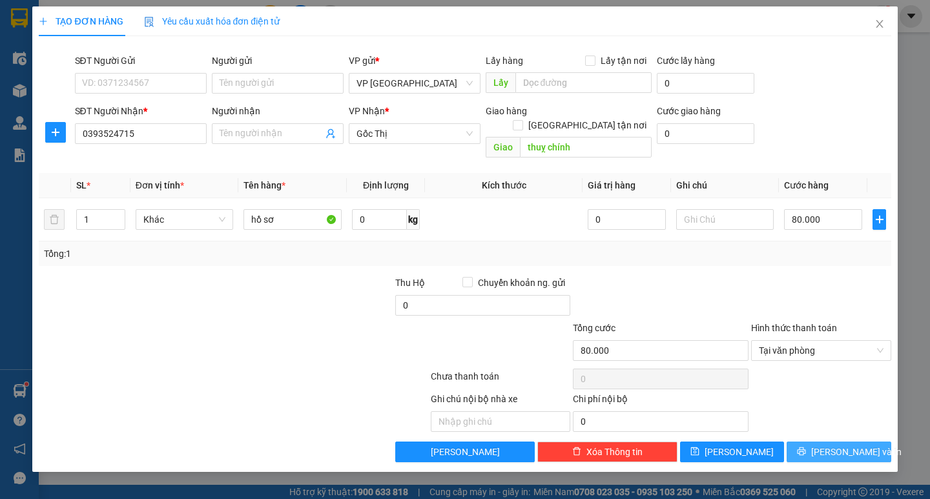
click at [841, 445] on span "Lưu và In" at bounding box center [857, 452] width 90 height 14
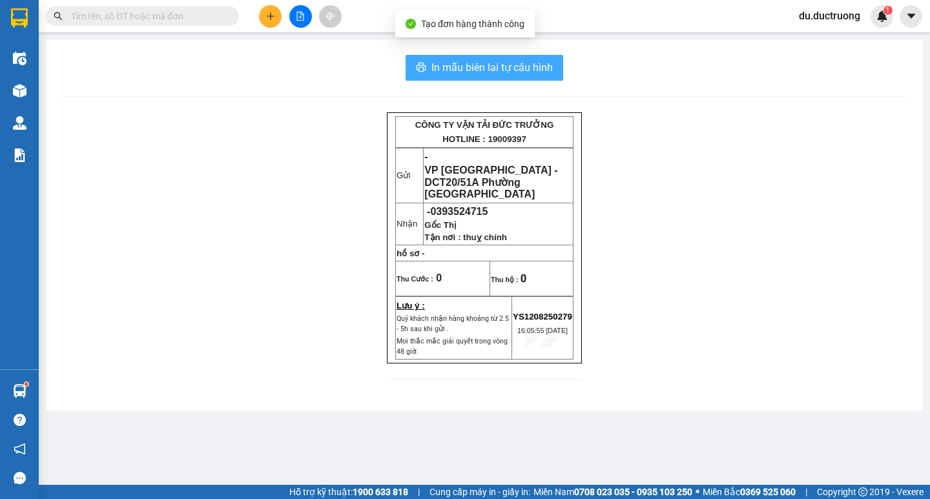
click at [488, 73] on span "In mẫu biên lai tự cấu hình" at bounding box center [492, 67] width 121 height 16
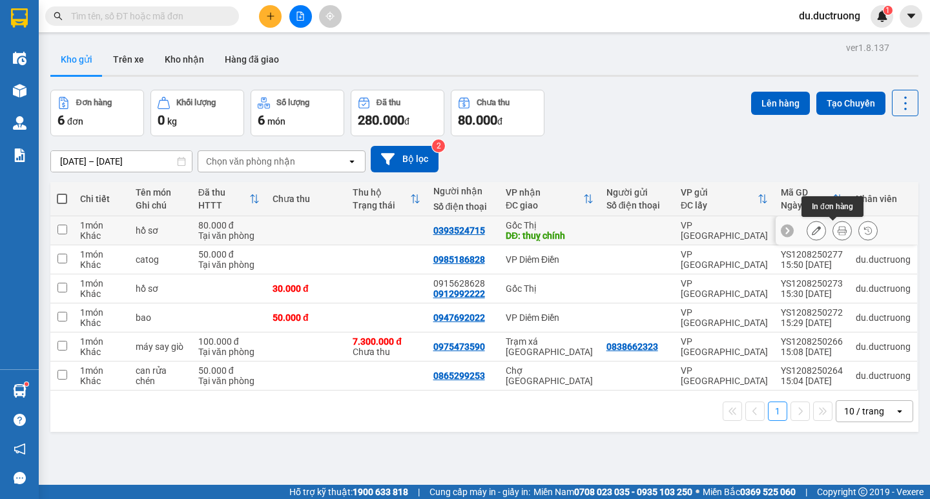
click at [834, 224] on button at bounding box center [843, 231] width 18 height 23
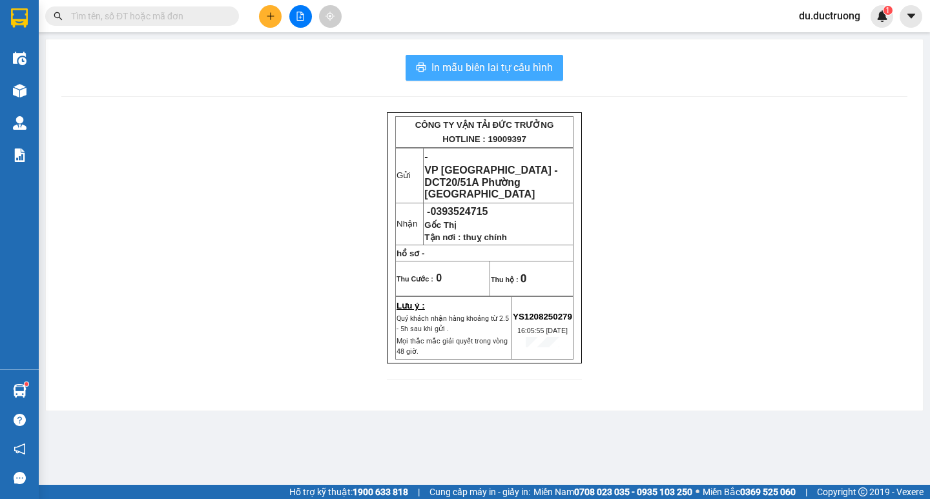
click at [485, 67] on span "In mẫu biên lai tự cấu hình" at bounding box center [492, 67] width 121 height 16
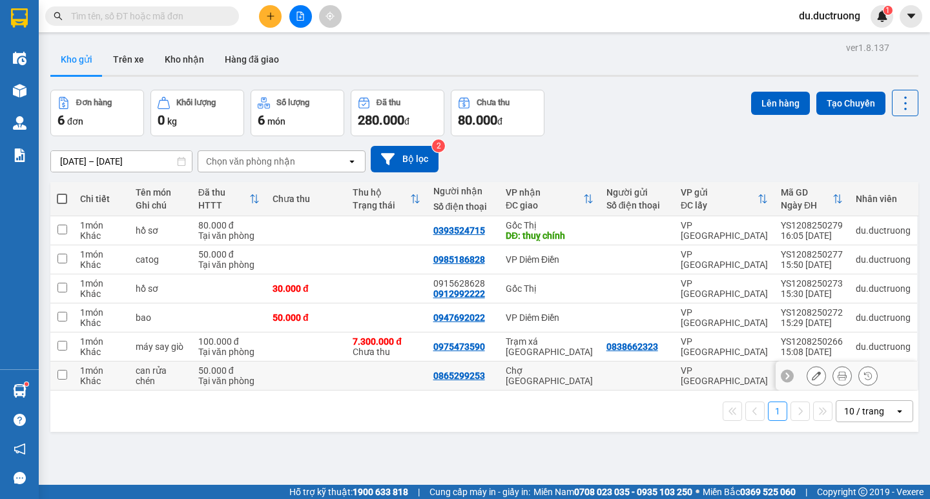
click at [60, 373] on input "checkbox" at bounding box center [63, 375] width 10 height 10
checkbox input "true"
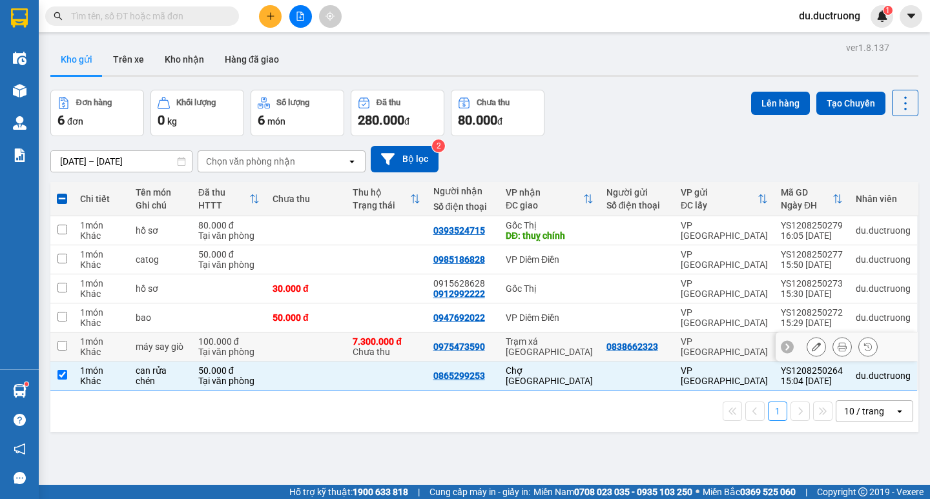
click at [68, 347] on td at bounding box center [61, 347] width 23 height 29
checkbox input "true"
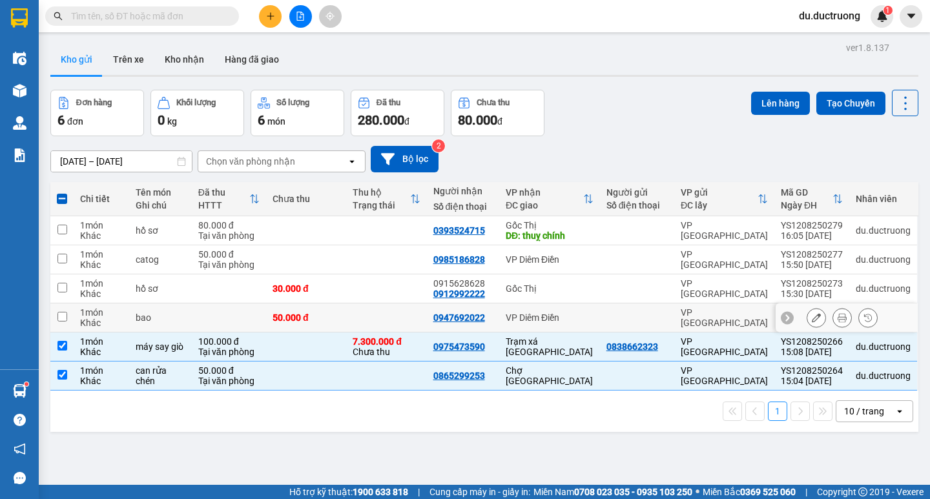
click at [63, 317] on input "checkbox" at bounding box center [63, 317] width 10 height 10
checkbox input "true"
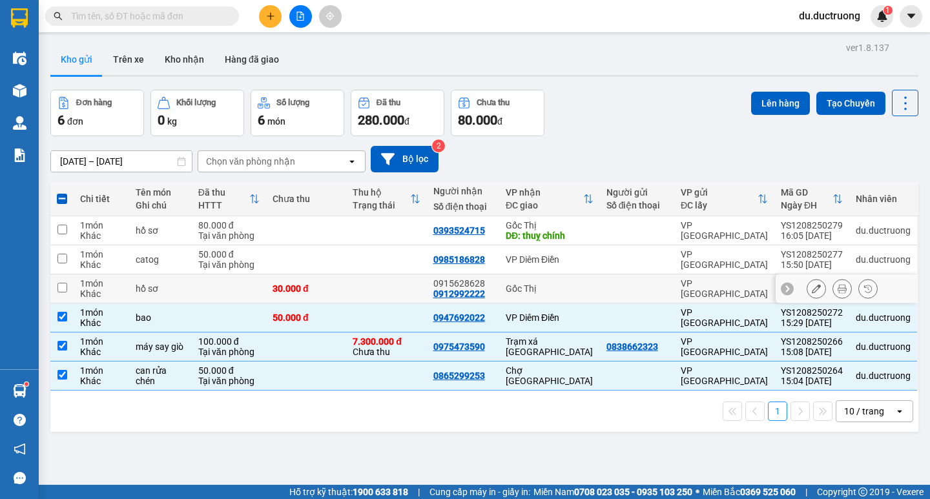
click at [59, 285] on input "checkbox" at bounding box center [63, 288] width 10 height 10
checkbox input "true"
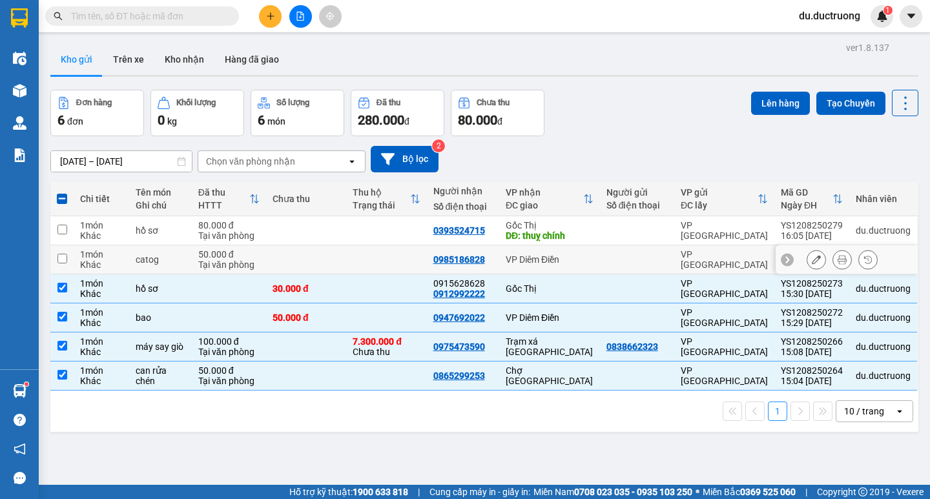
click at [70, 266] on td at bounding box center [61, 260] width 23 height 29
checkbox input "true"
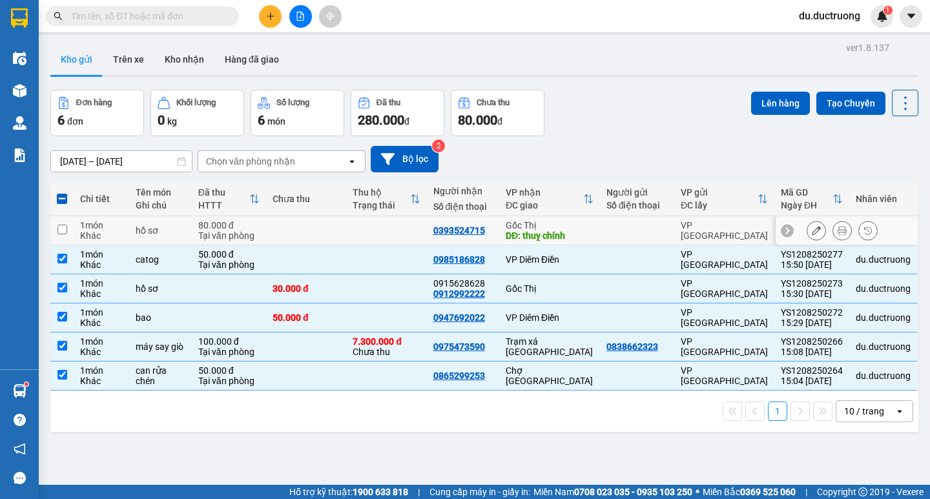
click at [65, 230] on input "checkbox" at bounding box center [63, 230] width 10 height 10
checkbox input "true"
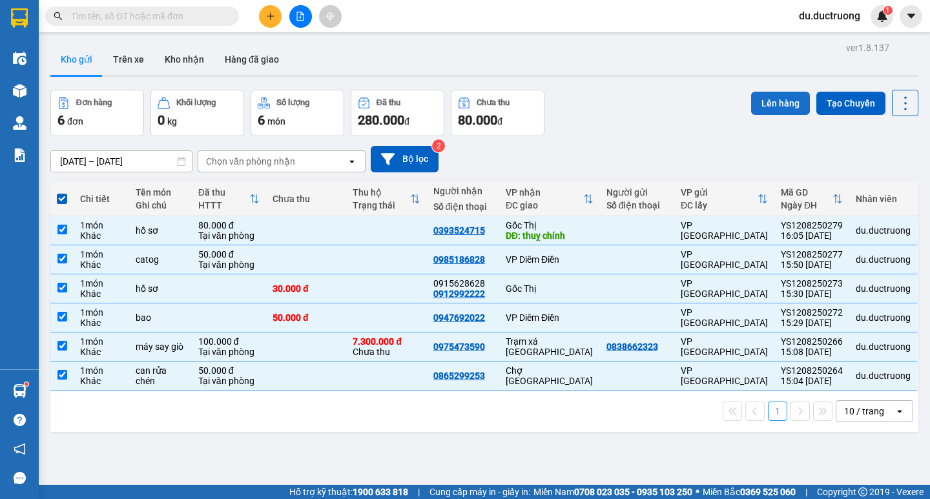
click at [781, 101] on button "Lên hàng" at bounding box center [780, 103] width 59 height 23
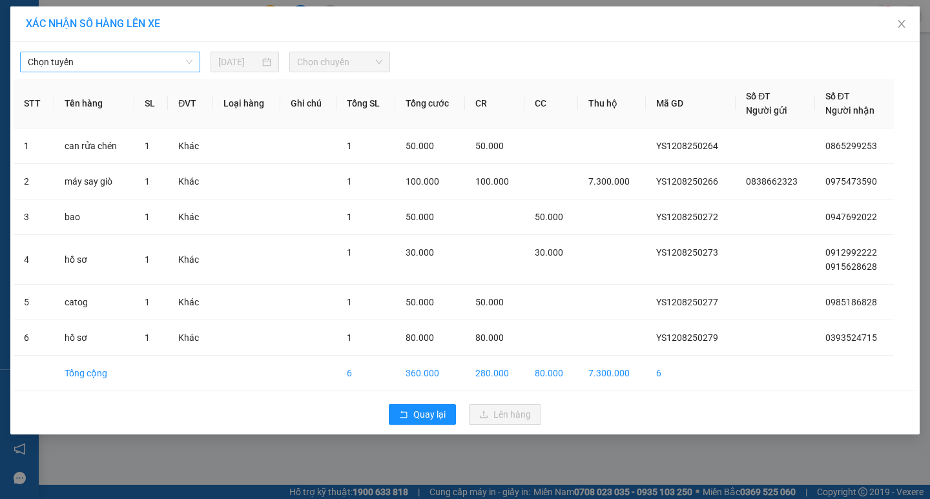
click at [175, 59] on span "Chọn tuyến" at bounding box center [110, 61] width 165 height 19
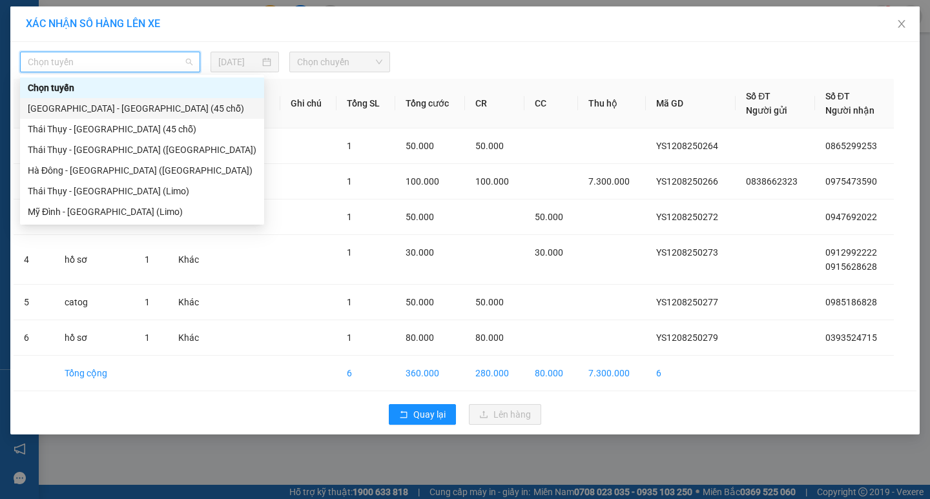
click at [111, 109] on div "[GEOGRAPHIC_DATA] - [GEOGRAPHIC_DATA] (45 chỗ)" at bounding box center [142, 108] width 229 height 14
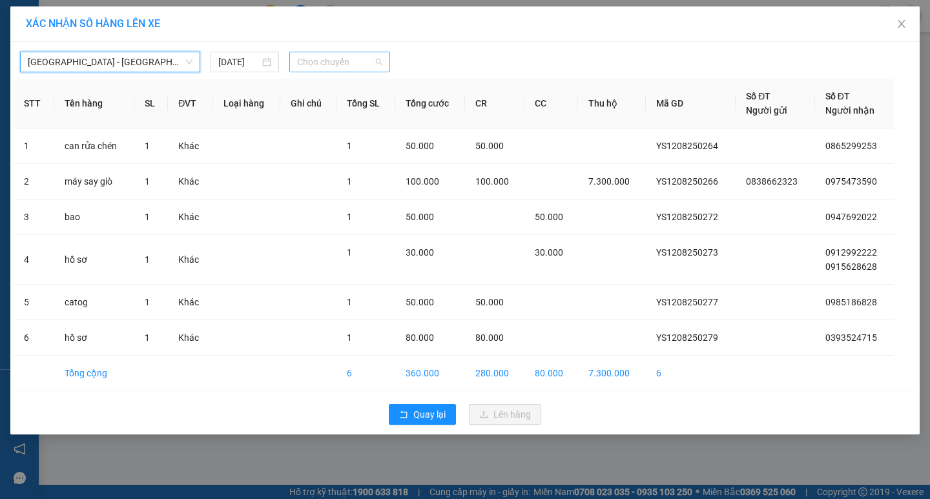
click at [337, 61] on span "Chọn chuyến" at bounding box center [339, 61] width 85 height 19
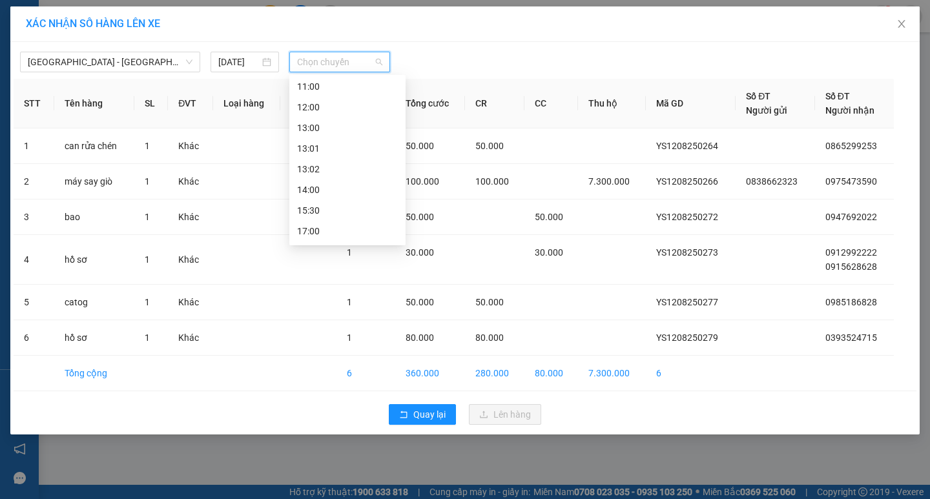
scroll to position [135, 0]
click at [322, 201] on div "15:30" at bounding box center [347, 201] width 101 height 14
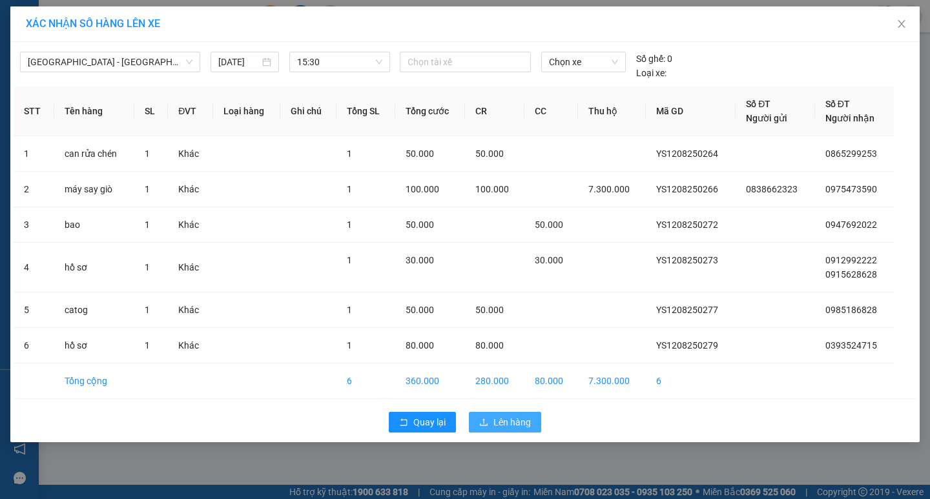
click at [518, 419] on span "Lên hàng" at bounding box center [512, 422] width 37 height 14
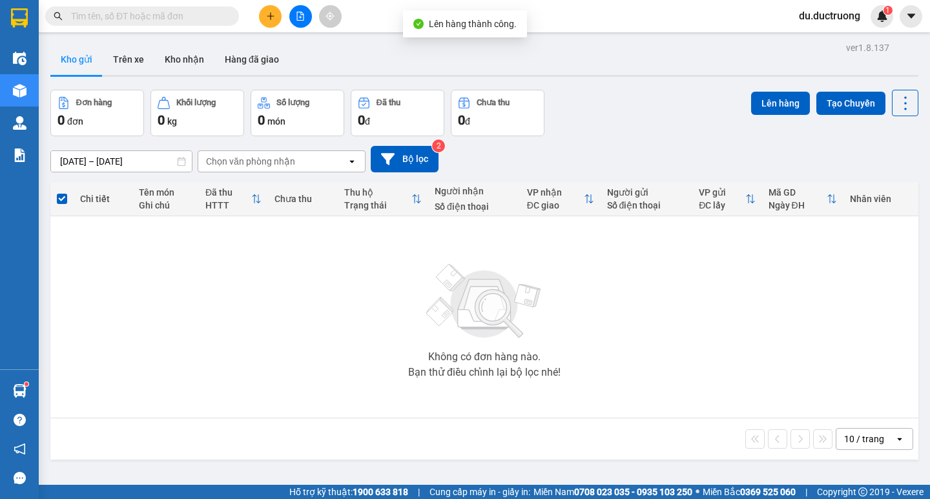
click at [257, 16] on div at bounding box center [300, 16] width 97 height 23
click at [275, 18] on icon "plus" at bounding box center [270, 16] width 9 height 9
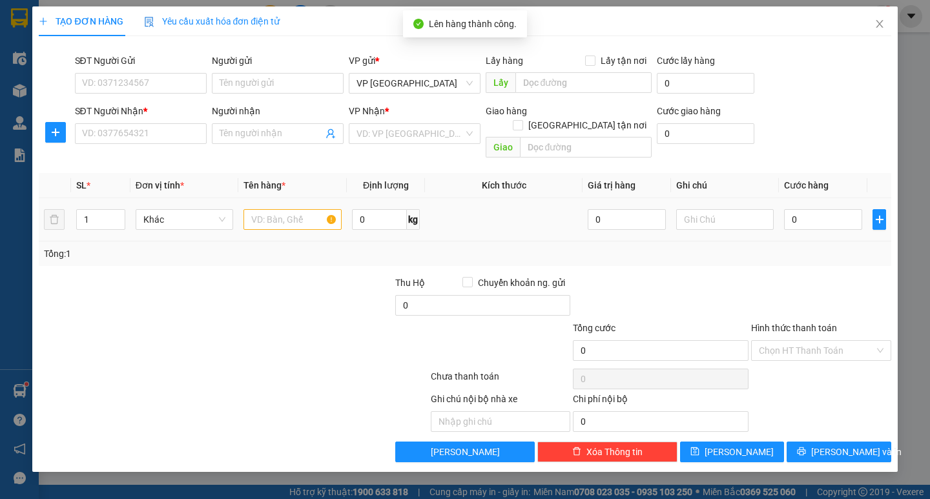
click at [282, 207] on div at bounding box center [293, 220] width 98 height 26
click at [294, 209] on input "text" at bounding box center [293, 219] width 98 height 21
type input "hồ sơ"
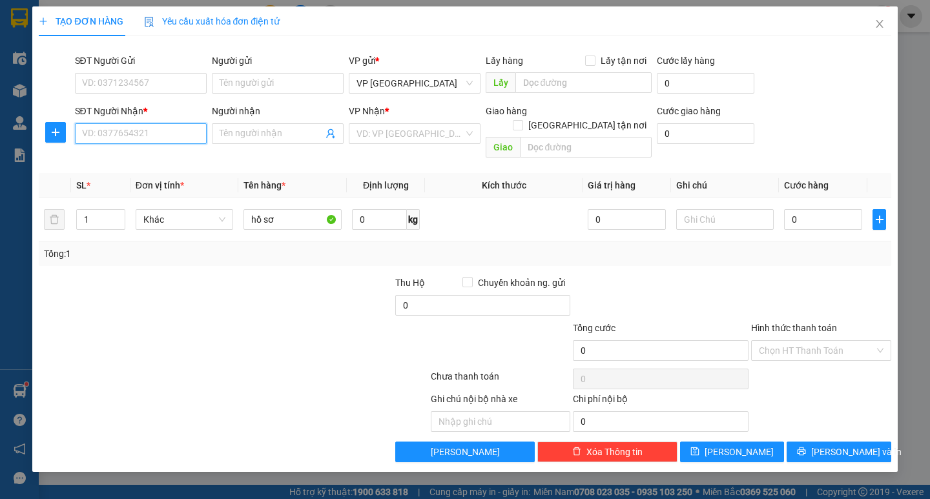
click at [166, 134] on input "SĐT Người Nhận *" at bounding box center [141, 133] width 132 height 21
click at [145, 161] on div "0916141403" at bounding box center [141, 159] width 116 height 14
type input "0916141403"
click at [803, 209] on input "0" at bounding box center [823, 219] width 78 height 21
click at [802, 209] on input "0" at bounding box center [823, 219] width 78 height 21
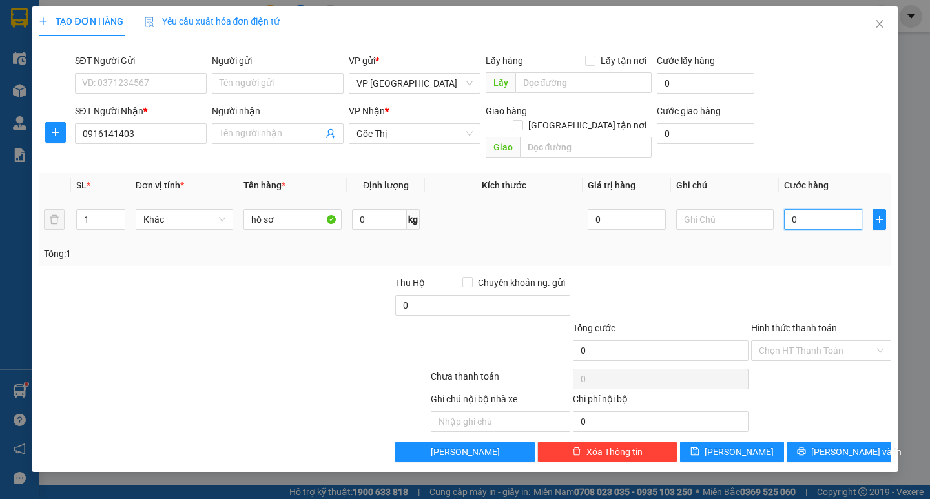
type input "003"
type input "3"
type input "0.030"
type input "30"
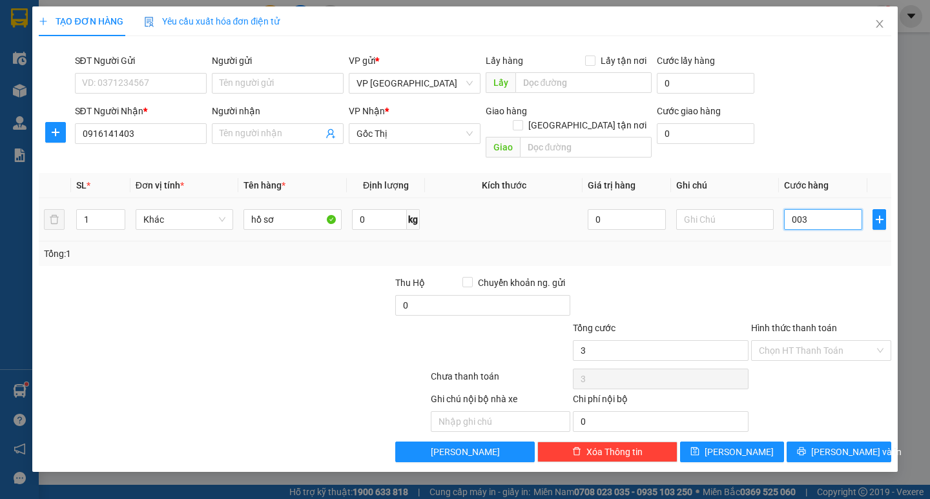
type input "30"
click at [793, 247] on div "Tổng: 1" at bounding box center [465, 254] width 842 height 14
type input "30.000"
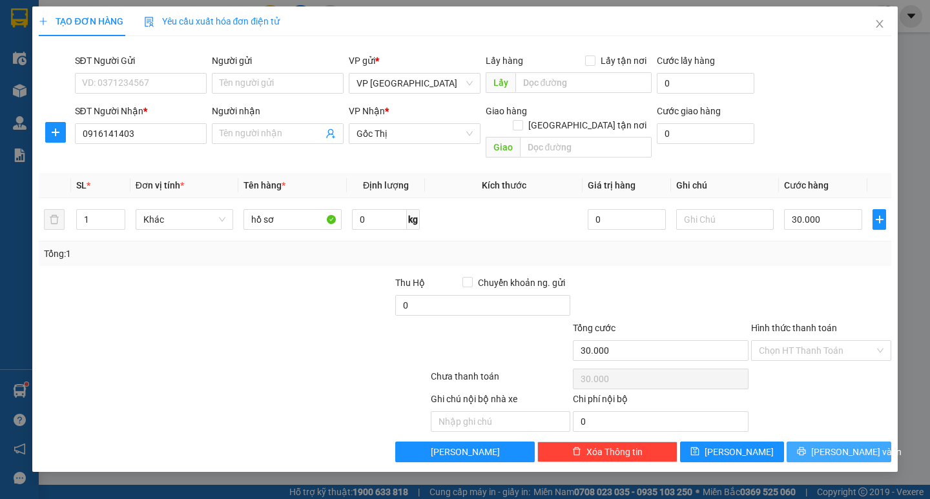
click at [866, 442] on button "Lưu và In" at bounding box center [839, 452] width 104 height 21
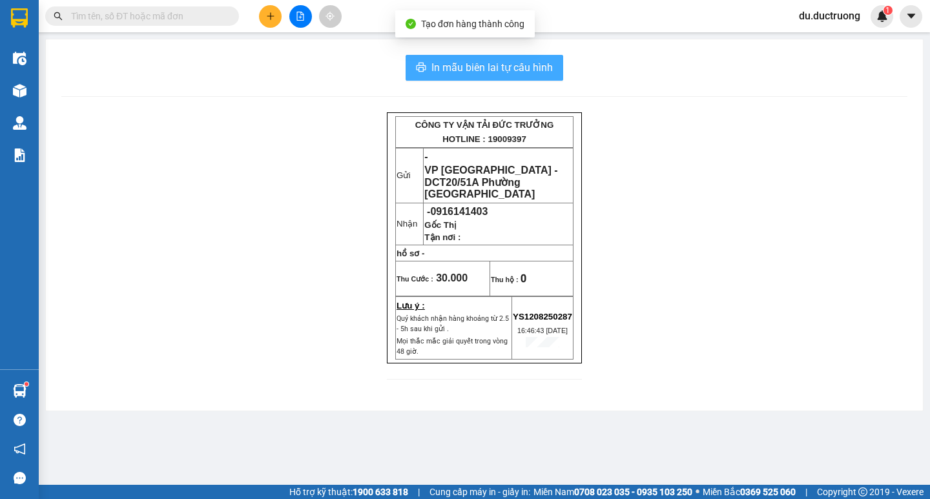
click at [505, 60] on span "In mẫu biên lai tự cấu hình" at bounding box center [492, 67] width 121 height 16
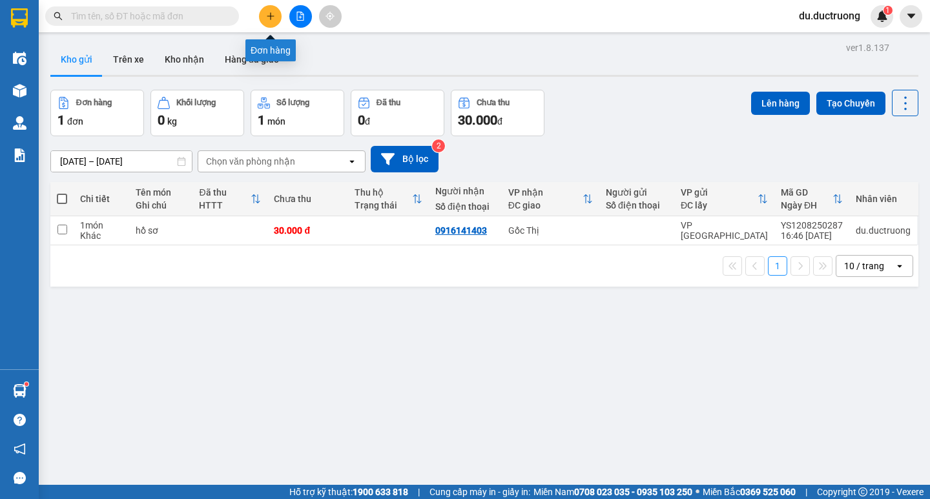
click at [269, 7] on button at bounding box center [270, 16] width 23 height 23
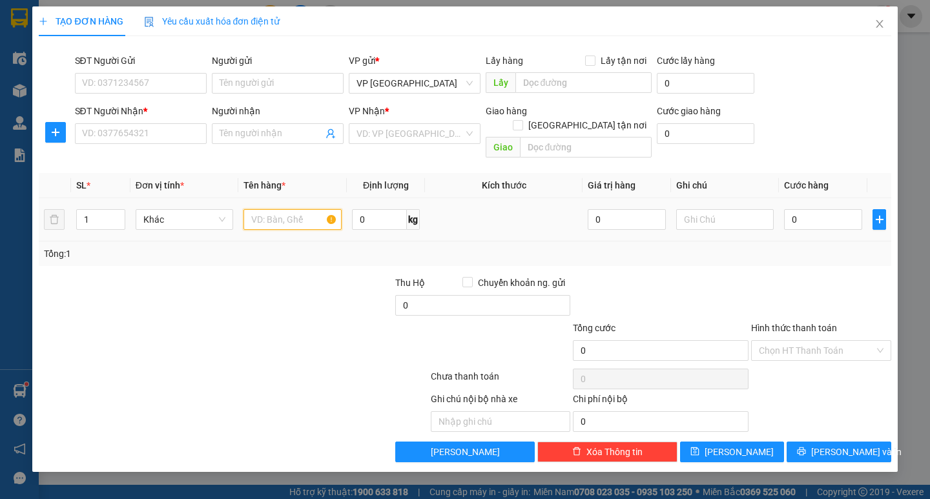
click at [268, 209] on input "text" at bounding box center [293, 219] width 98 height 21
type input "hộp"
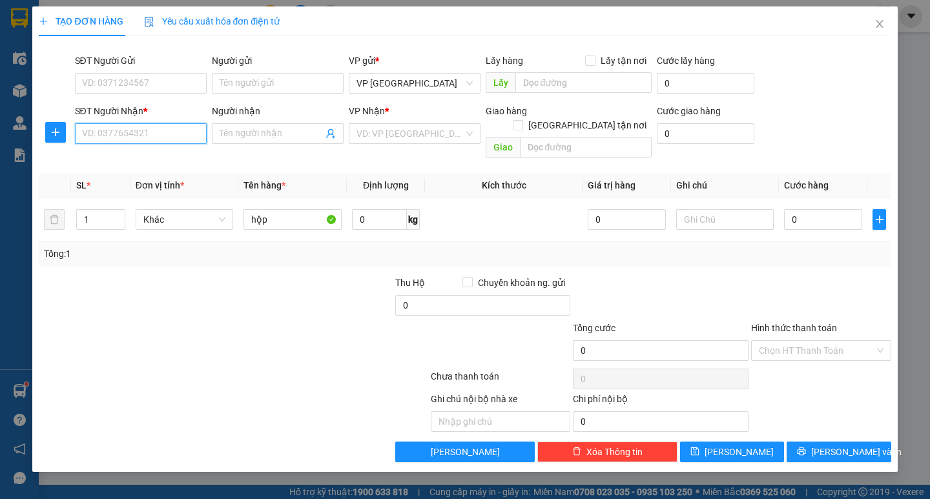
click at [167, 142] on input "SĐT Người Nhận *" at bounding box center [141, 133] width 132 height 21
type input "0976151828"
click at [432, 130] on input "search" at bounding box center [410, 133] width 107 height 19
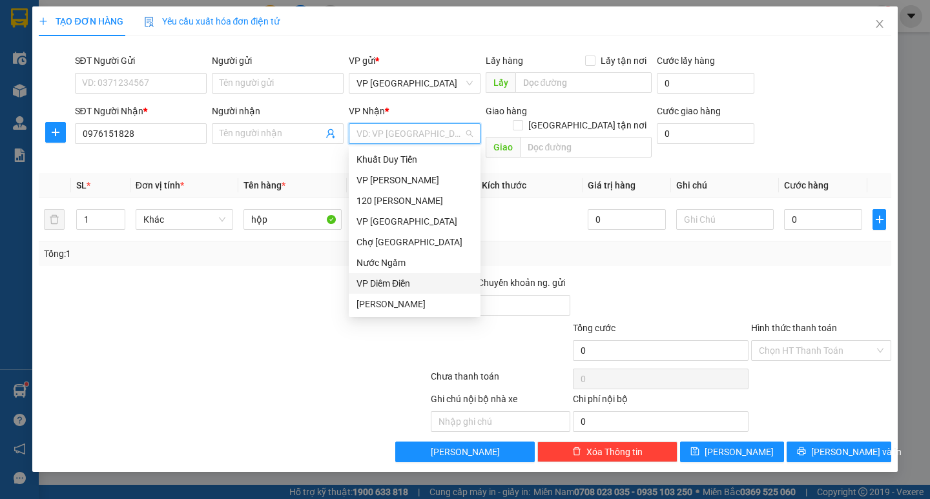
click at [401, 280] on div "VP Diêm Điền" at bounding box center [415, 284] width 116 height 14
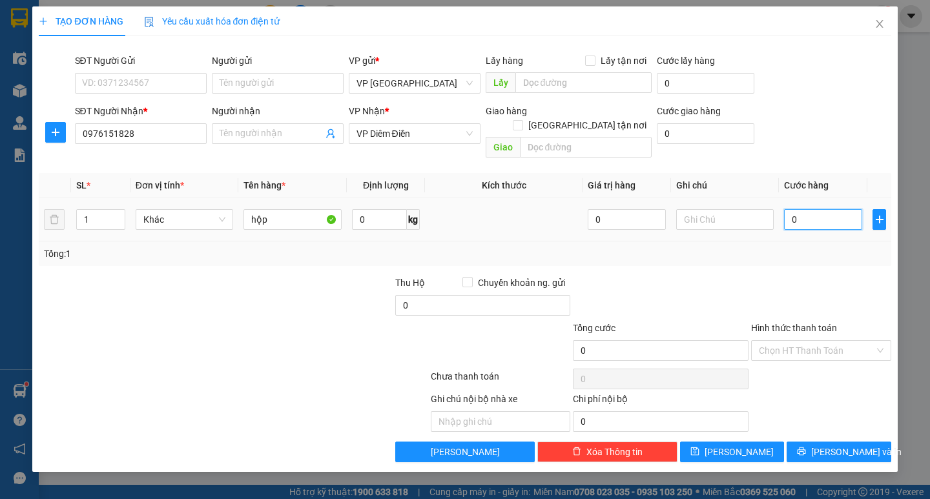
click at [832, 209] on input "0" at bounding box center [823, 219] width 78 height 21
type input "003"
type input "3"
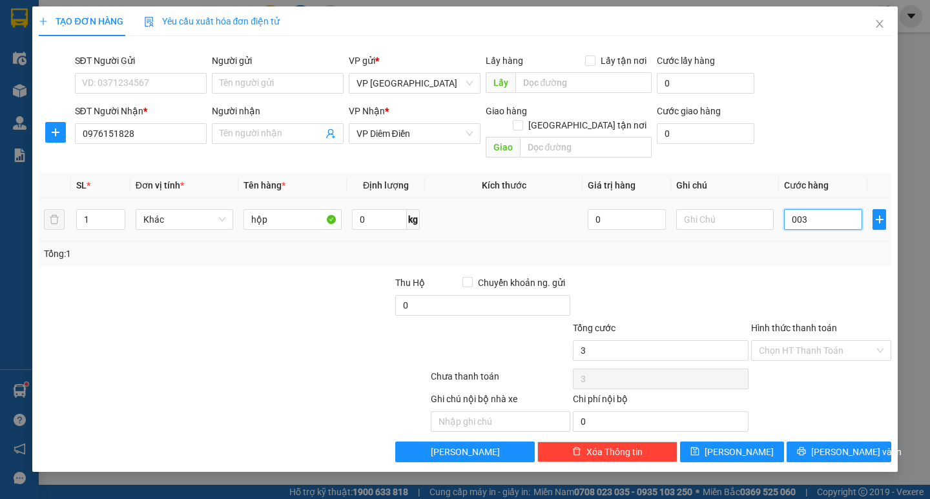
type input "0.030"
type input "30"
click at [819, 247] on div "Tổng: 1" at bounding box center [465, 254] width 842 height 14
type input "30.000"
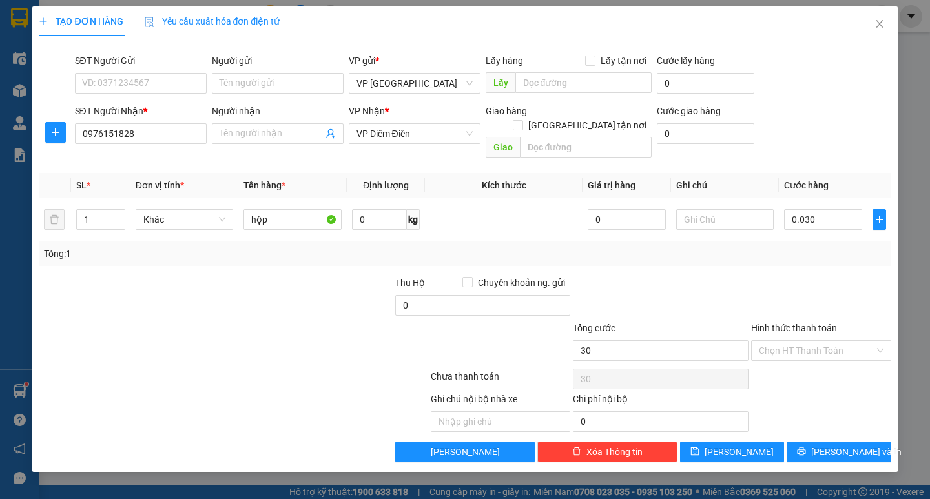
type input "30.000"
click at [866, 442] on button "Lưu và In" at bounding box center [839, 452] width 104 height 21
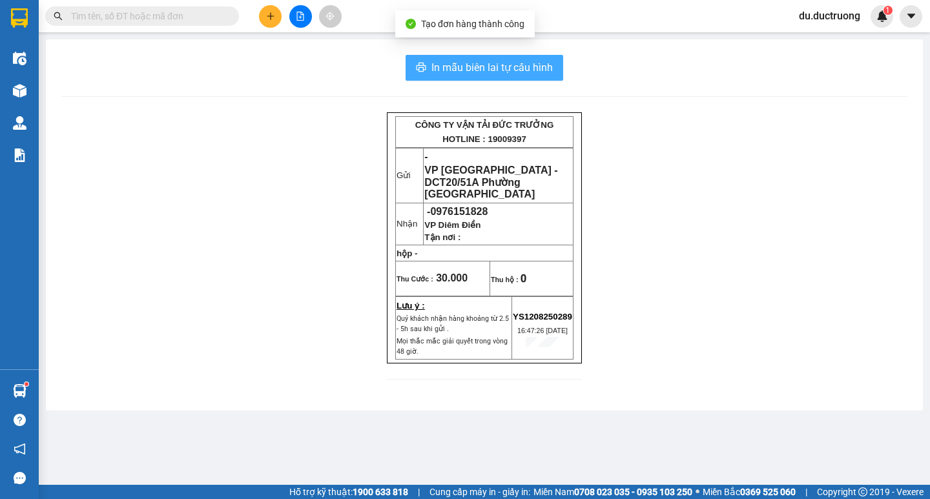
click at [494, 62] on span "In mẫu biên lai tự cấu hình" at bounding box center [492, 67] width 121 height 16
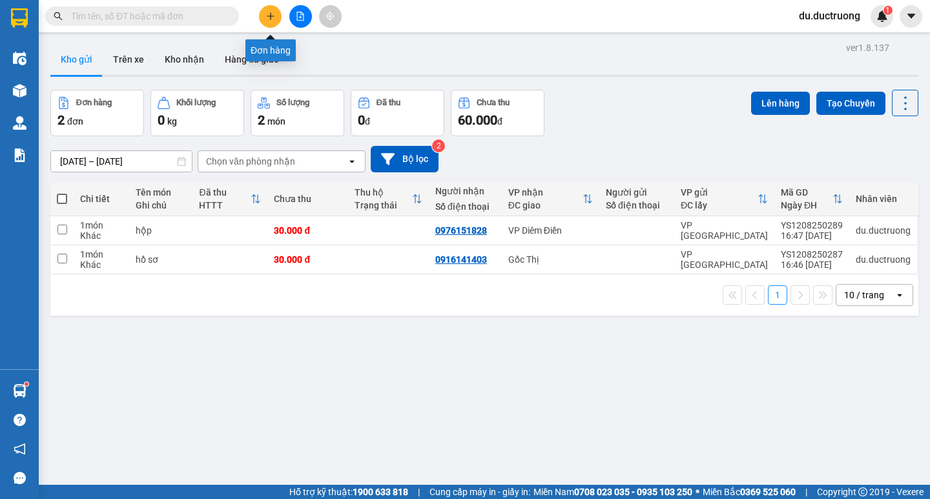
click at [267, 16] on icon "plus" at bounding box center [270, 16] width 9 height 9
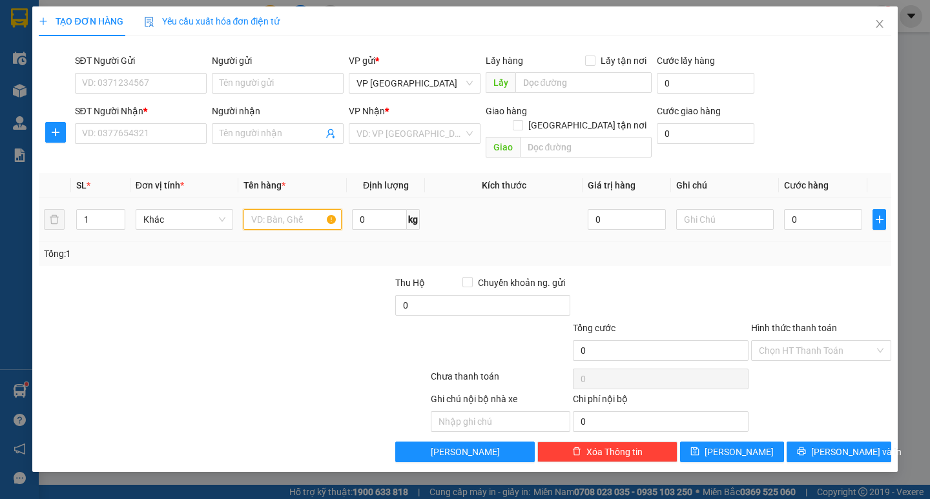
click at [287, 209] on input "text" at bounding box center [293, 219] width 98 height 21
type input "v"
type input "x"
type input "catog bọc túi bóng"
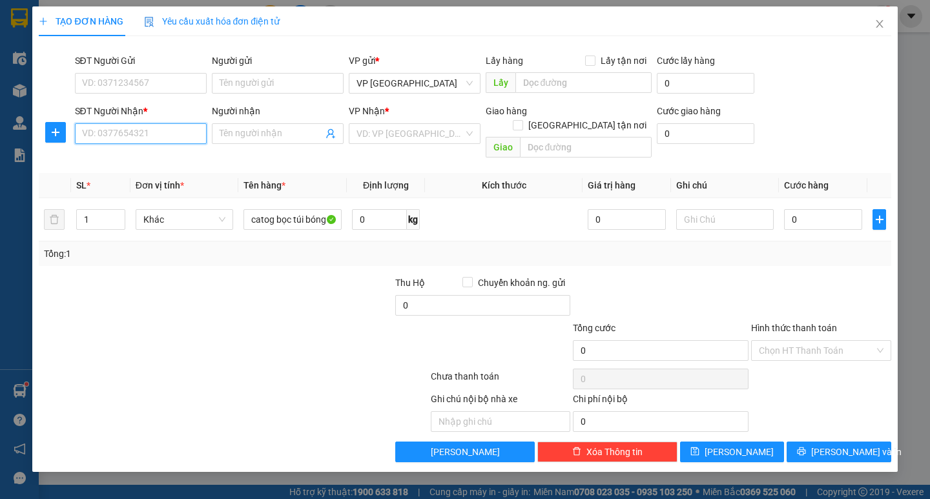
click at [162, 137] on input "SĐT Người Nhận *" at bounding box center [141, 133] width 132 height 21
click at [162, 151] on div "0976768672 - hiệp" at bounding box center [141, 159] width 132 height 21
type input "0976768672"
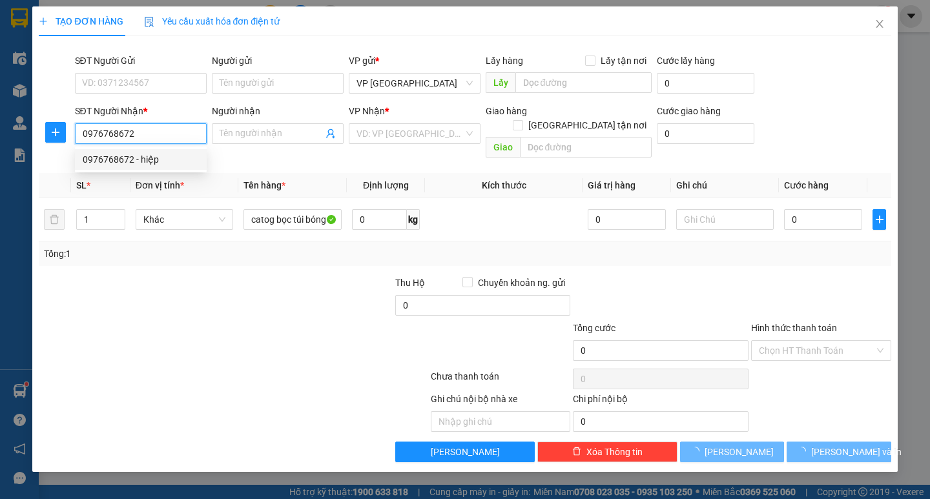
type input "hiệp"
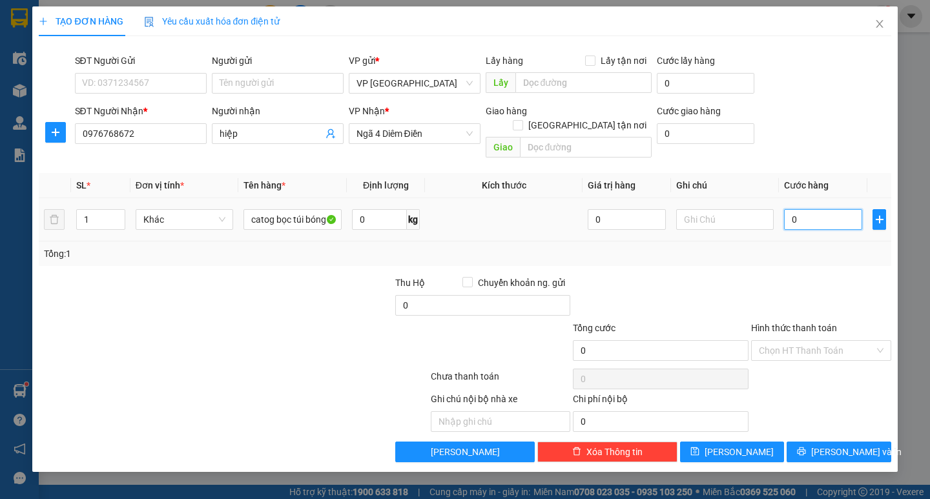
click at [845, 209] on input "0" at bounding box center [823, 219] width 78 height 21
click at [792, 242] on div "Tổng: 1" at bounding box center [465, 254] width 852 height 25
click at [848, 445] on span "Lưu và In" at bounding box center [857, 452] width 90 height 14
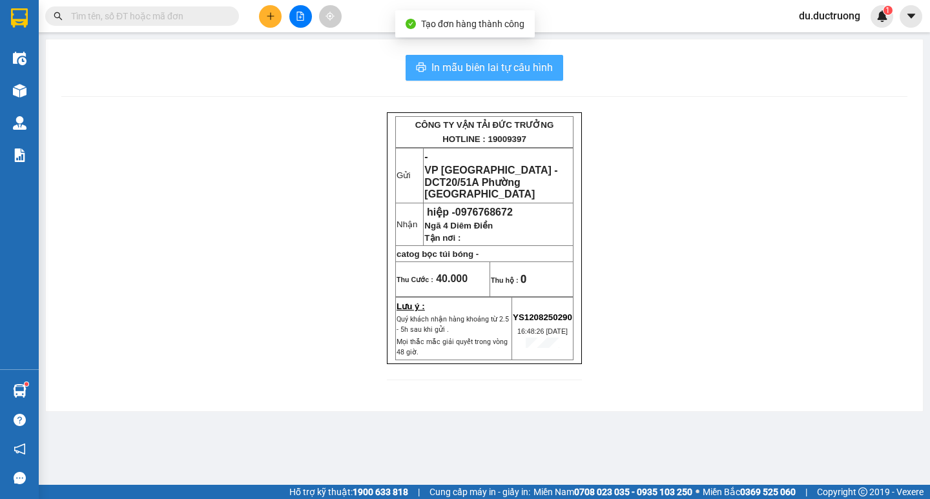
click at [534, 68] on span "In mẫu biên lai tự cấu hình" at bounding box center [492, 67] width 121 height 16
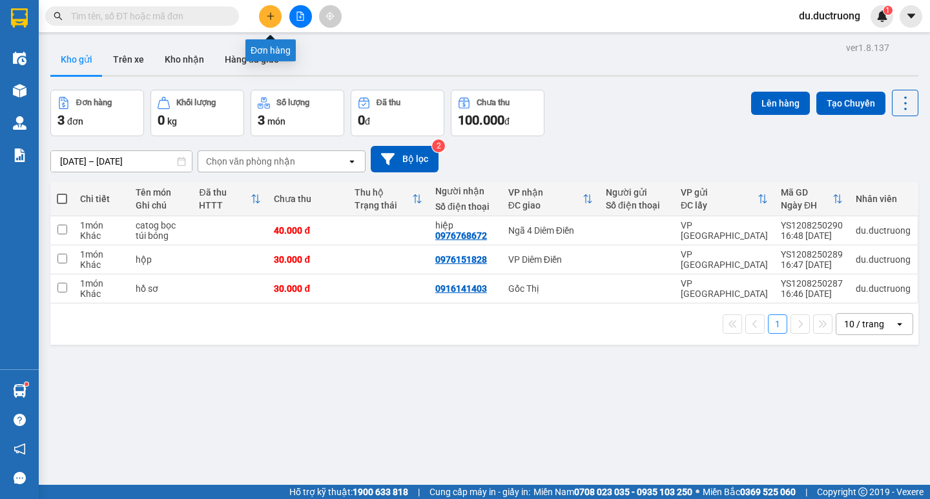
click at [272, 10] on button at bounding box center [270, 16] width 23 height 23
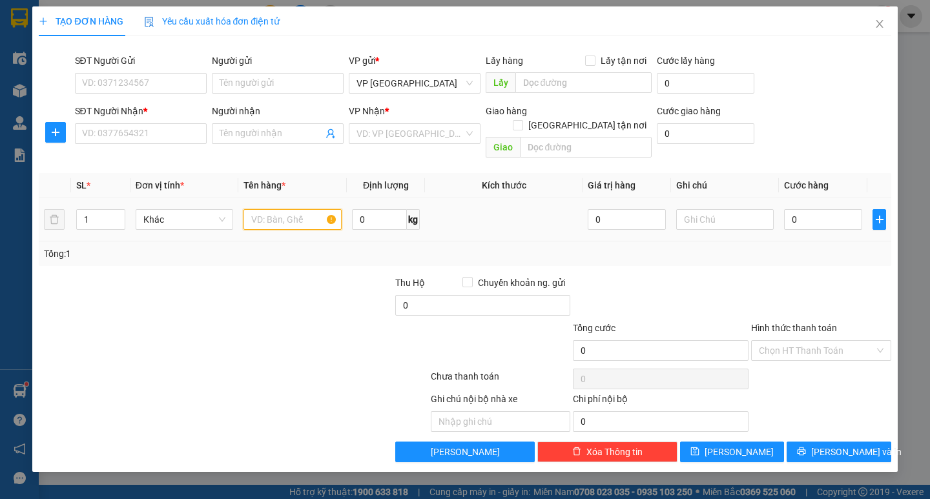
click at [302, 209] on input "text" at bounding box center [293, 219] width 98 height 21
type input "6 xọt quả"
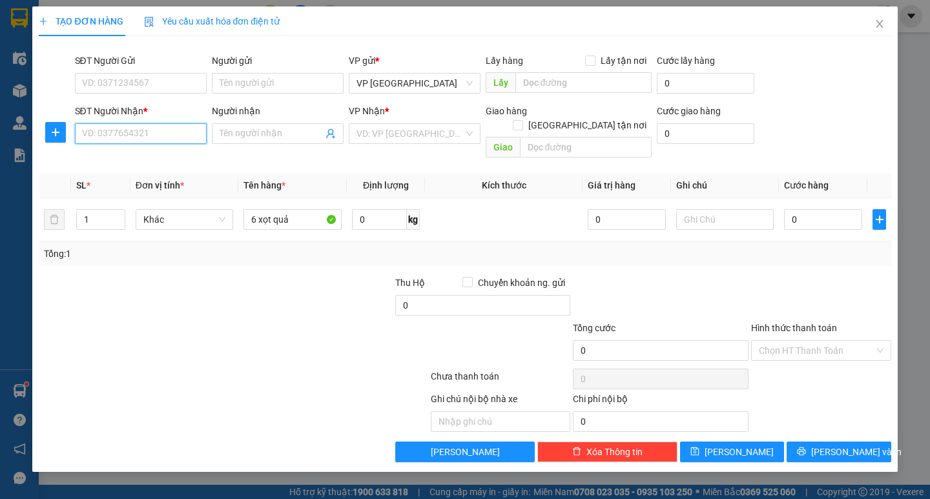
click at [145, 134] on input "SĐT Người Nhận *" at bounding box center [141, 133] width 132 height 21
click at [146, 152] on div "0943355368" at bounding box center [141, 159] width 132 height 21
type input "0943355368"
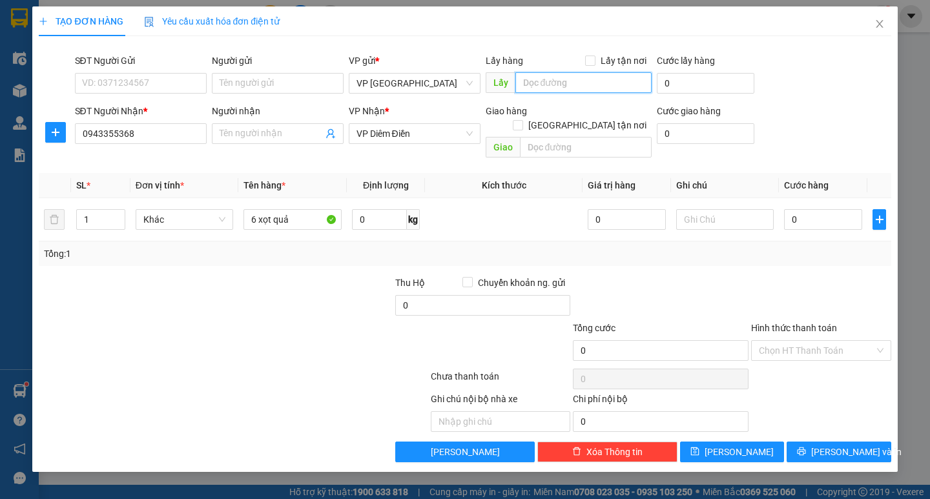
click at [564, 84] on input "search" at bounding box center [584, 82] width 136 height 21
type input "k"
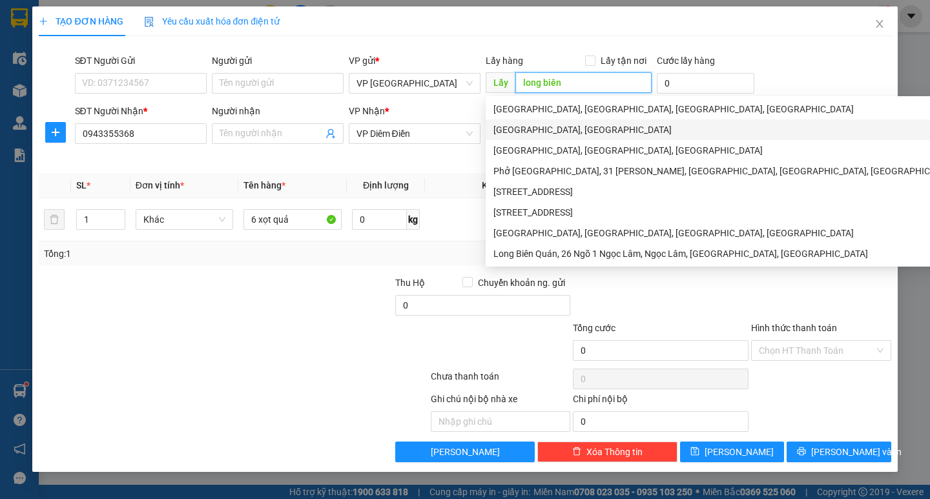
click at [601, 125] on div "Quận Long Biên, Thành phố Hà Nội" at bounding box center [726, 130] width 465 height 14
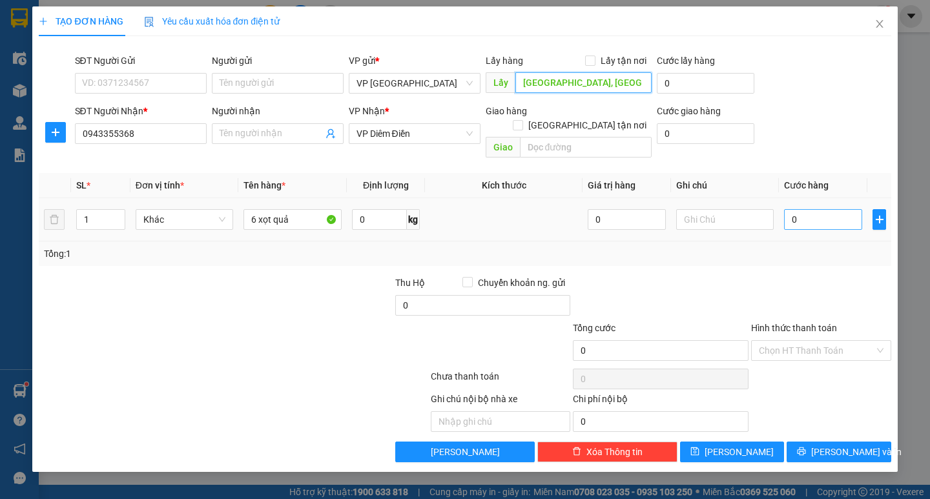
type input "Quận Long Biên, Thành phố Hà Nội"
click at [801, 209] on input "0" at bounding box center [823, 219] width 78 height 21
click at [802, 209] on input "0" at bounding box center [823, 219] width 78 height 21
type input "003"
type input "3"
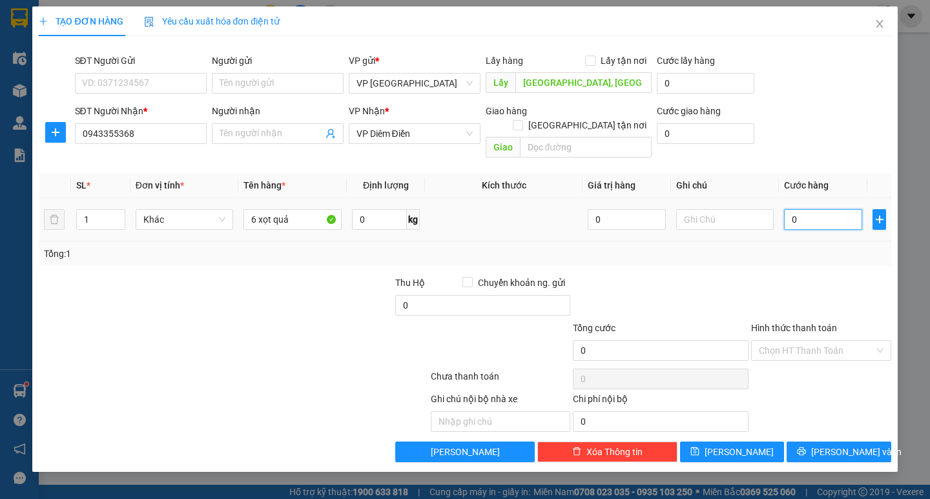
type input "3"
type input "0.035"
type input "35"
type input "00.350"
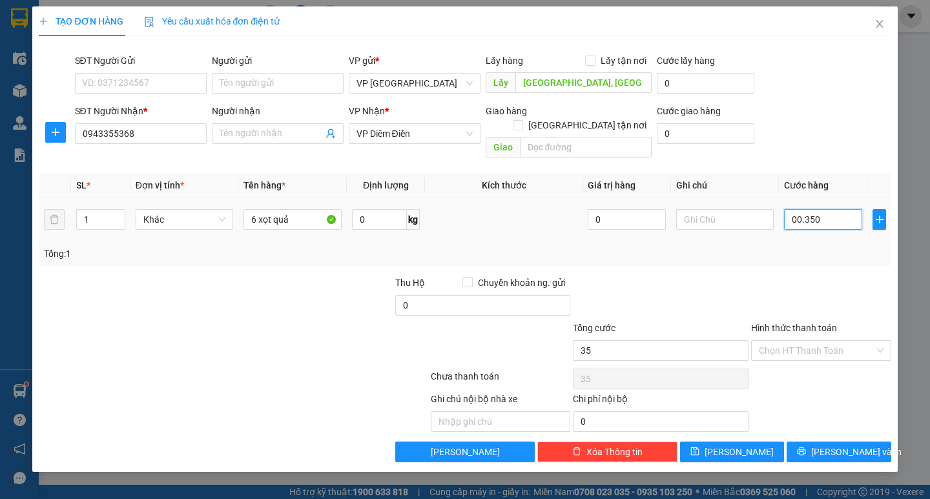
type input "350"
click at [789, 247] on div "Tổng: 1" at bounding box center [465, 254] width 842 height 14
type input "350.000"
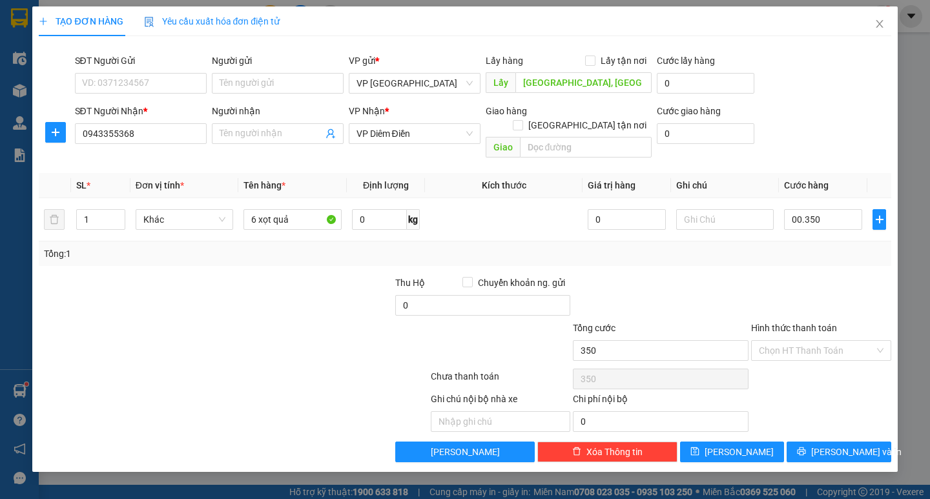
type input "350.000"
click at [827, 442] on button "Lưu và In" at bounding box center [839, 452] width 104 height 21
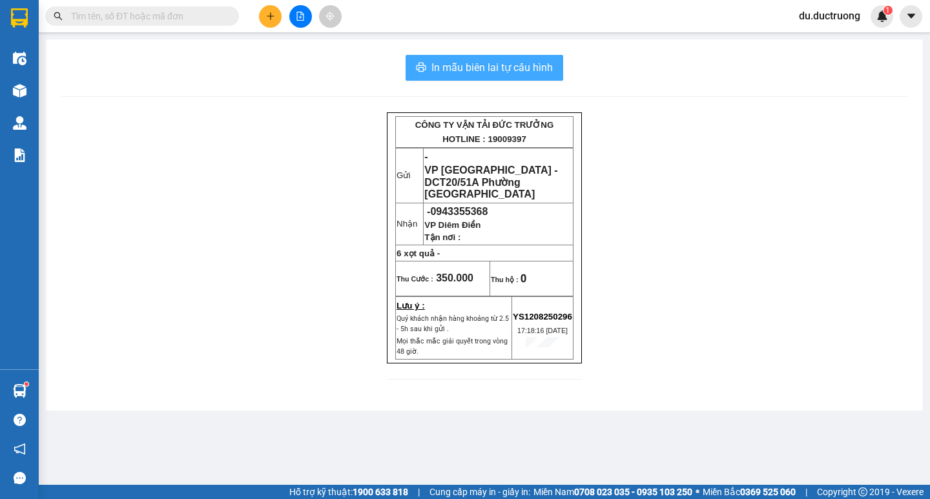
drag, startPoint x: 488, startPoint y: 70, endPoint x: 496, endPoint y: 75, distance: 8.8
click at [496, 75] on span "In mẫu biên lai tự cấu hình" at bounding box center [492, 67] width 121 height 16
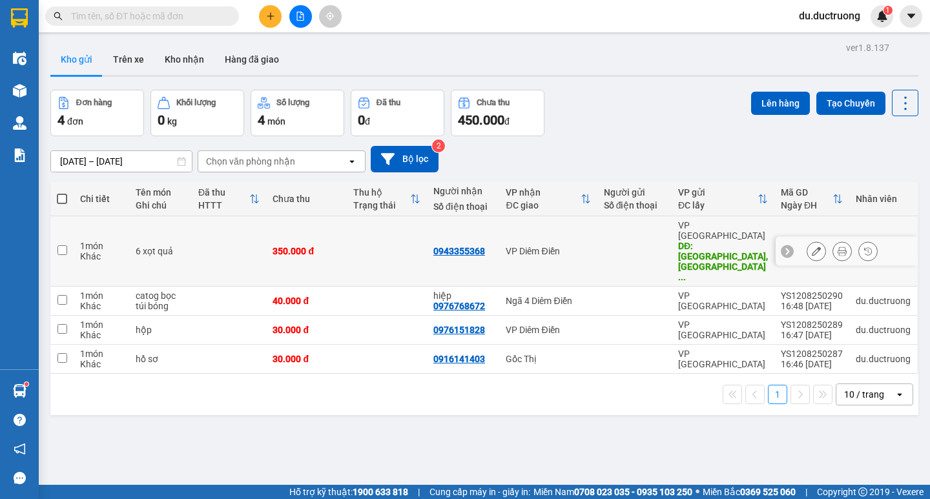
click at [61, 246] on input "checkbox" at bounding box center [63, 251] width 10 height 10
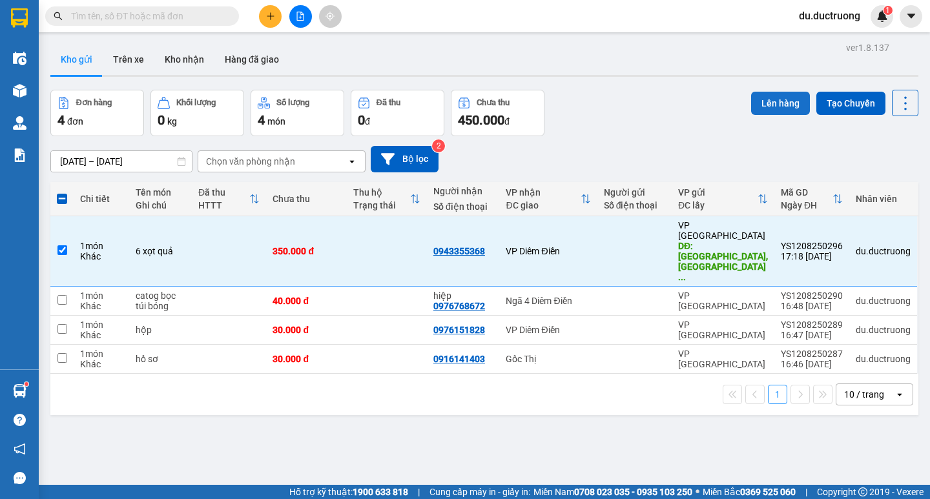
click at [777, 106] on button "Lên hàng" at bounding box center [780, 103] width 59 height 23
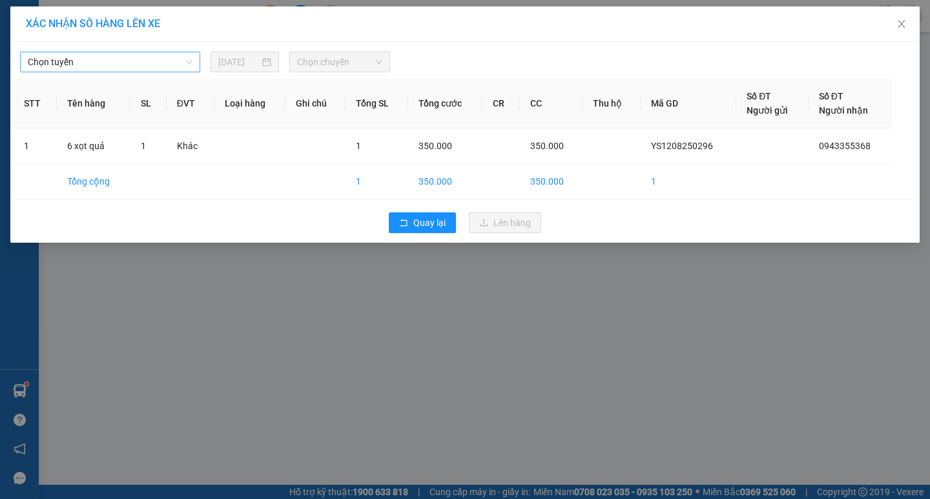
click at [160, 65] on span "Chọn tuyến" at bounding box center [110, 61] width 165 height 19
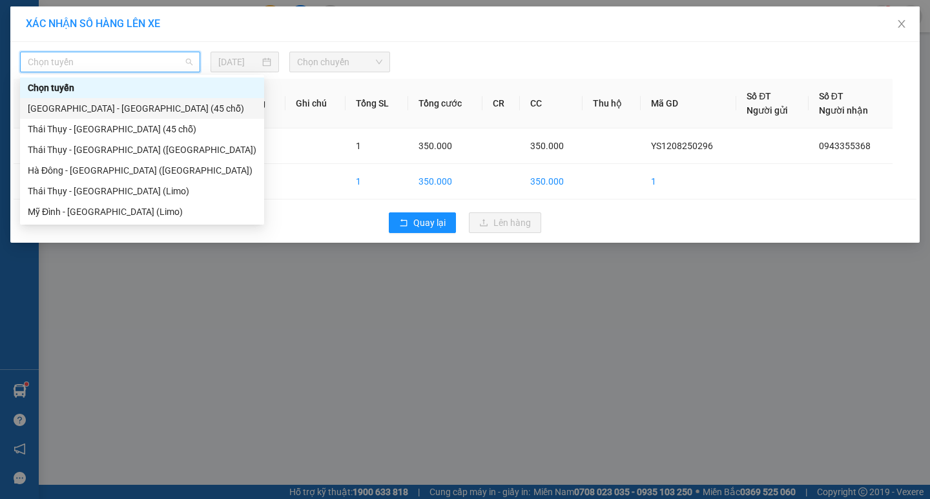
click at [114, 109] on div "[GEOGRAPHIC_DATA] - [GEOGRAPHIC_DATA] (45 chỗ)" at bounding box center [142, 108] width 229 height 14
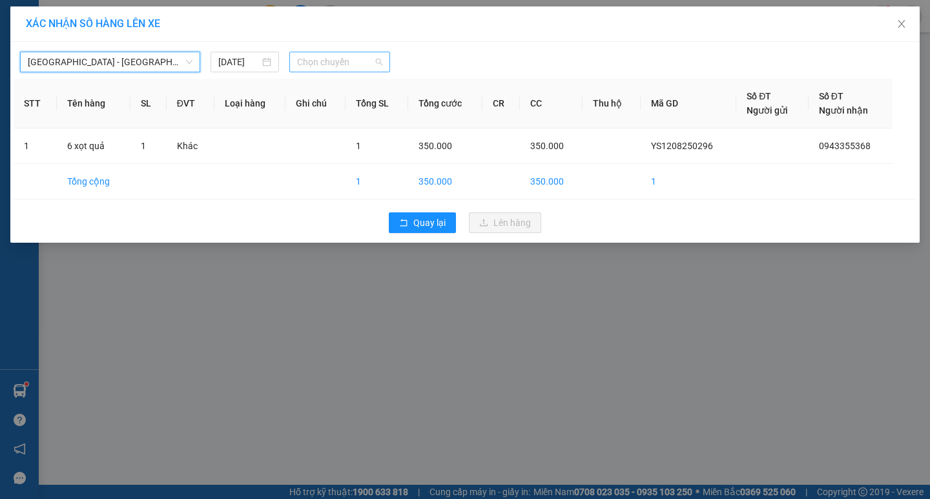
click at [363, 60] on span "Chọn chuyến" at bounding box center [339, 61] width 85 height 19
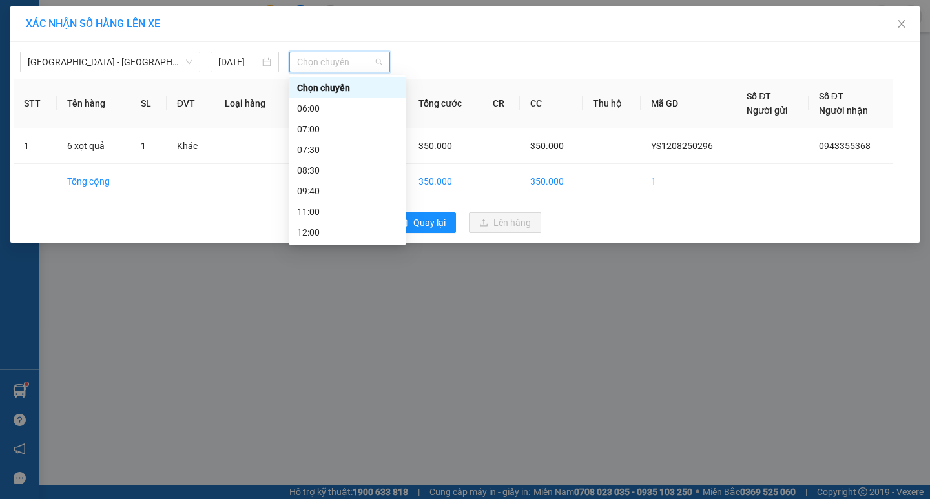
click at [335, 246] on div "13:00" at bounding box center [347, 253] width 101 height 14
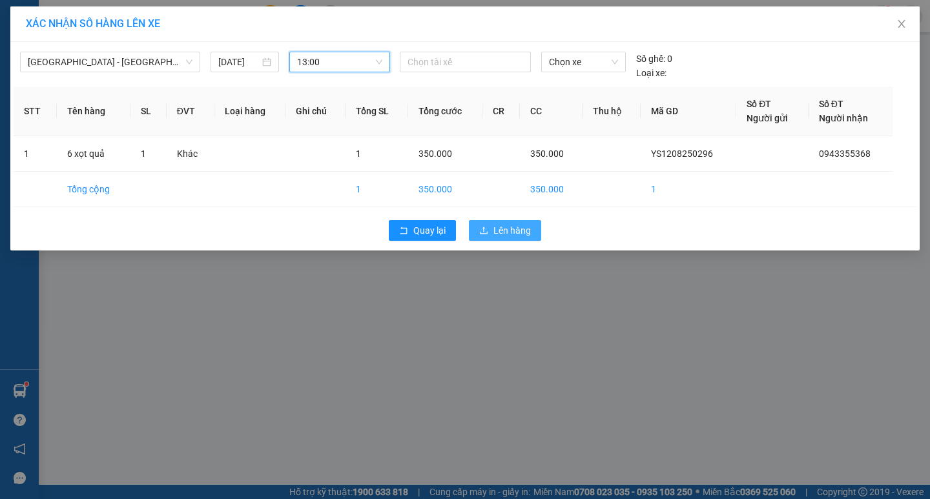
click at [506, 228] on span "Lên hàng" at bounding box center [512, 231] width 37 height 14
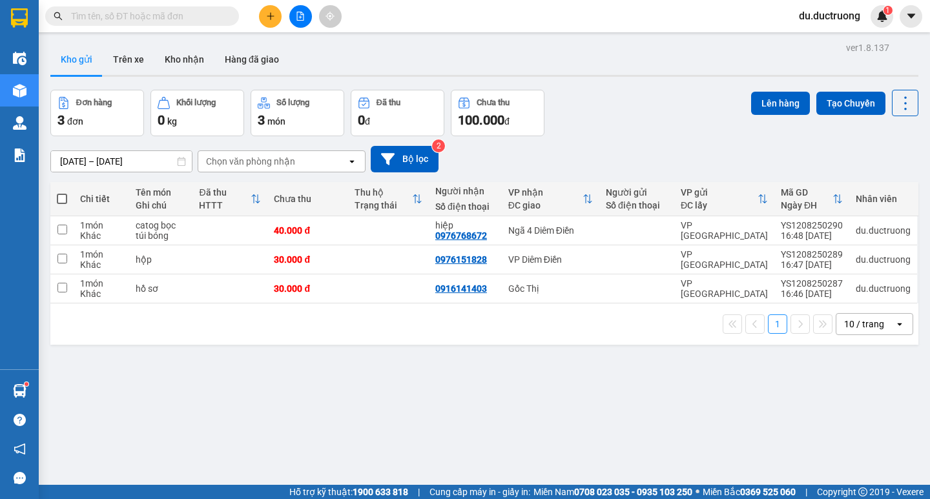
drag, startPoint x: 359, startPoint y: 5, endPoint x: 632, endPoint y: 105, distance: 291.3
click at [632, 105] on div "Đơn hàng 3 đơn Khối lượng 0 kg Số lượng 3 món Đã thu 0 đ Chưa thu 100.000 đ Lên…" at bounding box center [484, 113] width 868 height 47
click at [257, 16] on div at bounding box center [300, 16] width 97 height 23
click at [267, 16] on icon "plus" at bounding box center [270, 16] width 9 height 9
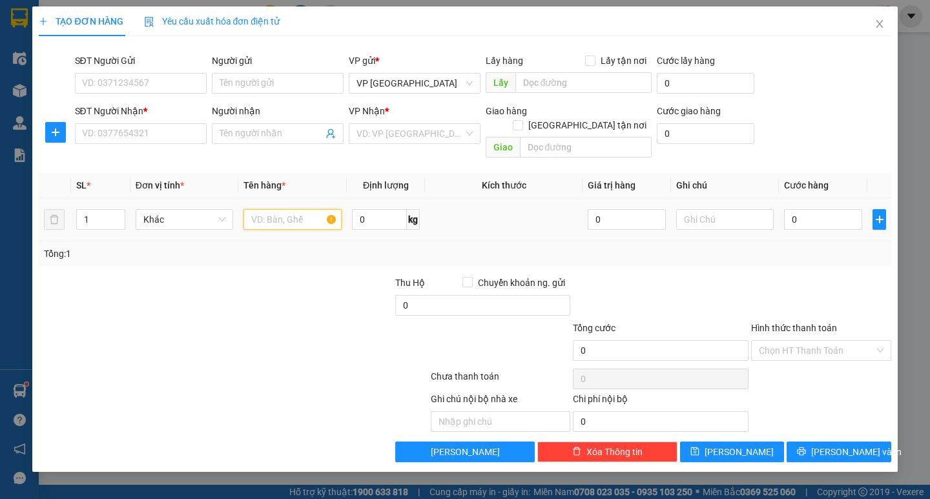
click at [308, 216] on div at bounding box center [293, 220] width 98 height 26
type input "3thung 1 lon"
click at [139, 135] on input "SĐT Người Nhận *" at bounding box center [141, 133] width 132 height 21
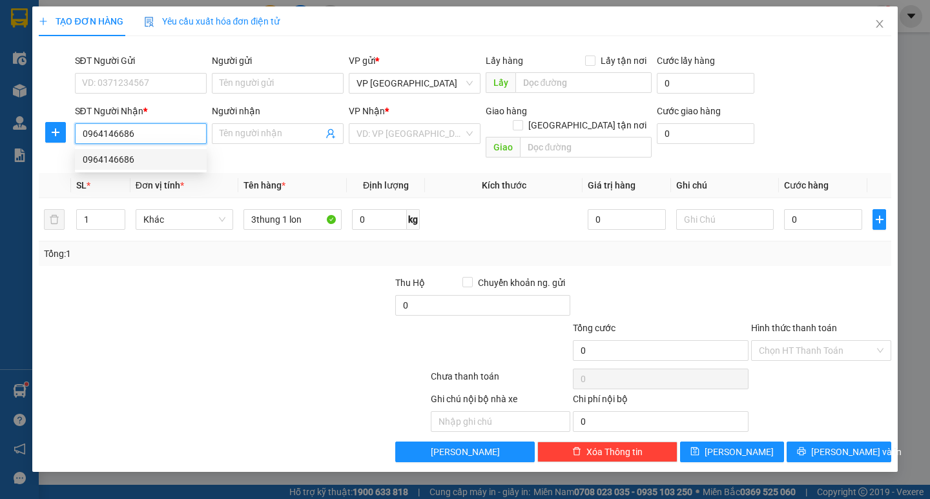
click at [165, 160] on div "0964146686" at bounding box center [141, 159] width 116 height 14
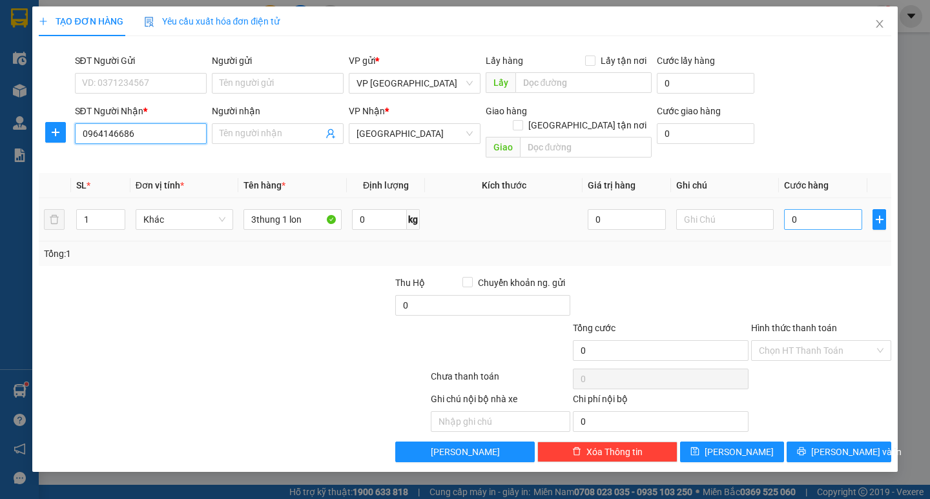
type input "0964146686"
click at [837, 209] on input "0" at bounding box center [823, 219] width 78 height 21
click at [682, 247] on div "Tổng: 1" at bounding box center [465, 254] width 842 height 14
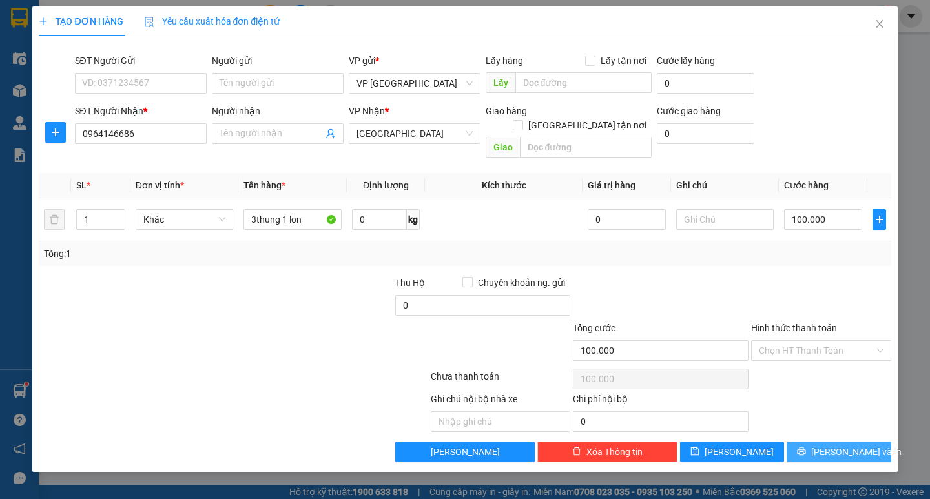
click at [835, 445] on span "Lưu và In" at bounding box center [857, 452] width 90 height 14
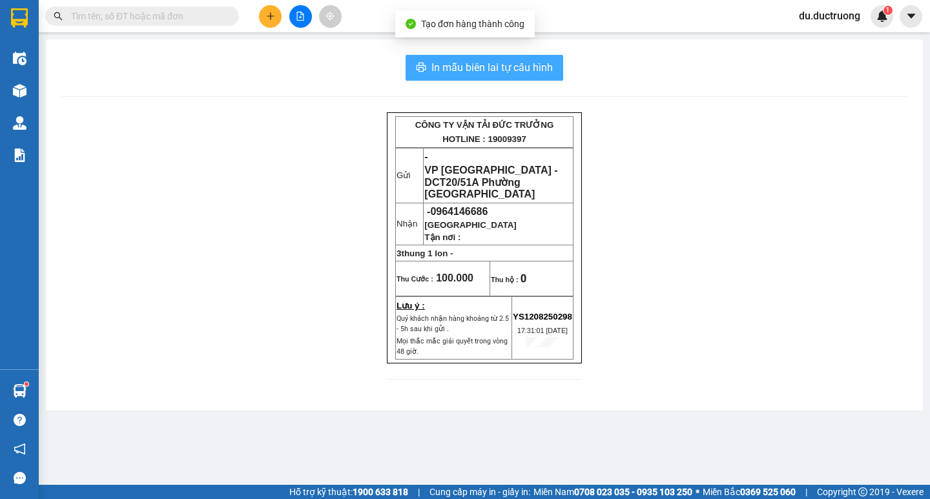
click at [497, 75] on span "In mẫu biên lai tự cấu hình" at bounding box center [492, 67] width 121 height 16
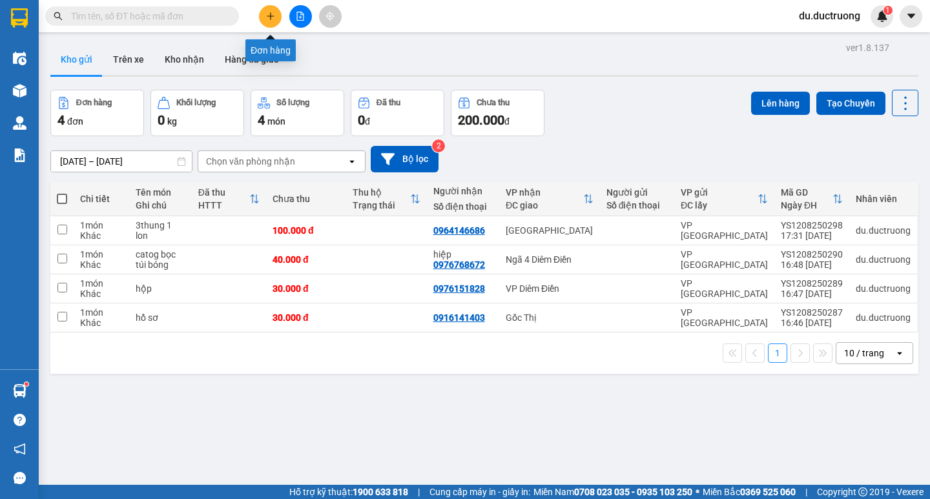
click at [265, 23] on button at bounding box center [270, 16] width 23 height 23
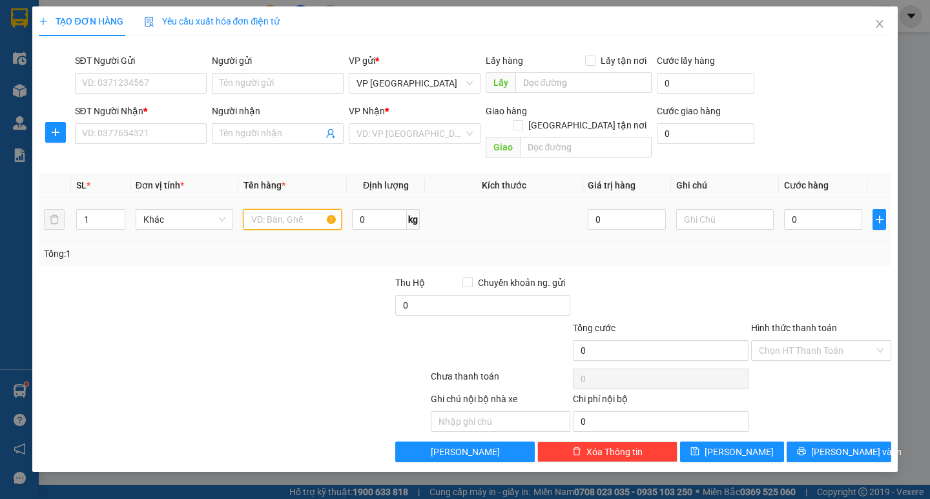
click at [292, 209] on input "text" at bounding box center [293, 219] width 98 height 21
type input "25"
click at [273, 209] on input "25" at bounding box center [293, 219] width 98 height 21
type input "10 bao bột bả"
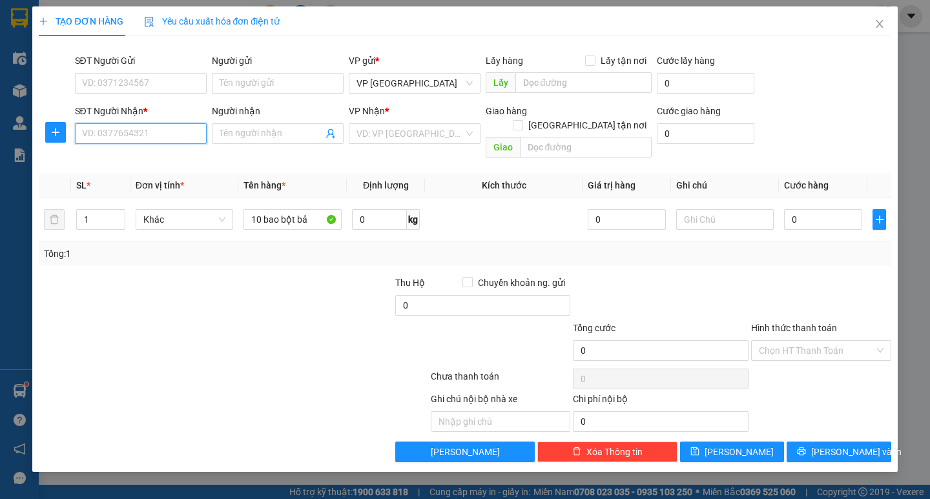
click at [162, 131] on input "SĐT Người Nhận *" at bounding box center [141, 133] width 132 height 21
type input "0332118678"
click at [158, 160] on div "0332118678 - anh khuê" at bounding box center [141, 159] width 116 height 14
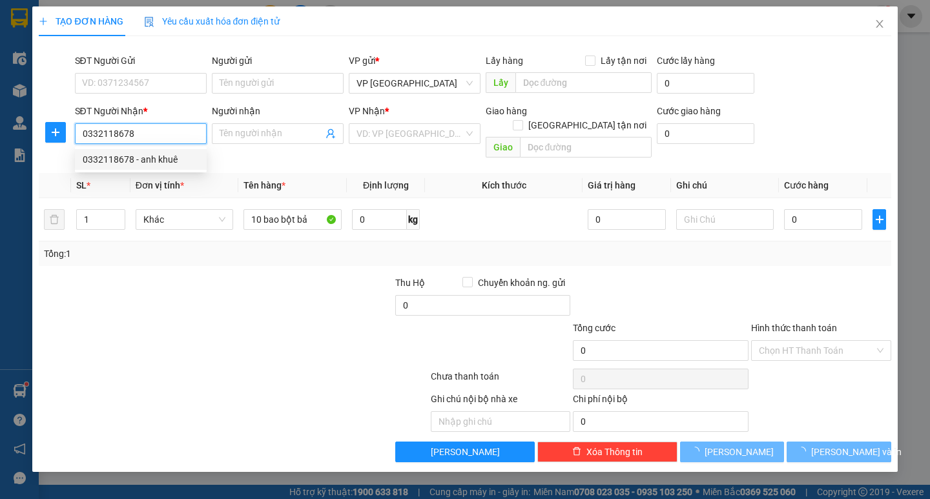
type input "anh khuê"
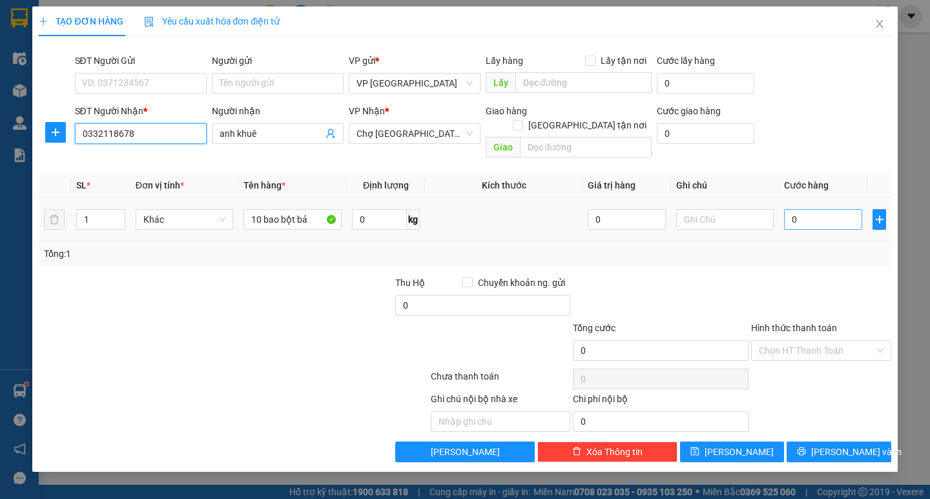
type input "0332118678"
click at [852, 211] on input "0" at bounding box center [823, 219] width 78 height 21
type input "003"
type input "3"
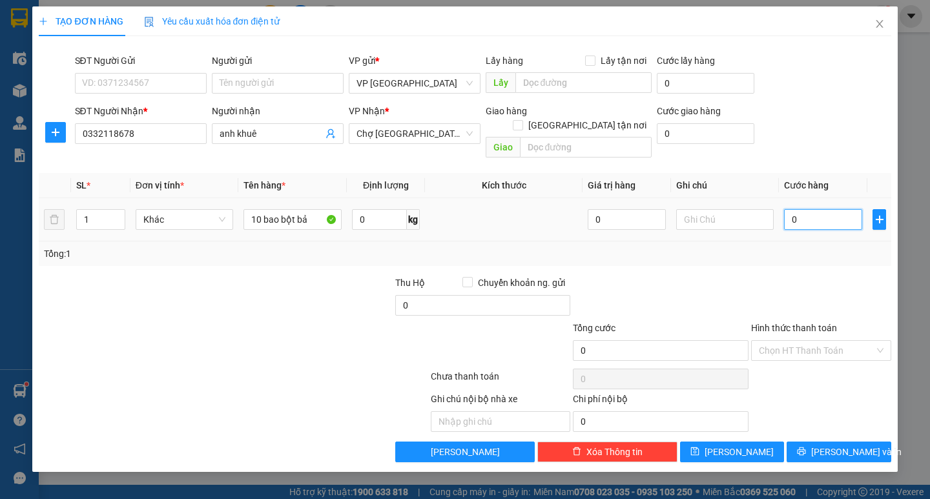
type input "3"
type input "0.030"
type input "30"
type input "00.300"
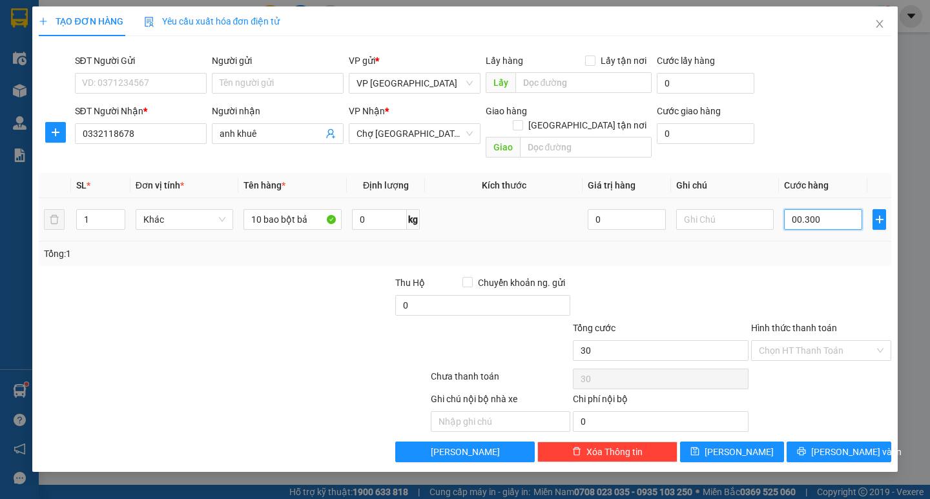
type input "300"
click at [843, 209] on input "00.300" at bounding box center [823, 219] width 78 height 21
type input "00.300"
type input "300"
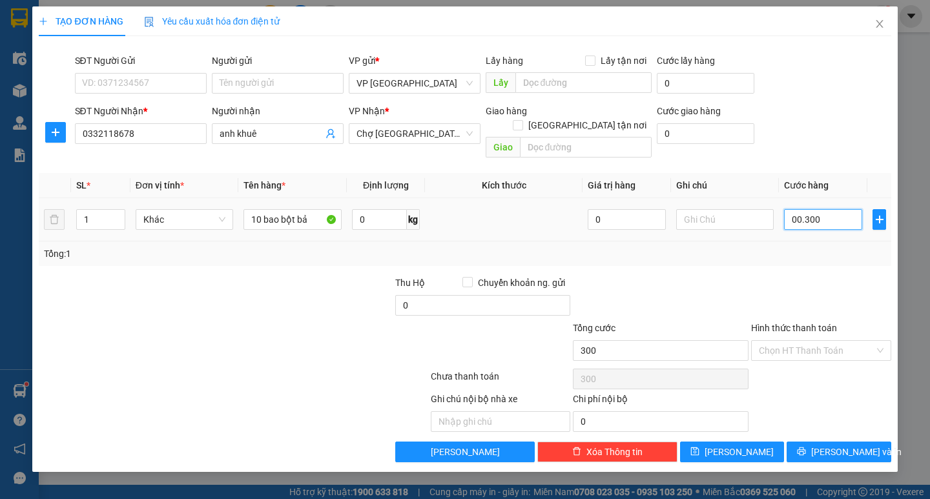
type input "300"
click at [844, 209] on input "00.300" at bounding box center [823, 219] width 78 height 21
type input "0"
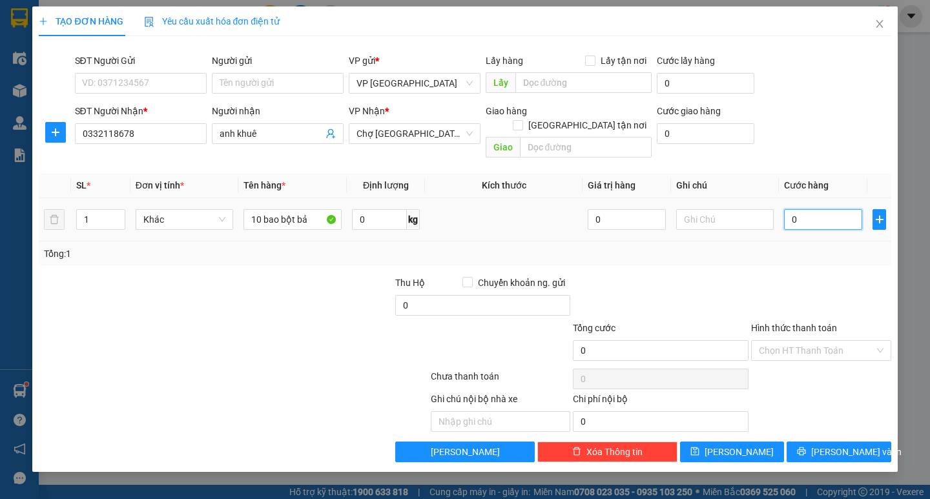
type input "002"
type input "2"
type input "0.025"
type input "25"
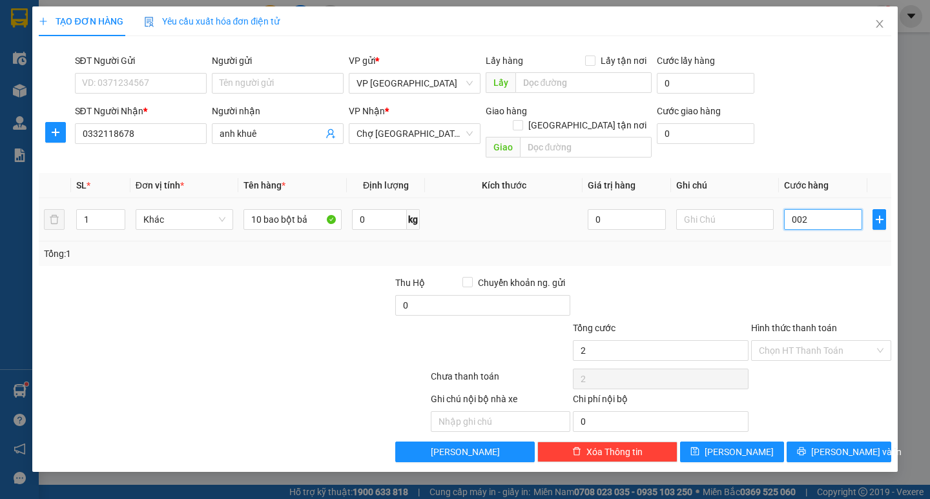
type input "25"
type input "00.250"
type input "250"
click at [774, 247] on div "Tổng: 1" at bounding box center [465, 254] width 842 height 14
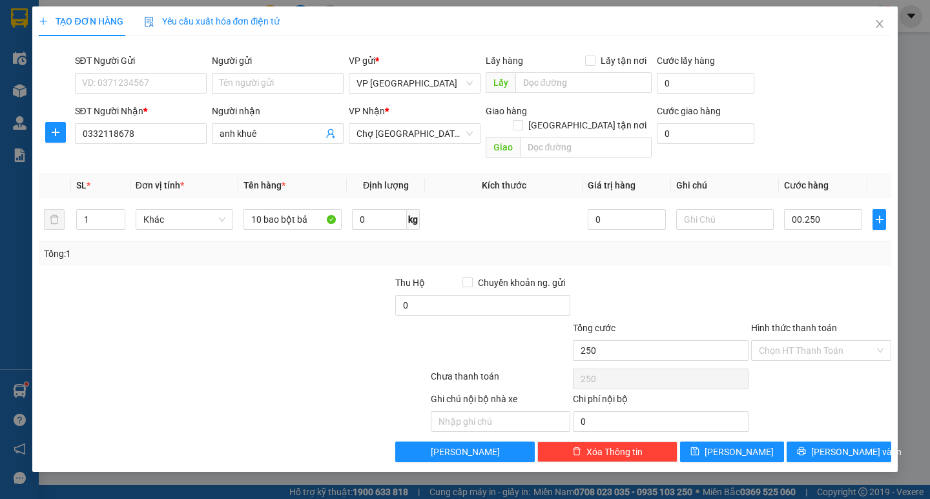
type input "250.000"
drag, startPoint x: 854, startPoint y: 436, endPoint x: 848, endPoint y: 429, distance: 8.3
click at [854, 445] on span "Lưu và In" at bounding box center [857, 452] width 90 height 14
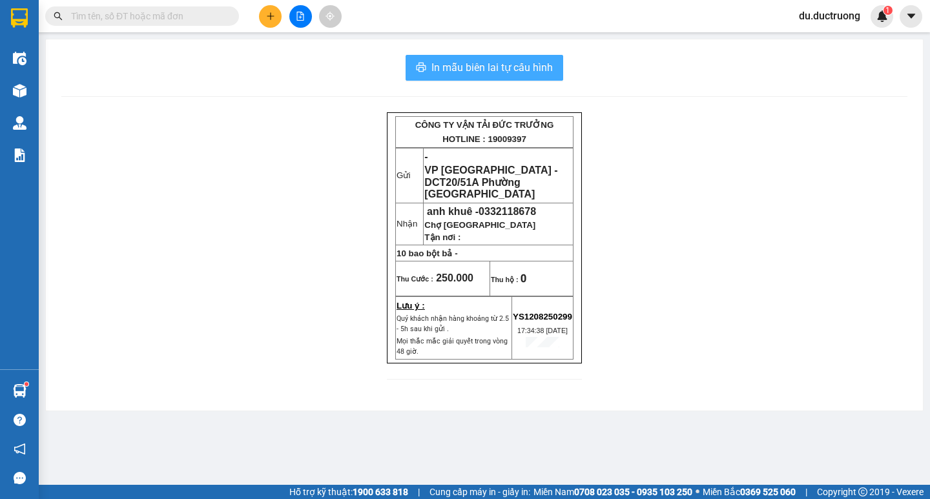
click at [514, 61] on span "In mẫu biên lai tự cấu hình" at bounding box center [492, 67] width 121 height 16
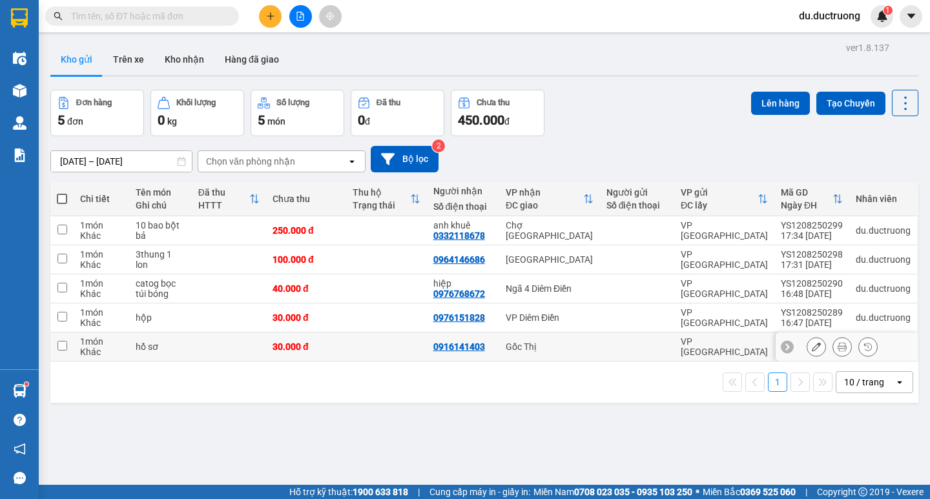
click at [105, 348] on div "Khác" at bounding box center [101, 352] width 43 height 10
checkbox input "true"
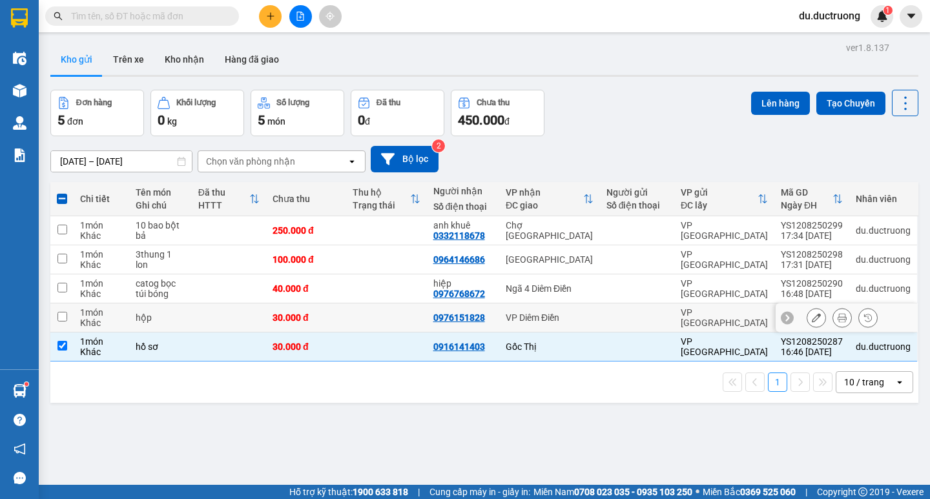
click at [104, 320] on div "Khác" at bounding box center [101, 323] width 43 height 10
checkbox input "true"
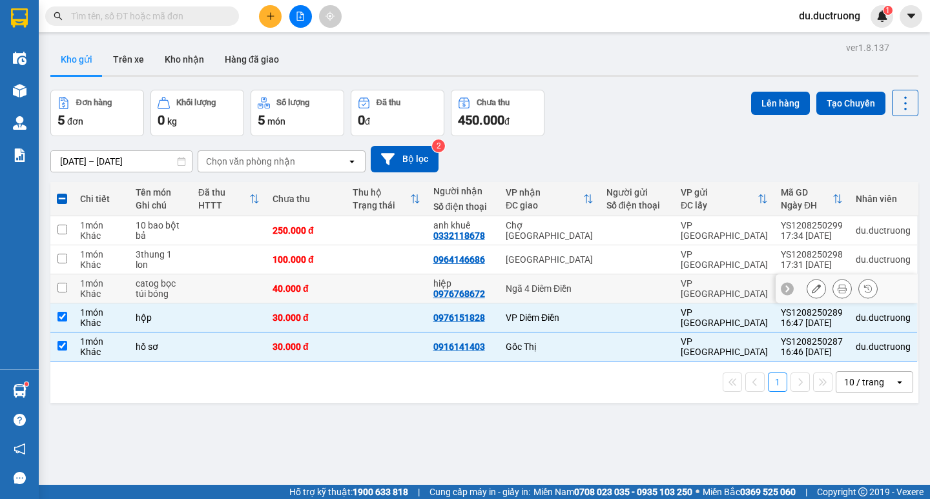
click at [114, 297] on div "Khác" at bounding box center [101, 294] width 43 height 10
checkbox input "true"
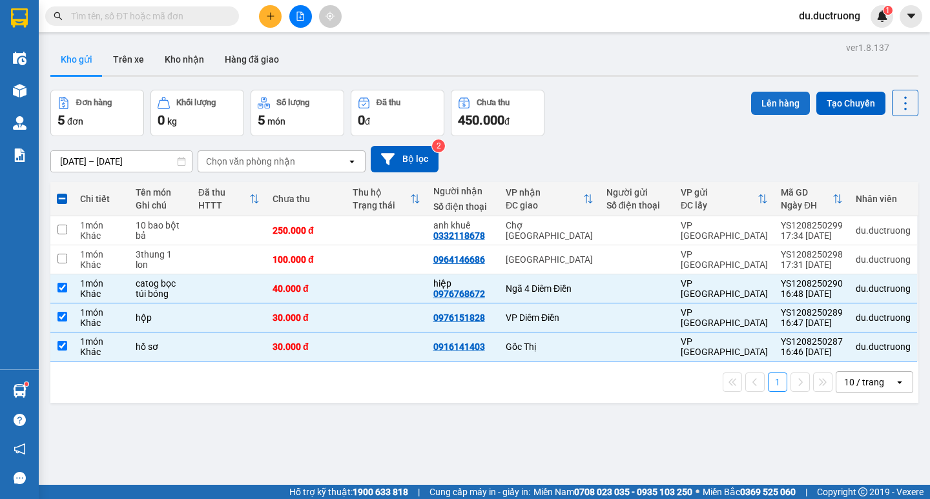
click at [761, 98] on button "Lên hàng" at bounding box center [780, 103] width 59 height 23
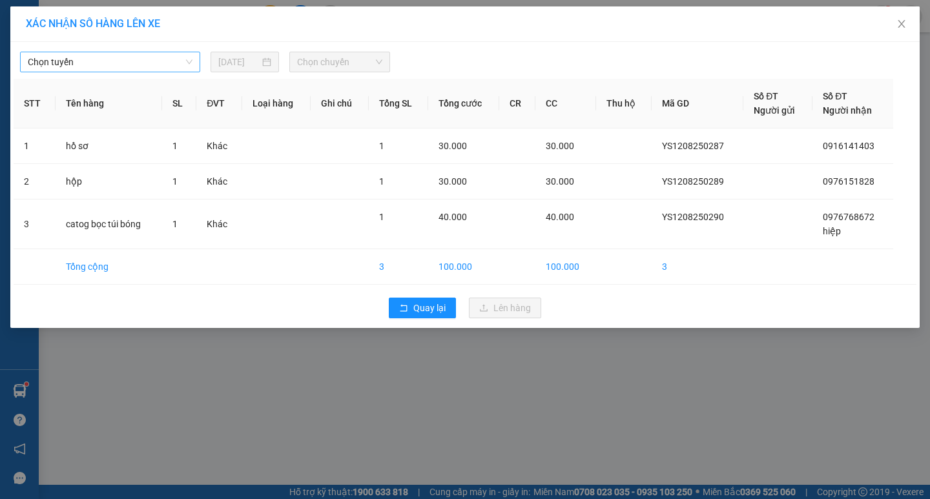
click at [169, 56] on span "Chọn tuyến" at bounding box center [110, 61] width 165 height 19
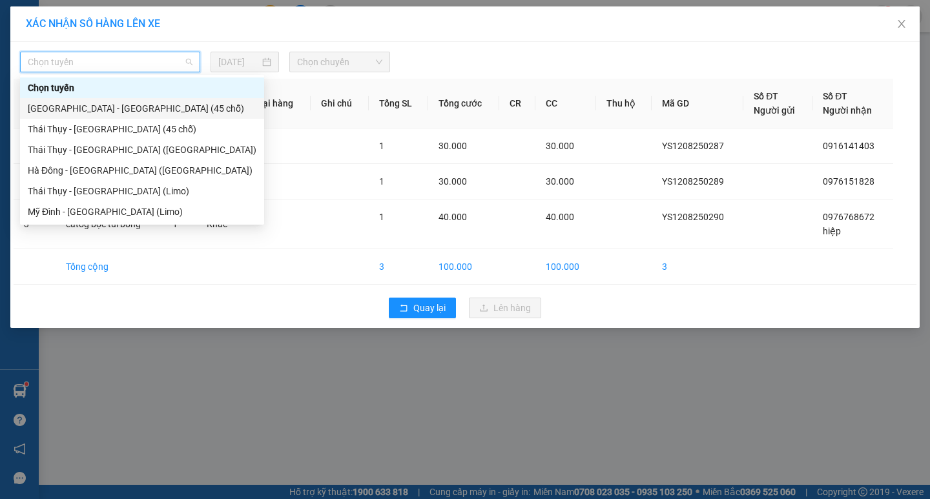
click at [120, 109] on div "[GEOGRAPHIC_DATA] - [GEOGRAPHIC_DATA] (45 chỗ)" at bounding box center [142, 108] width 229 height 14
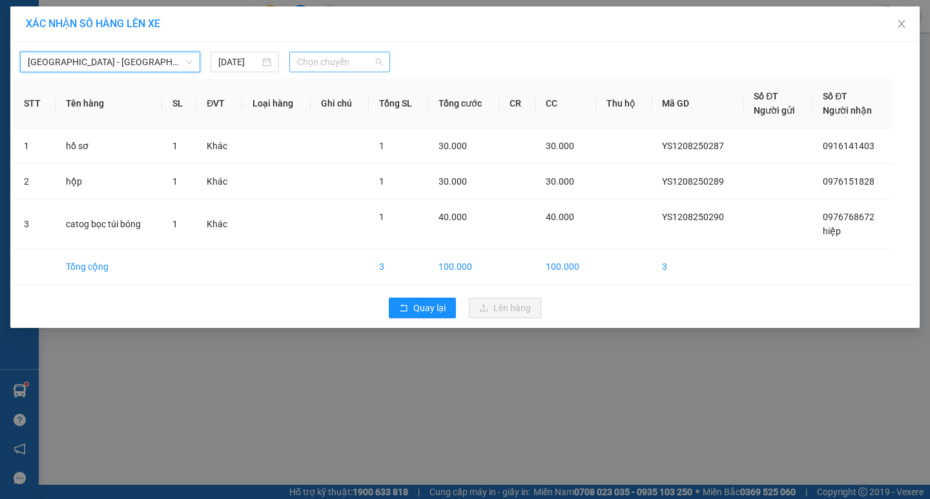
click at [331, 63] on span "Chọn chuyến" at bounding box center [339, 61] width 85 height 19
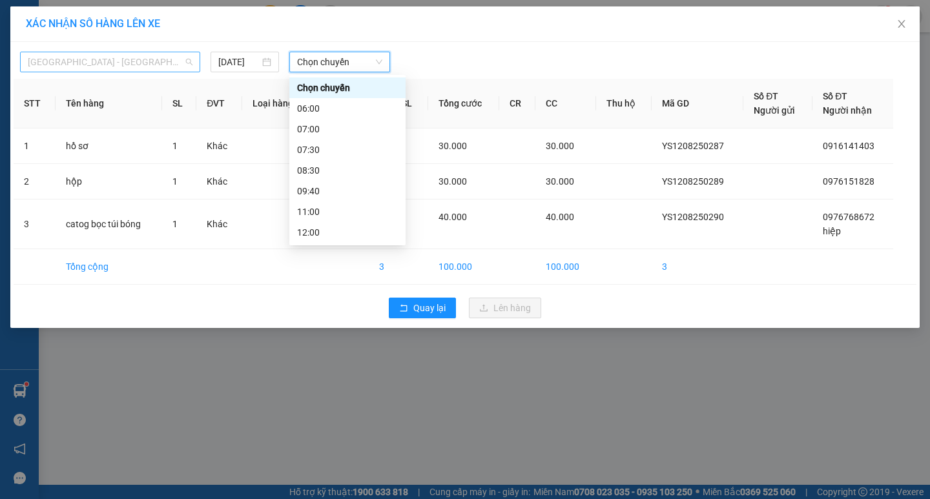
click at [122, 63] on span "[GEOGRAPHIC_DATA] - [GEOGRAPHIC_DATA] (45 chỗ)" at bounding box center [110, 61] width 165 height 19
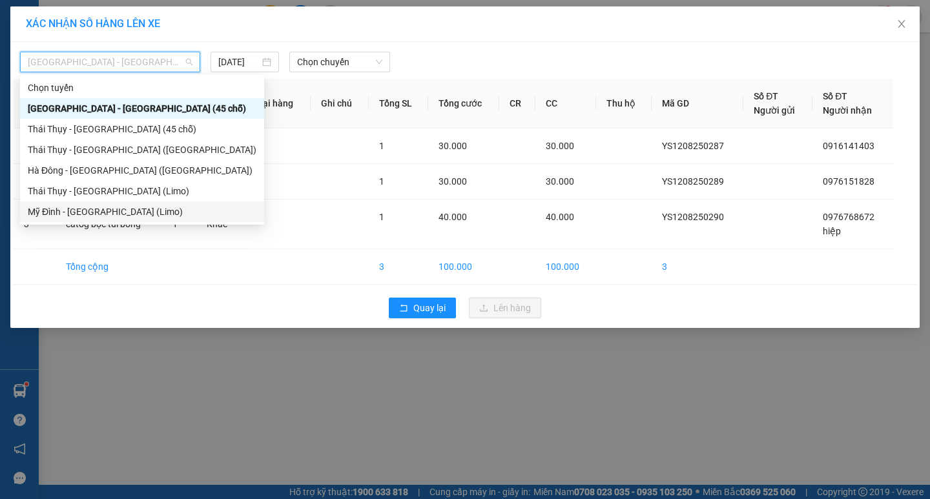
click at [110, 209] on div "Mỹ Đình - [GEOGRAPHIC_DATA] (Limo)" at bounding box center [142, 212] width 229 height 14
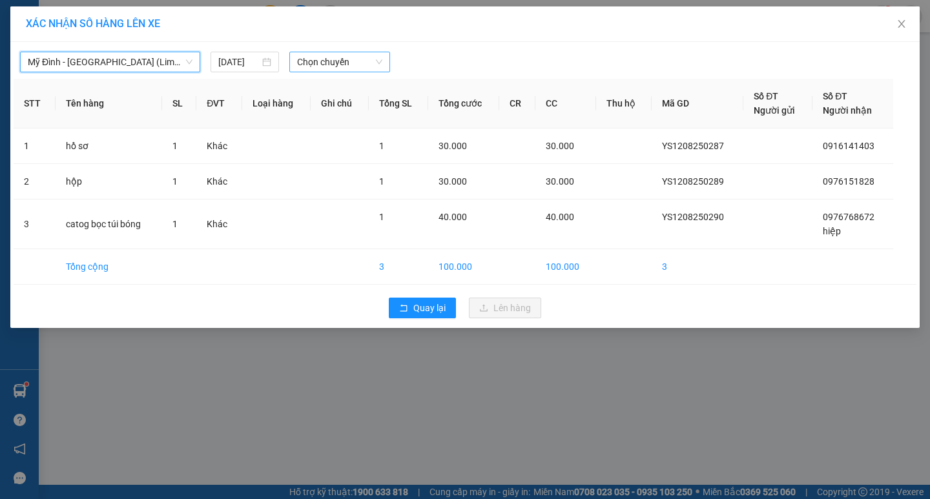
click at [329, 58] on span "Chọn chuyến" at bounding box center [339, 61] width 85 height 19
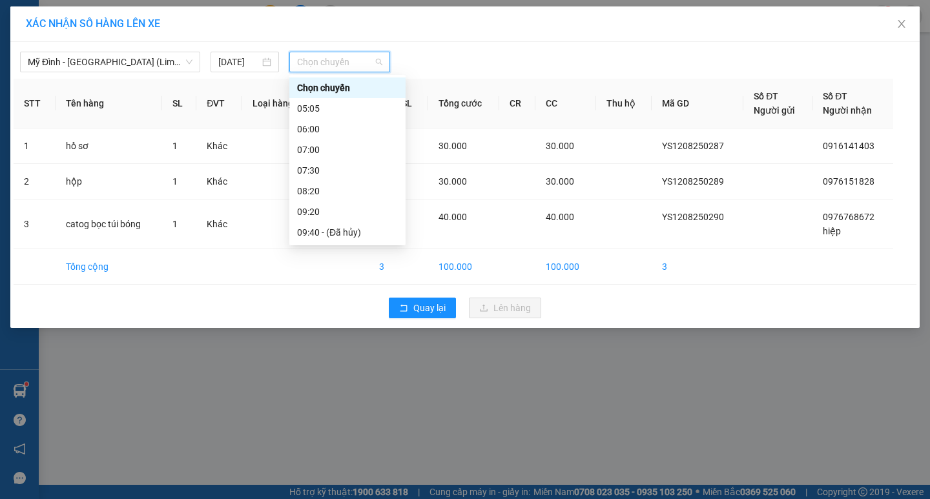
click at [342, 432] on div "16:15" at bounding box center [347, 439] width 101 height 14
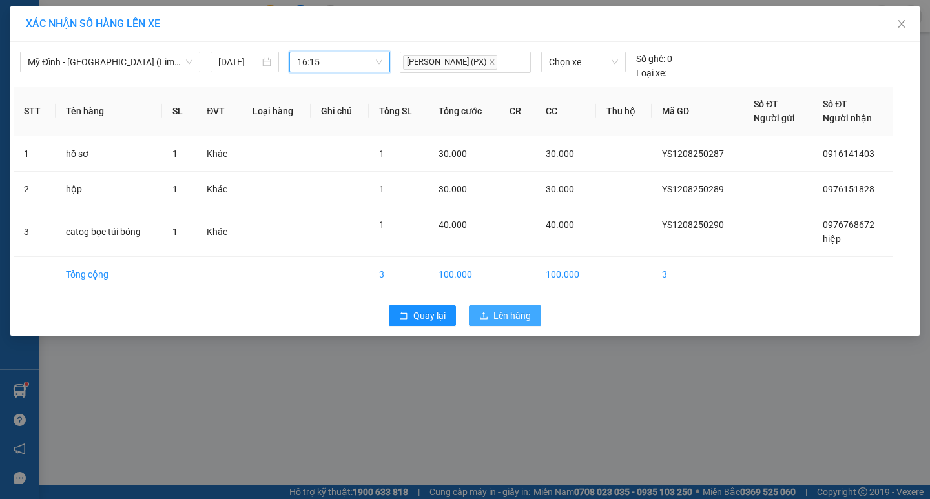
click at [527, 320] on span "Lên hàng" at bounding box center [512, 316] width 37 height 14
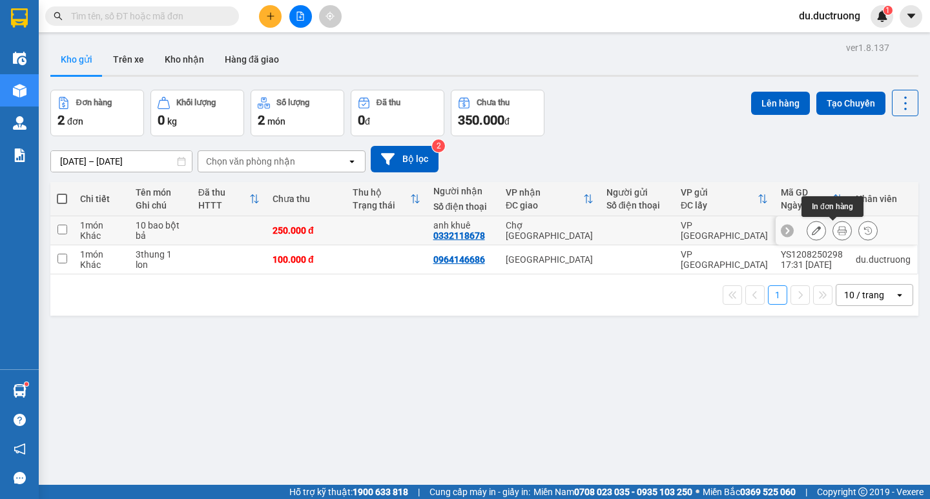
click at [838, 227] on icon at bounding box center [842, 230] width 9 height 9
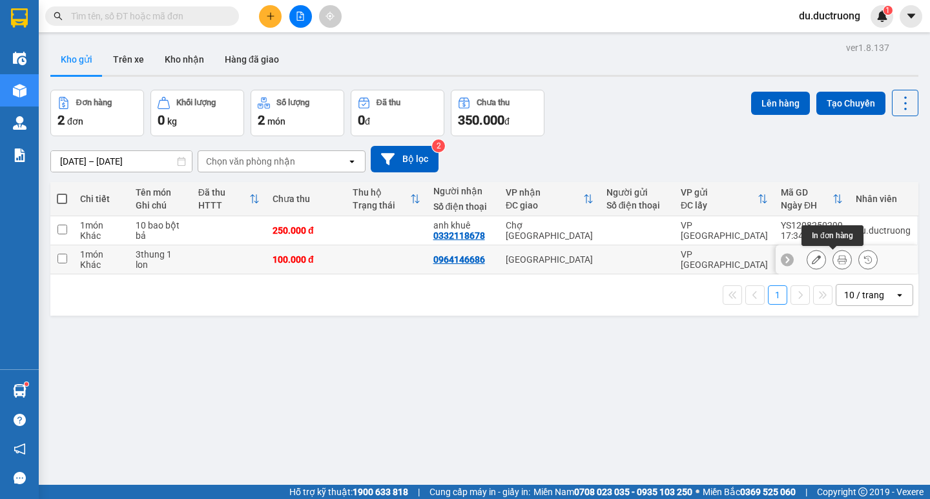
click at [838, 260] on icon at bounding box center [842, 259] width 9 height 9
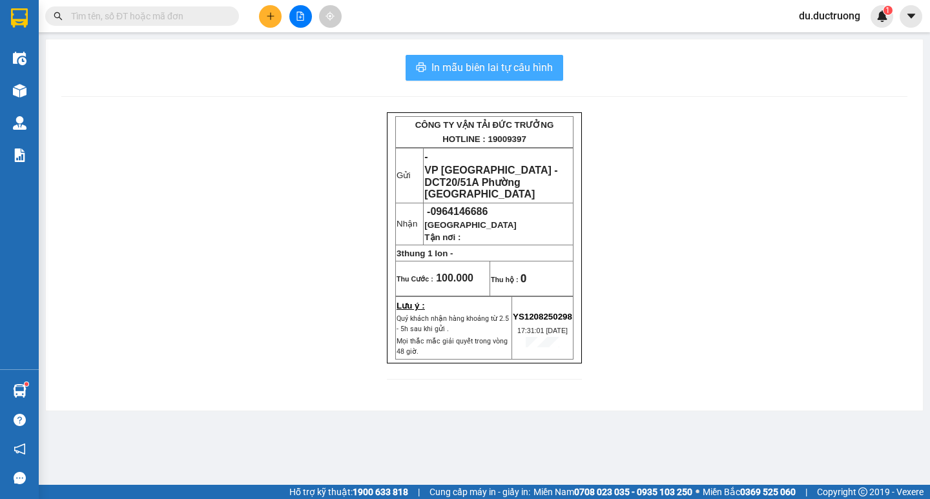
drag, startPoint x: 539, startPoint y: 67, endPoint x: 468, endPoint y: 85, distance: 72.7
click at [537, 67] on span "In mẫu biên lai tự cấu hình" at bounding box center [492, 67] width 121 height 16
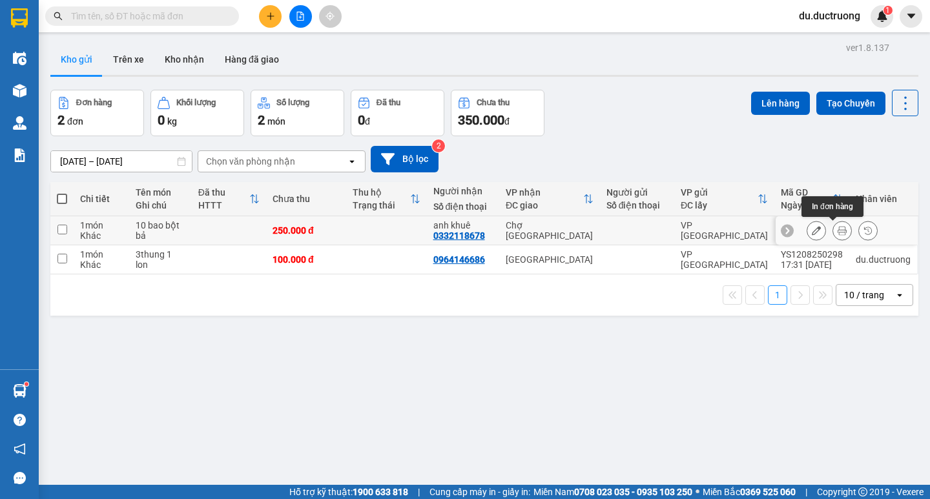
click at [834, 224] on button at bounding box center [843, 231] width 18 height 23
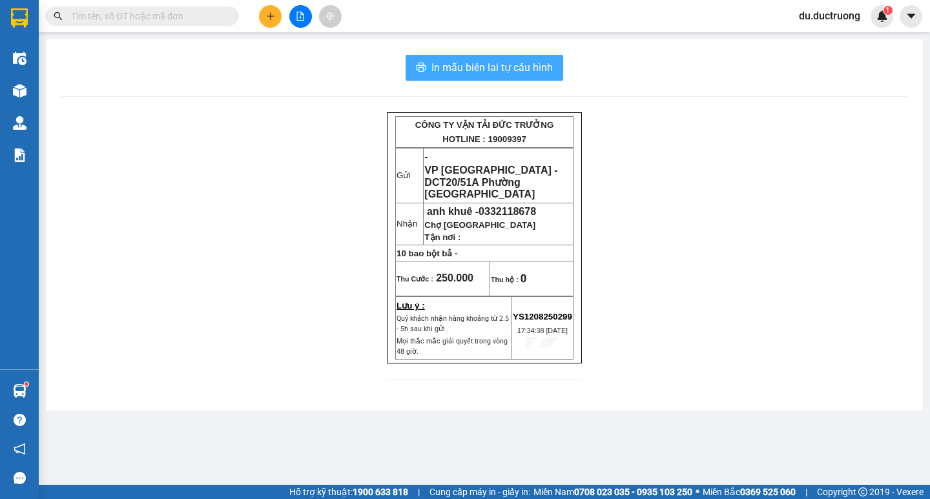
click at [496, 68] on span "In mẫu biên lai tự cấu hình" at bounding box center [492, 67] width 121 height 16
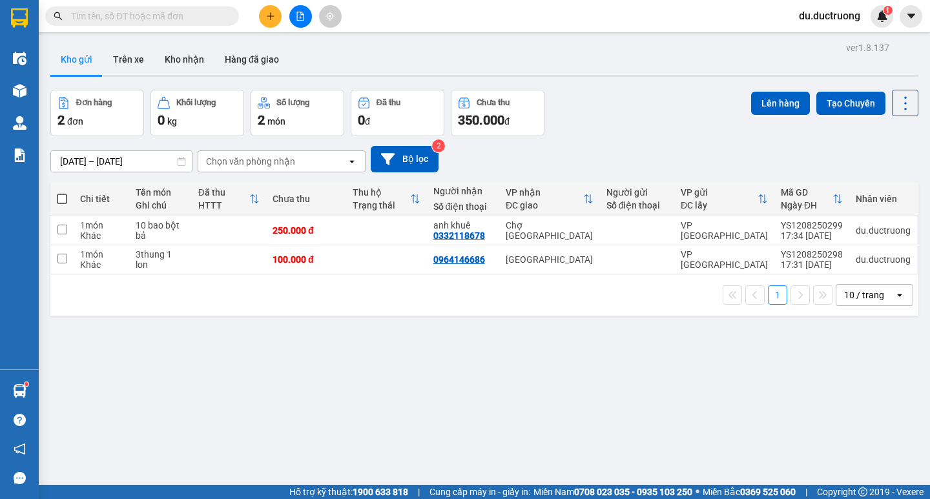
click at [266, 16] on icon "plus" at bounding box center [270, 16] width 9 height 9
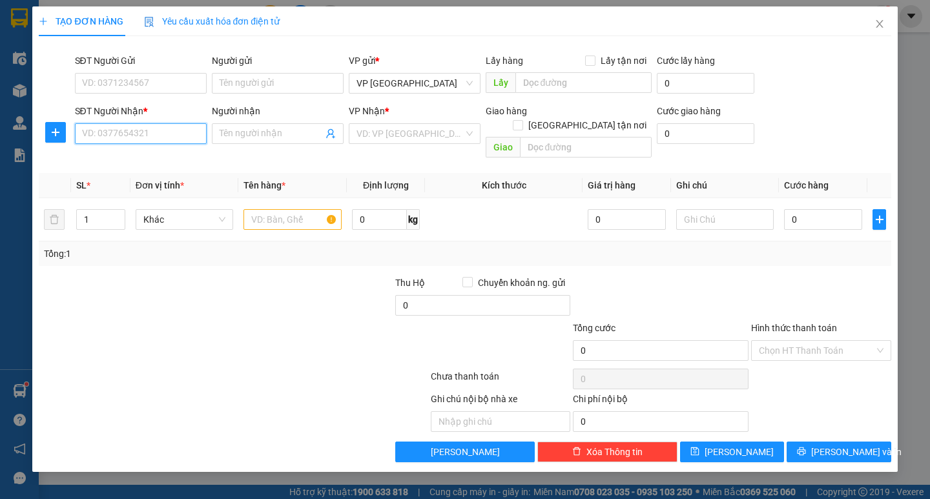
click at [132, 138] on input "SĐT Người Nhận *" at bounding box center [141, 133] width 132 height 21
type input "0914794087"
click at [278, 198] on td at bounding box center [292, 219] width 108 height 43
click at [286, 211] on input "text" at bounding box center [293, 219] width 98 height 21
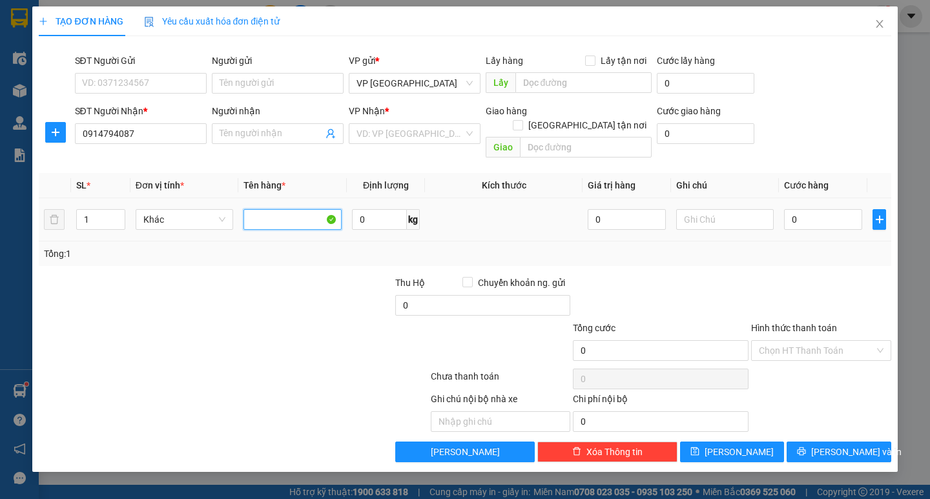
type input "v"
type input "catog"
click at [176, 137] on input "0914794087" at bounding box center [141, 133] width 132 height 21
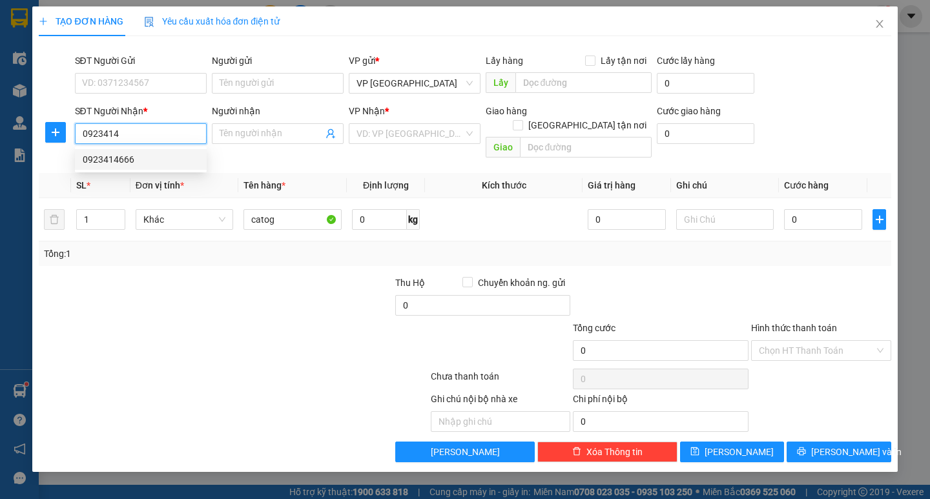
click at [163, 153] on div "0923414666" at bounding box center [141, 159] width 116 height 14
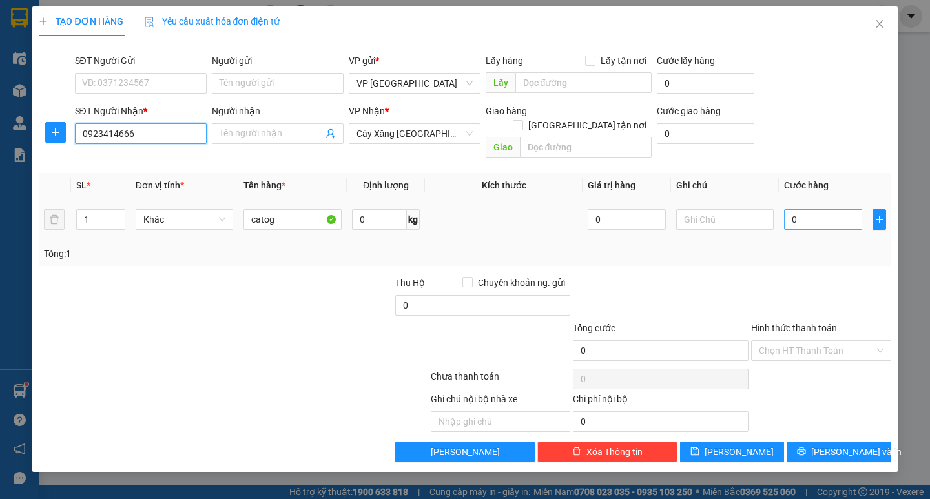
type input "0923414666"
click at [826, 209] on input "0" at bounding box center [823, 219] width 78 height 21
click at [828, 209] on input "0" at bounding box center [823, 219] width 78 height 21
type input "004"
type input "4"
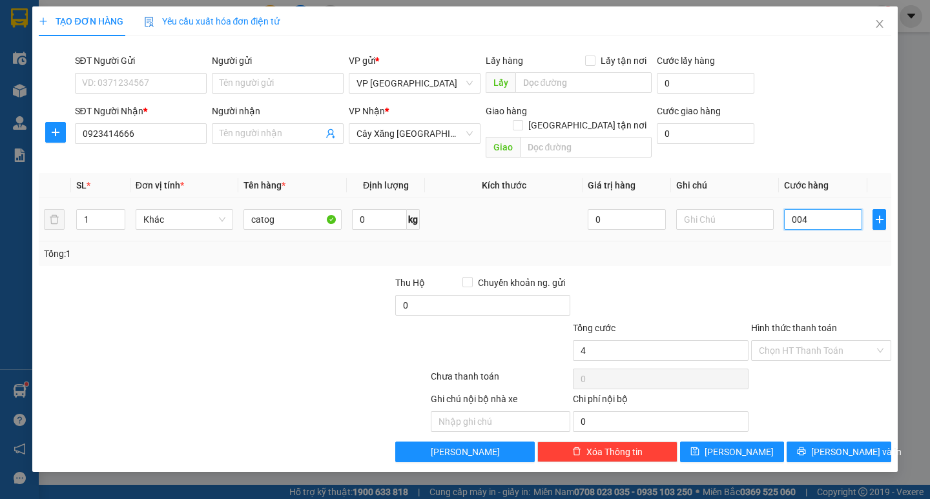
type input "4"
type input "0.040"
type input "40"
type input "0.040"
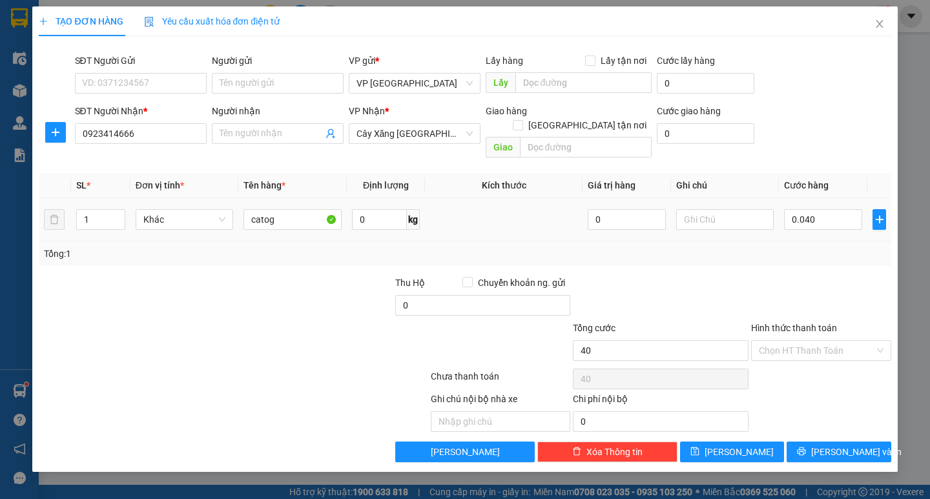
click at [799, 247] on div "Tổng: 1" at bounding box center [465, 254] width 842 height 14
click at [830, 445] on span "Lưu và In" at bounding box center [857, 452] width 90 height 14
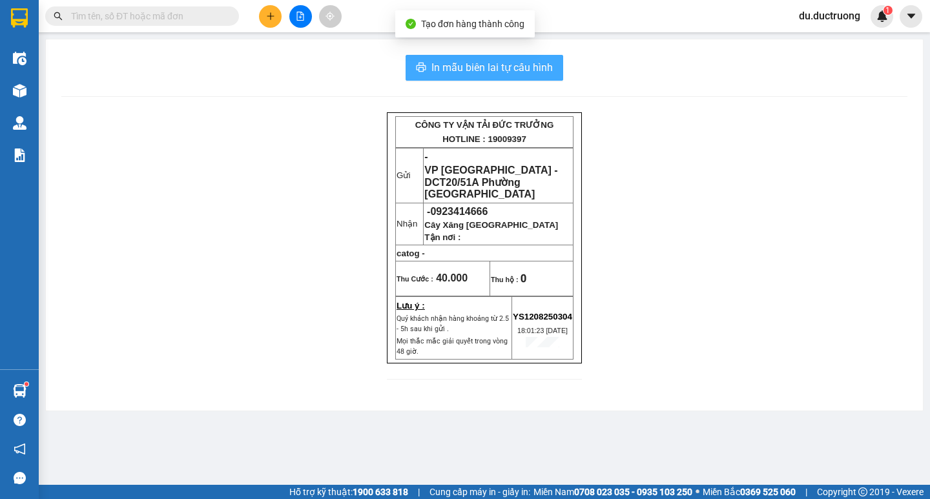
click at [525, 67] on span "In mẫu biên lai tự cấu hình" at bounding box center [492, 67] width 121 height 16
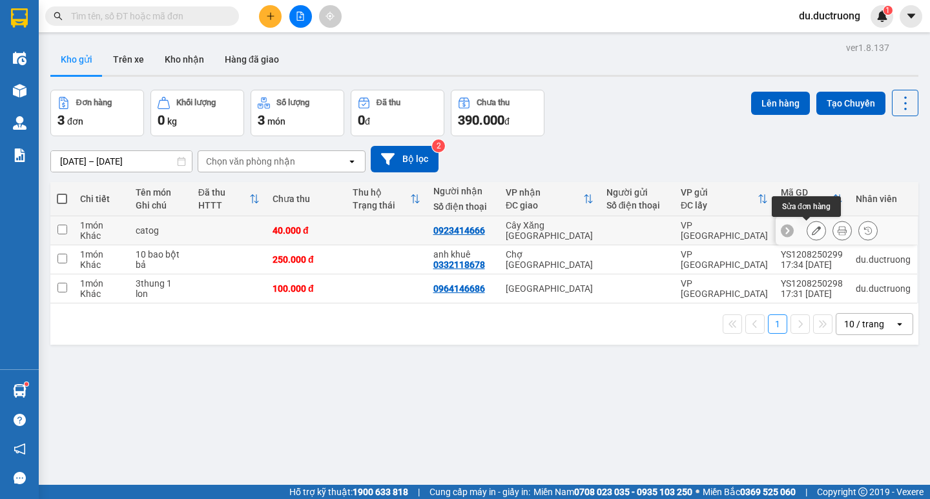
click at [812, 232] on icon at bounding box center [816, 230] width 9 height 9
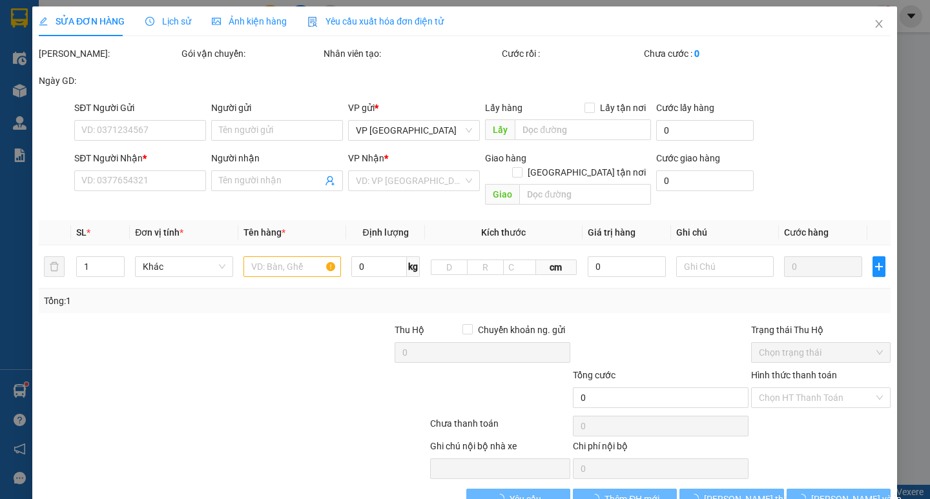
type input "0923414666"
type input "40.000"
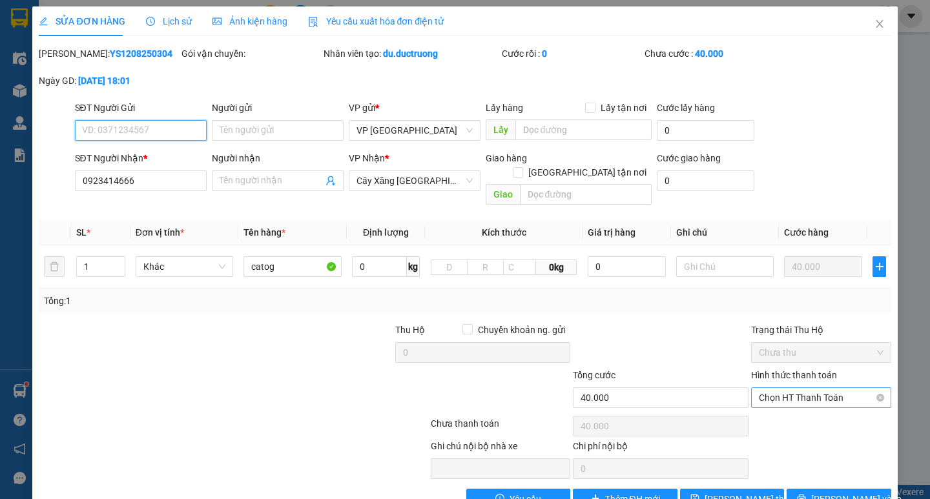
click at [794, 388] on span "Chọn HT Thanh Toán" at bounding box center [821, 397] width 125 height 19
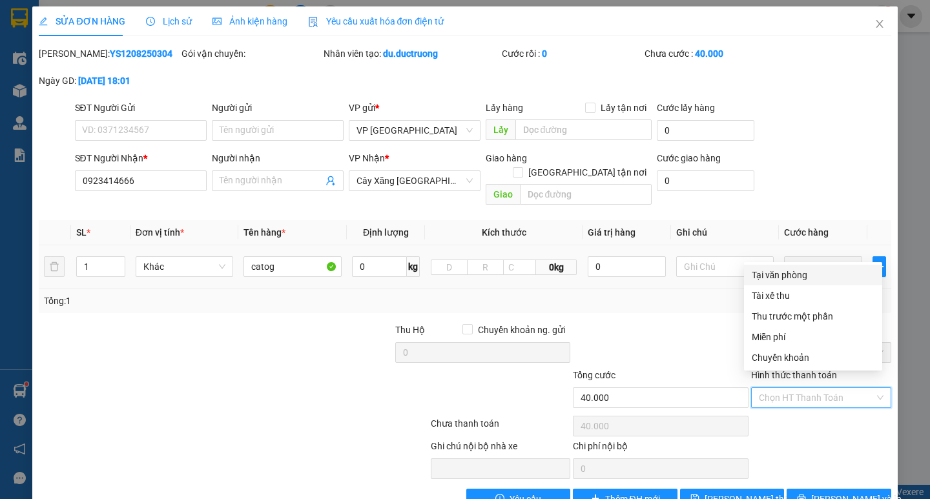
click at [824, 272] on div "Tại văn phòng" at bounding box center [813, 275] width 123 height 14
type input "0"
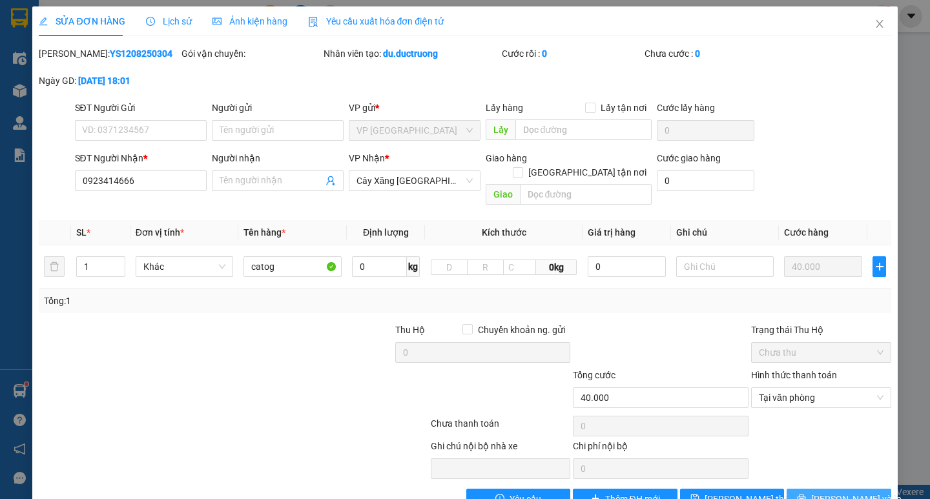
drag, startPoint x: 831, startPoint y: 488, endPoint x: 735, endPoint y: 441, distance: 107.2
click at [833, 492] on span "Lưu và In" at bounding box center [857, 499] width 90 height 14
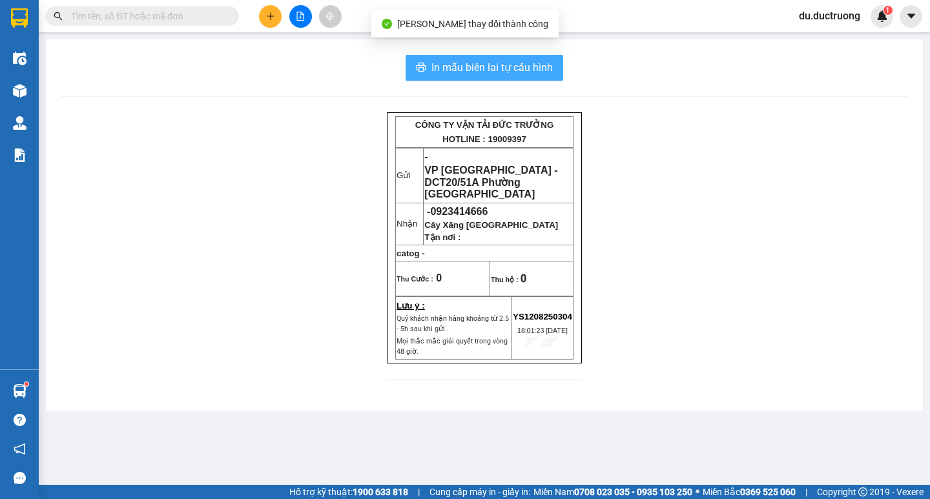
click at [494, 67] on span "In mẫu biên lai tự cấu hình" at bounding box center [492, 67] width 121 height 16
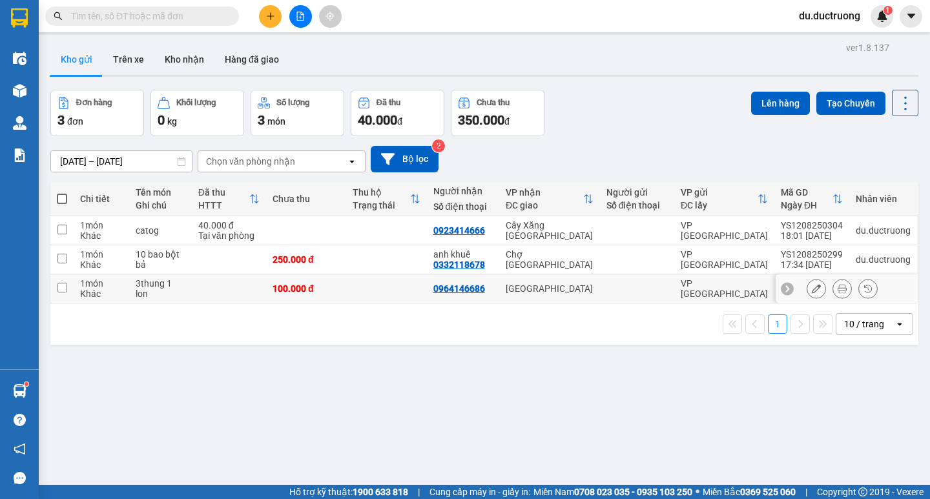
click at [63, 285] on input "checkbox" at bounding box center [63, 288] width 10 height 10
checkbox input "true"
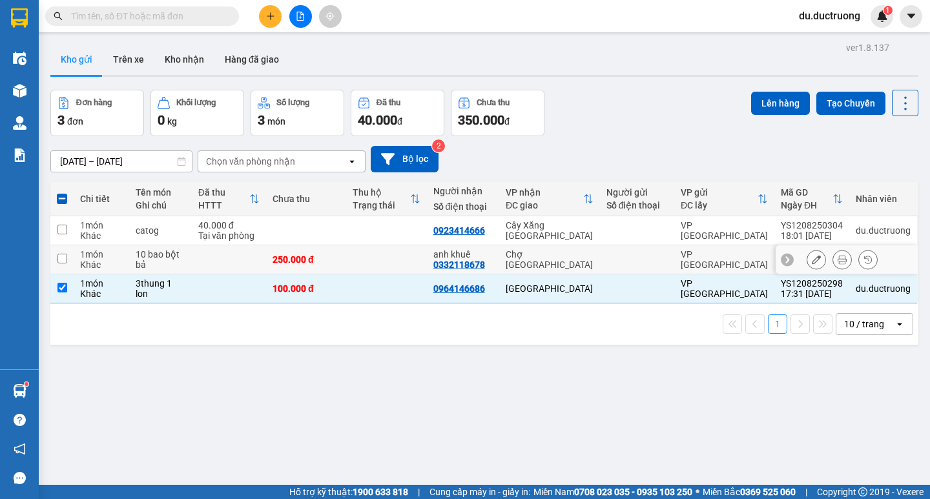
click at [69, 255] on td at bounding box center [61, 260] width 23 height 29
checkbox input "true"
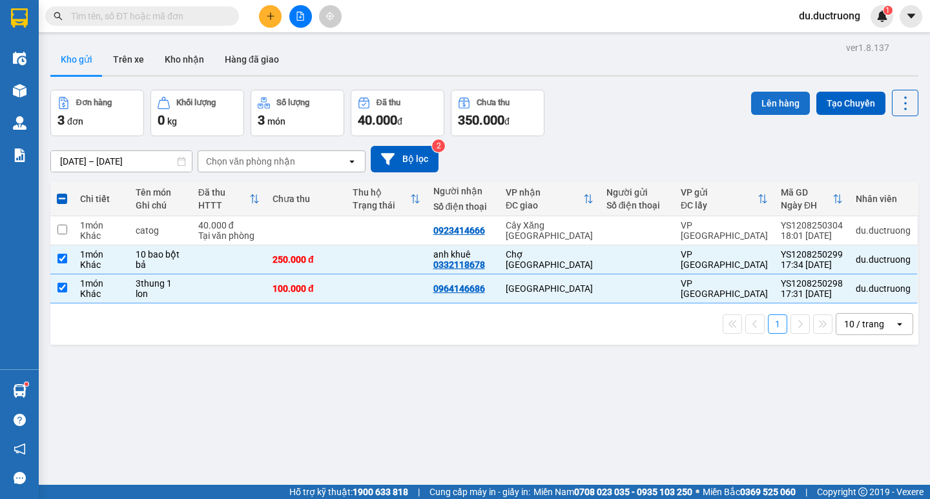
click at [760, 100] on button "Lên hàng" at bounding box center [780, 103] width 59 height 23
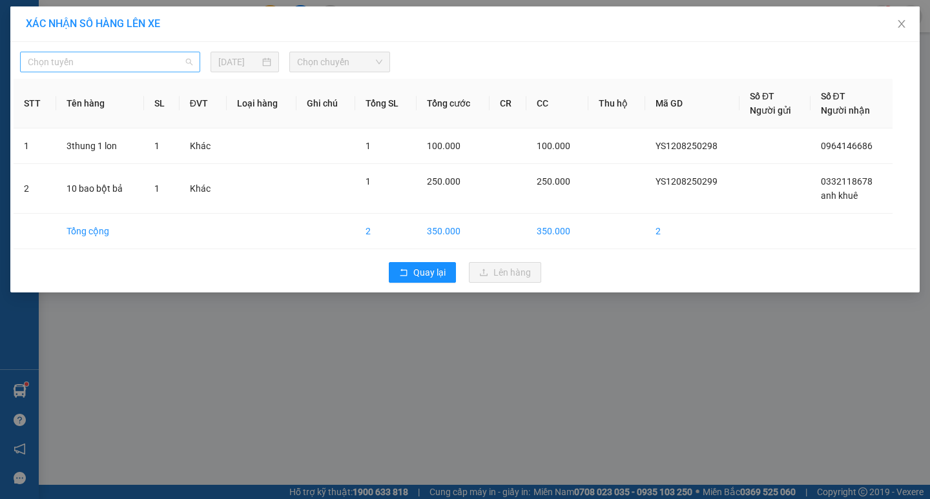
click at [187, 65] on span "Chọn tuyến" at bounding box center [110, 61] width 165 height 19
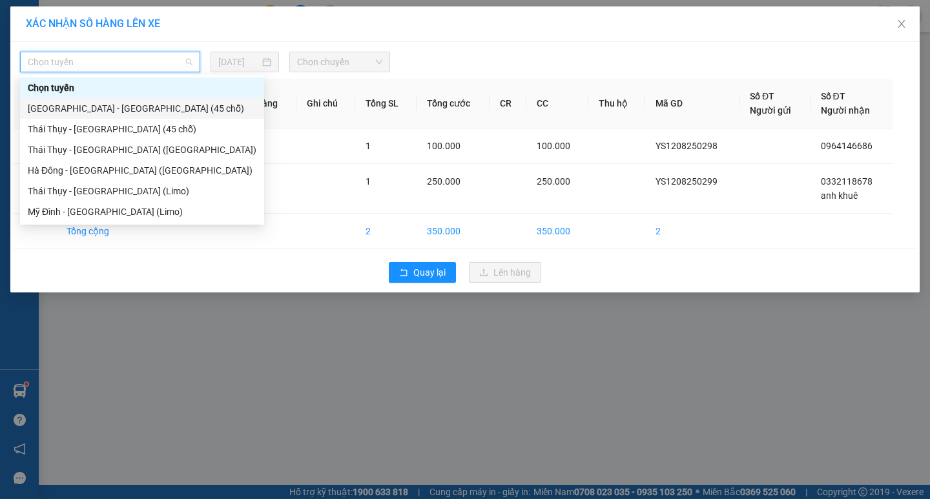
click at [105, 109] on div "[GEOGRAPHIC_DATA] - [GEOGRAPHIC_DATA] (45 chỗ)" at bounding box center [142, 108] width 229 height 14
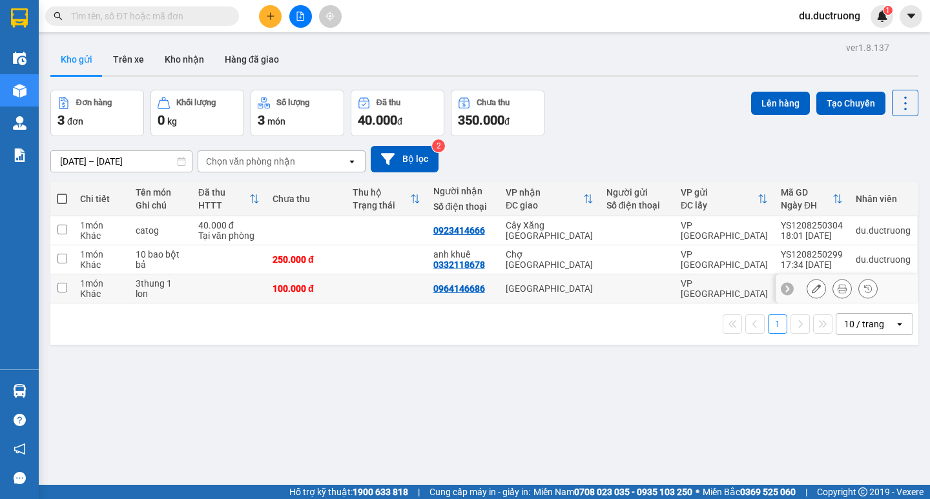
click at [139, 288] on div "3thung 1 lon" at bounding box center [161, 288] width 50 height 21
checkbox input "true"
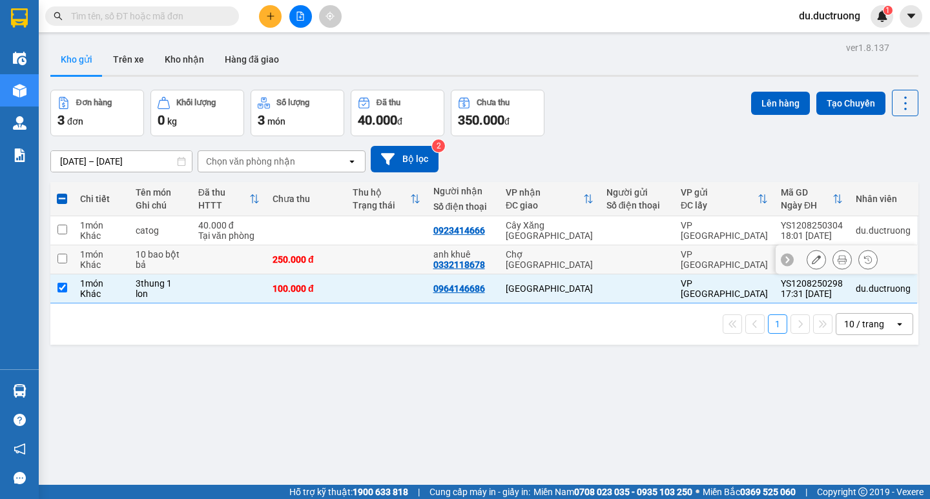
click at [152, 260] on div "10 bao bột bả" at bounding box center [161, 259] width 50 height 21
checkbox input "true"
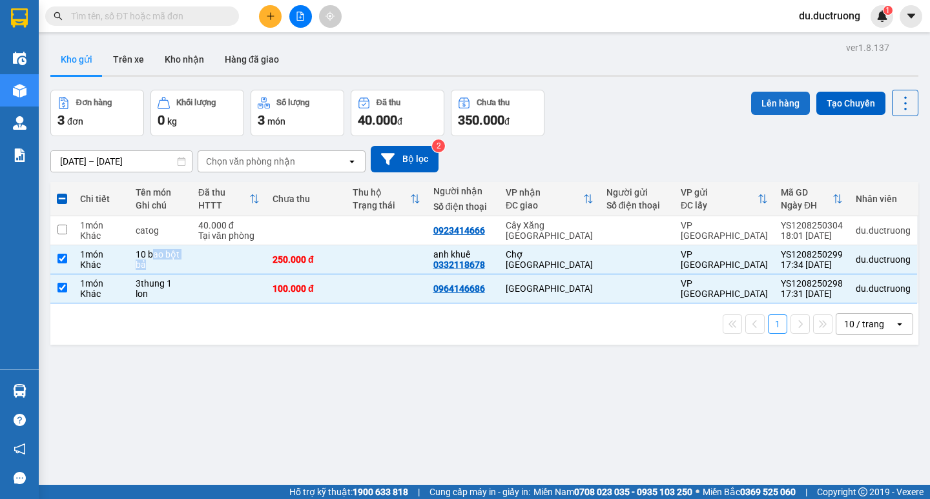
click at [762, 106] on button "Lên hàng" at bounding box center [780, 103] width 59 height 23
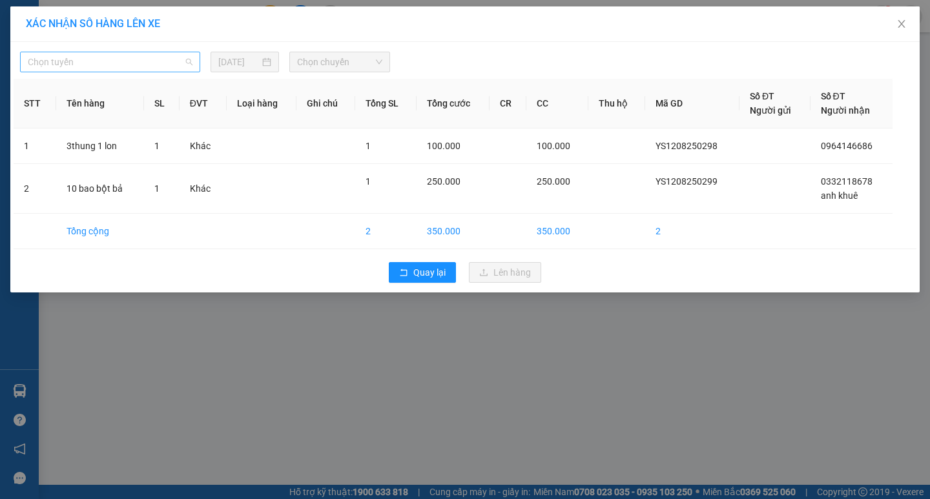
click at [100, 65] on span "Chọn tuyến" at bounding box center [110, 61] width 165 height 19
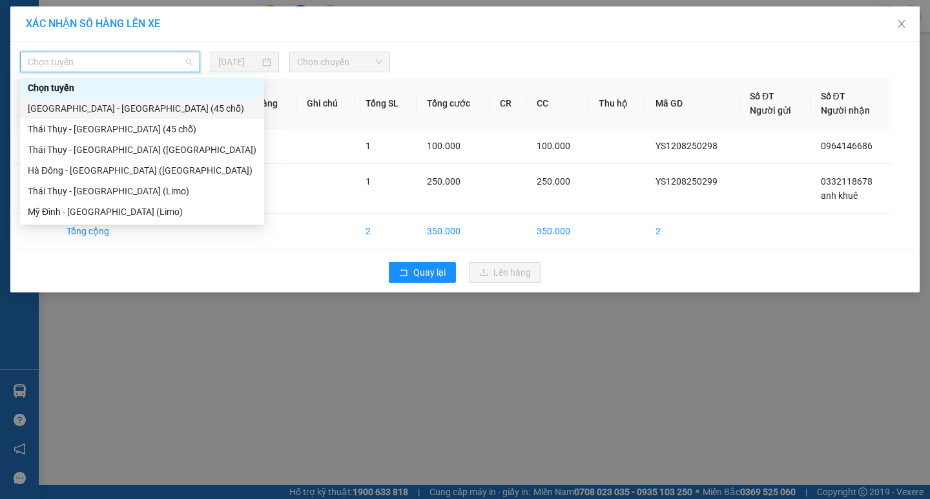
click at [101, 107] on div "[GEOGRAPHIC_DATA] - [GEOGRAPHIC_DATA] (45 chỗ)" at bounding box center [142, 108] width 229 height 14
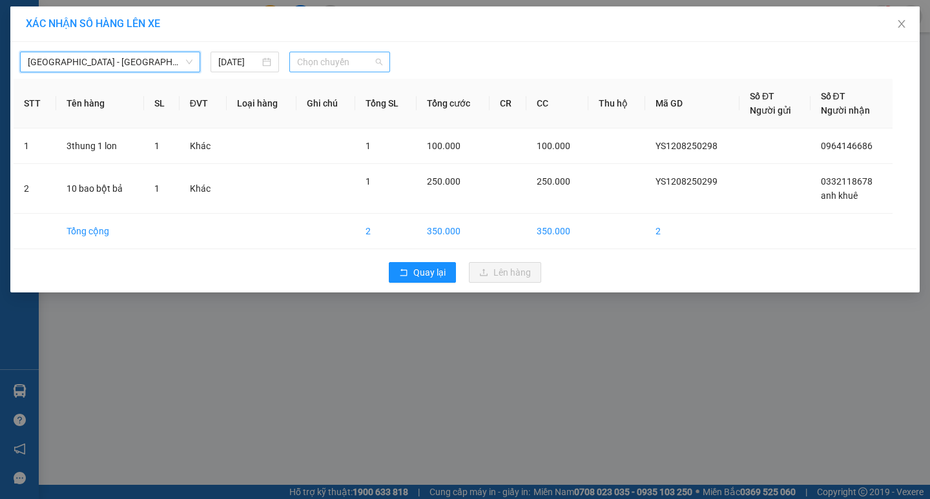
click at [355, 67] on span "Chọn chuyến" at bounding box center [339, 61] width 85 height 19
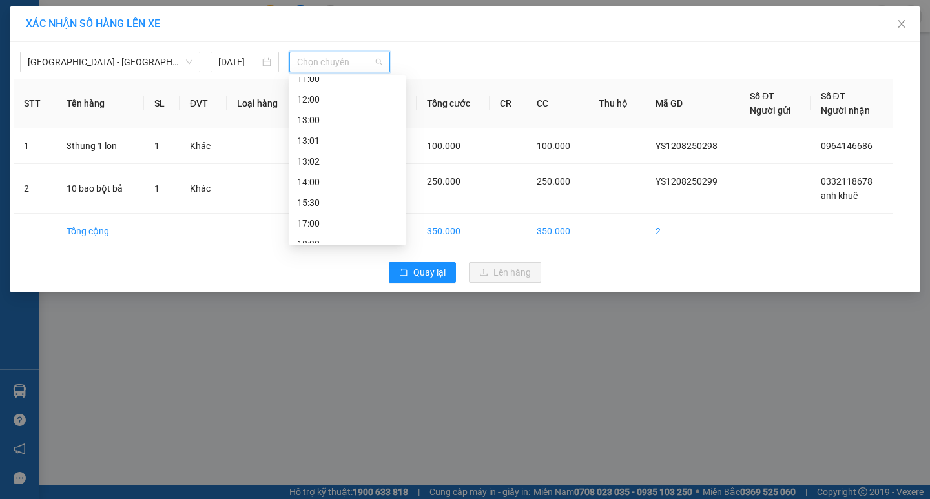
scroll to position [151, 0]
click at [317, 204] on div "17:00" at bounding box center [347, 206] width 101 height 14
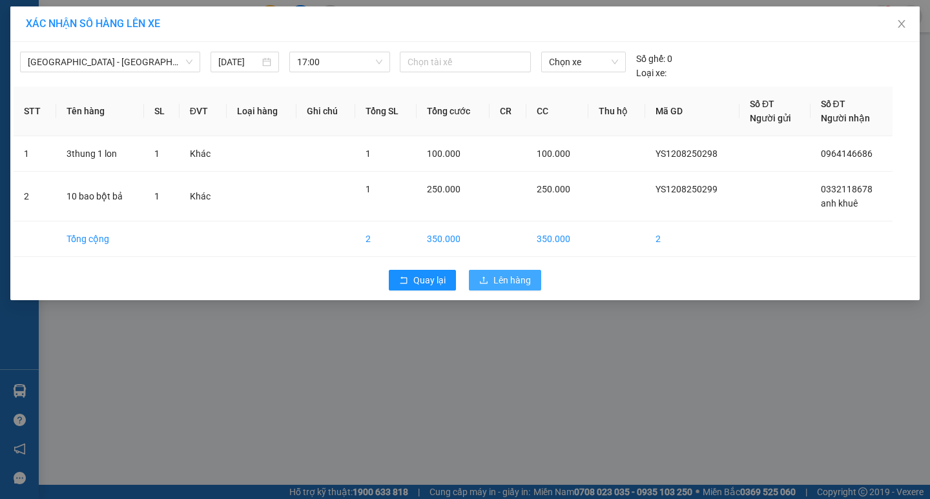
click at [509, 281] on span "Lên hàng" at bounding box center [512, 280] width 37 height 14
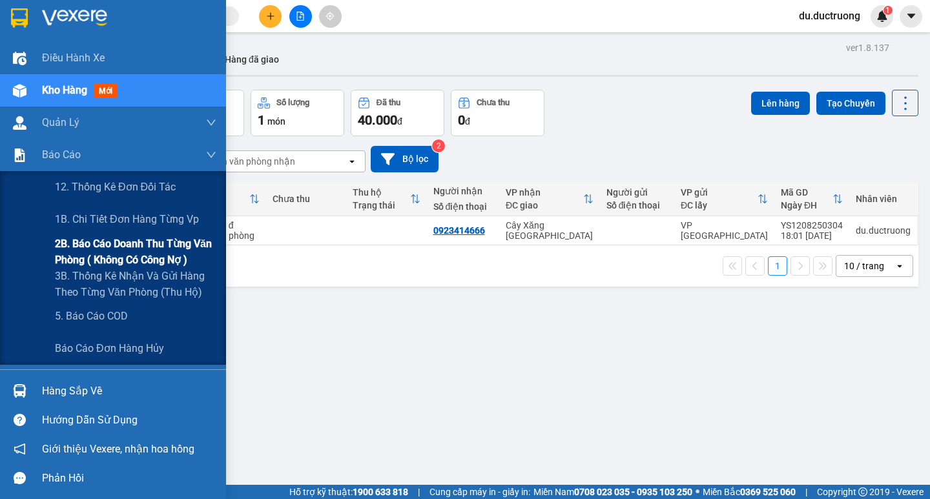
click at [134, 257] on span "2B. Báo cáo doanh thu từng văn phòng ( không có công nợ )" at bounding box center [136, 252] width 162 height 32
